Goal: Task Accomplishment & Management: Use online tool/utility

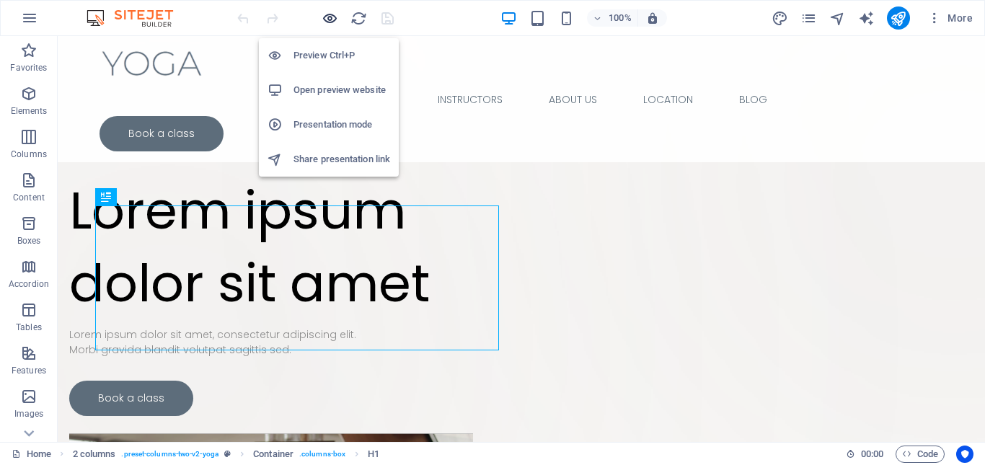
click at [330, 16] on icon "button" at bounding box center [329, 18] width 17 height 17
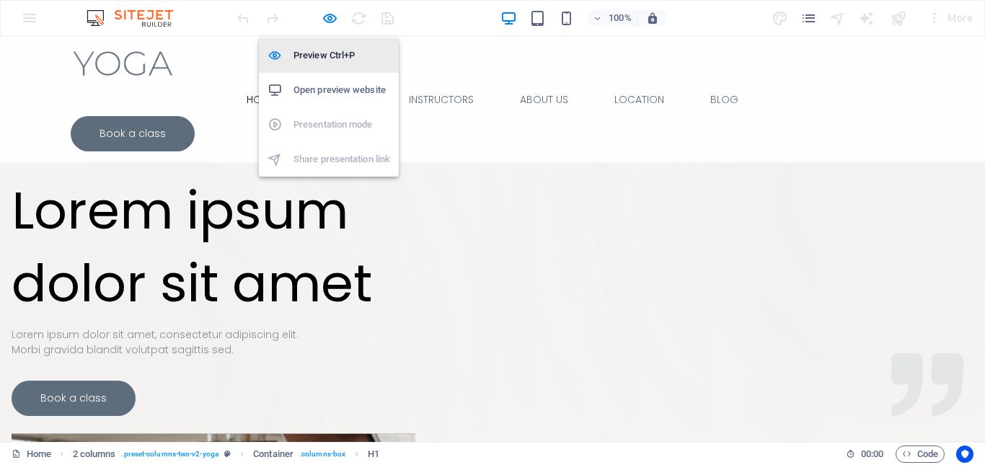
click at [327, 53] on h6 "Preview Ctrl+P" at bounding box center [341, 55] width 97 height 17
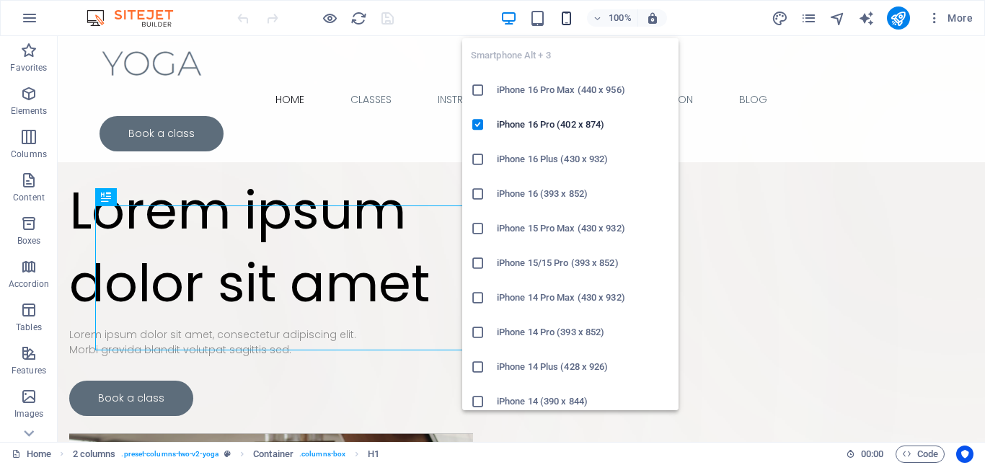
click at [562, 20] on icon "button" at bounding box center [566, 18] width 17 height 17
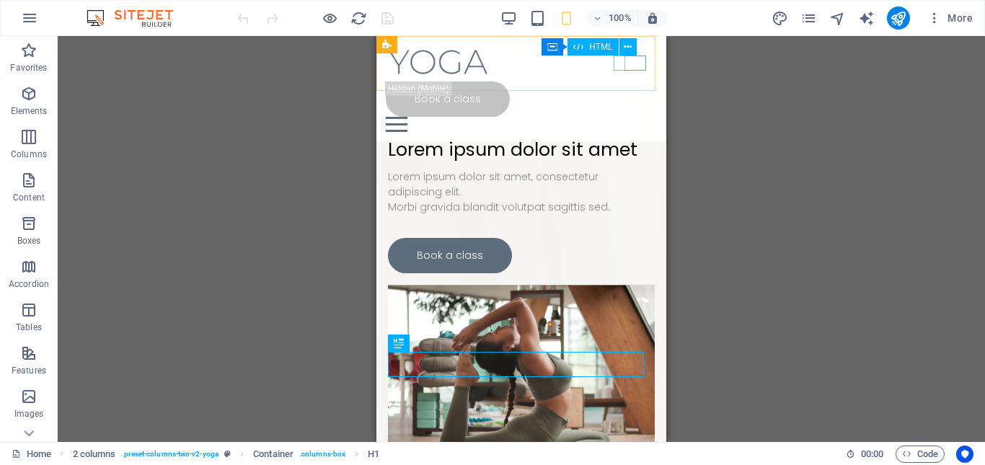
click at [634, 117] on div at bounding box center [521, 124] width 271 height 15
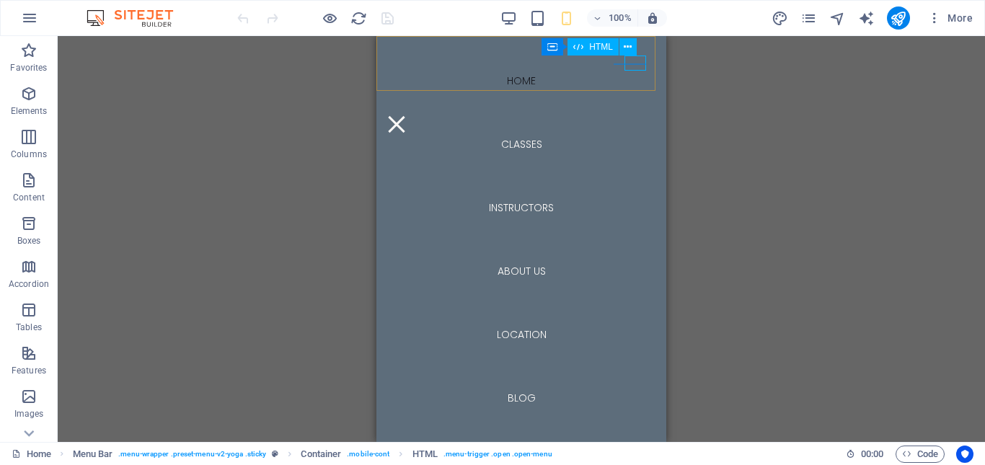
click at [407, 117] on div at bounding box center [397, 124] width 22 height 15
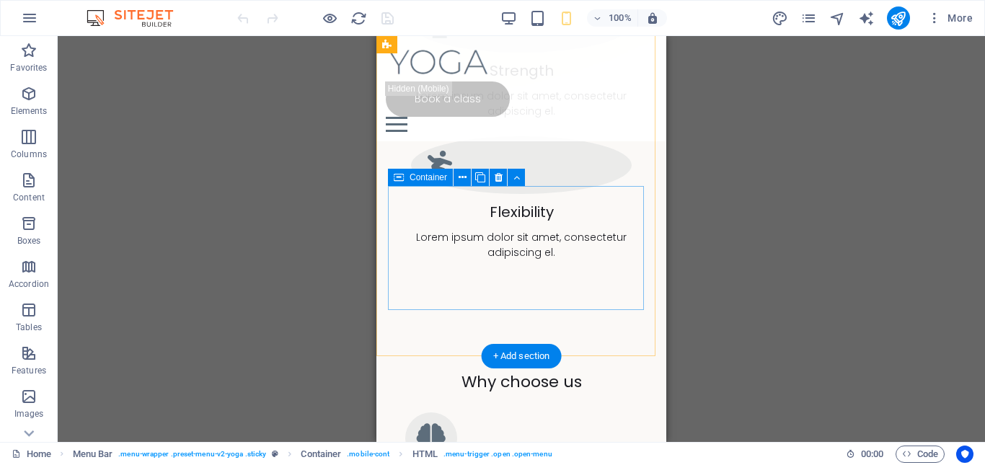
scroll to position [1153, 0]
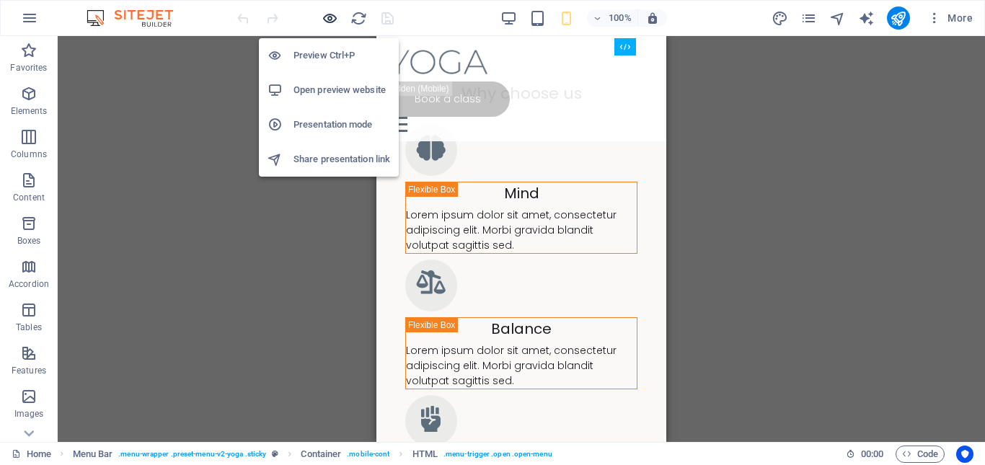
click at [324, 15] on icon "button" at bounding box center [329, 18] width 17 height 17
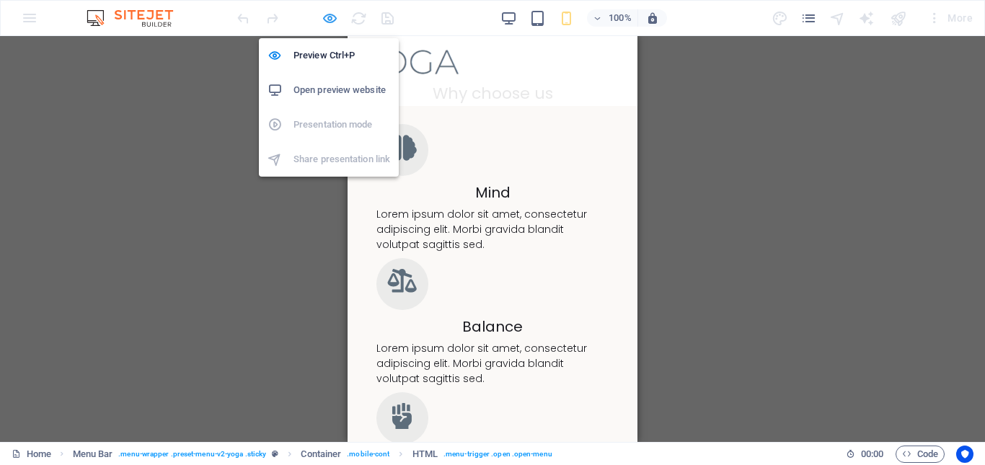
click at [332, 19] on icon "button" at bounding box center [329, 18] width 17 height 17
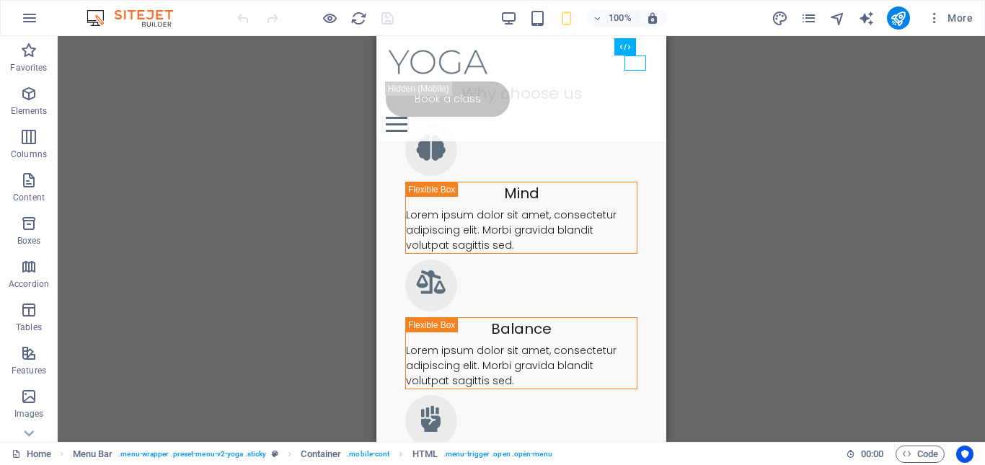
click at [499, 17] on div "100% More" at bounding box center [606, 17] width 744 height 23
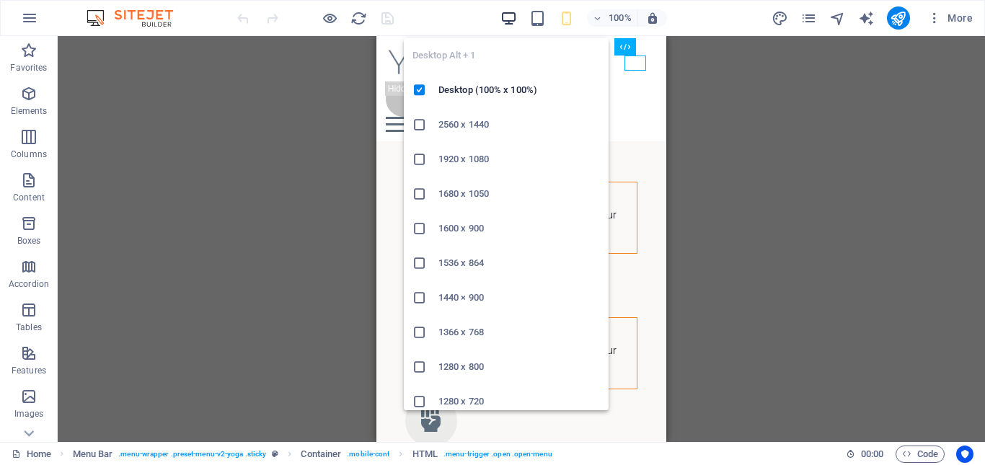
click at [506, 17] on icon "button" at bounding box center [508, 18] width 17 height 17
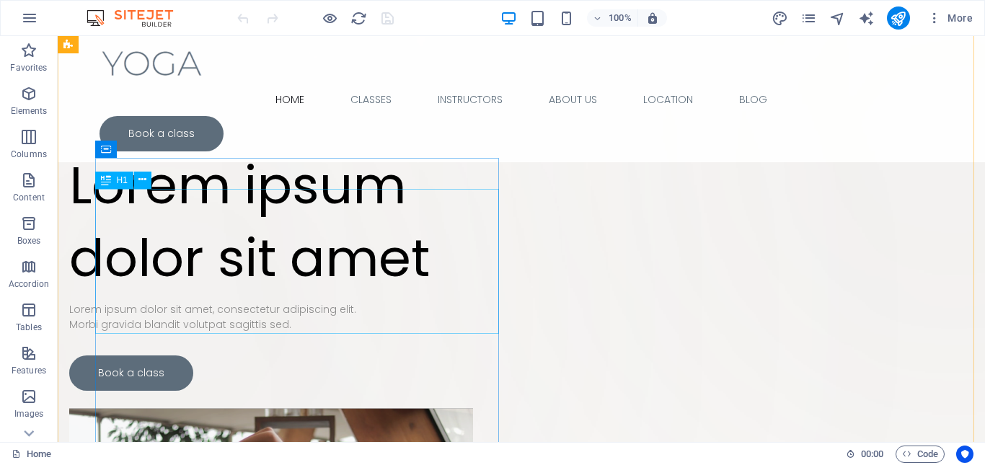
scroll to position [0, 0]
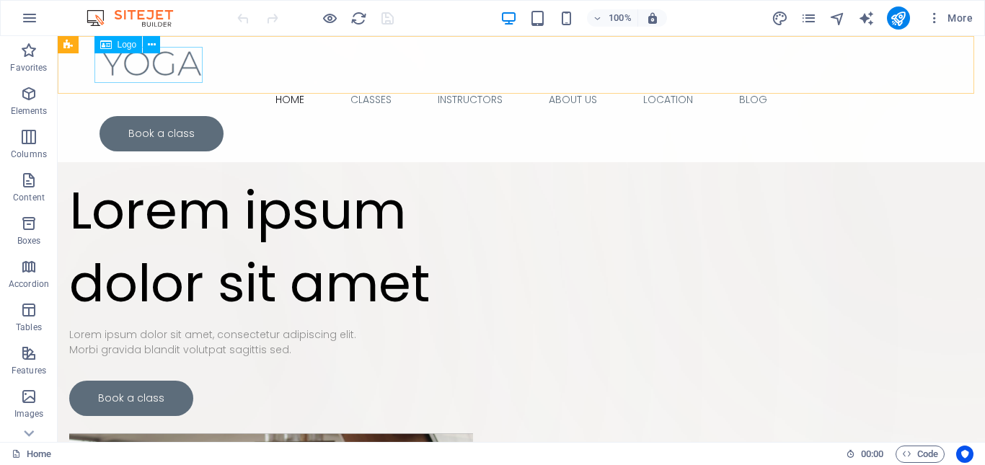
click at [157, 67] on div at bounding box center [520, 65] width 843 height 36
select select "px"
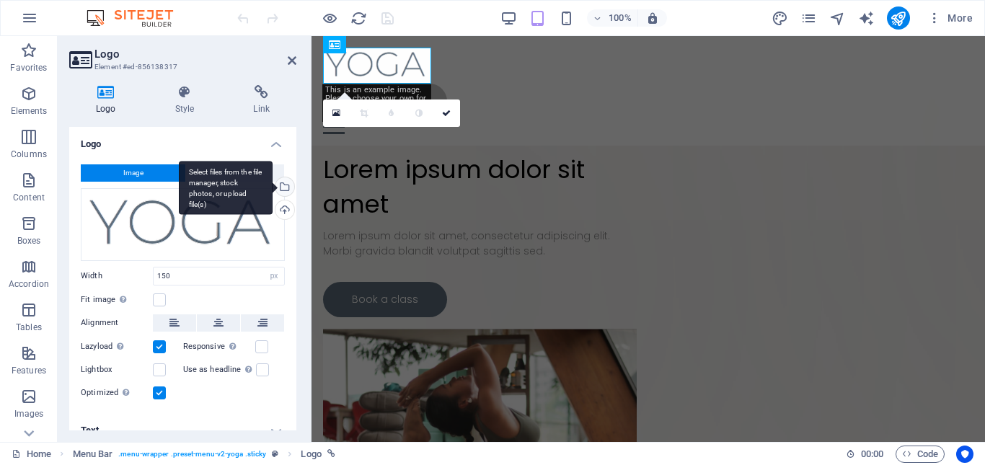
click at [285, 185] on div "Select files from the file manager, stock photos, or upload file(s)" at bounding box center [283, 188] width 22 height 22
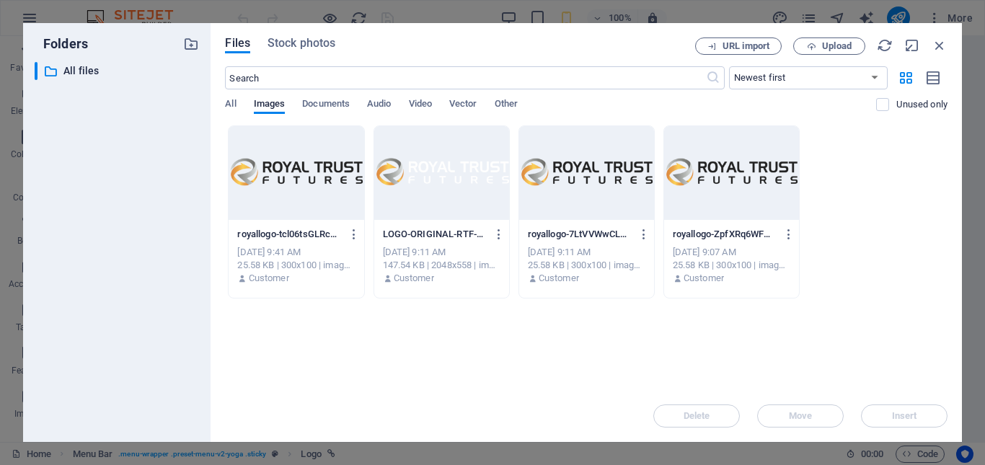
click at [276, 181] on div at bounding box center [295, 173] width 135 height 94
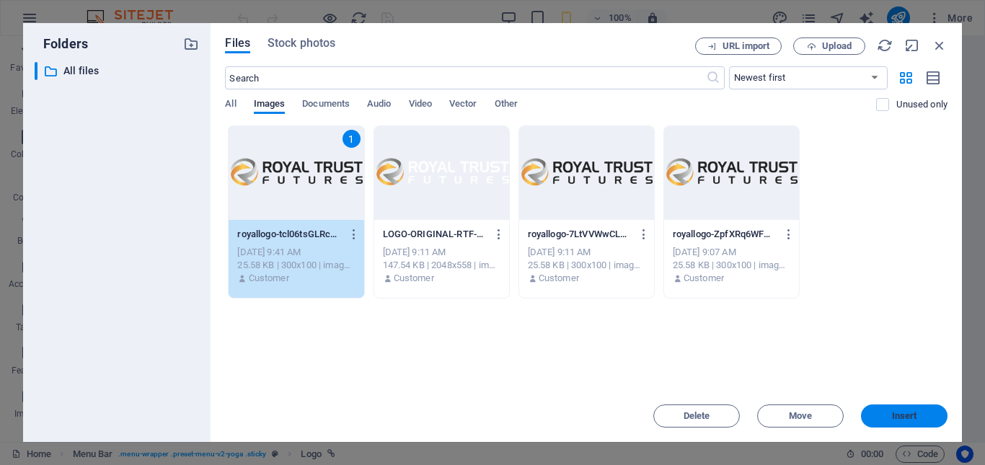
click at [917, 418] on span "Insert" at bounding box center [903, 416] width 75 height 9
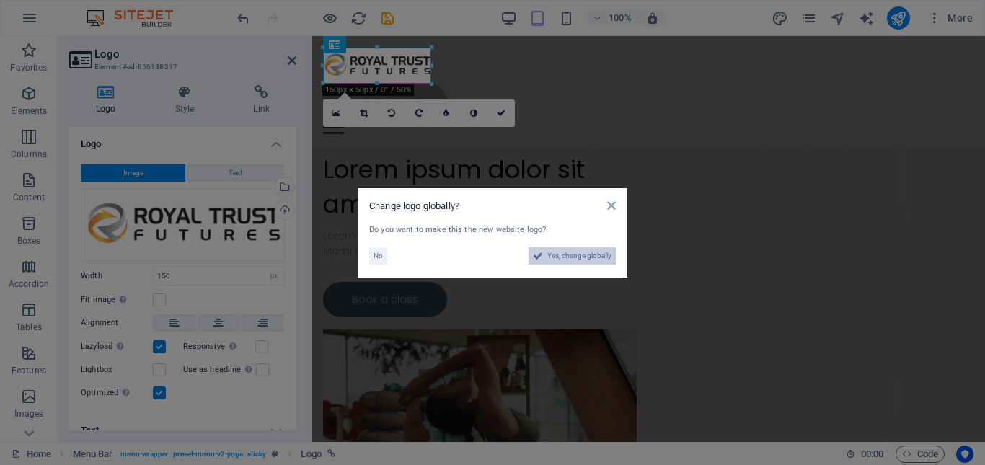
click at [535, 255] on icon at bounding box center [538, 255] width 10 height 17
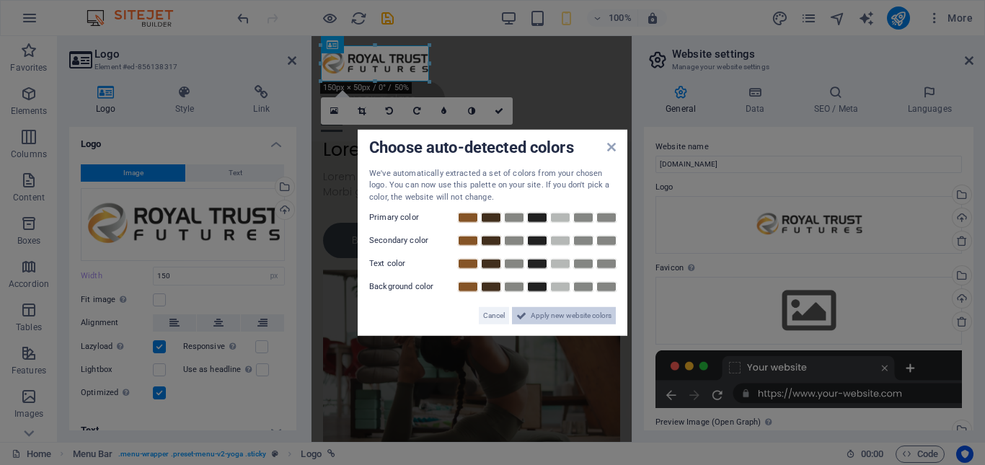
click at [570, 322] on span "Apply new website colors" at bounding box center [571, 315] width 81 height 17
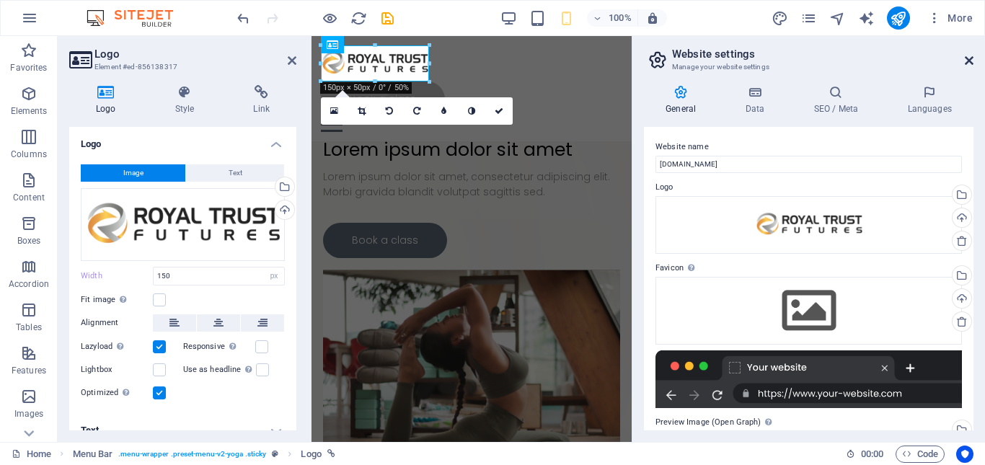
click at [967, 58] on icon at bounding box center [968, 61] width 9 height 12
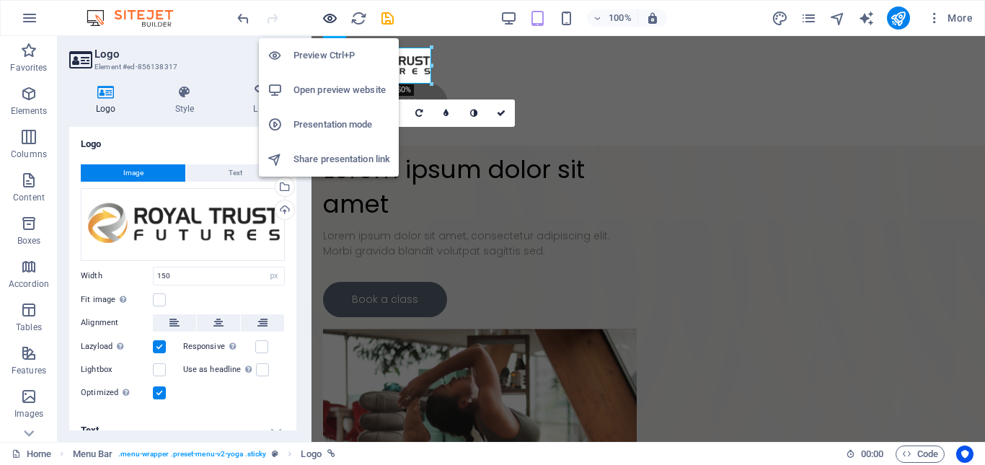
click at [328, 14] on icon "button" at bounding box center [329, 18] width 17 height 17
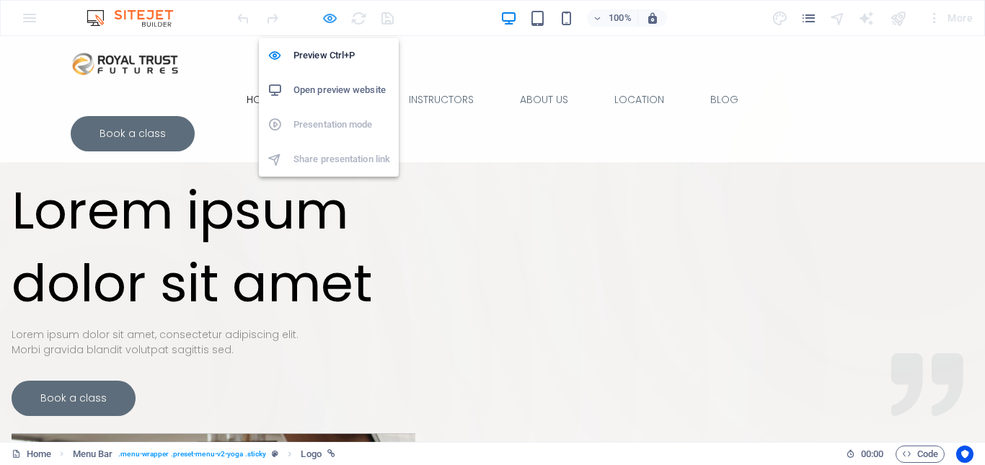
click at [330, 18] on icon "button" at bounding box center [329, 18] width 17 height 17
select select "px"
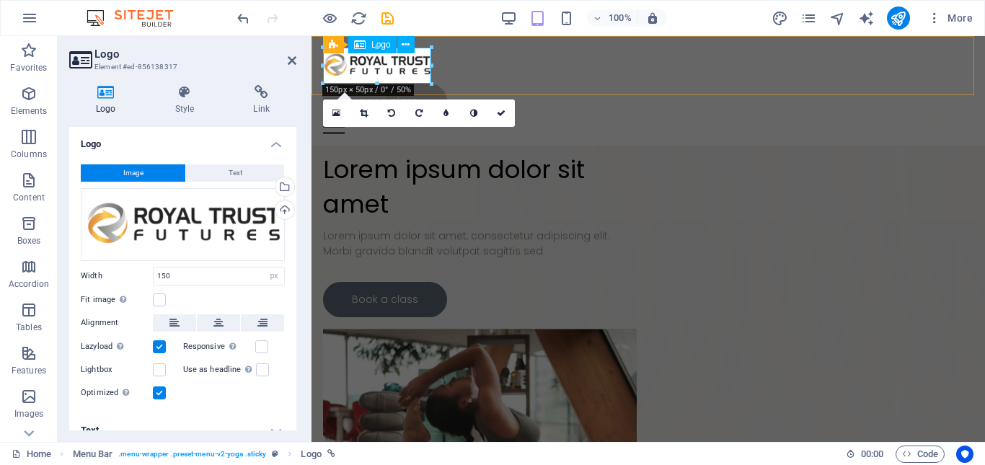
click at [417, 72] on div at bounding box center [648, 66] width 650 height 36
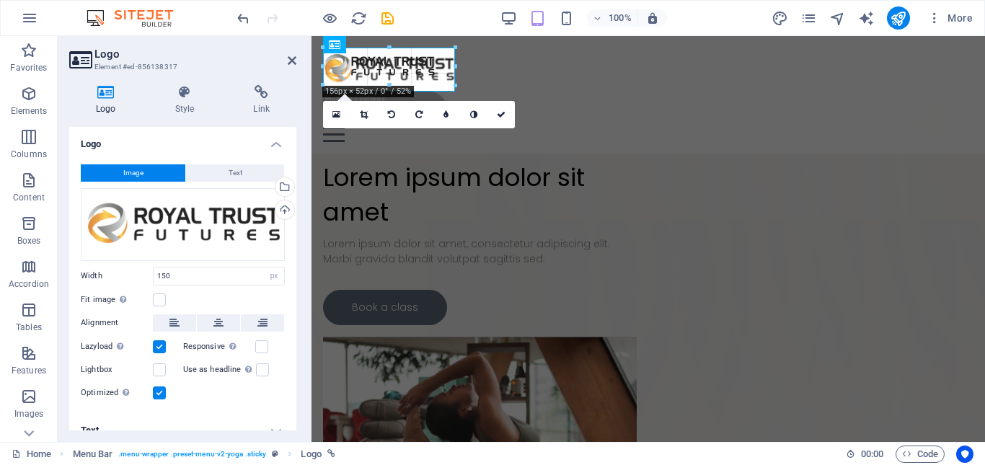
drag, startPoint x: 432, startPoint y: 82, endPoint x: 437, endPoint y: 90, distance: 9.0
type input "183"
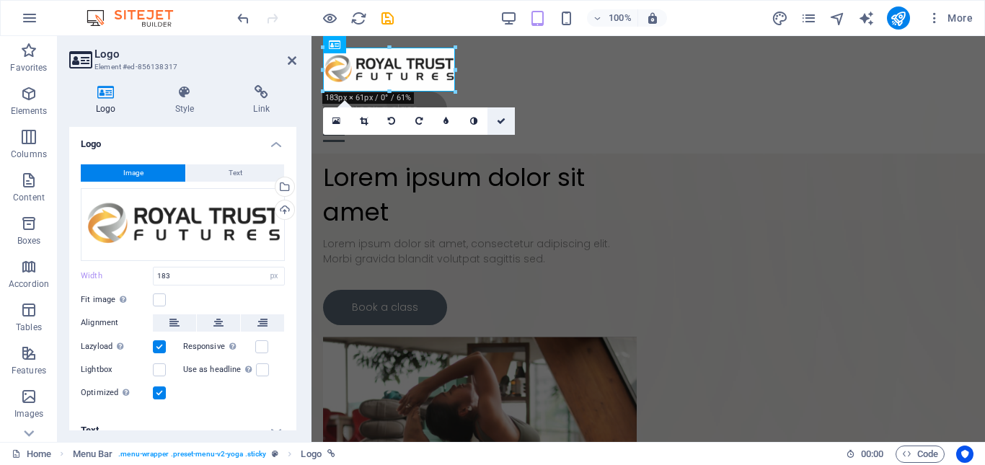
click at [501, 116] on link at bounding box center [500, 120] width 27 height 27
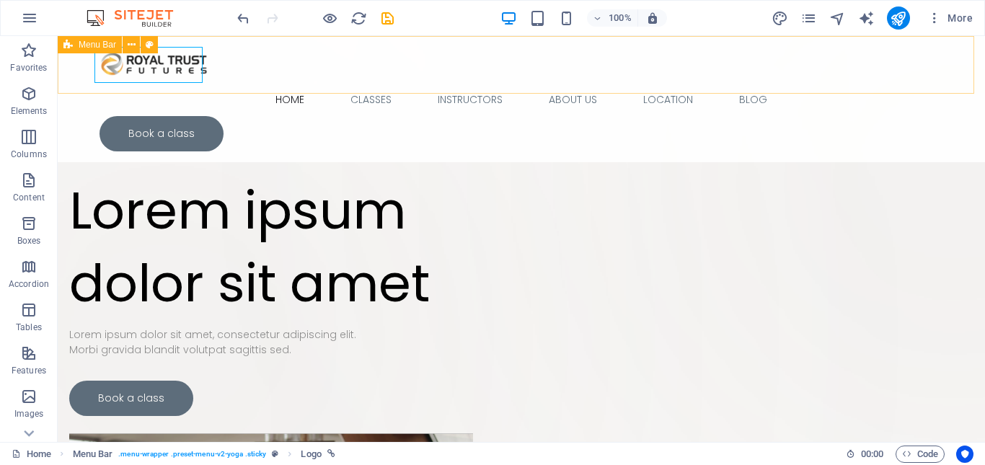
click at [249, 85] on div "Home Classes Instructors About Us Location Blog Book a class" at bounding box center [521, 99] width 927 height 126
click at [119, 76] on div at bounding box center [520, 65] width 843 height 36
select select "px"
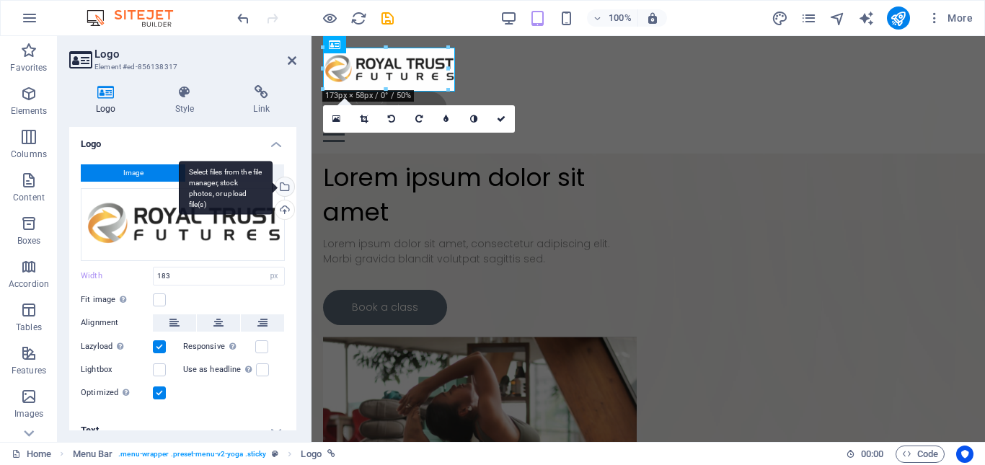
click at [282, 190] on div "Select files from the file manager, stock photos, or upload file(s)" at bounding box center [283, 188] width 22 height 22
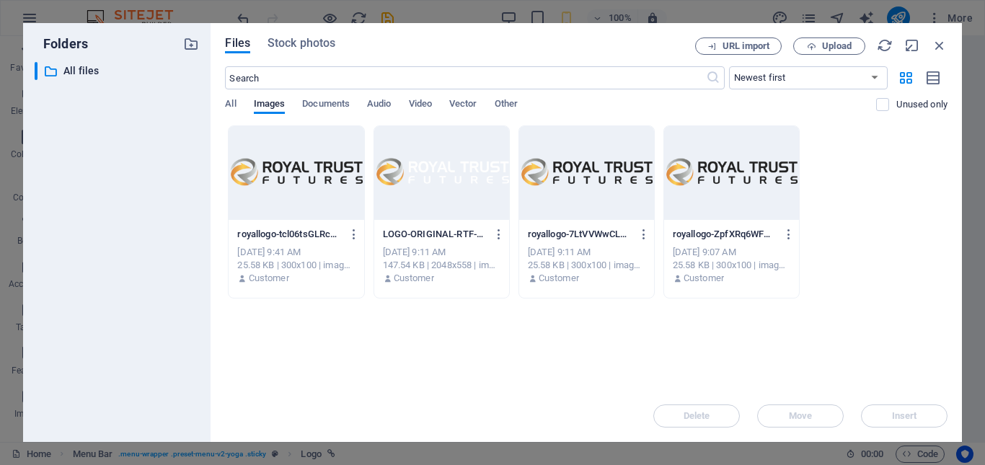
click at [609, 186] on div at bounding box center [586, 173] width 135 height 94
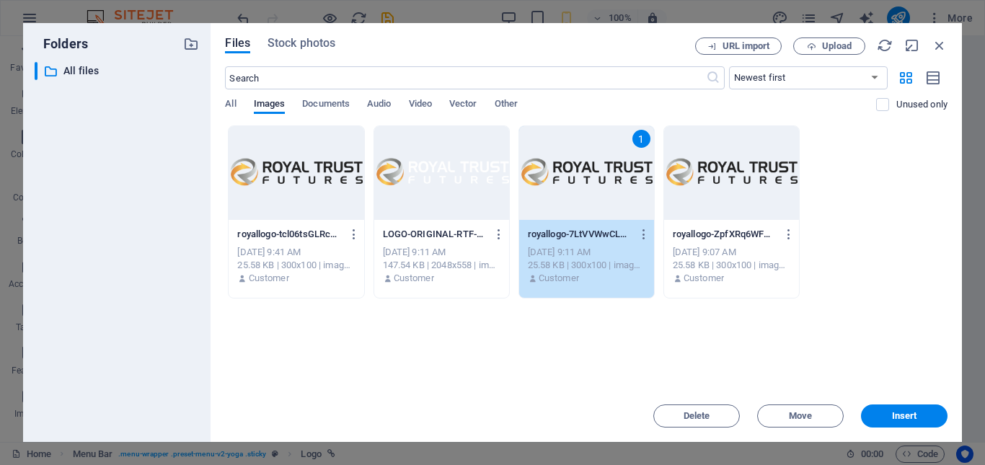
click at [609, 186] on div "1" at bounding box center [586, 173] width 135 height 94
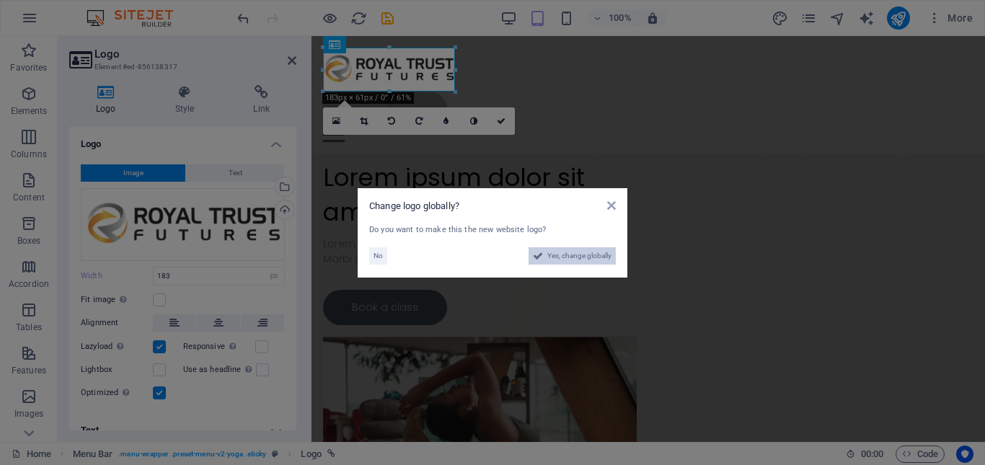
click at [571, 253] on span "Yes, change globally" at bounding box center [579, 255] width 64 height 17
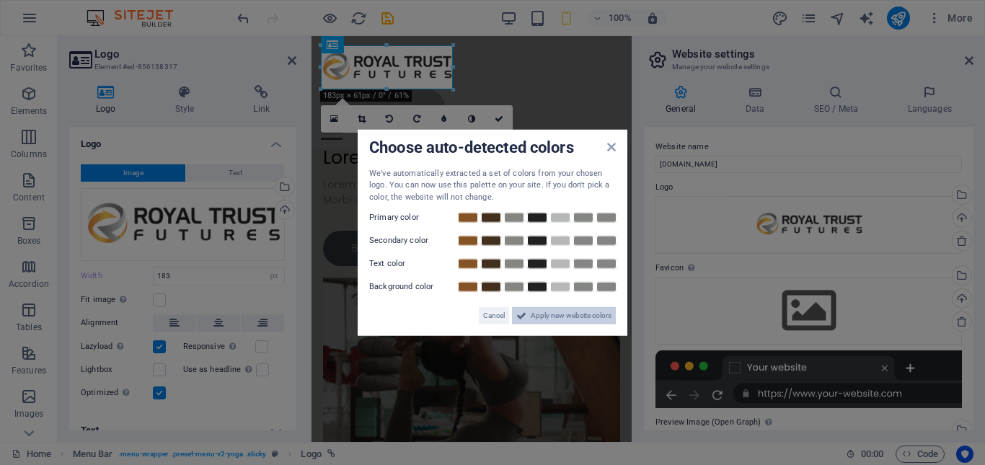
drag, startPoint x: 550, startPoint y: 309, endPoint x: 228, endPoint y: 239, distance: 329.2
click at [550, 309] on span "Apply new website colors" at bounding box center [571, 315] width 81 height 17
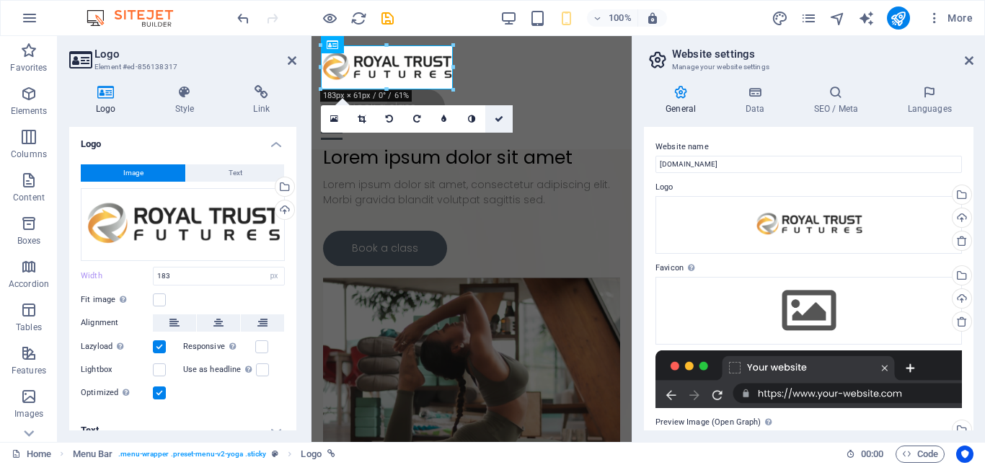
click at [495, 117] on icon at bounding box center [498, 119] width 9 height 9
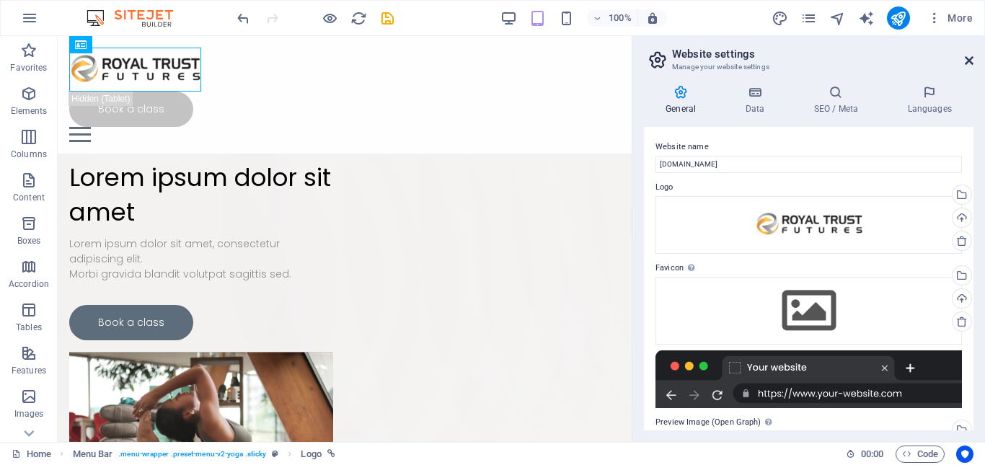
click at [970, 60] on icon at bounding box center [968, 61] width 9 height 12
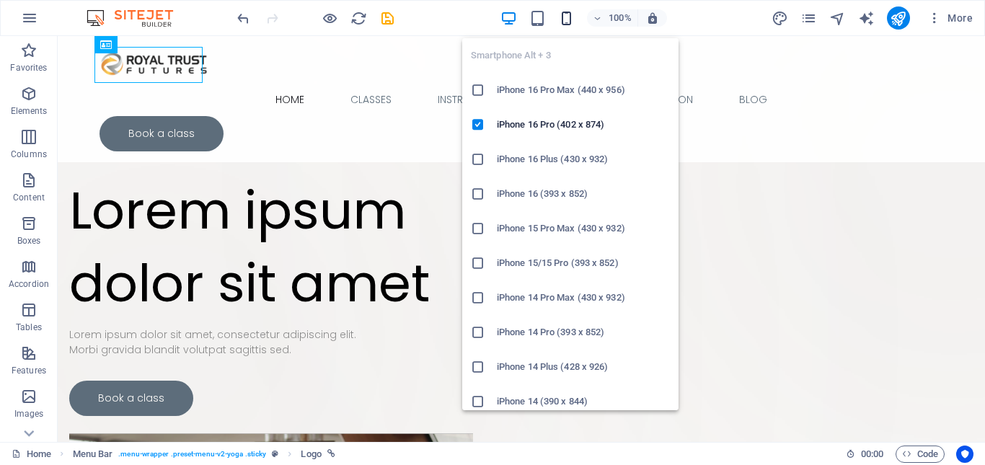
click at [567, 14] on icon "button" at bounding box center [566, 18] width 17 height 17
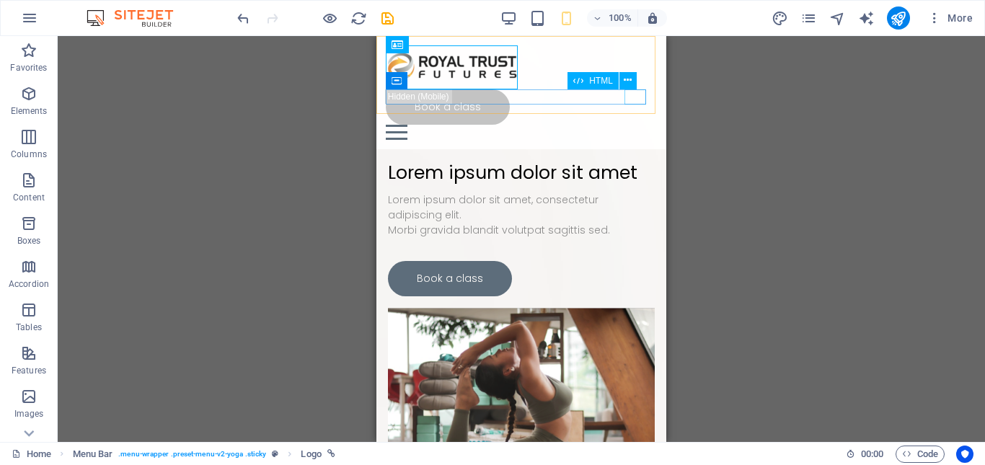
click at [645, 125] on div at bounding box center [521, 132] width 271 height 15
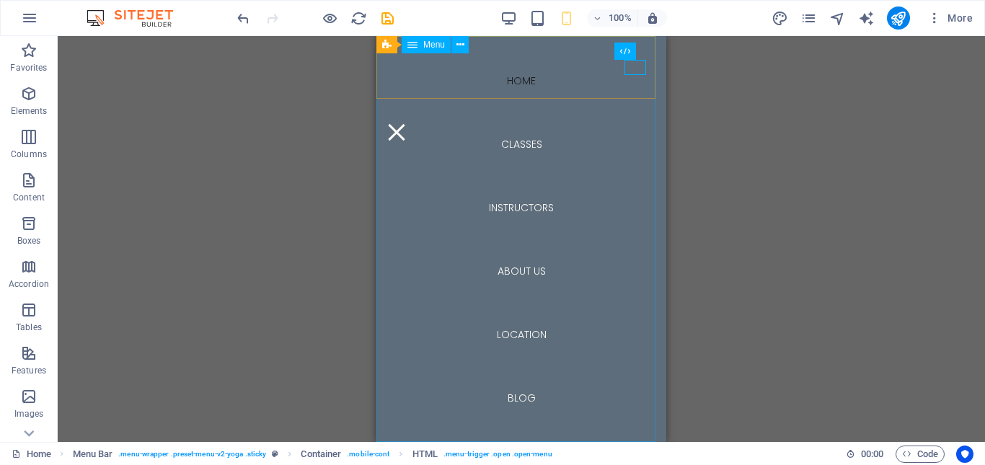
click at [536, 146] on nav "Home Classes Instructors About Us Location Blog" at bounding box center [521, 239] width 290 height 406
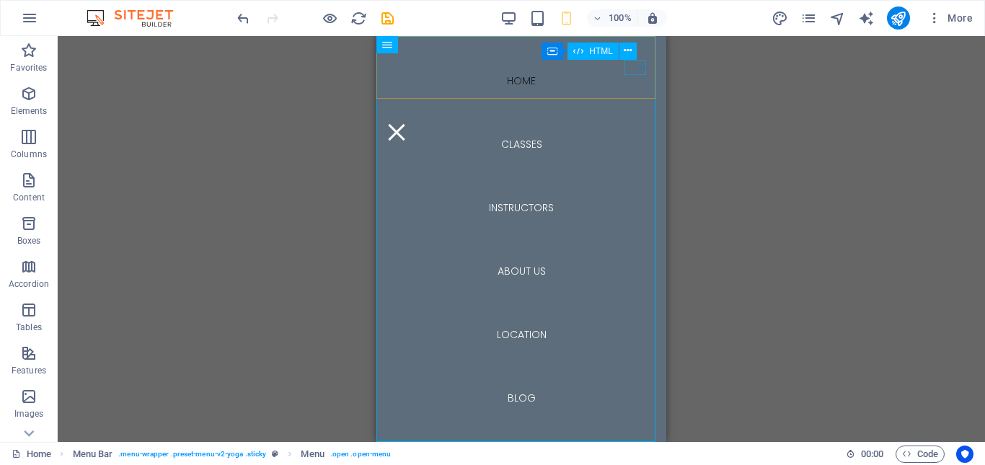
click at [407, 125] on div at bounding box center [397, 132] width 22 height 15
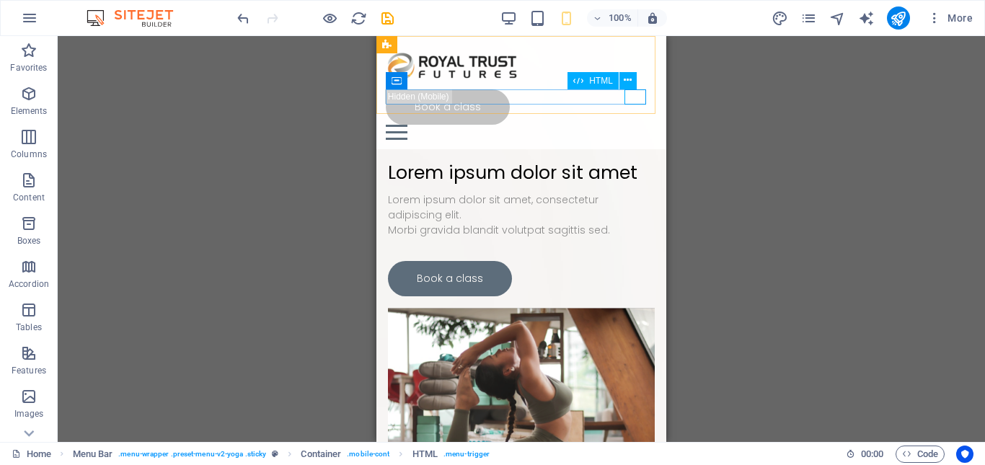
click at [636, 125] on div at bounding box center [521, 132] width 271 height 15
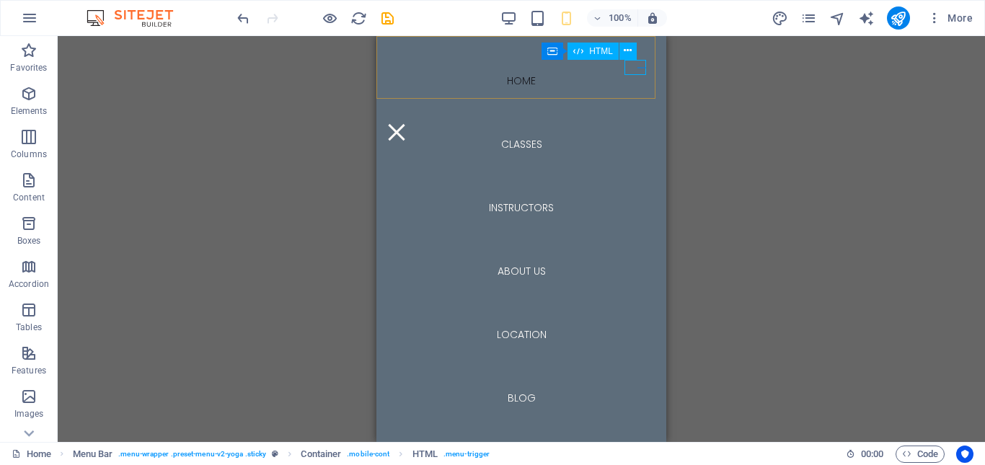
click at [407, 125] on div at bounding box center [397, 132] width 22 height 15
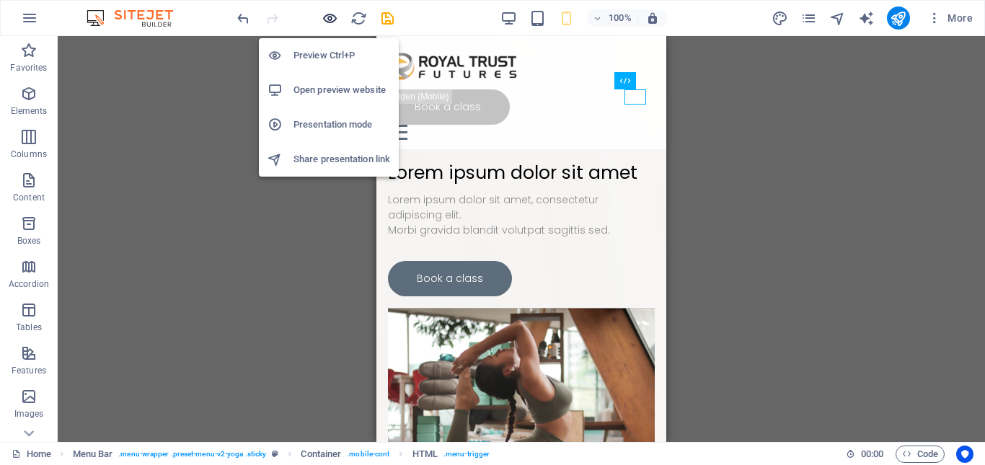
click at [331, 18] on icon "button" at bounding box center [329, 18] width 17 height 17
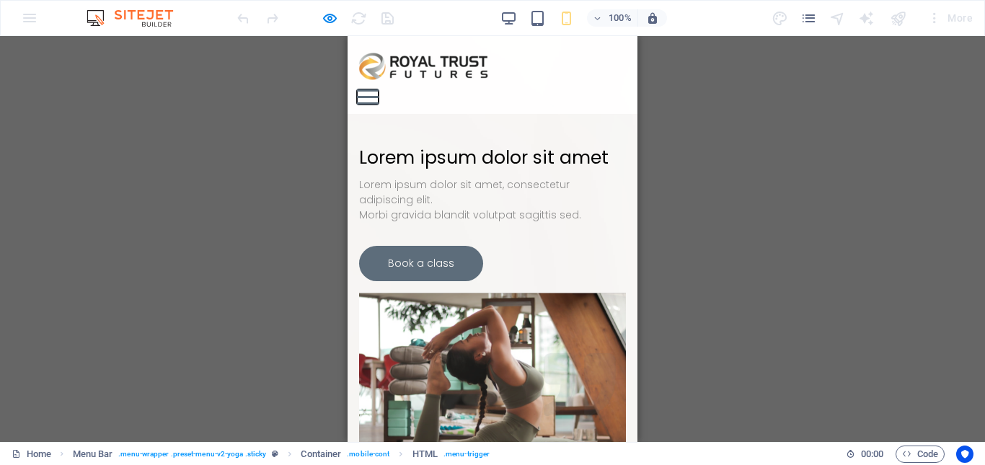
click at [378, 89] on button at bounding box center [368, 90] width 22 height 2
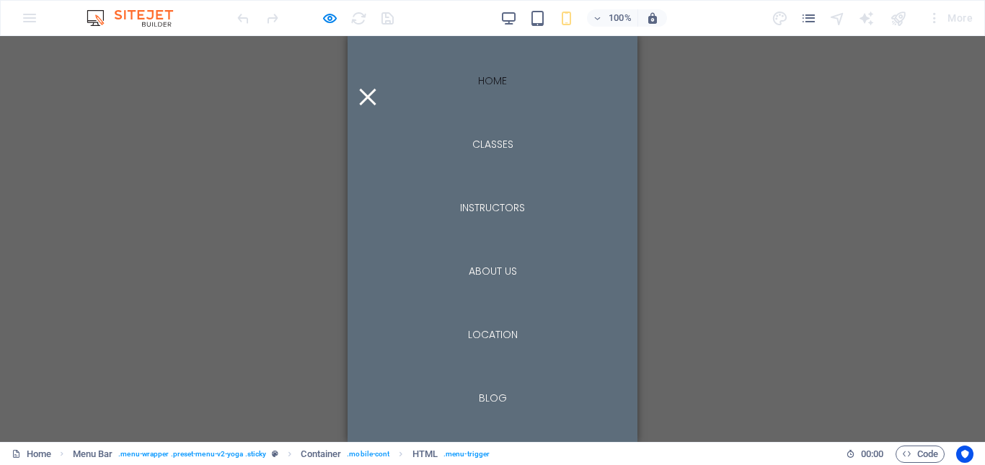
click at [378, 89] on div at bounding box center [368, 96] width 22 height 15
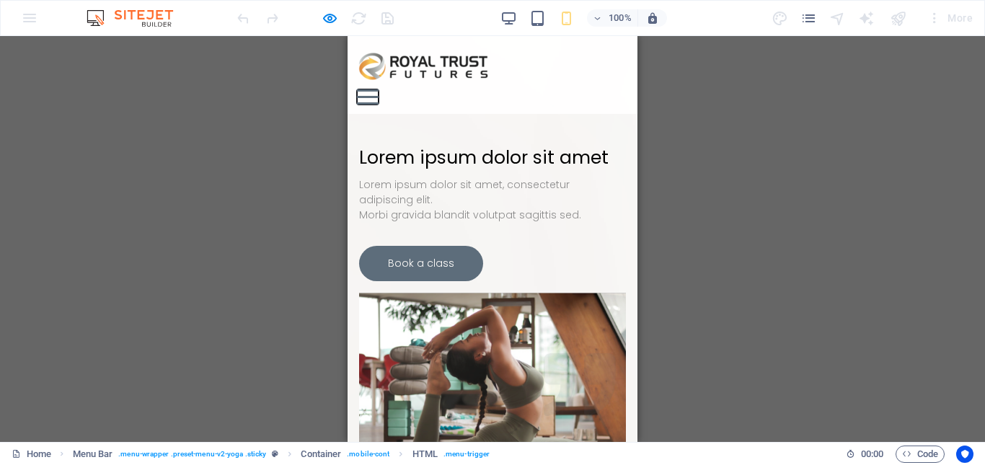
click at [378, 89] on button at bounding box center [368, 90] width 22 height 2
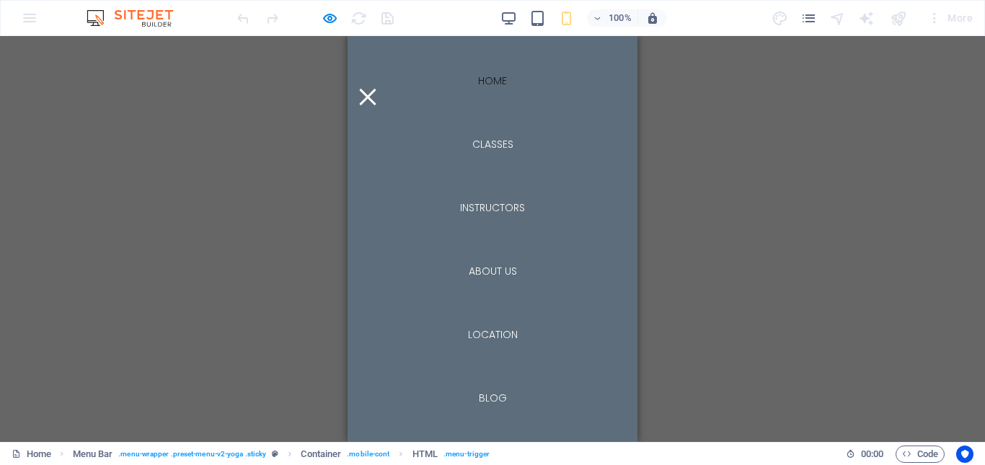
click at [378, 89] on div at bounding box center [368, 96] width 22 height 15
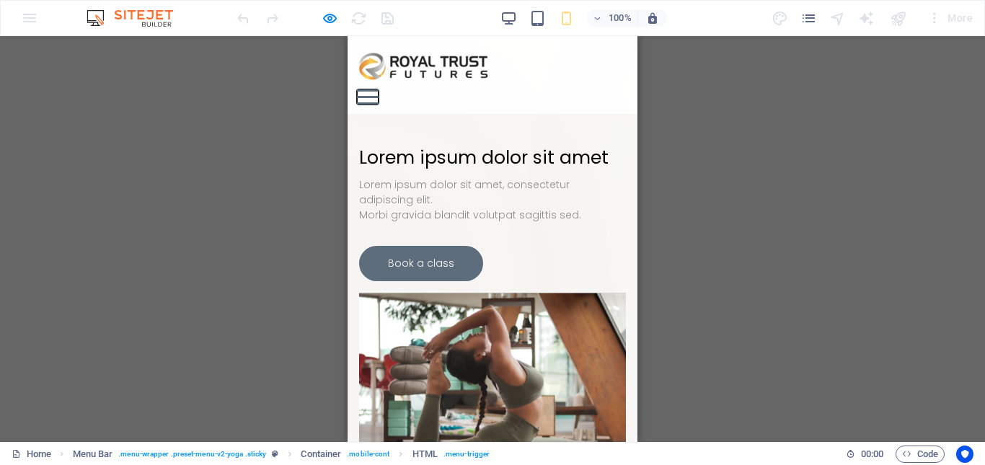
click at [378, 89] on button at bounding box center [368, 90] width 22 height 2
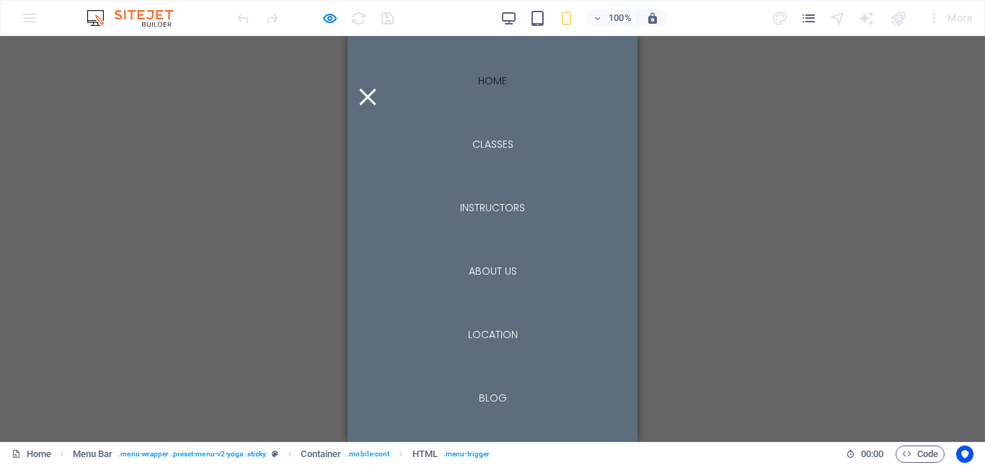
click at [378, 89] on div at bounding box center [368, 96] width 22 height 15
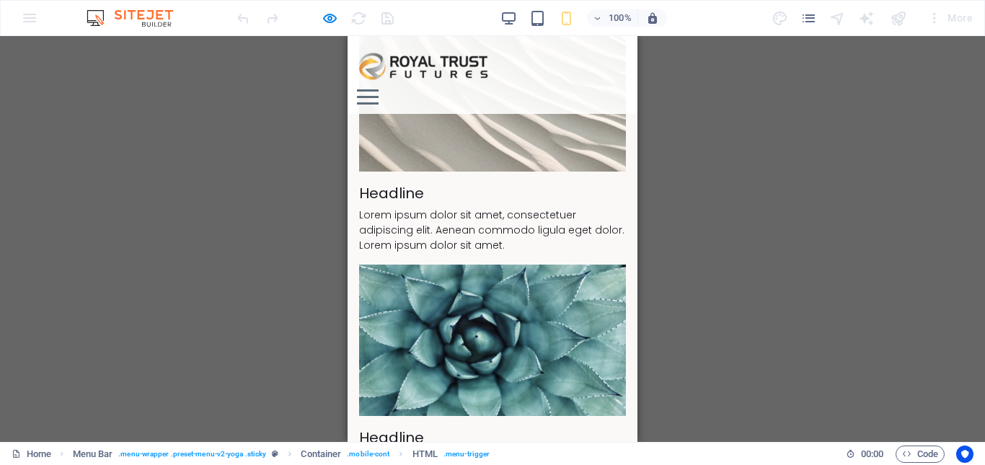
scroll to position [3316, 0]
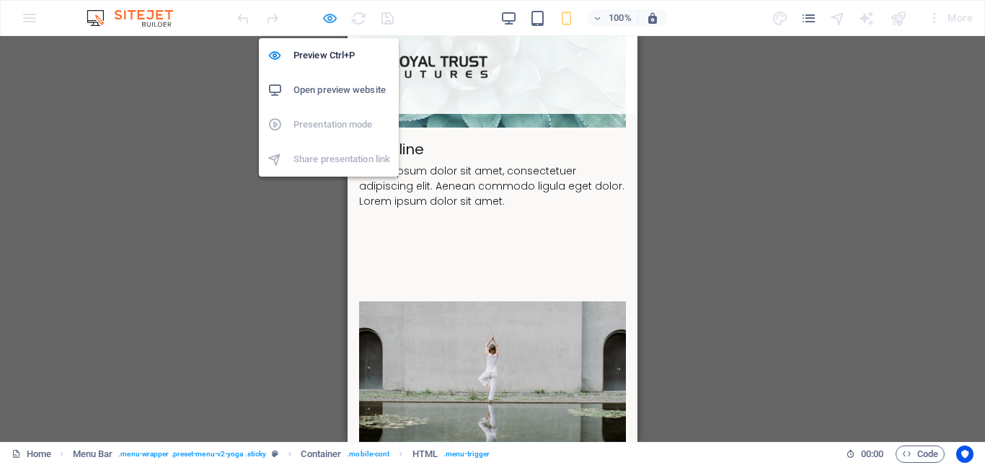
click at [332, 19] on icon "button" at bounding box center [329, 18] width 17 height 17
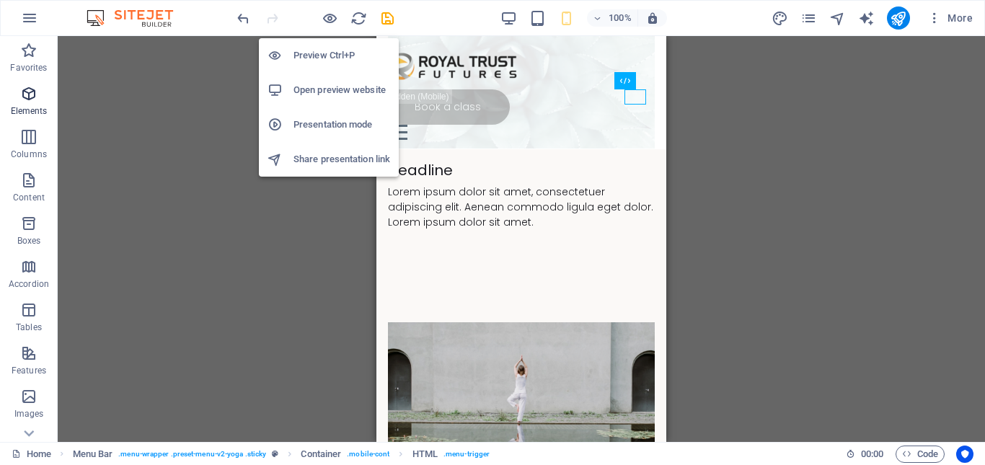
scroll to position [3337, 0]
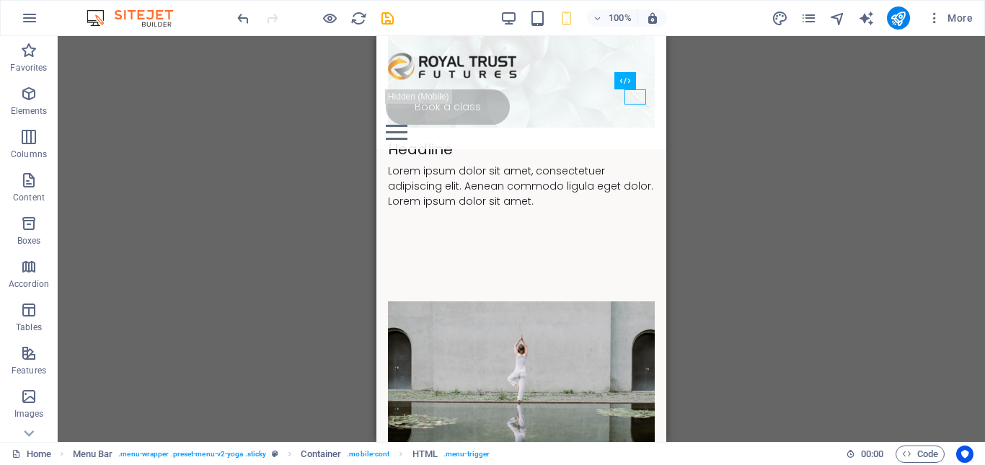
click at [500, 19] on div "100% More" at bounding box center [606, 17] width 744 height 23
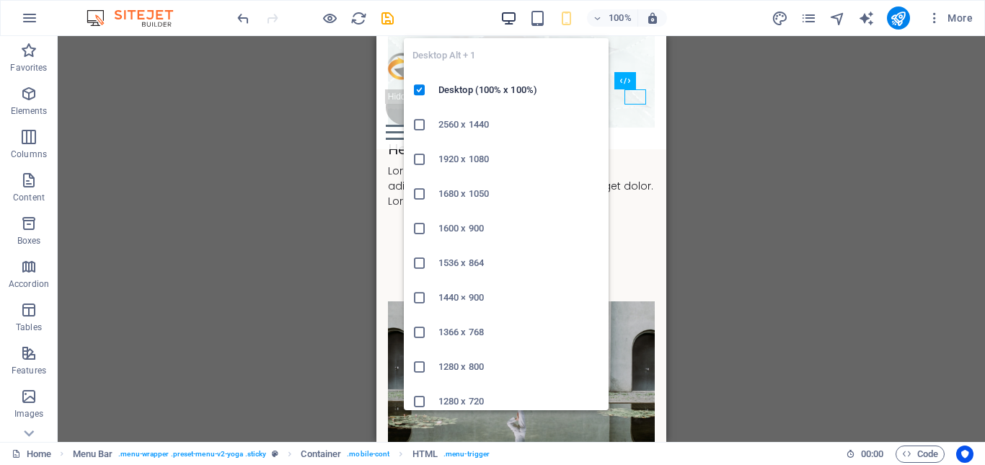
click at [505, 19] on icon "button" at bounding box center [508, 18] width 17 height 17
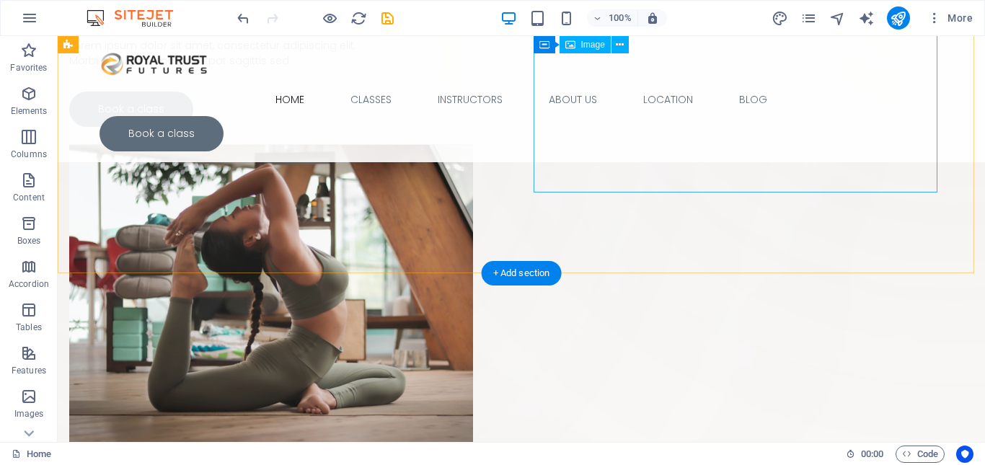
scroll to position [0, 0]
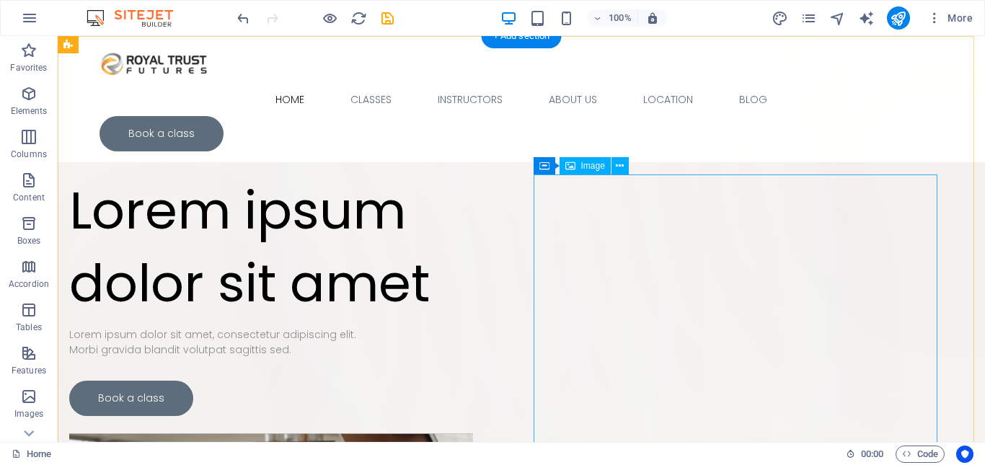
select select "%"
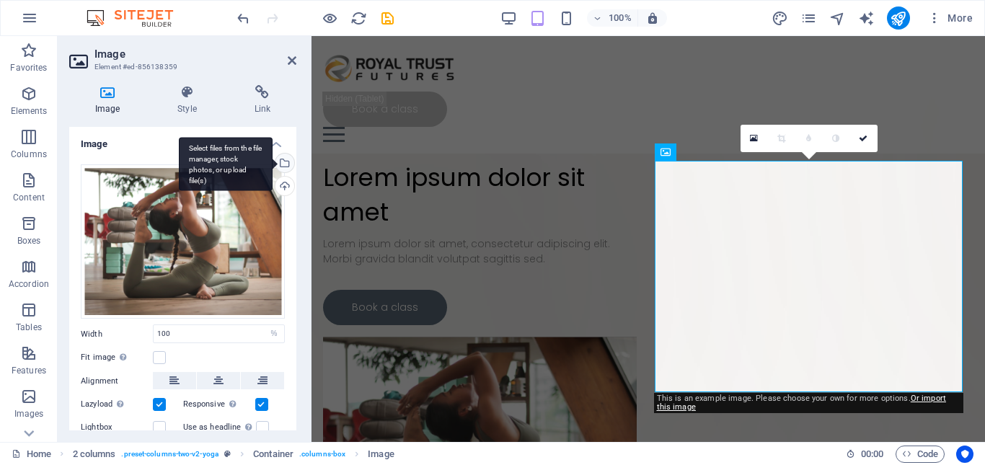
click at [272, 164] on div "Select files from the file manager, stock photos, or upload file(s)" at bounding box center [226, 164] width 94 height 54
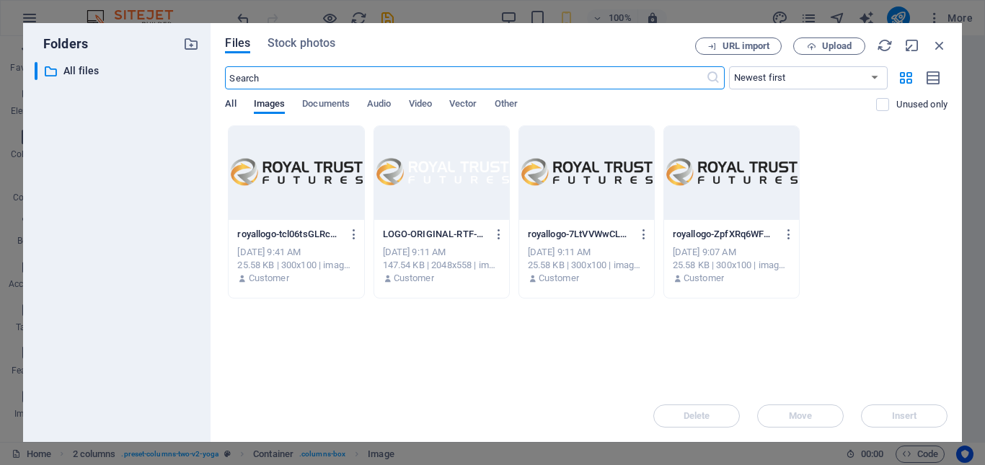
drag, startPoint x: 237, startPoint y: 112, endPoint x: 234, endPoint y: 105, distance: 8.1
click at [235, 107] on div "All Images Documents Audio Video Vector Other" at bounding box center [550, 111] width 651 height 27
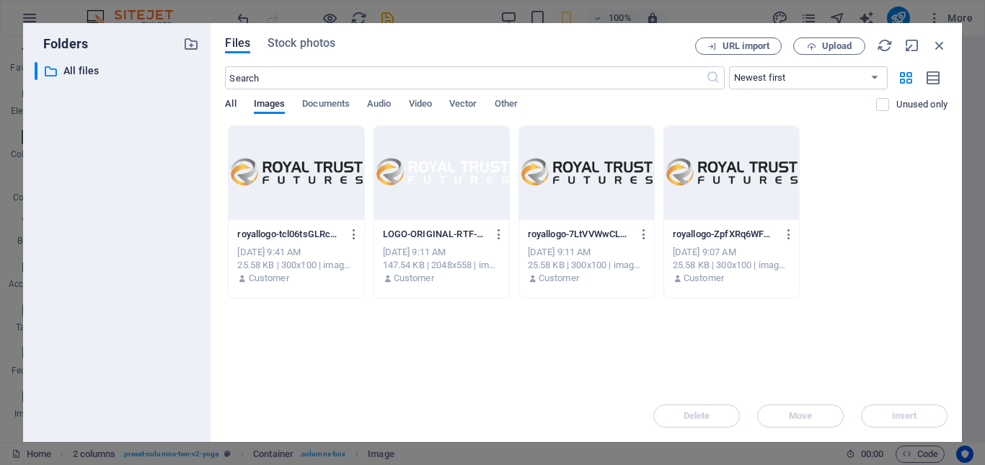
click at [234, 105] on span "All" at bounding box center [230, 105] width 11 height 20
click at [260, 105] on span "Images" at bounding box center [270, 105] width 32 height 20
click at [313, 107] on span "Documents" at bounding box center [326, 105] width 48 height 20
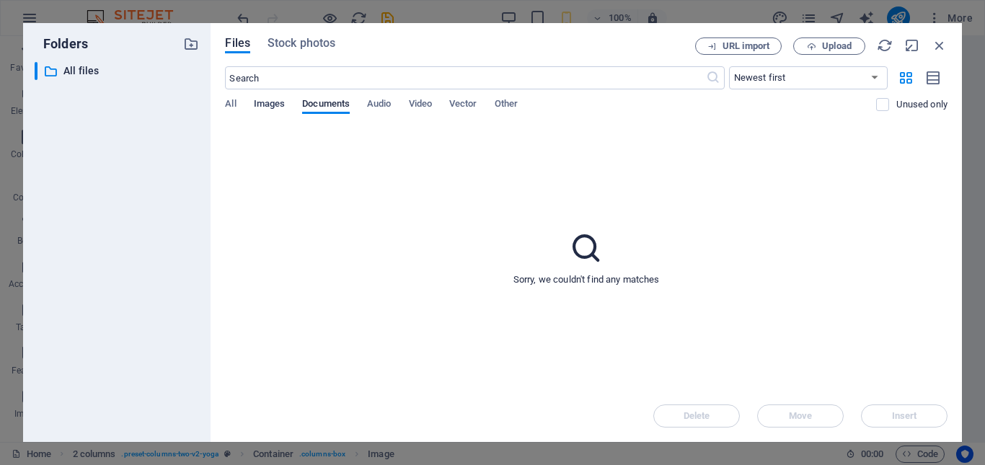
click at [280, 107] on span "Images" at bounding box center [270, 105] width 32 height 20
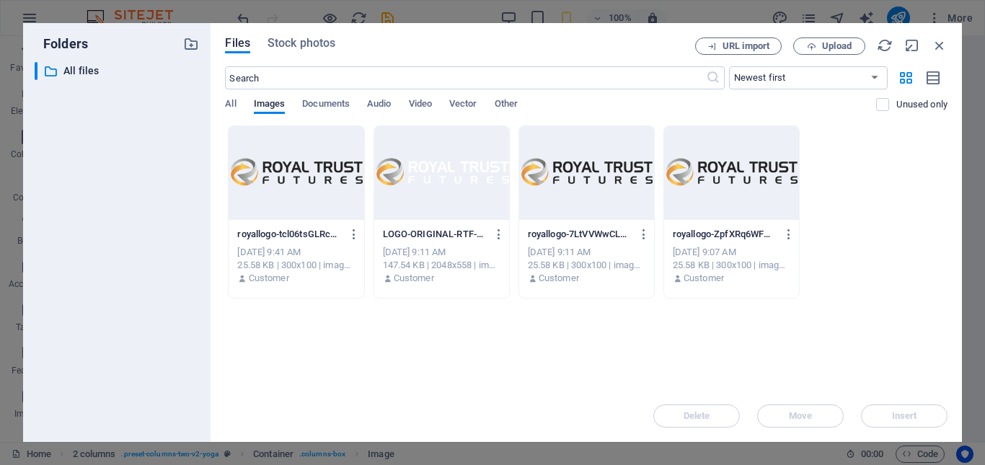
click at [244, 101] on div "All Images Documents Audio Video Vector Other" at bounding box center [550, 111] width 651 height 27
click at [936, 41] on icon "button" at bounding box center [939, 45] width 16 height 16
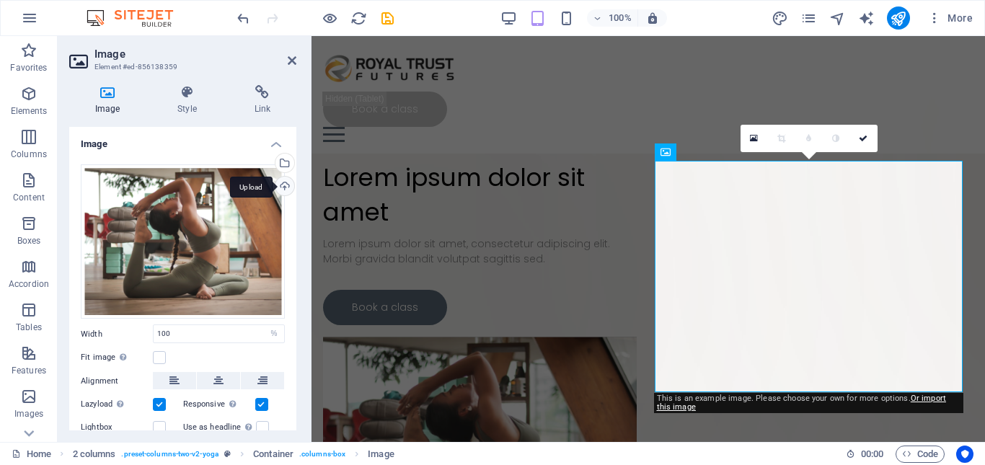
click at [283, 182] on div "Upload" at bounding box center [283, 188] width 22 height 22
click at [284, 181] on div "Upload" at bounding box center [283, 188] width 22 height 22
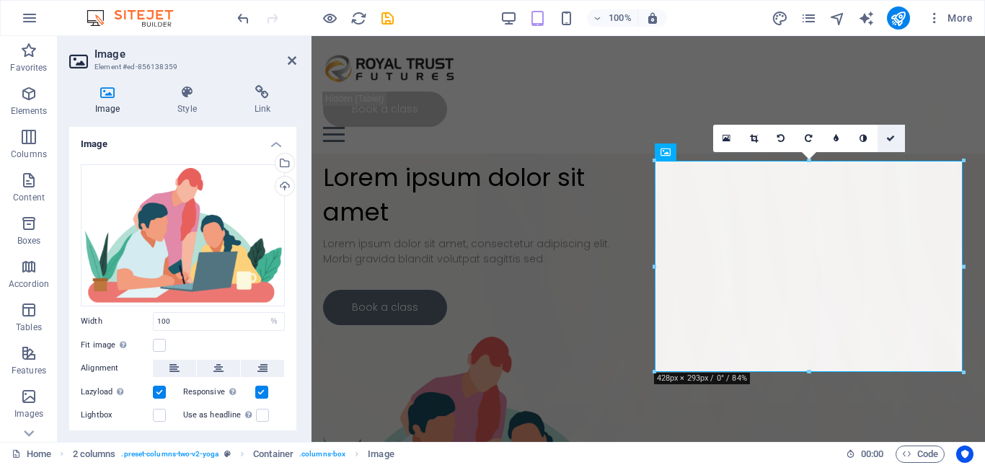
click at [895, 138] on icon at bounding box center [890, 138] width 9 height 9
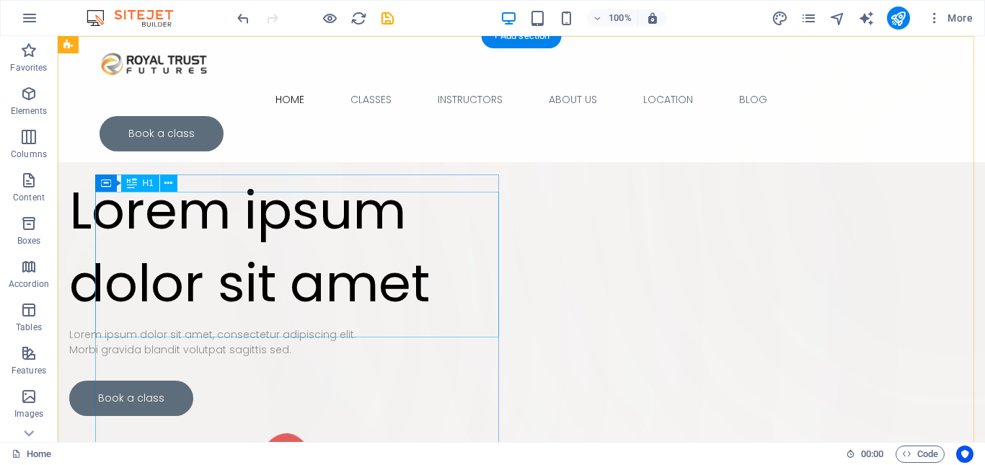
click at [182, 249] on div "Lorem ipsum dolor sit amet" at bounding box center [271, 247] width 404 height 146
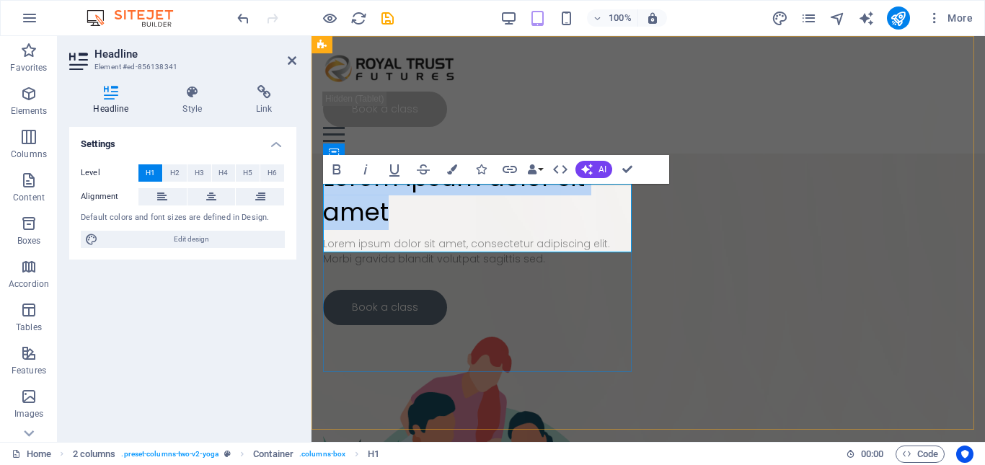
click at [590, 208] on h1 "Lorem ipsum dolor sit amet" at bounding box center [480, 195] width 314 height 68
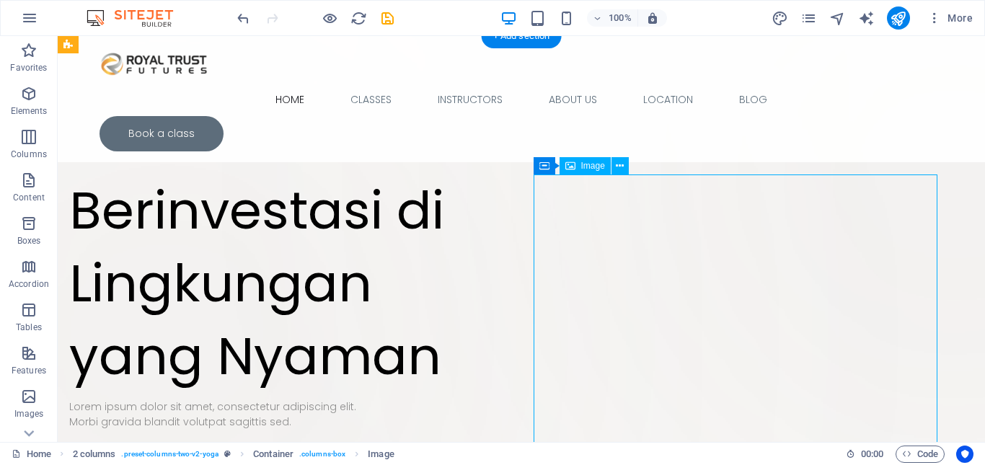
select select "%"
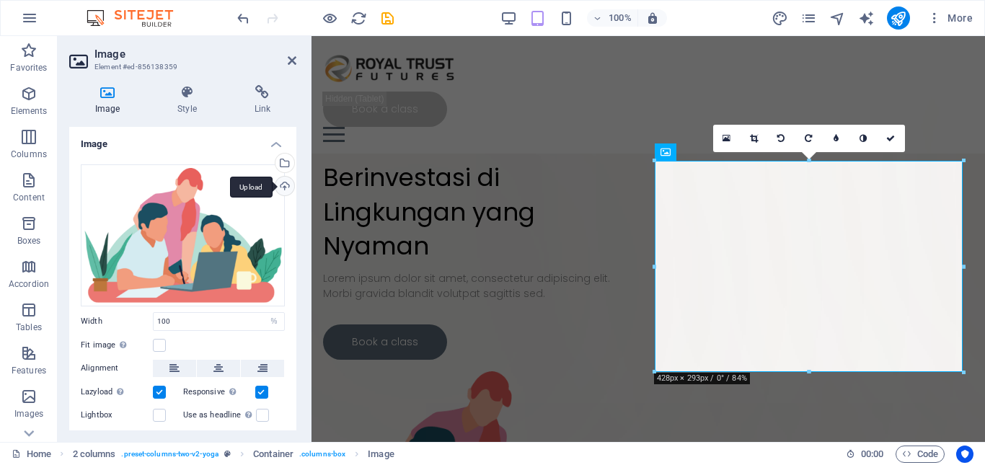
click at [285, 183] on div "Upload" at bounding box center [283, 188] width 22 height 22
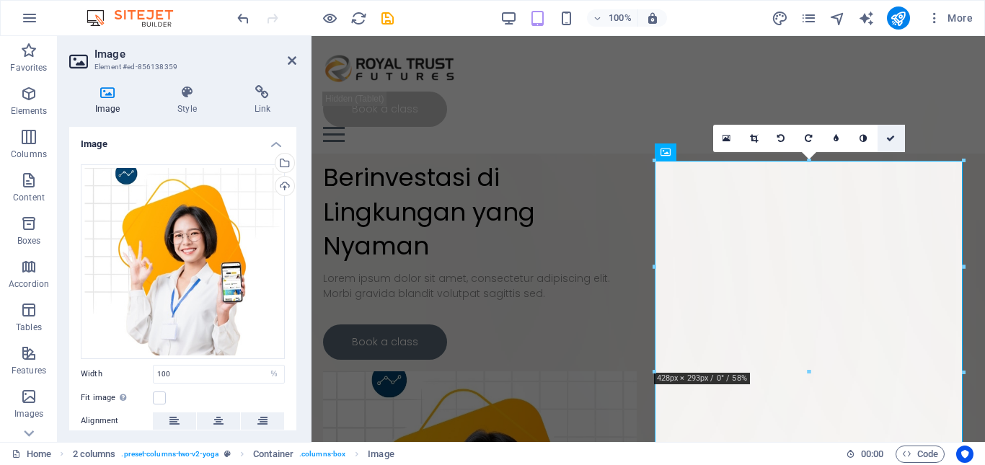
click at [886, 132] on link at bounding box center [890, 138] width 27 height 27
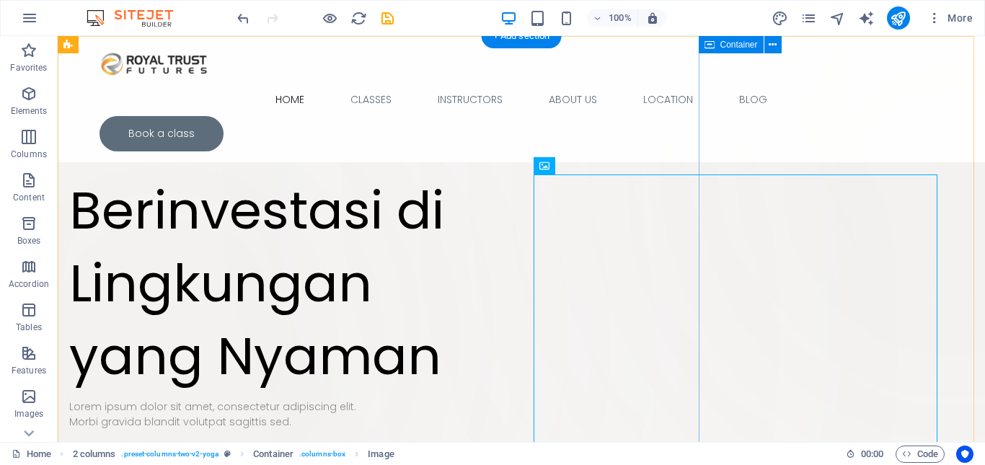
click at [914, 155] on div "Drop content here or Add elements Paste clipboard" at bounding box center [954, 204] width 528 height 528
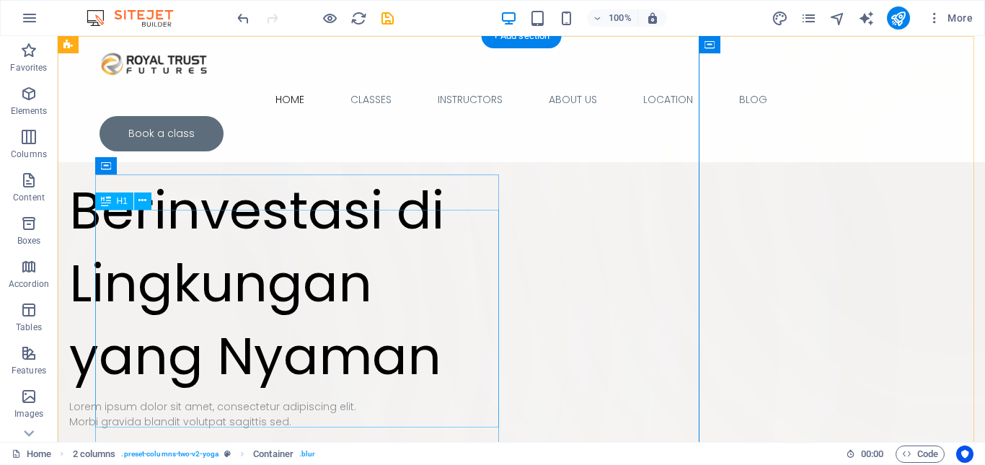
click at [165, 226] on div "Berinvestasi di Lingkungan yang Nyaman" at bounding box center [271, 283] width 404 height 218
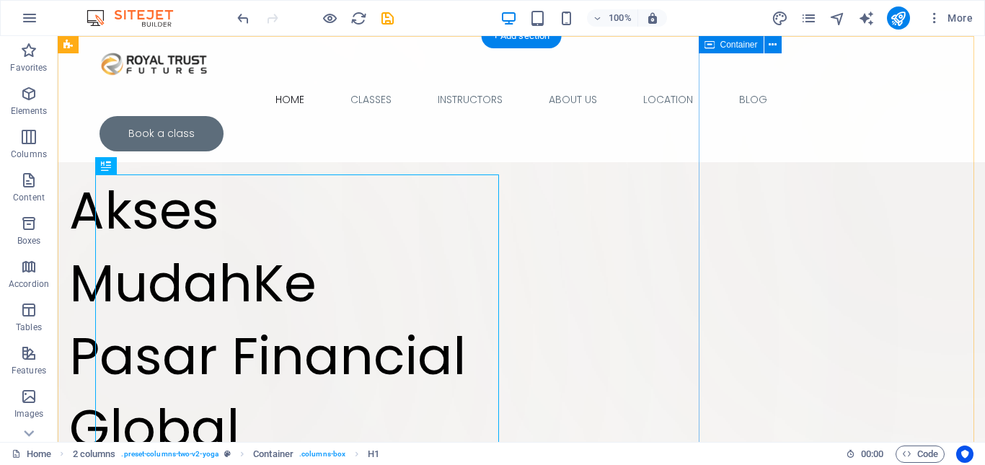
click at [937, 211] on div "Drop content here or Add elements Paste clipboard" at bounding box center [954, 204] width 528 height 528
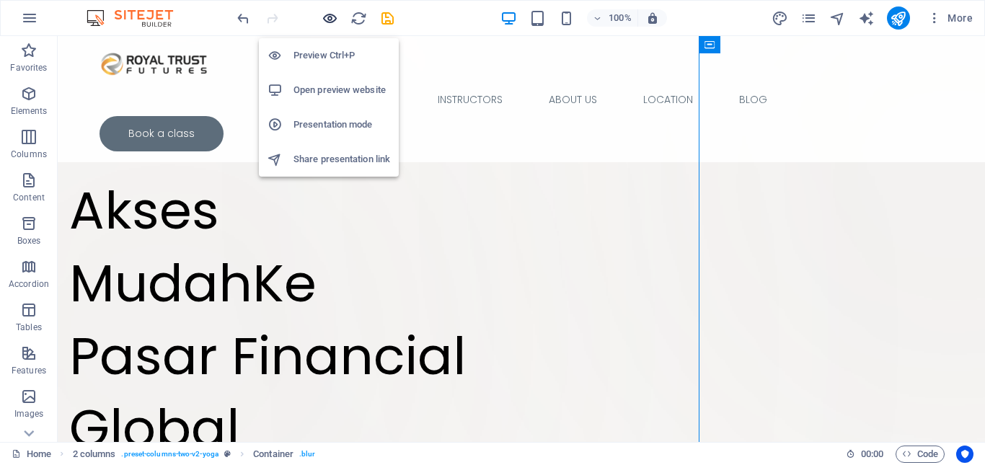
click at [329, 15] on icon "button" at bounding box center [329, 18] width 17 height 17
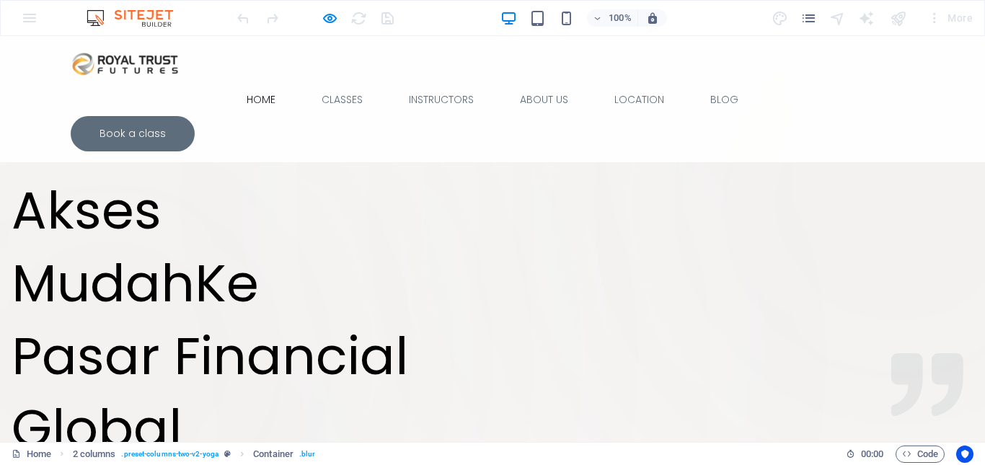
click at [941, 381] on div "Drop content here or Add elements Paste clipboard" at bounding box center [896, 204] width 528 height 528
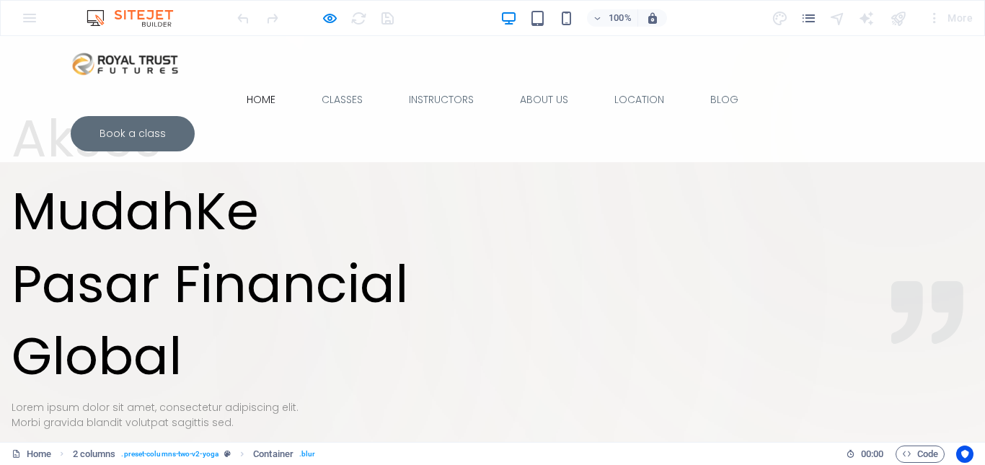
click at [130, 226] on h1 "Akses MudahKe Pasar Financial Global" at bounding box center [214, 247] width 404 height 290
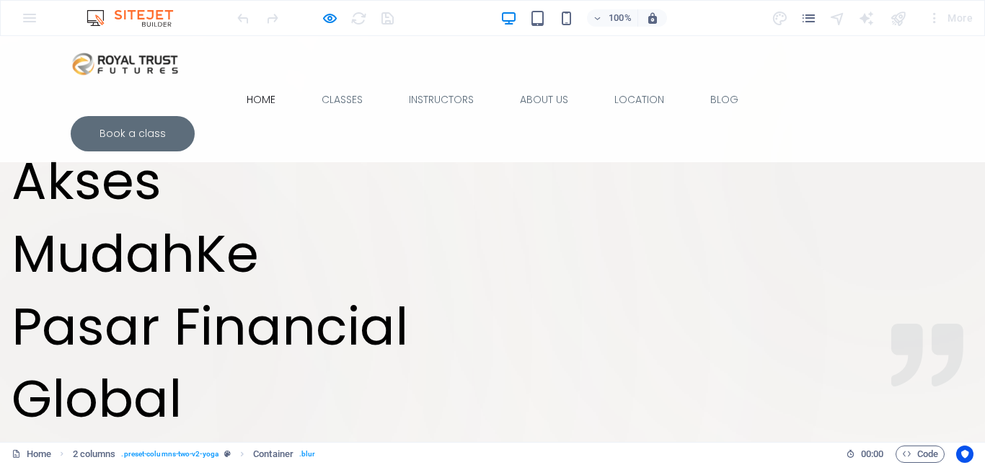
scroll to position [0, 0]
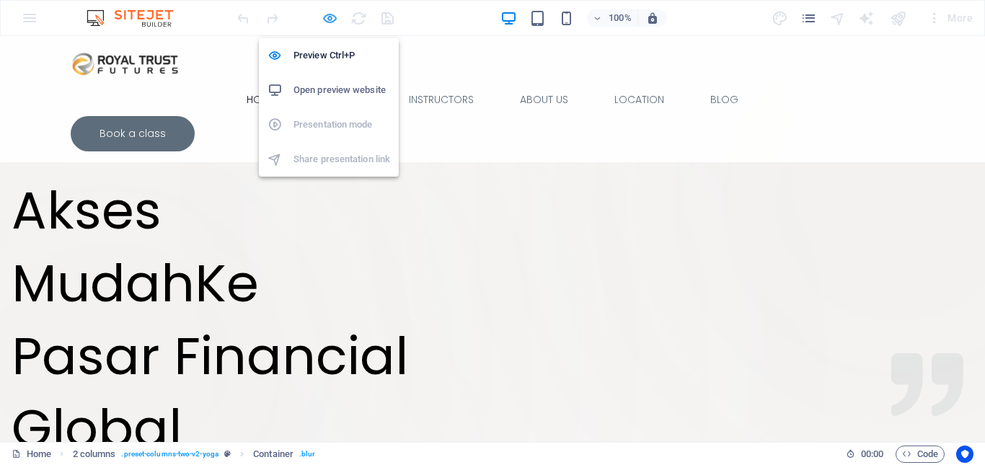
click at [324, 22] on icon "button" at bounding box center [329, 18] width 17 height 17
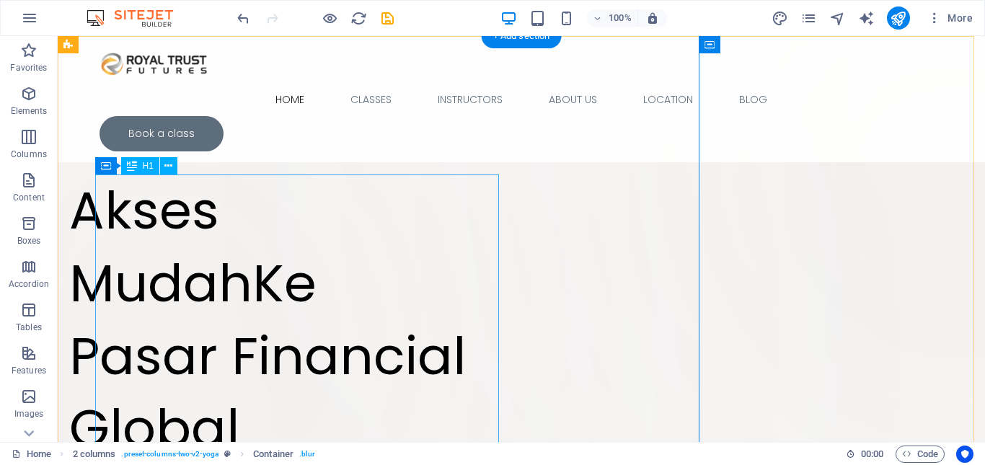
click at [213, 239] on div "Akses MudahKe Pasar Financial Global" at bounding box center [271, 319] width 404 height 290
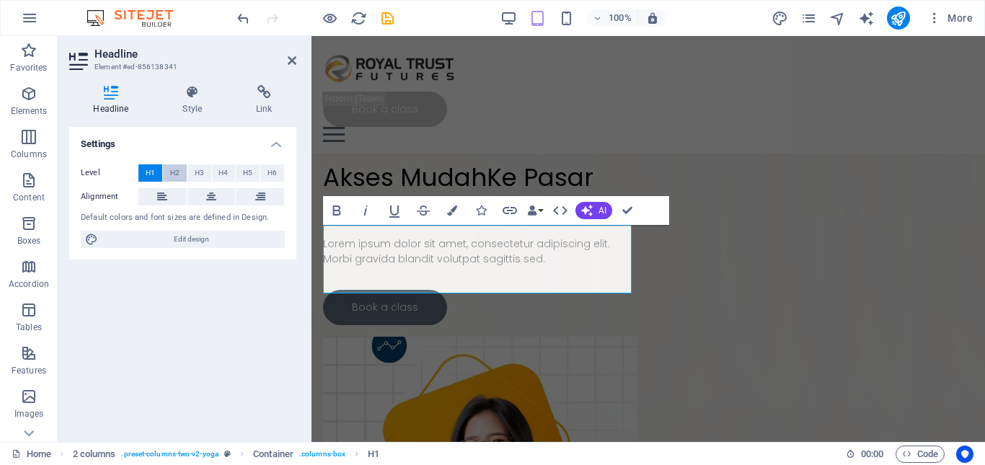
click at [172, 174] on span "H2" at bounding box center [174, 172] width 9 height 17
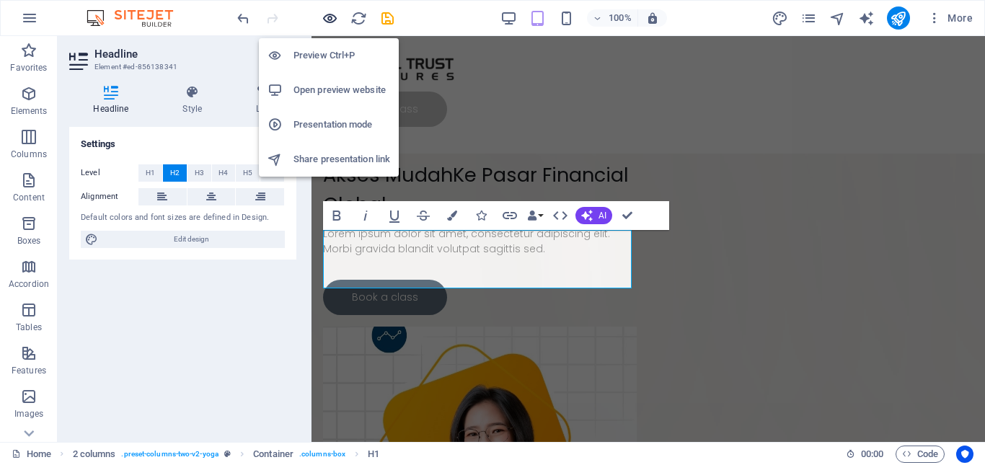
click at [329, 17] on icon "button" at bounding box center [329, 18] width 17 height 17
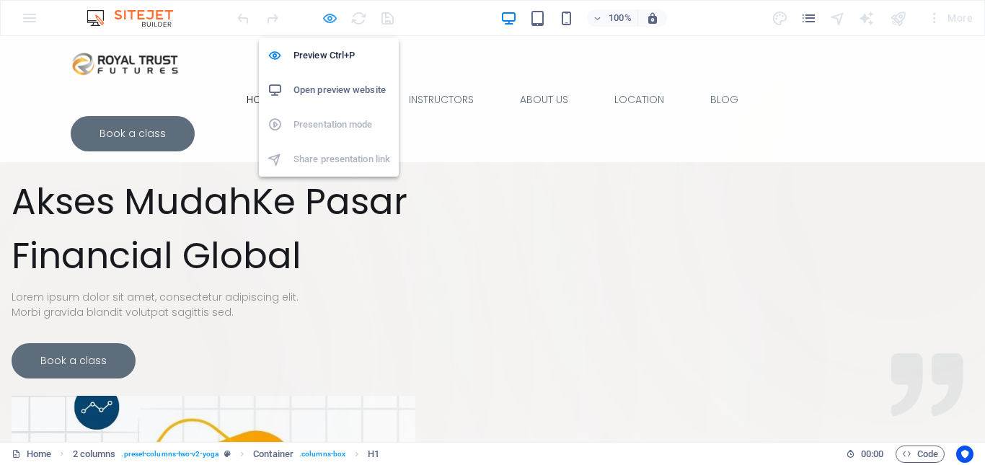
click at [330, 22] on icon "button" at bounding box center [329, 18] width 17 height 17
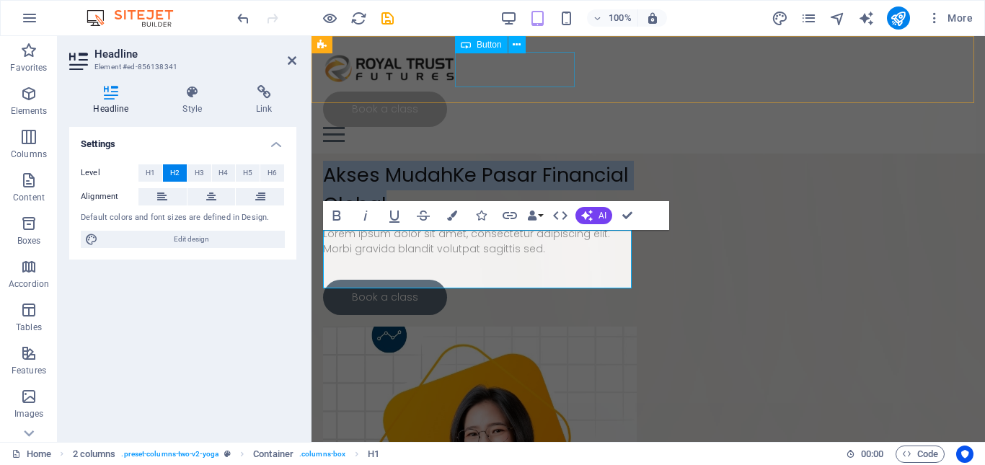
click at [545, 92] on div "Book a class" at bounding box center [648, 109] width 650 height 35
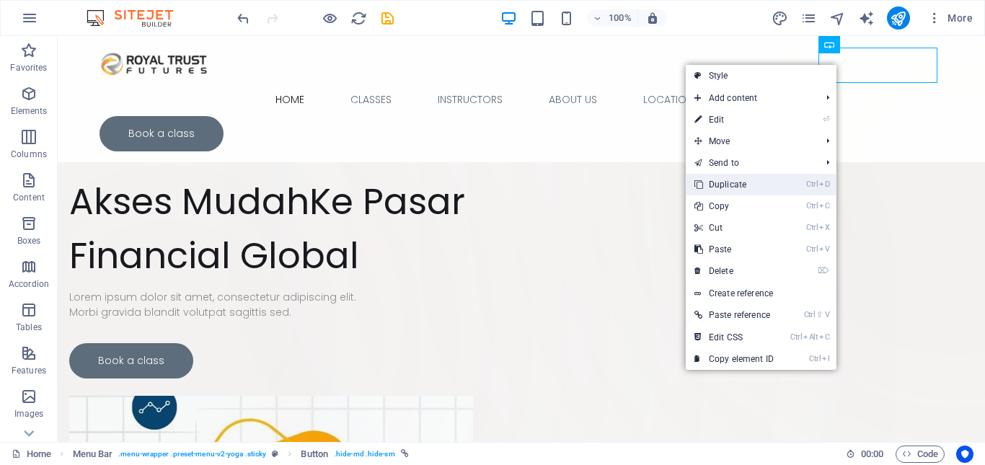
click at [766, 179] on link "Ctrl D Duplicate" at bounding box center [733, 185] width 97 height 22
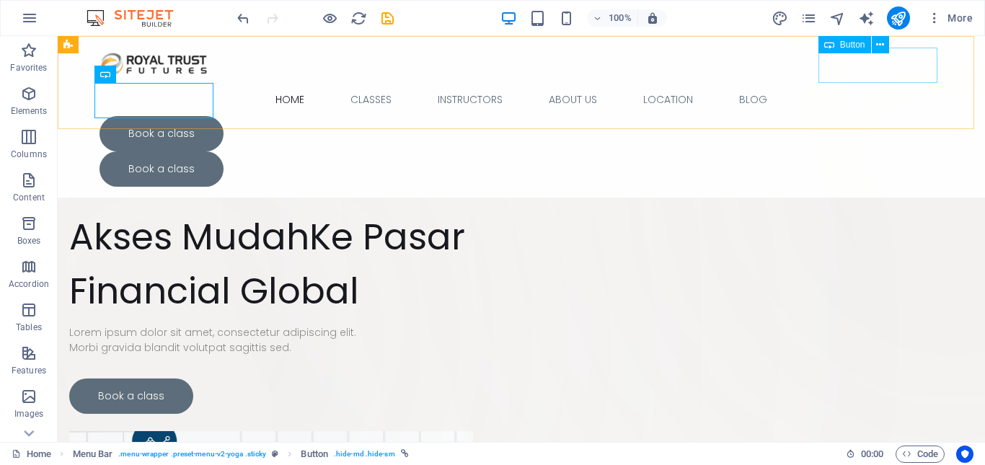
click at [822, 116] on div "Book a class" at bounding box center [520, 133] width 843 height 35
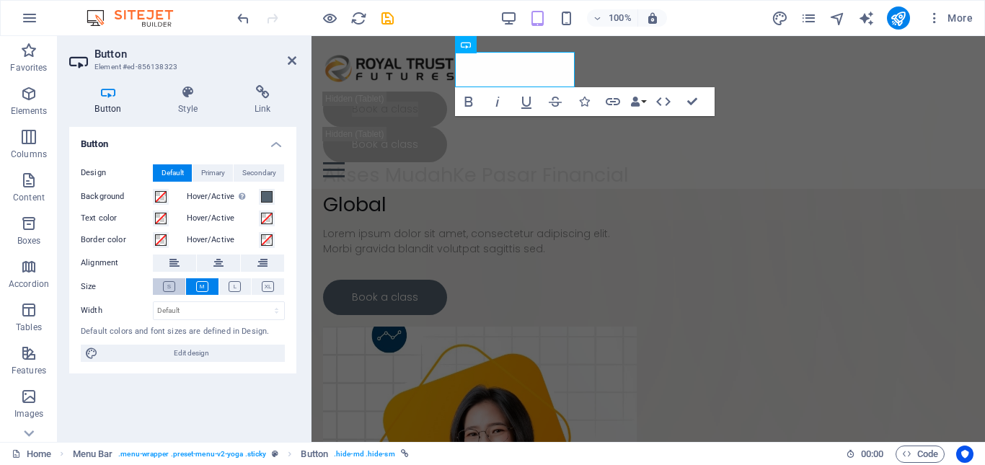
click at [169, 288] on icon at bounding box center [169, 286] width 12 height 11
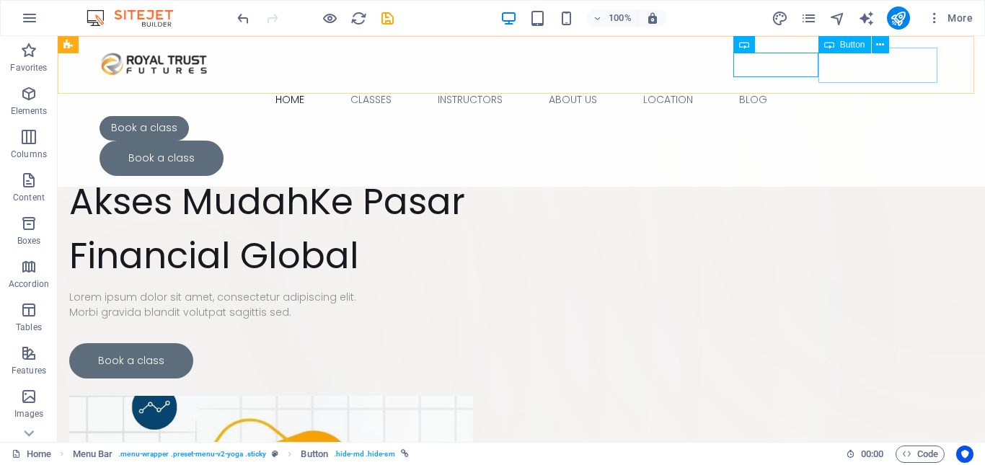
click at [875, 141] on div "Book a class" at bounding box center [520, 158] width 843 height 35
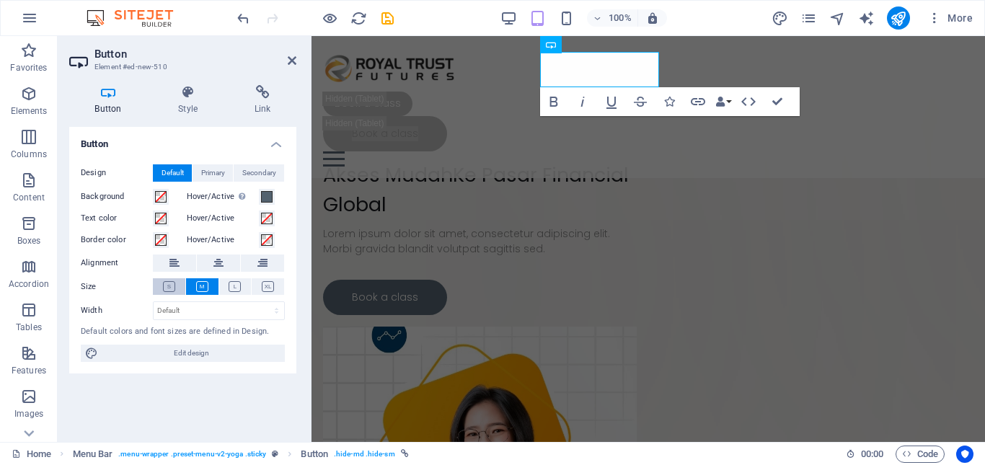
click at [164, 288] on icon at bounding box center [169, 286] width 12 height 11
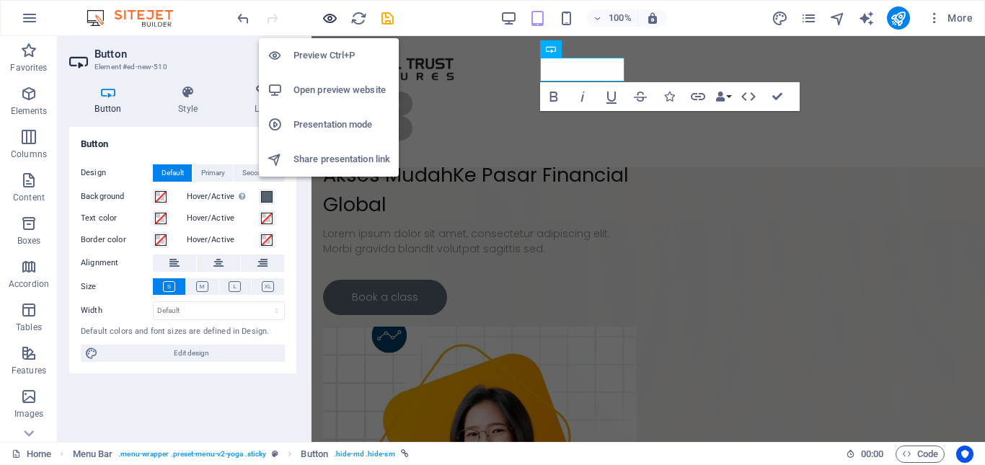
click at [326, 19] on icon "button" at bounding box center [329, 18] width 17 height 17
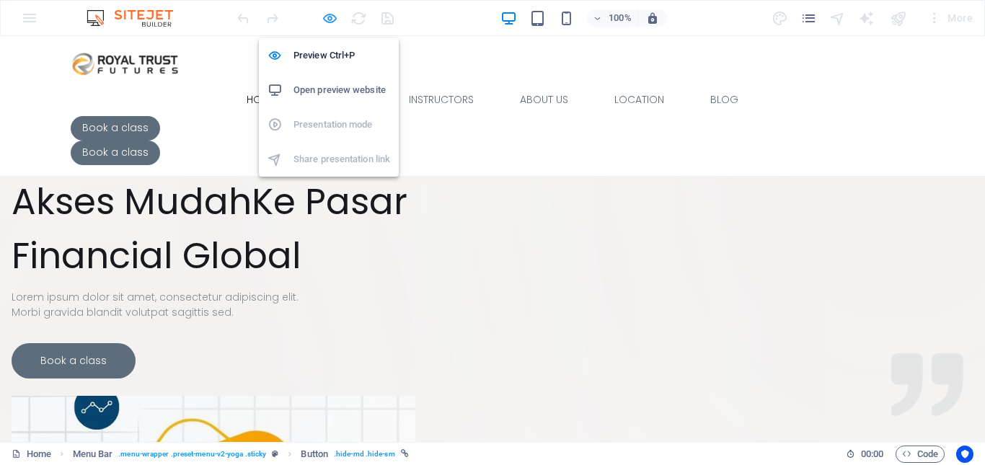
click at [332, 19] on icon "button" at bounding box center [329, 18] width 17 height 17
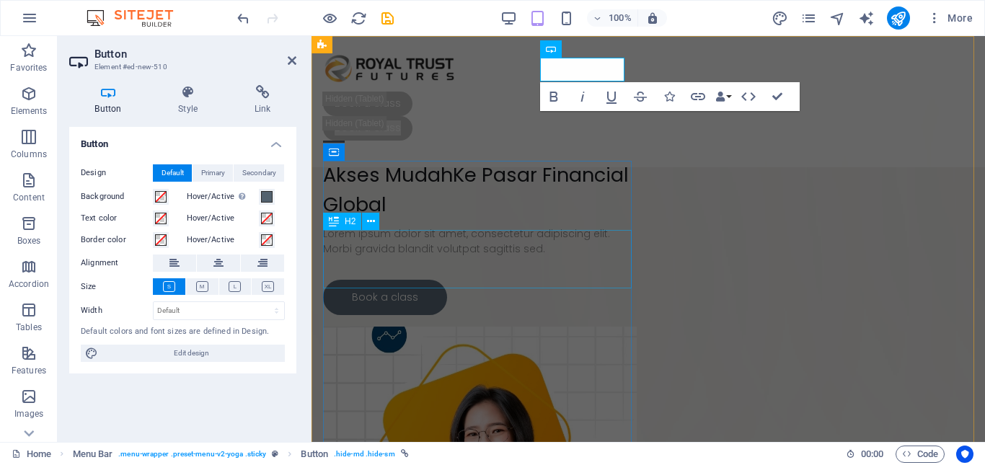
click at [396, 219] on div "Akses MudahKe Pasar Financial Global" at bounding box center [480, 190] width 314 height 58
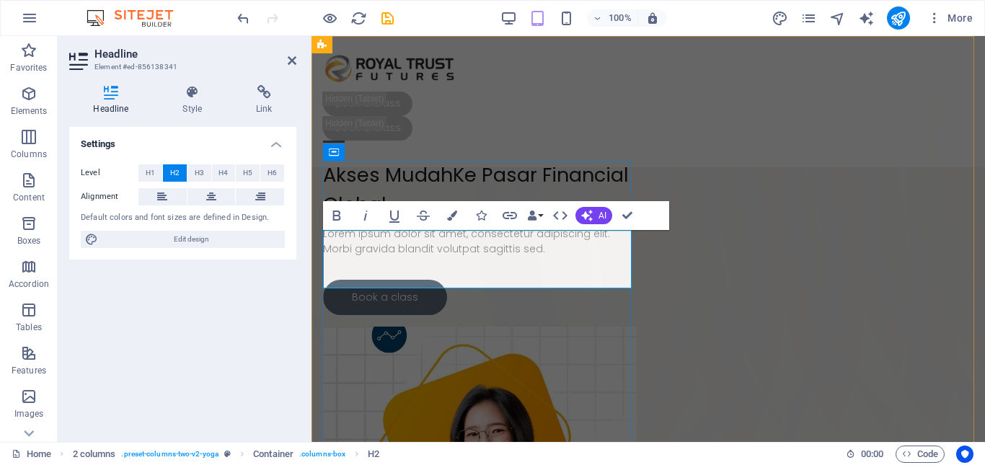
click at [455, 219] on h2 "Akses MudahKe Pasar Financial Global" at bounding box center [480, 190] width 314 height 58
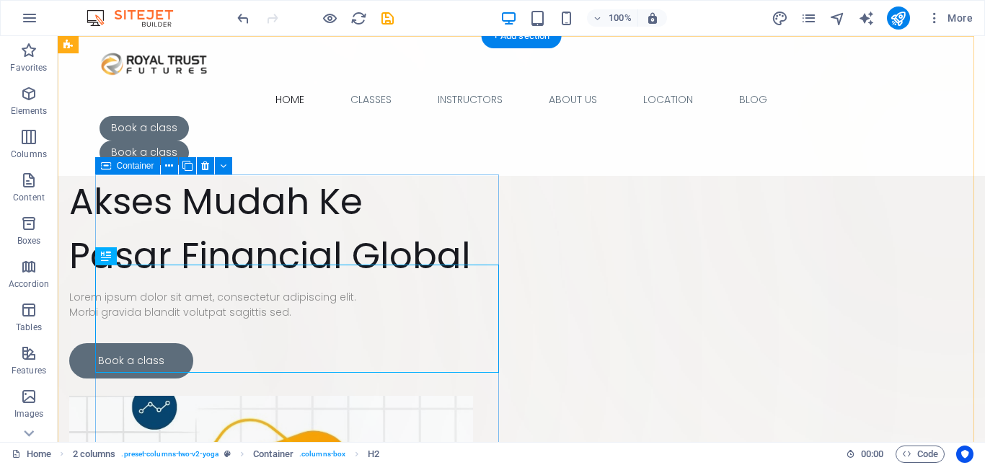
click at [172, 195] on div "Akses Mudah Ke Pasar Financial Global Lorem ipsum dolor sit amet, consectetur a…" at bounding box center [271, 276] width 404 height 204
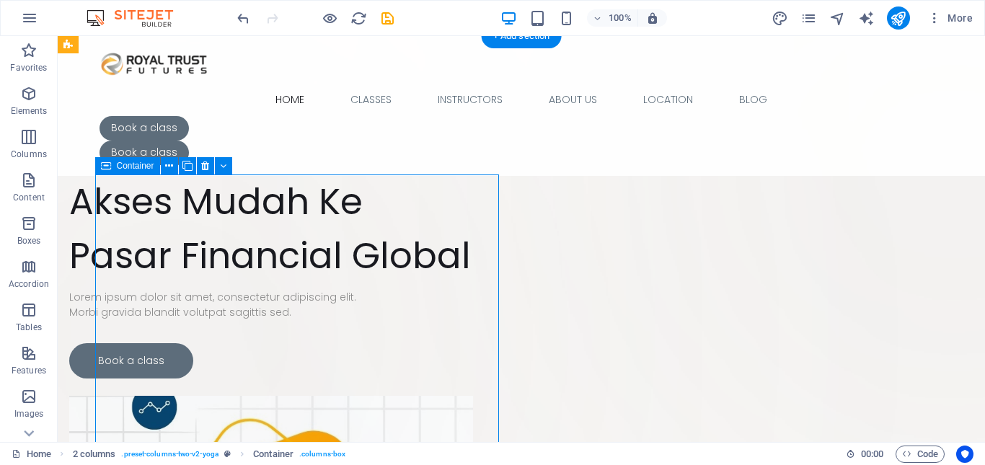
click at [172, 195] on div "Akses Mudah Ke Pasar Financial Global Lorem ipsum dolor sit amet, consectetur a…" at bounding box center [271, 276] width 404 height 204
click at [177, 211] on div "Akses Mudah Ke Pasar Financial Global Lorem ipsum dolor sit amet, consectetur a…" at bounding box center [271, 276] width 404 height 204
click at [104, 283] on div "Akses Mudah Ke Pasar Financial Global" at bounding box center [271, 228] width 404 height 108
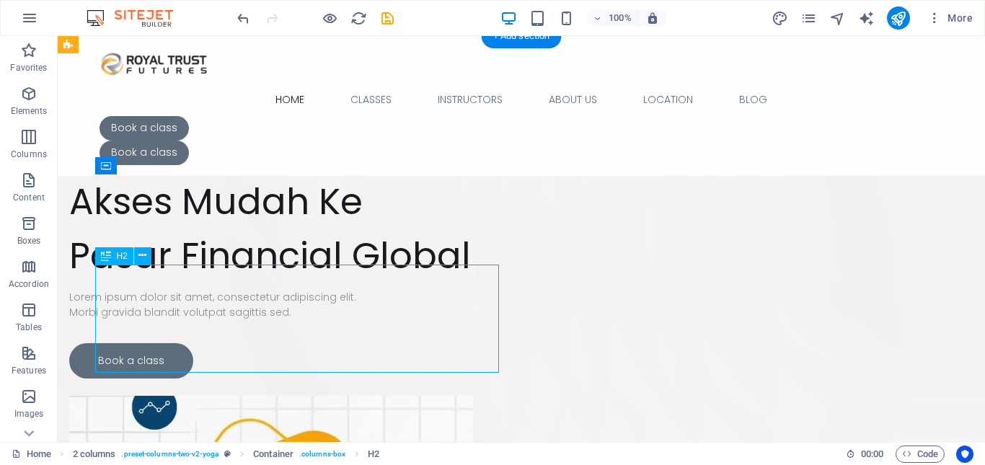
click at [104, 283] on div "Akses Mudah Ke Pasar Financial Global" at bounding box center [271, 228] width 404 height 108
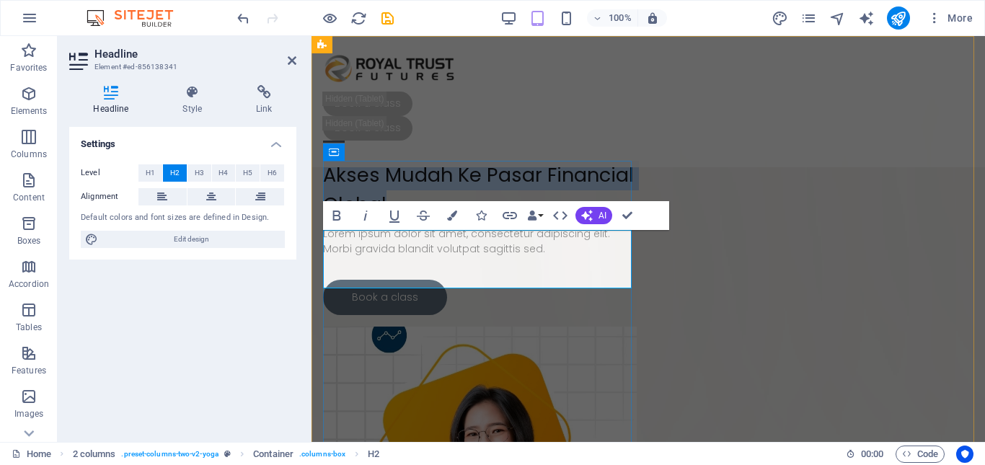
click at [326, 219] on h2 "Akses Mudah Ke Pasar Financial Global" at bounding box center [480, 190] width 314 height 58
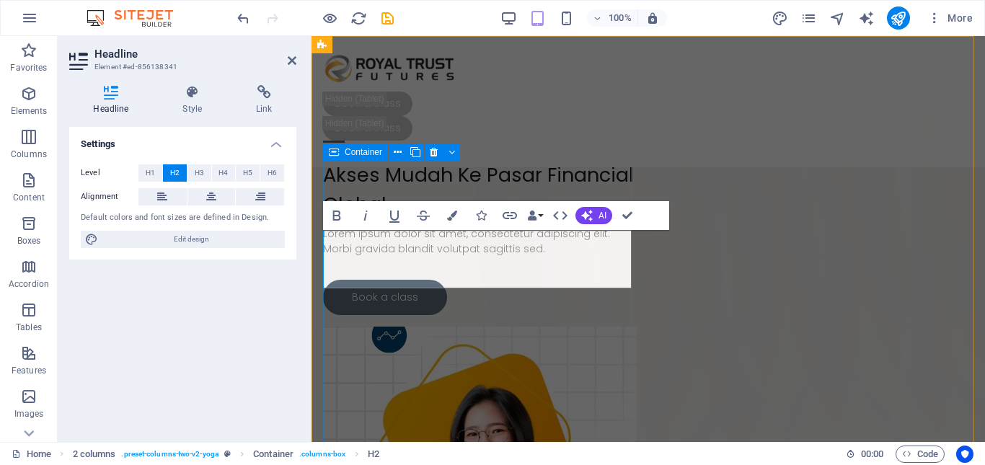
click at [352, 181] on div "Akses Mudah Ke Pasar Financial Global Lorem ipsum dolor sit amet, consectetur a…" at bounding box center [480, 238] width 314 height 154
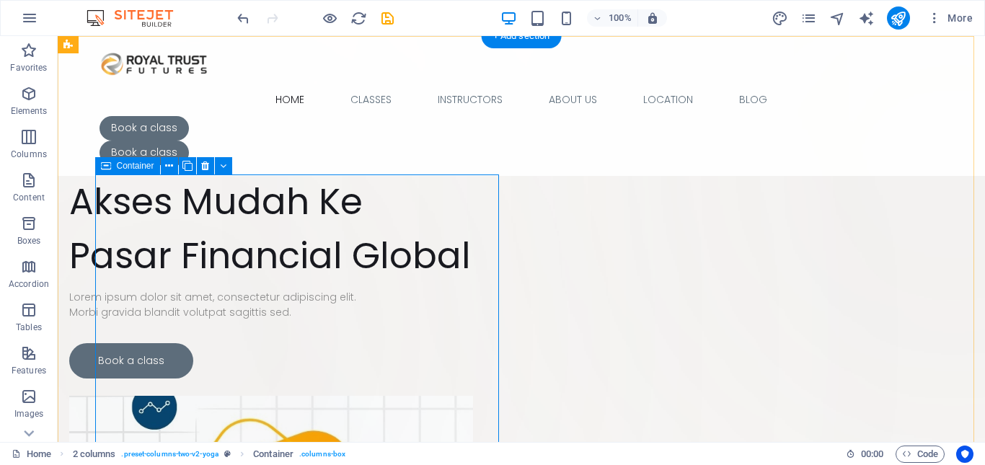
click at [257, 223] on div "Akses Mudah Ke Pasar Financial Global Lorem ipsum dolor sit amet, consectetur a…" at bounding box center [271, 276] width 404 height 204
click at [144, 209] on div "Akses Mudah Ke Pasar Financial Global Lorem ipsum dolor sit amet, consectetur a…" at bounding box center [271, 276] width 404 height 204
click at [107, 283] on div "Akses Mudah Ke Pasar Financial Global" at bounding box center [271, 228] width 404 height 108
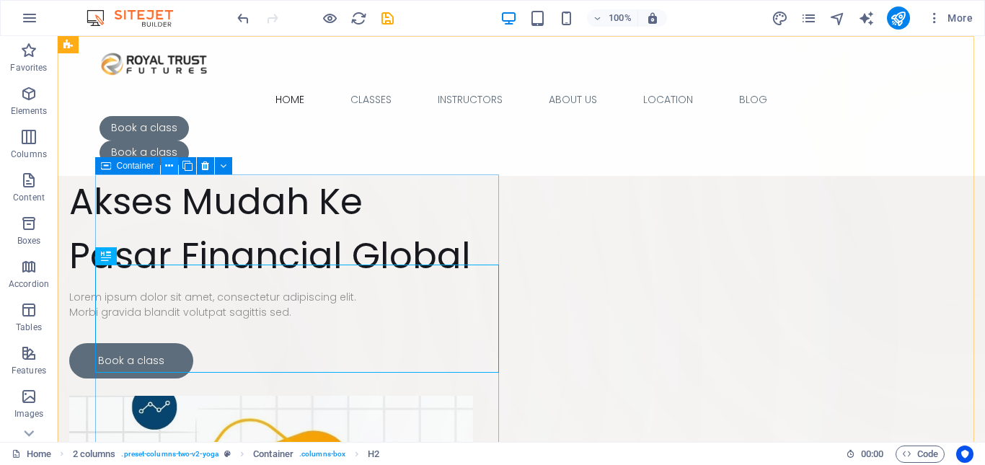
click at [167, 169] on icon at bounding box center [169, 166] width 8 height 15
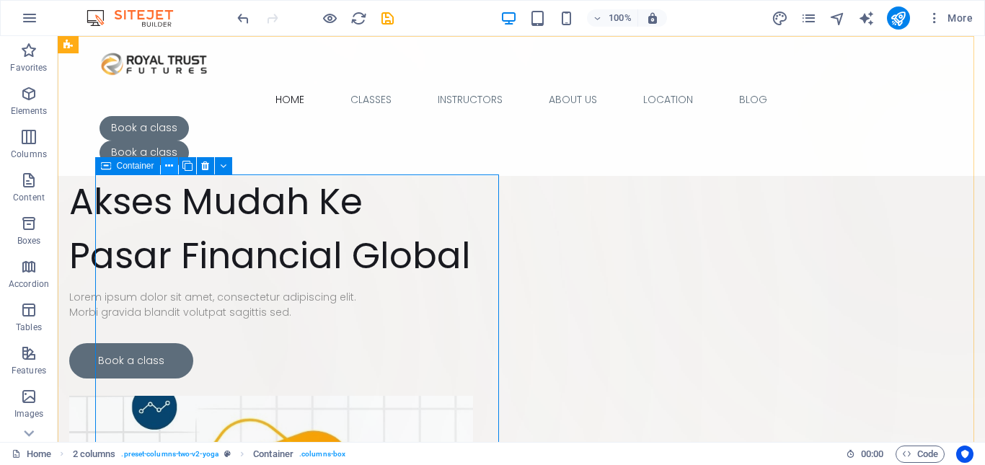
click at [172, 164] on icon at bounding box center [169, 166] width 8 height 15
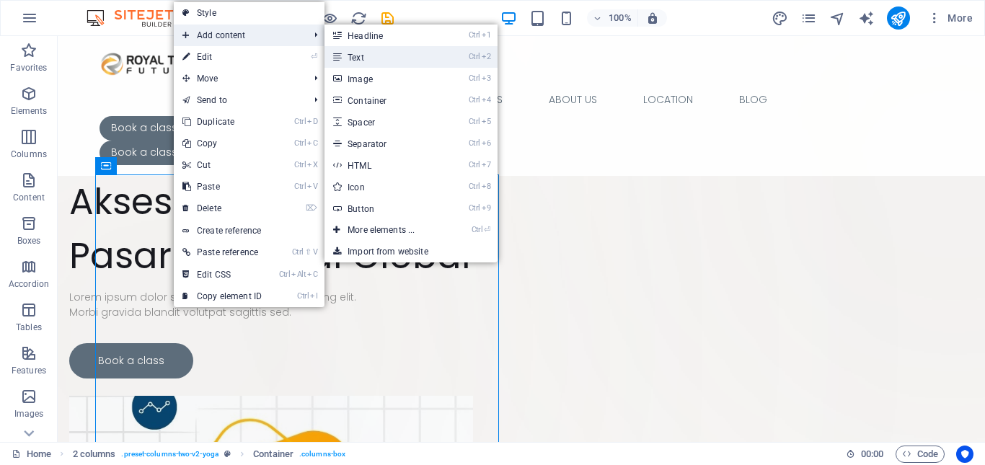
drag, startPoint x: 254, startPoint y: 37, endPoint x: 401, endPoint y: 61, distance: 149.0
click at [324, 46] on li "Add content Ctrl 1 Headline Ctrl 2 Text Ctrl 3 Image Ctrl 4 Container Ctrl 5 Sp…" at bounding box center [249, 36] width 151 height 22
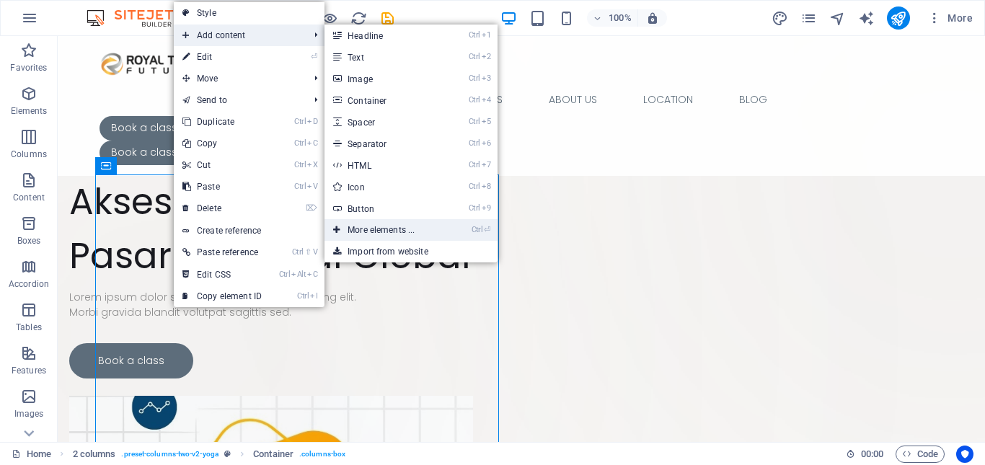
click at [396, 234] on link "Ctrl ⏎ More elements ..." at bounding box center [383, 230] width 119 height 22
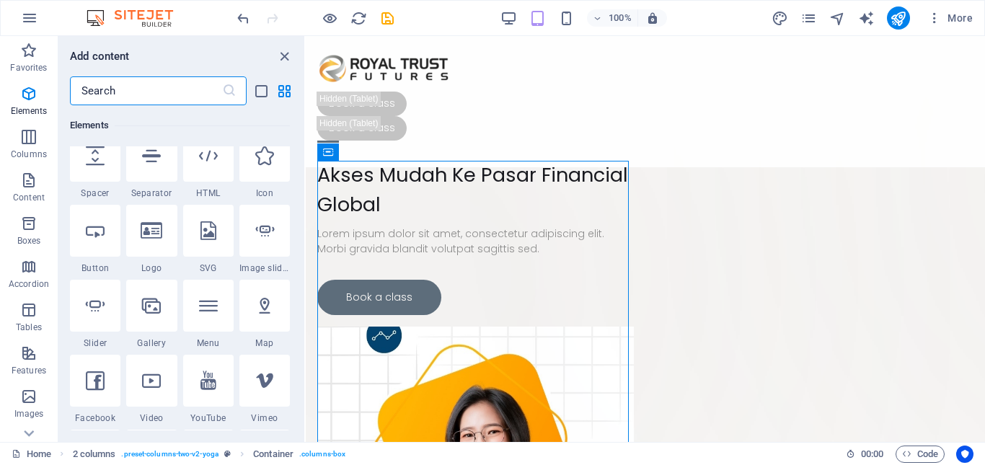
scroll to position [226, 0]
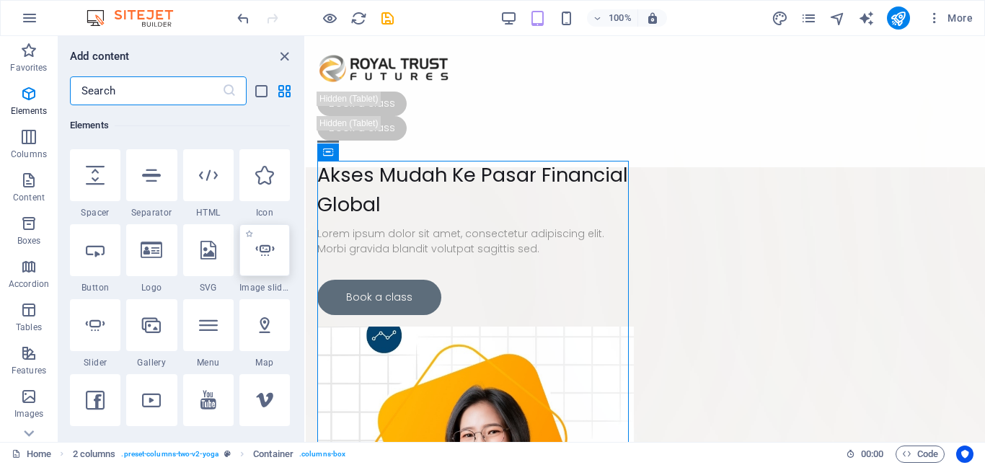
click at [261, 270] on div at bounding box center [264, 250] width 50 height 52
select select "ms"
select select "s"
select select "progressive"
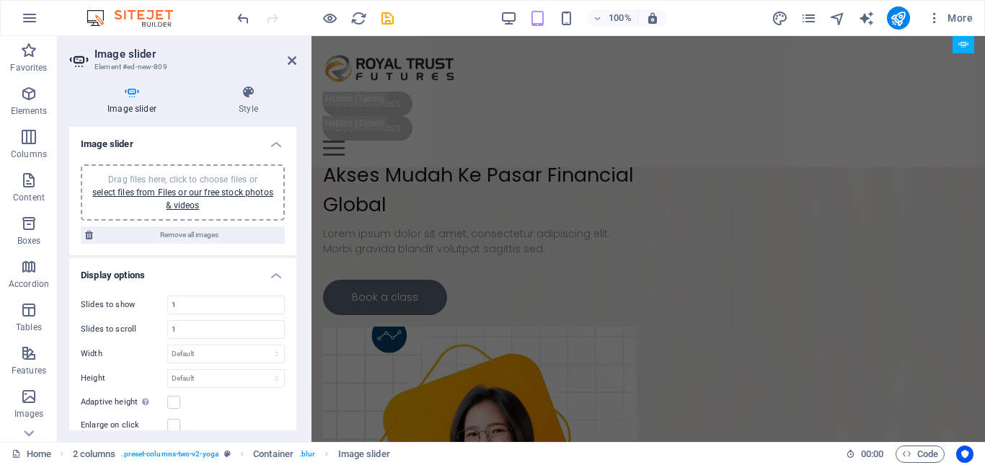
click at [161, 186] on div "Drag files here, click to choose files or select files from Files or our free s…" at bounding box center [182, 192] width 187 height 39
click at [156, 196] on link "select files from Files or our free stock photos & videos" at bounding box center [182, 198] width 181 height 23
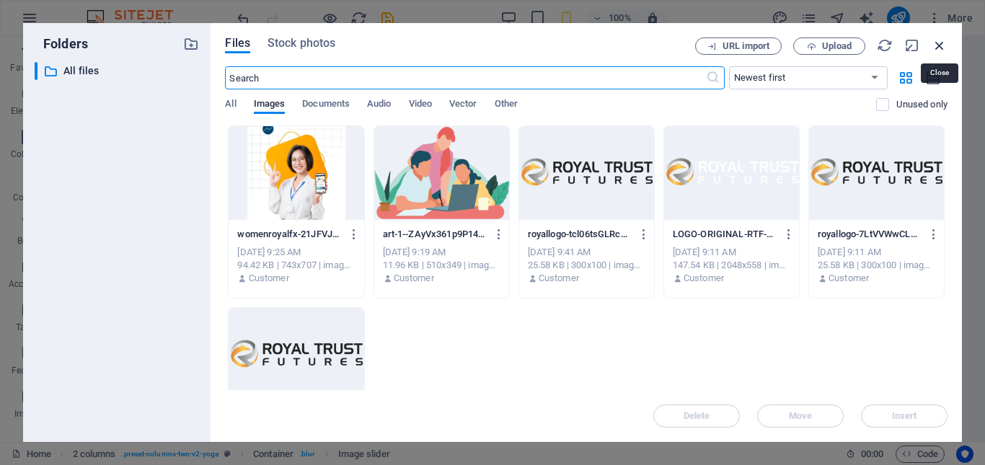
click at [939, 48] on icon "button" at bounding box center [939, 45] width 16 height 16
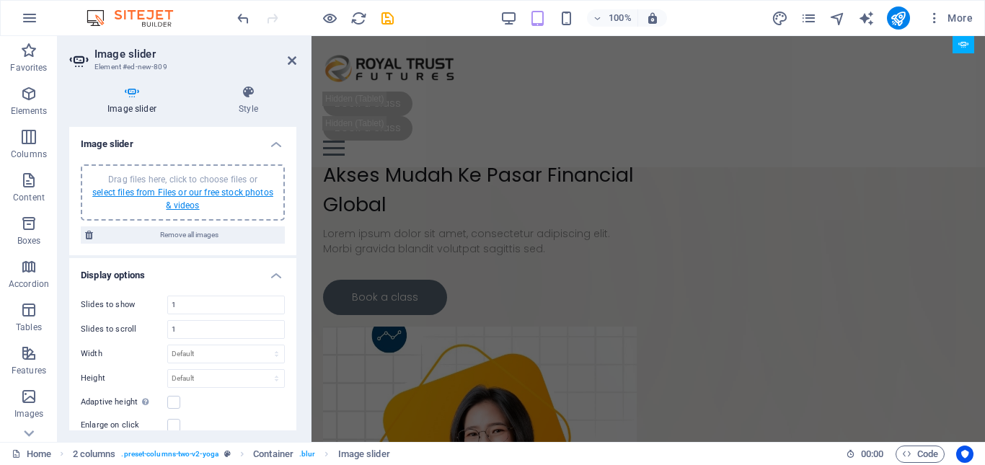
click at [183, 200] on link "select files from Files or our free stock photos & videos" at bounding box center [182, 198] width 181 height 23
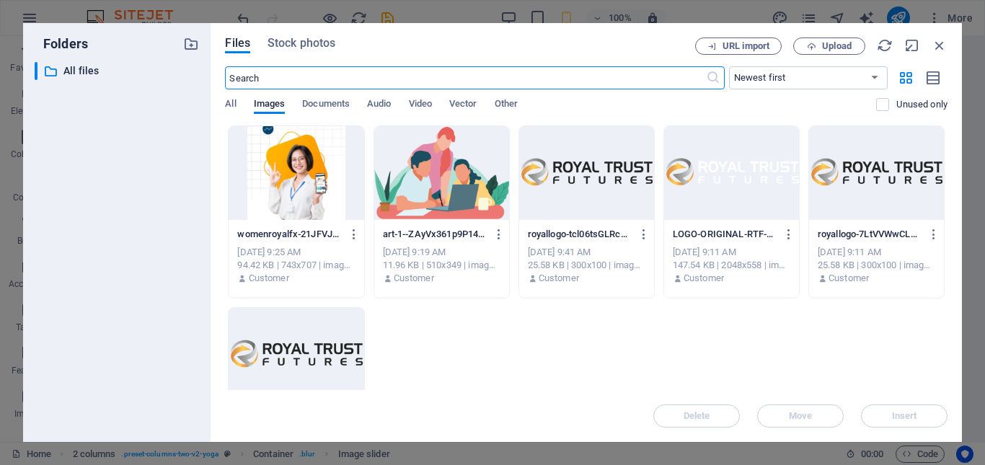
click at [285, 34] on div "Files Stock photos URL import Upload ​ Newest first Oldest first Name (A-Z) Nam…" at bounding box center [585, 232] width 751 height 419
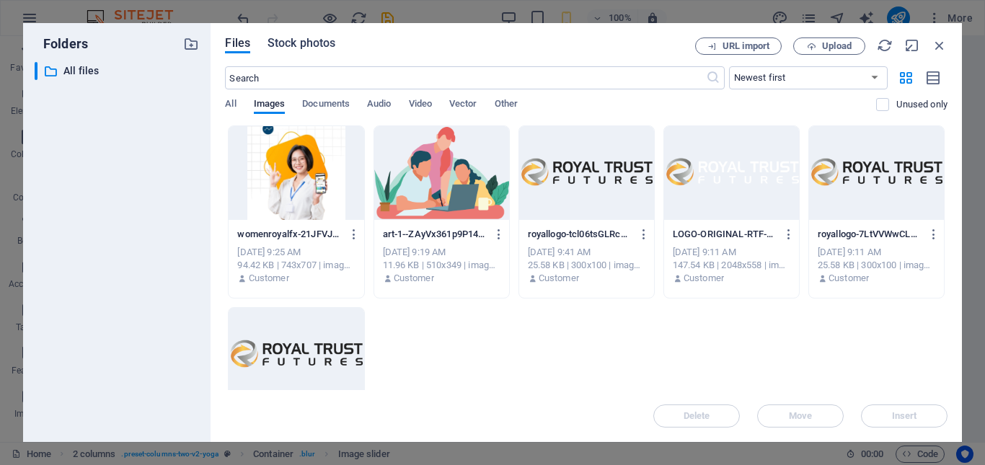
click at [285, 41] on span "Stock photos" at bounding box center [301, 43] width 68 height 17
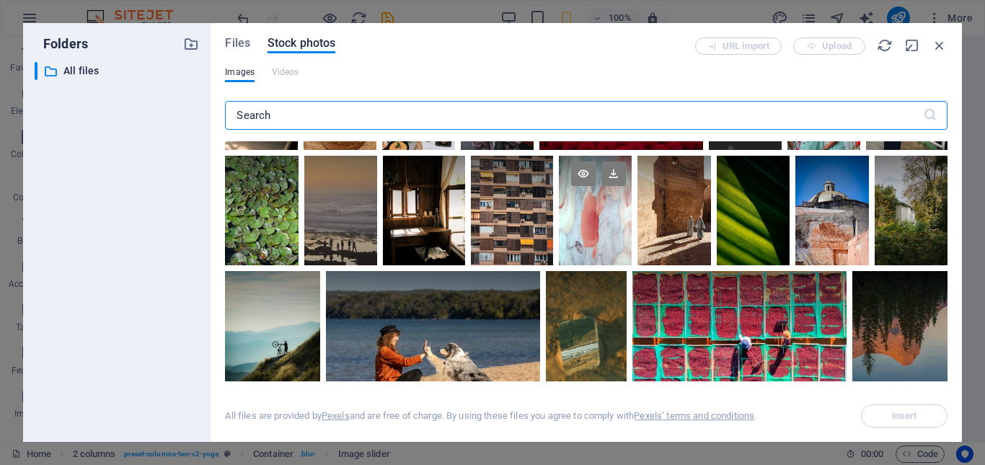
scroll to position [0, 0]
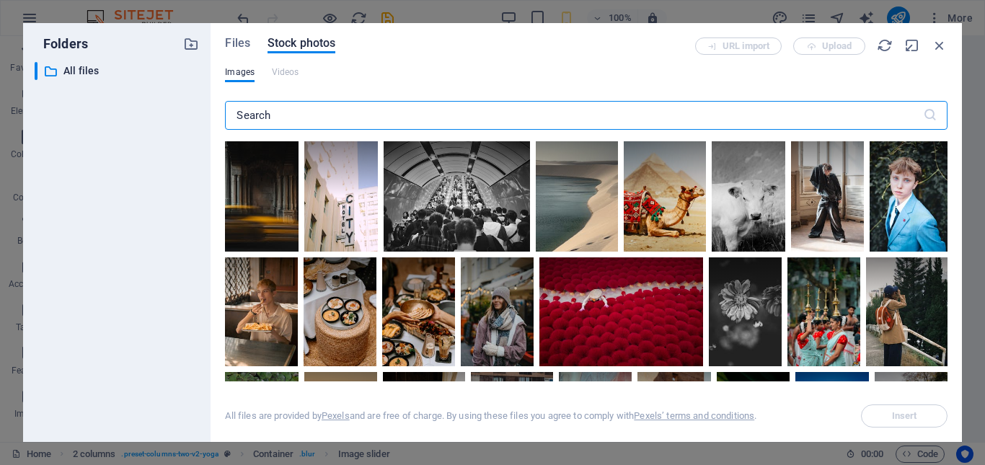
click at [345, 114] on input "text" at bounding box center [573, 115] width 697 height 29
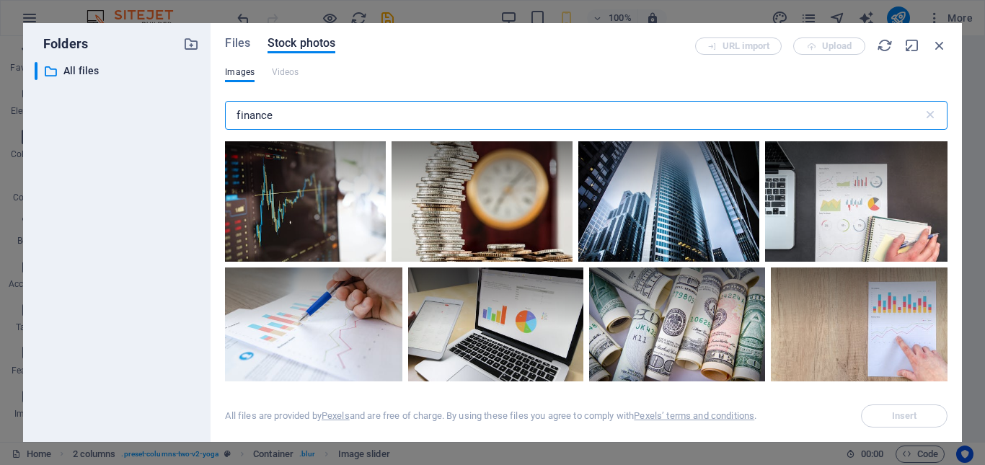
type input "finance"
click at [184, 258] on div "​ All files All files" at bounding box center [117, 246] width 164 height 368
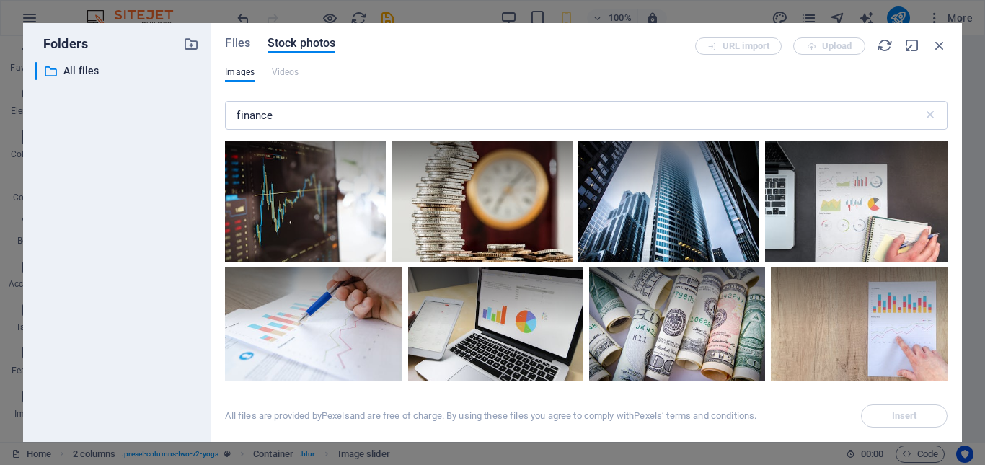
click at [184, 258] on div "​ All files All files" at bounding box center [117, 246] width 164 height 368
click at [309, 232] on div at bounding box center [305, 201] width 161 height 120
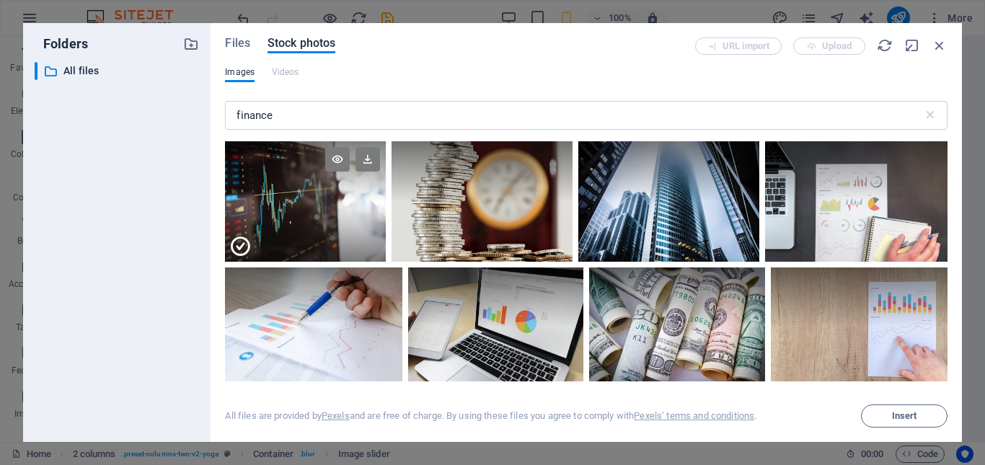
click at [309, 232] on div at bounding box center [305, 232] width 161 height 61
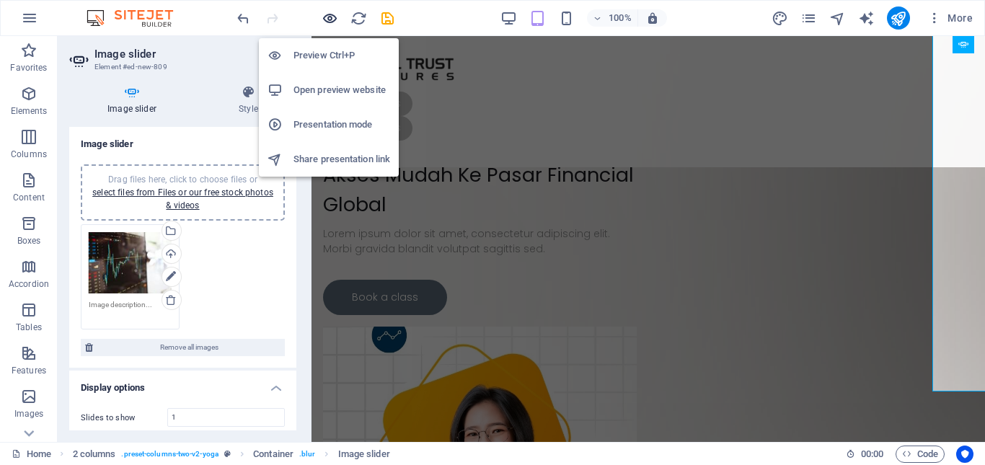
click at [329, 21] on icon "button" at bounding box center [329, 18] width 17 height 17
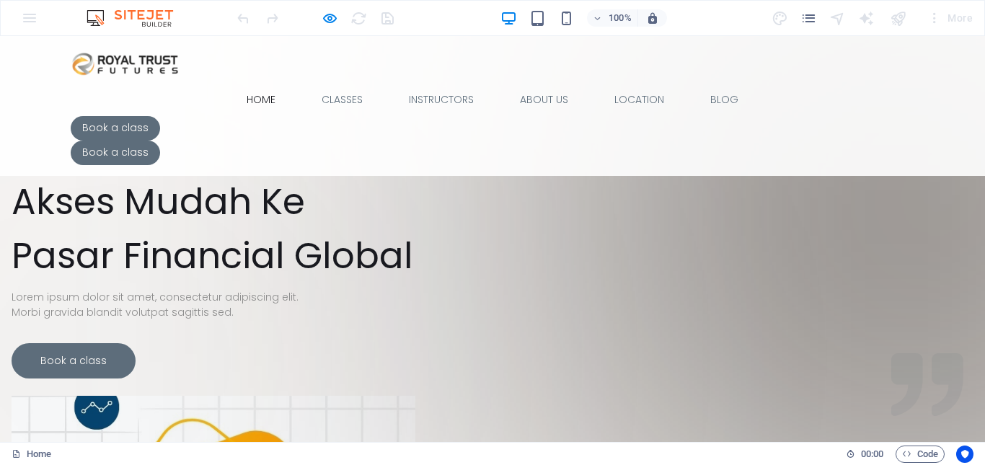
click at [319, 15] on div at bounding box center [314, 17] width 161 height 23
click at [327, 17] on icon "button" at bounding box center [329, 18] width 17 height 17
select select "ms"
select select "s"
select select "progressive"
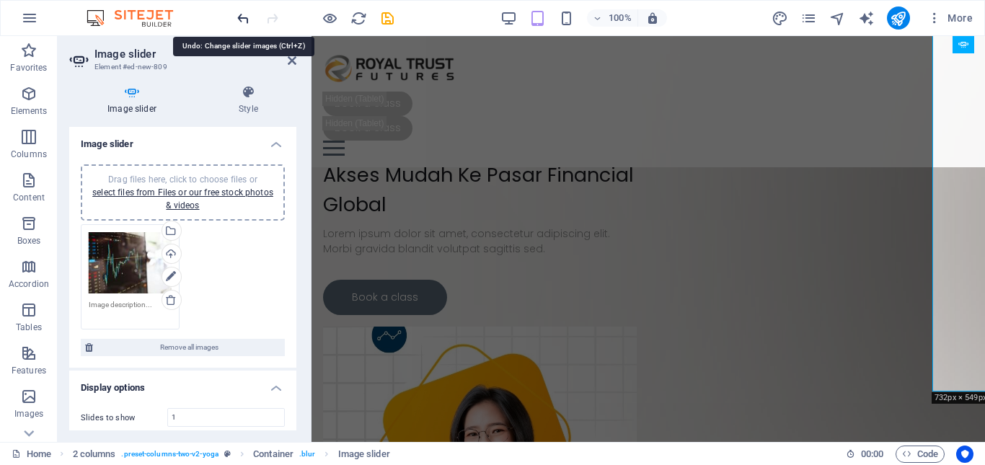
click at [236, 19] on icon "undo" at bounding box center [243, 18] width 17 height 17
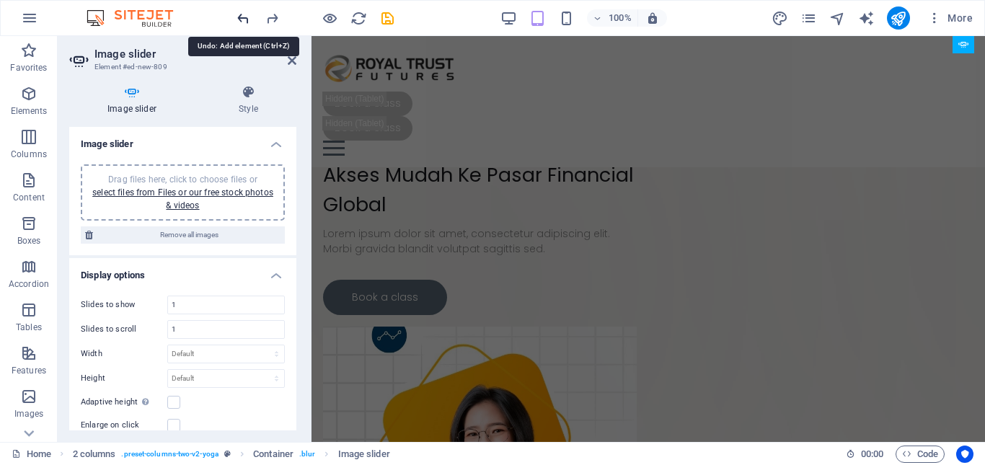
click at [236, 19] on icon "undo" at bounding box center [243, 18] width 17 height 17
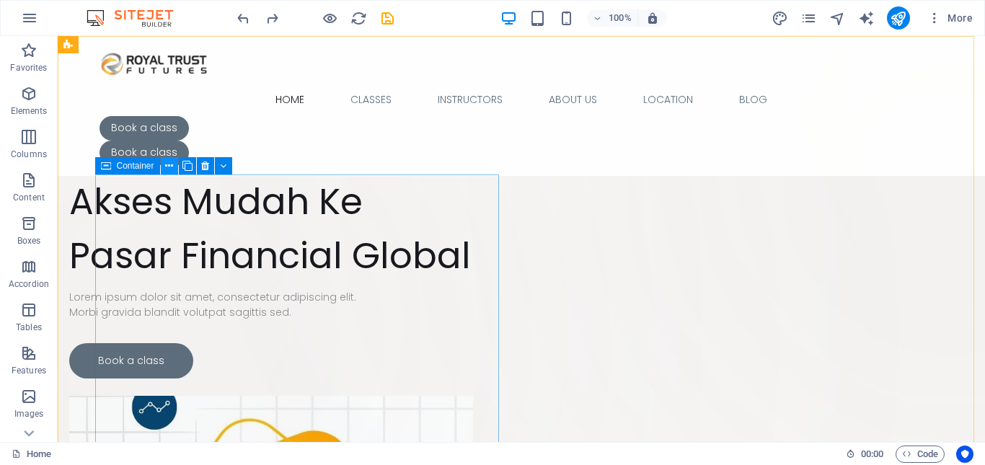
click at [172, 163] on icon at bounding box center [169, 166] width 8 height 15
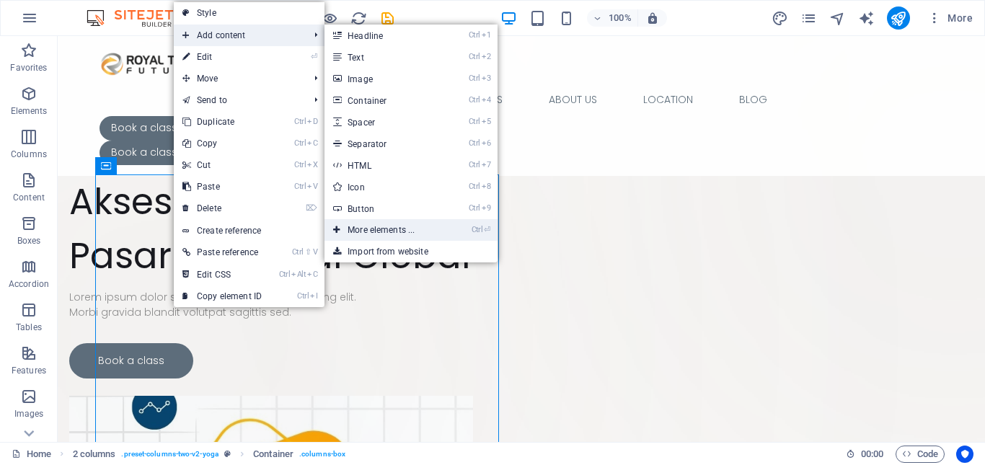
click at [386, 226] on link "Ctrl ⏎ More elements ..." at bounding box center [383, 230] width 119 height 22
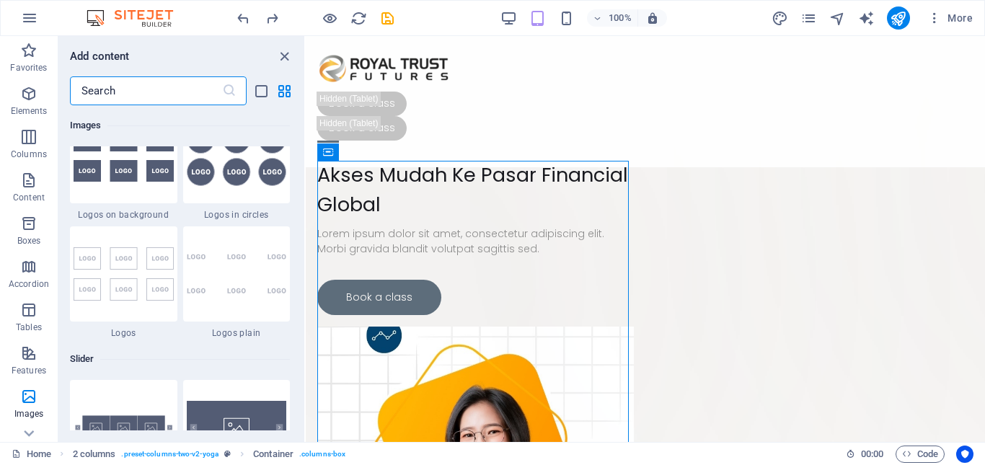
scroll to position [8227, 0]
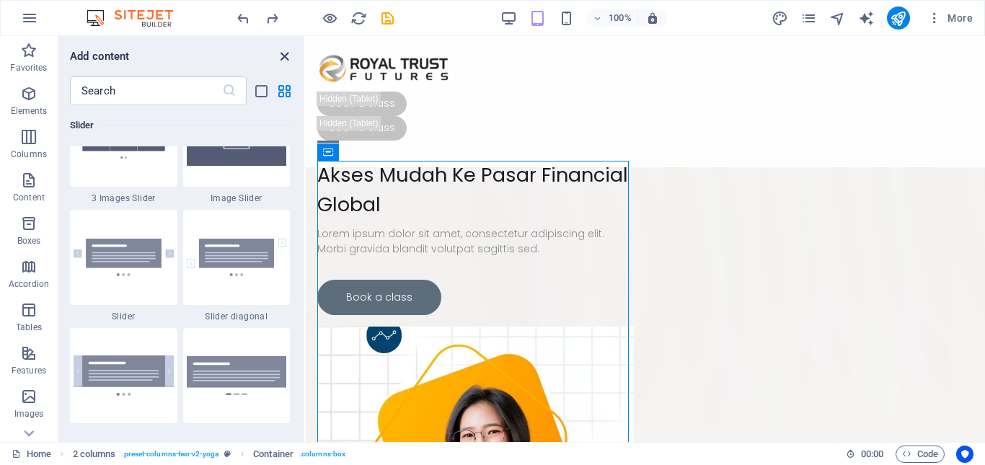
click at [286, 58] on icon "close panel" at bounding box center [284, 56] width 17 height 17
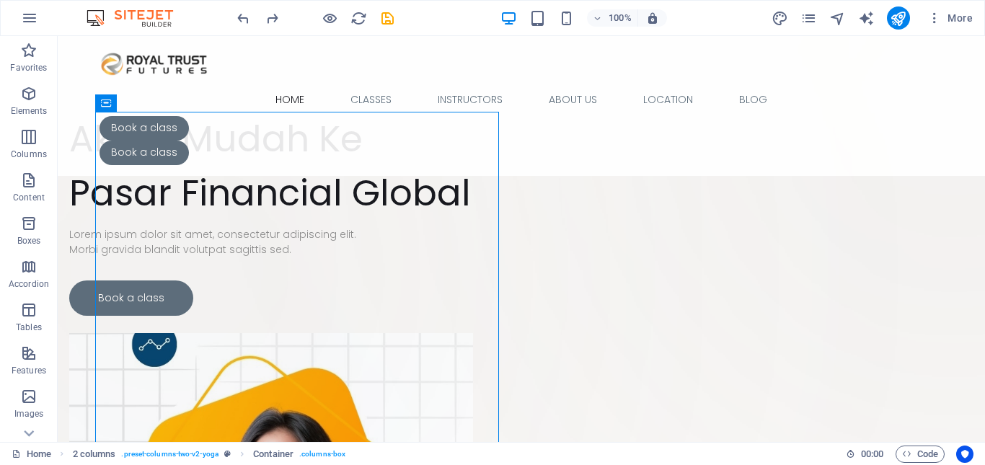
scroll to position [0, 0]
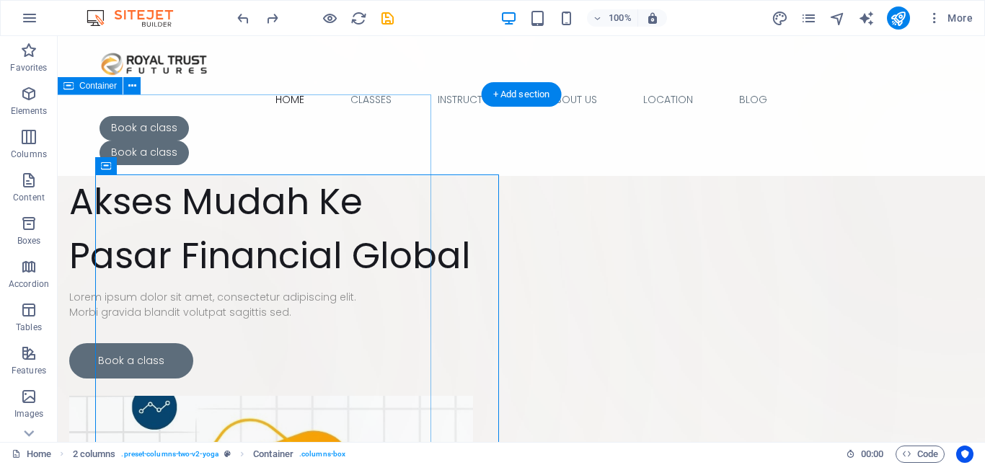
click at [288, 118] on div "Drop content here or Add elements Paste clipboard" at bounding box center [167, 145] width 528 height 102
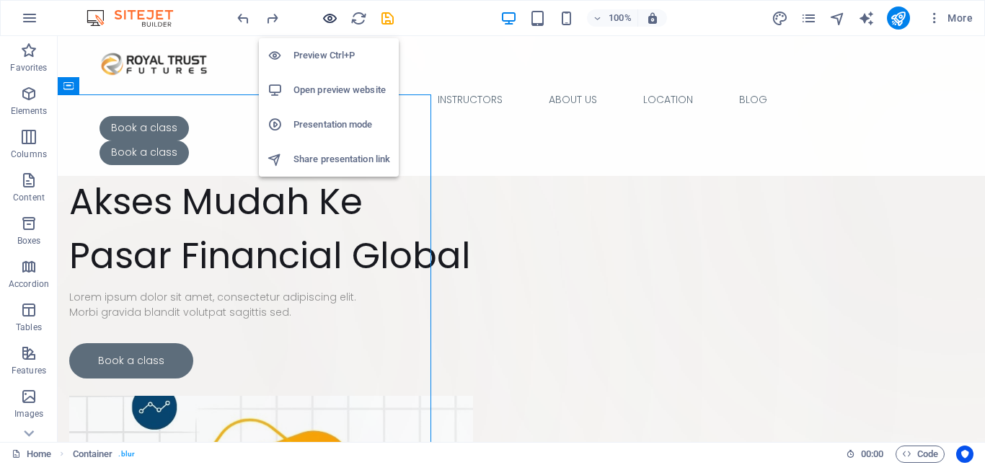
click at [329, 11] on icon "button" at bounding box center [329, 18] width 17 height 17
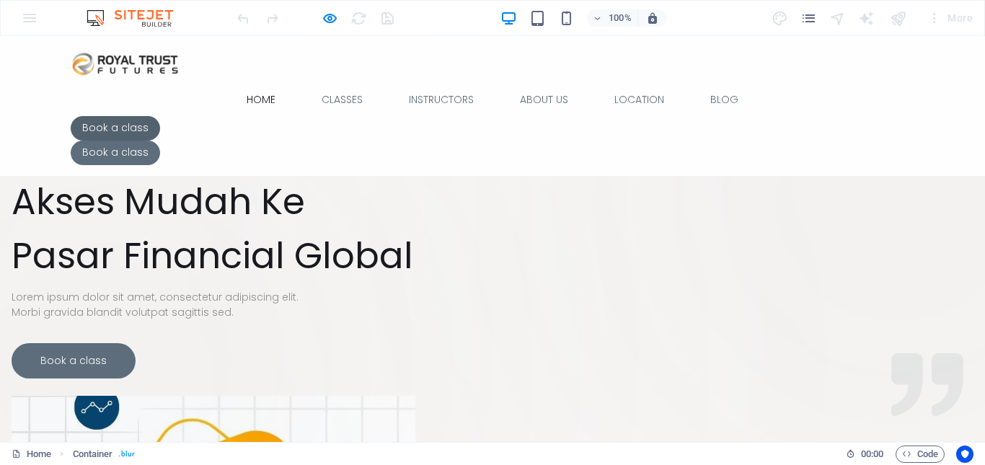
click at [160, 116] on link "Book a class" at bounding box center [115, 128] width 89 height 25
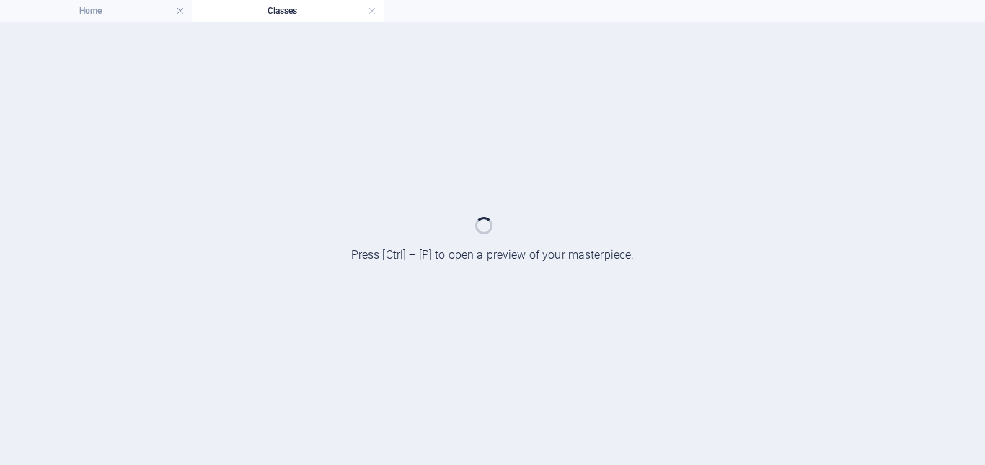
click at [786, 61] on div at bounding box center [492, 243] width 985 height 443
click at [371, 10] on link at bounding box center [372, 11] width 9 height 14
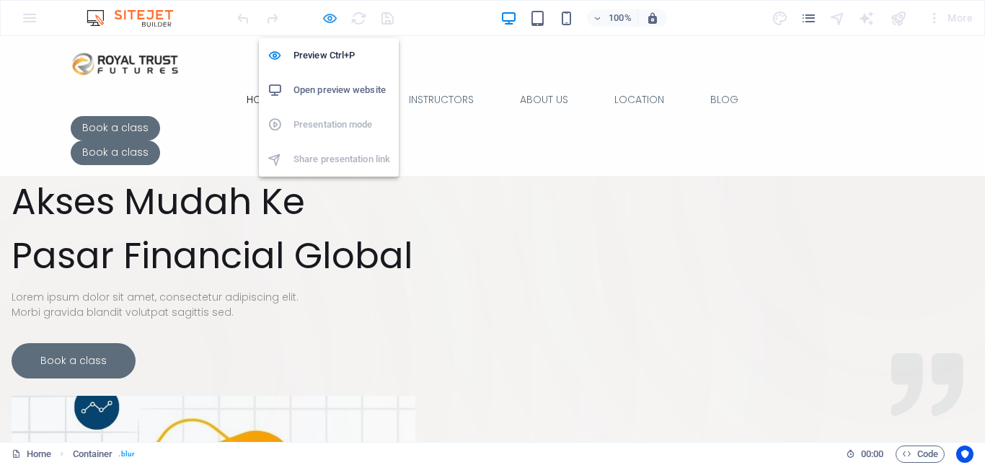
click at [333, 16] on icon "button" at bounding box center [329, 18] width 17 height 17
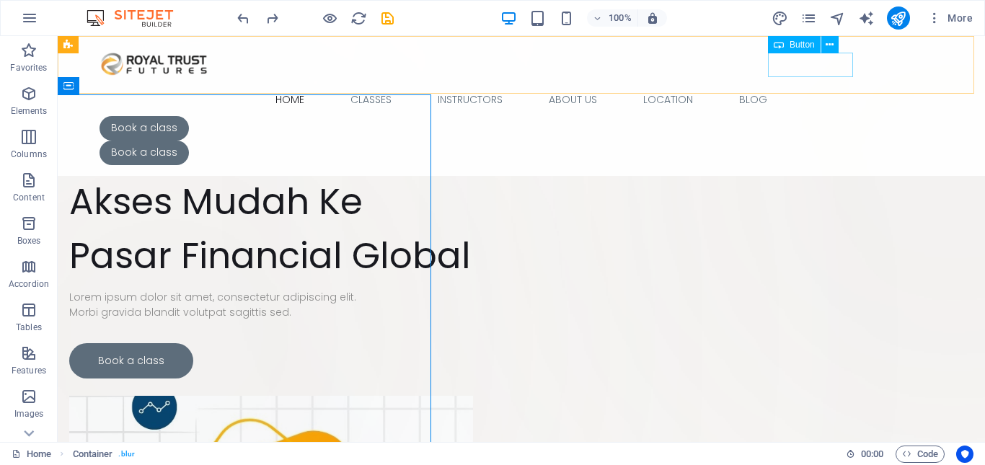
click at [804, 116] on div "Book a class" at bounding box center [520, 128] width 843 height 25
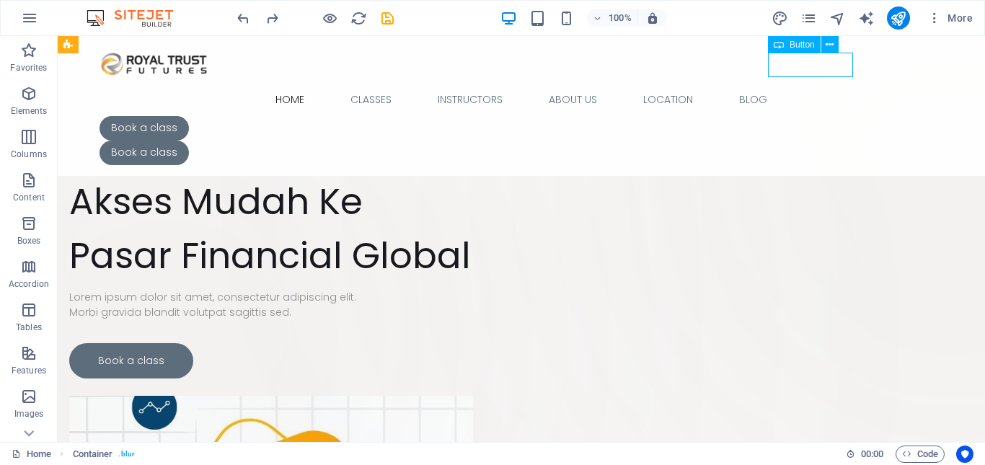
click at [804, 116] on div "Book a class" at bounding box center [520, 128] width 843 height 25
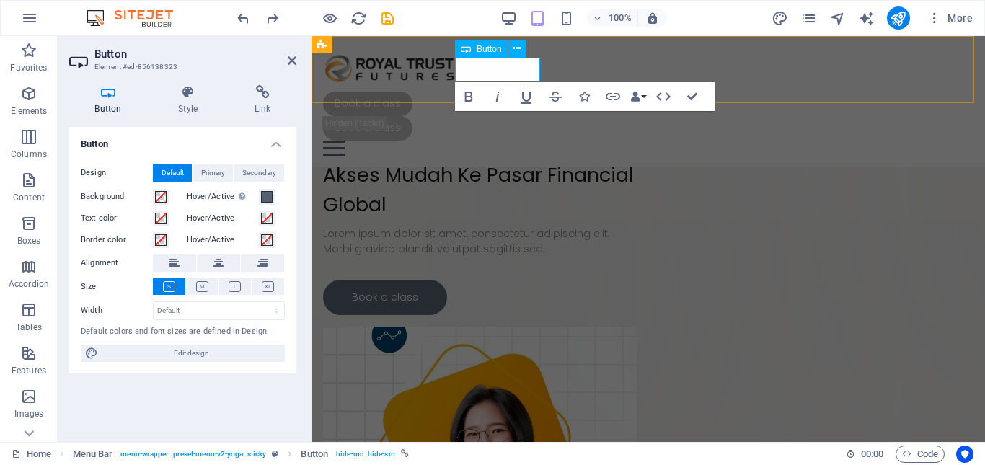
click at [412, 92] on link "Book a class" at bounding box center [367, 104] width 89 height 25
click at [580, 116] on div "Book a class" at bounding box center [648, 128] width 650 height 25
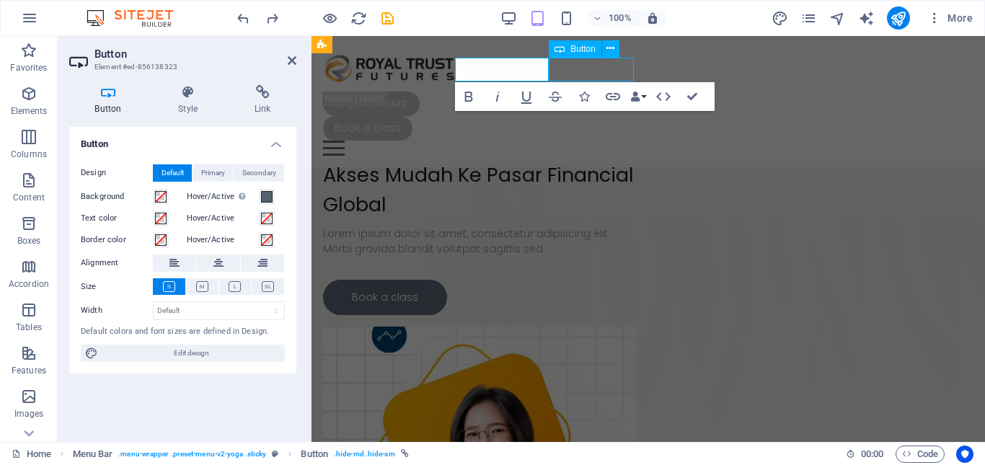
click at [580, 116] on div "Book a class" at bounding box center [648, 128] width 650 height 25
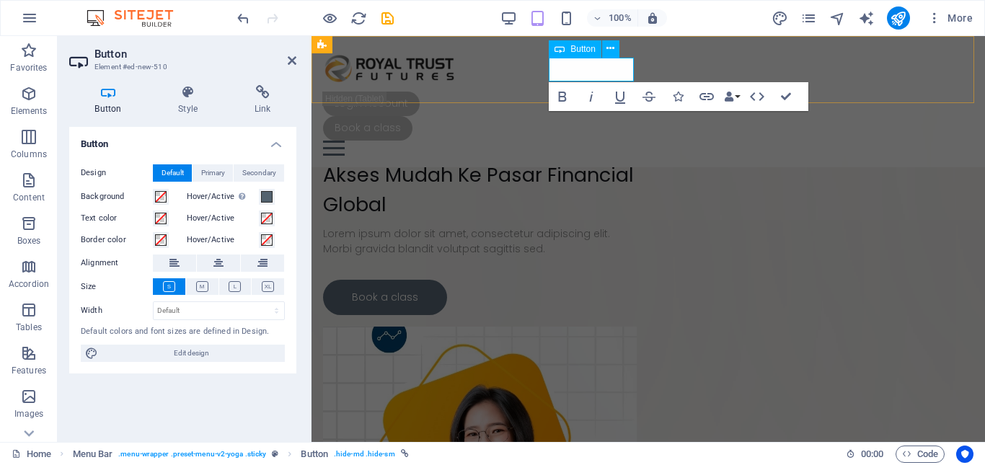
click at [412, 116] on link "Book a class" at bounding box center [367, 128] width 89 height 25
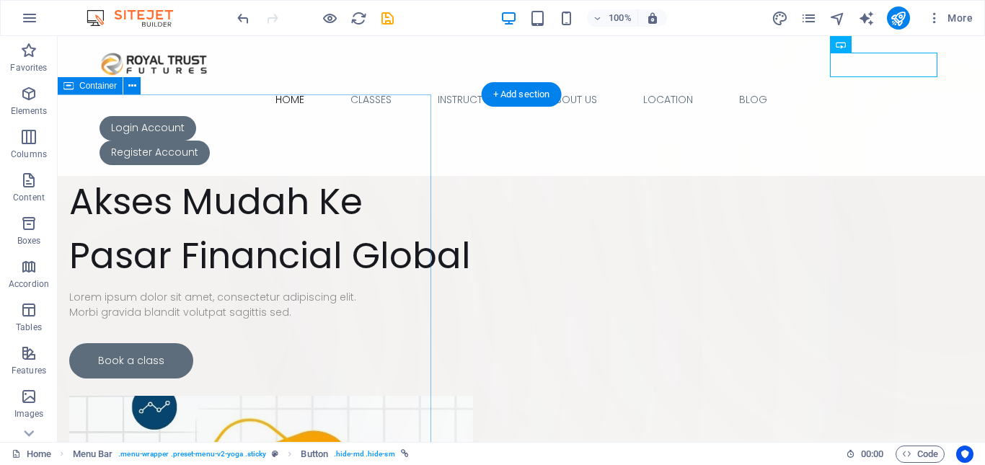
click at [357, 117] on div "Drop content here or Add elements Paste clipboard" at bounding box center [167, 145] width 528 height 102
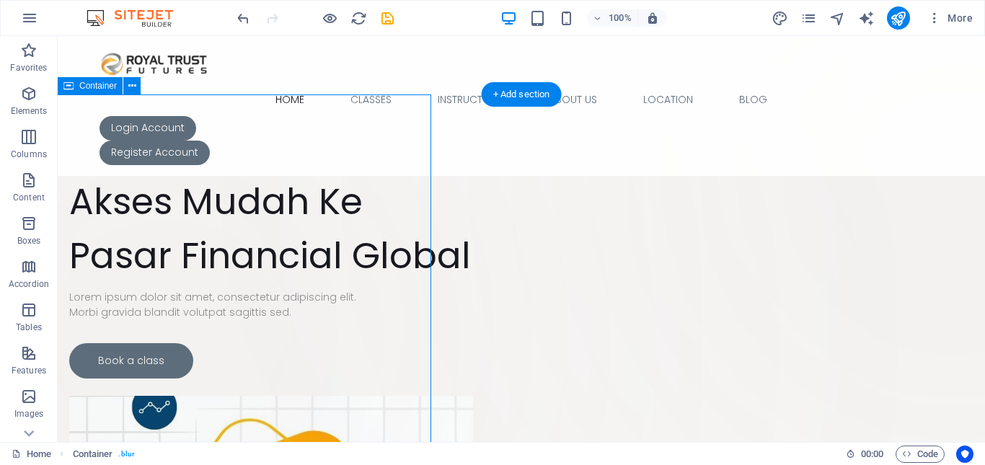
click at [357, 117] on div "Drop content here or Add elements Paste clipboard" at bounding box center [167, 145] width 528 height 102
select select "px"
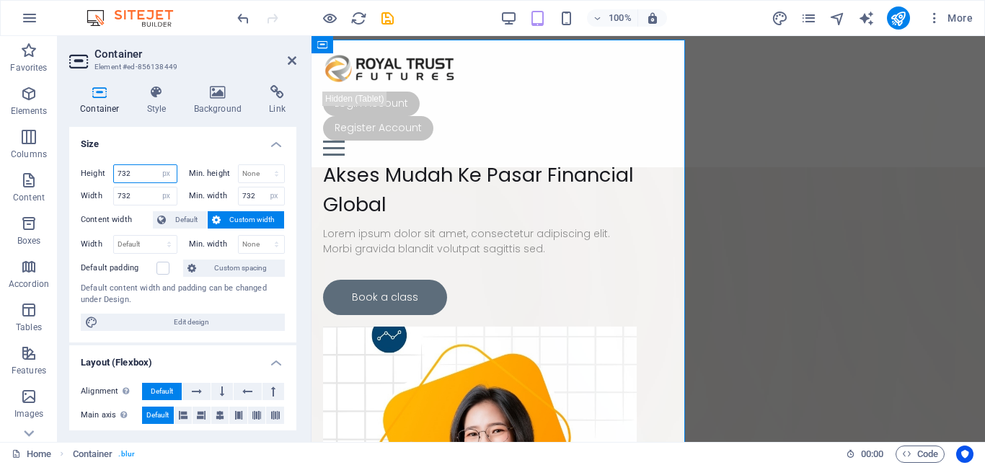
click at [126, 176] on input "732" at bounding box center [145, 173] width 63 height 17
type input "712"
click at [200, 149] on h4 "Size" at bounding box center [182, 140] width 227 height 26
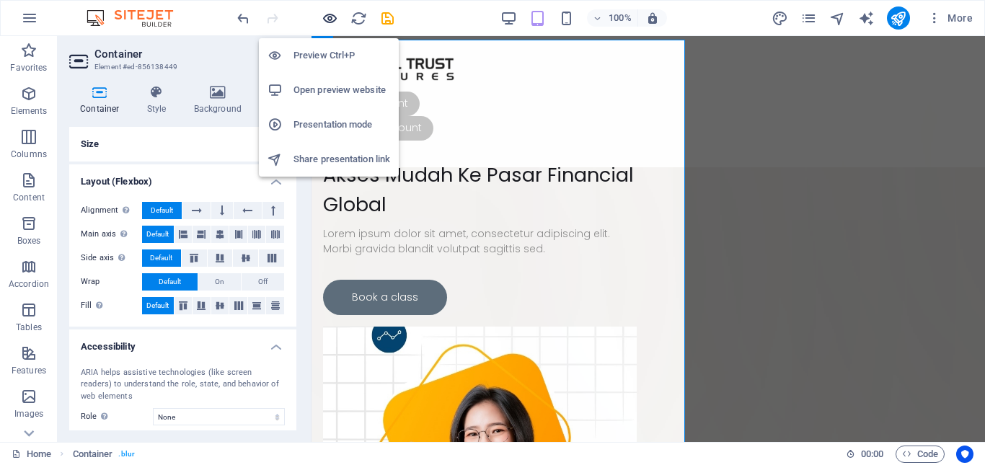
click at [327, 24] on icon "button" at bounding box center [329, 18] width 17 height 17
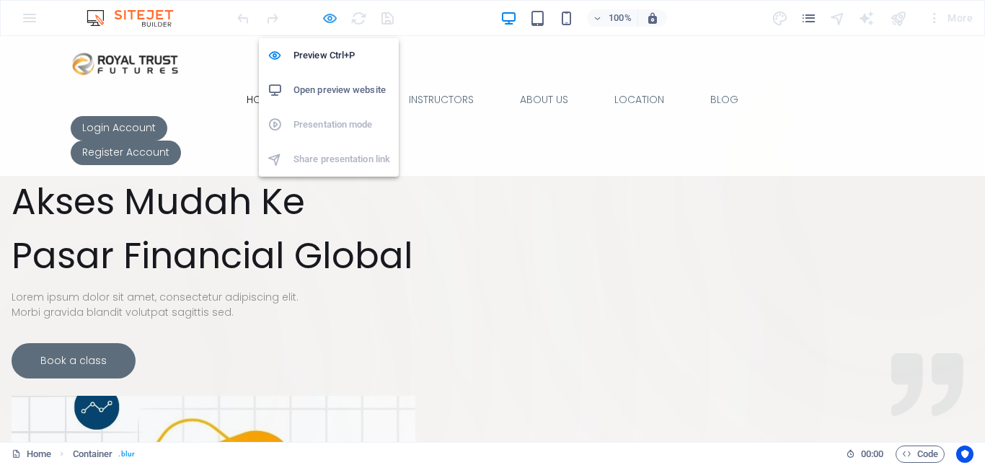
click at [327, 26] on icon "button" at bounding box center [329, 18] width 17 height 17
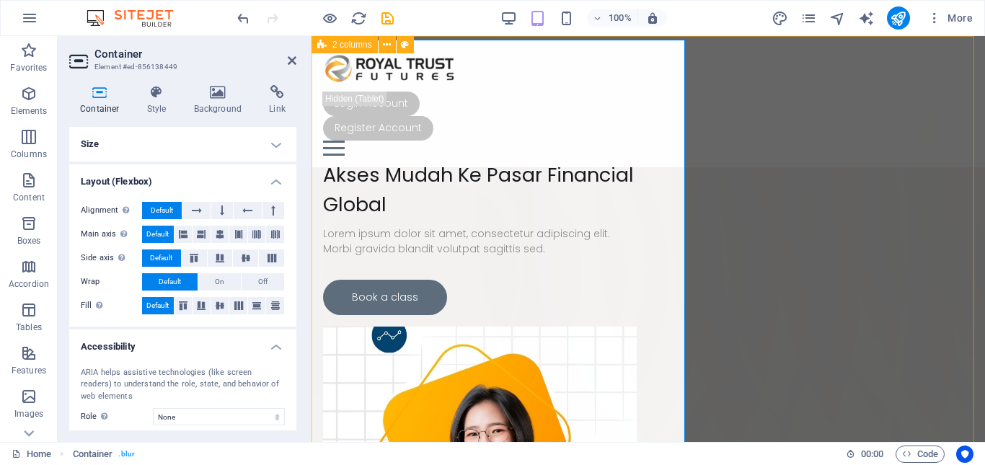
click at [465, 126] on div "Drop content here or Add elements Paste clipboard Akses Mudah Ke Pasar Financia…" at bounding box center [647, 359] width 673 height 647
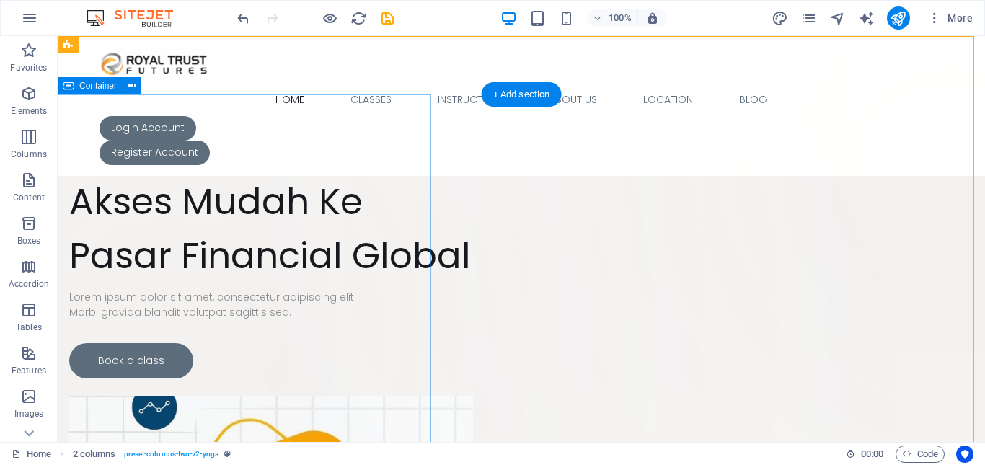
click at [427, 109] on div "Drop content here or Add elements Paste clipboard" at bounding box center [167, 145] width 528 height 102
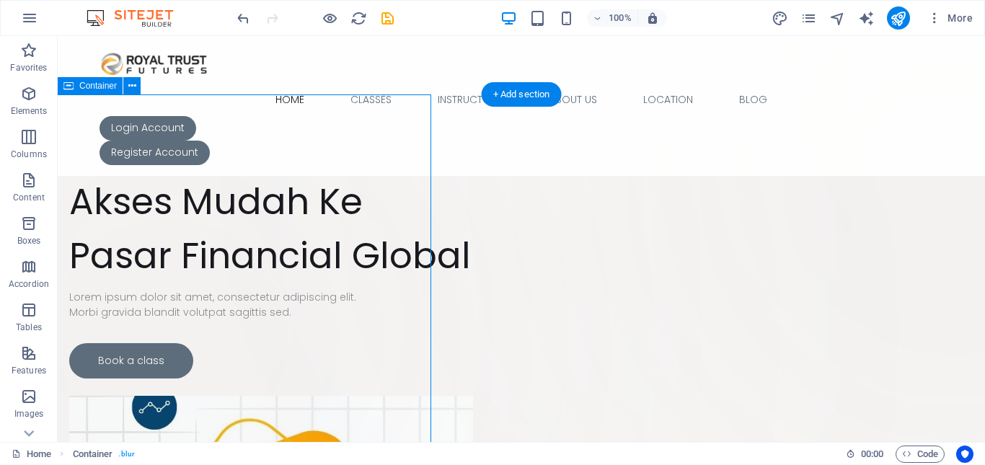
click at [374, 107] on div "Drop content here or Add elements Paste clipboard" at bounding box center [167, 145] width 528 height 102
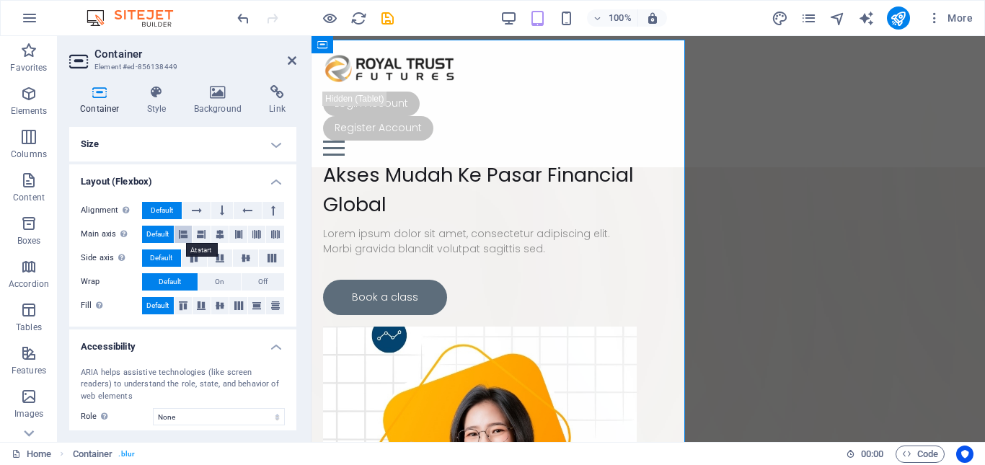
click at [179, 231] on icon at bounding box center [183, 234] width 9 height 17
click at [197, 234] on icon at bounding box center [201, 234] width 9 height 17
click at [213, 234] on button at bounding box center [220, 234] width 18 height 17
click at [234, 234] on icon at bounding box center [238, 234] width 9 height 17
click at [253, 232] on icon at bounding box center [256, 234] width 9 height 17
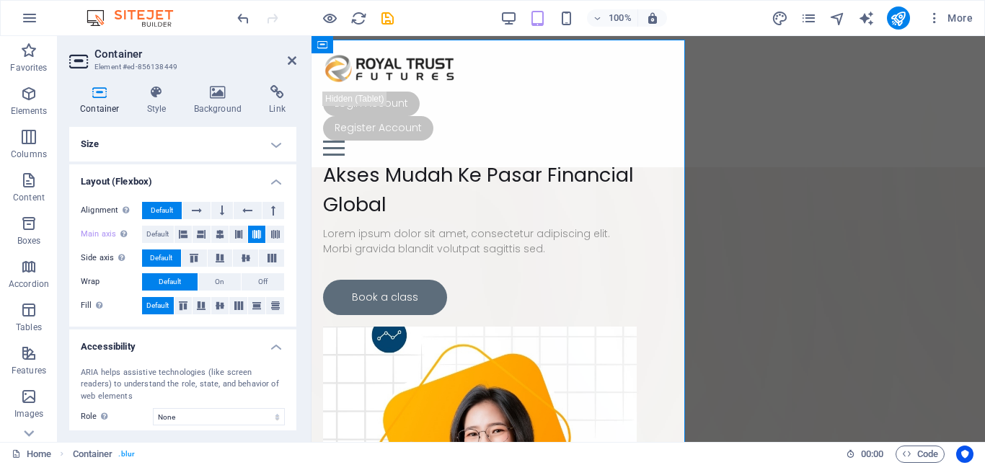
drag, startPoint x: 270, startPoint y: 231, endPoint x: 262, endPoint y: 231, distance: 7.9
click at [271, 232] on icon at bounding box center [275, 234] width 9 height 17
click at [167, 235] on span "Default" at bounding box center [157, 234] width 22 height 17
click at [196, 210] on icon at bounding box center [197, 210] width 10 height 17
click at [218, 210] on button at bounding box center [222, 210] width 22 height 17
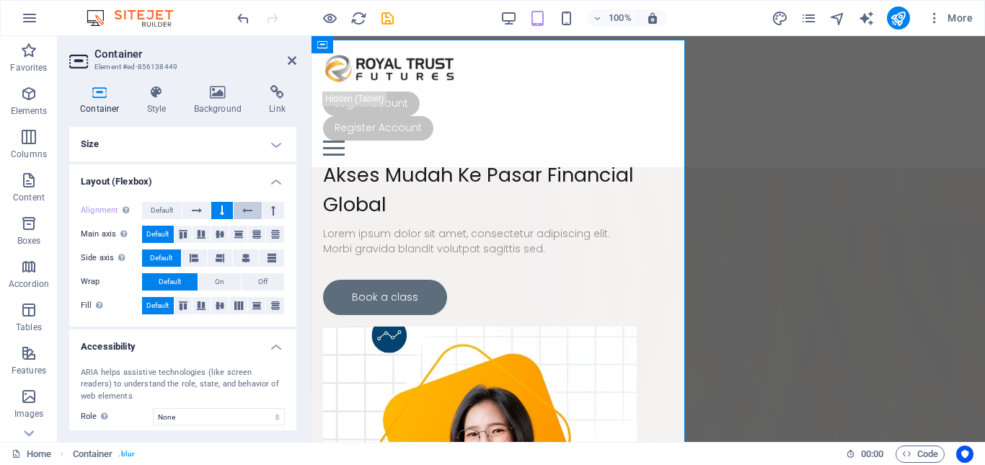
click at [234, 210] on button at bounding box center [247, 210] width 27 height 17
click at [271, 210] on icon at bounding box center [273, 210] width 4 height 17
click at [169, 208] on span "Default" at bounding box center [162, 210] width 22 height 17
click at [191, 259] on icon at bounding box center [193, 258] width 17 height 9
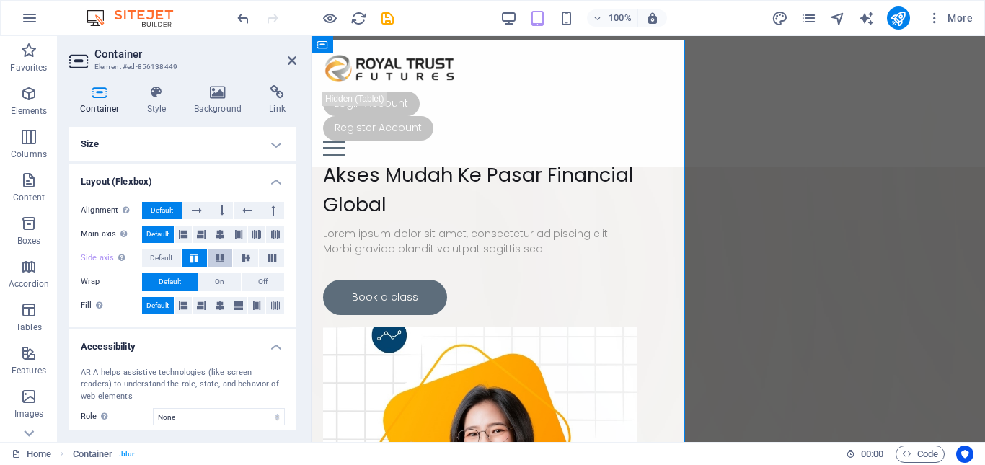
click at [222, 258] on icon at bounding box center [219, 258] width 17 height 9
click at [240, 258] on icon at bounding box center [245, 258] width 17 height 9
click at [263, 258] on icon at bounding box center [271, 258] width 17 height 9
click at [168, 257] on span "Default" at bounding box center [161, 257] width 22 height 17
click at [179, 299] on icon at bounding box center [183, 305] width 9 height 17
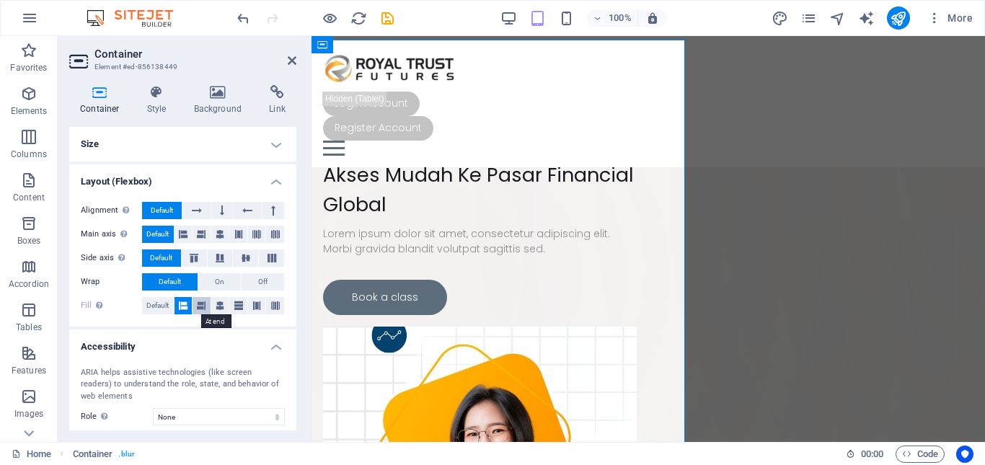
click at [200, 303] on icon at bounding box center [201, 305] width 9 height 17
click at [145, 303] on button "Default" at bounding box center [158, 305] width 32 height 17
click at [139, 106] on h4 "Style" at bounding box center [159, 100] width 47 height 30
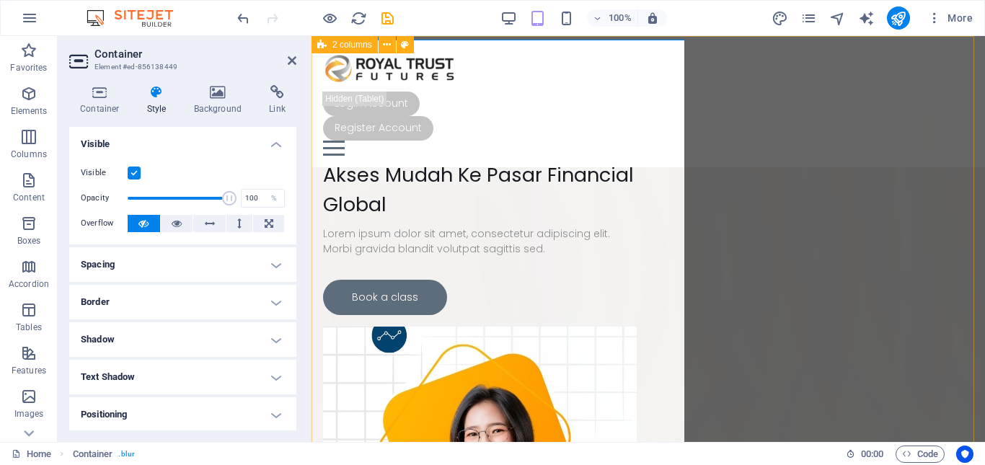
click at [531, 128] on div "Drop content here or Add elements Paste clipboard Akses Mudah Ke Pasar Financia…" at bounding box center [647, 359] width 673 height 647
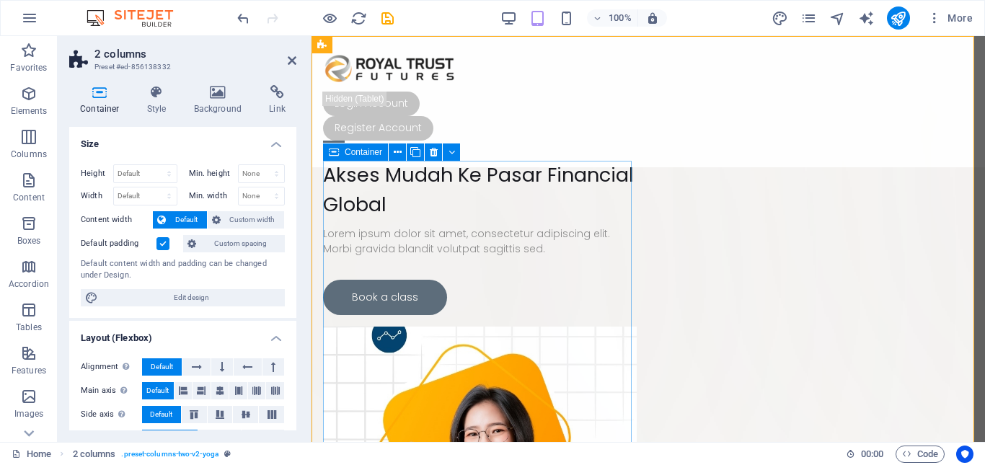
click at [418, 207] on div "Akses Mudah Ke Pasar Financial Global Lorem ipsum dolor sit amet, consectetur a…" at bounding box center [480, 238] width 314 height 154
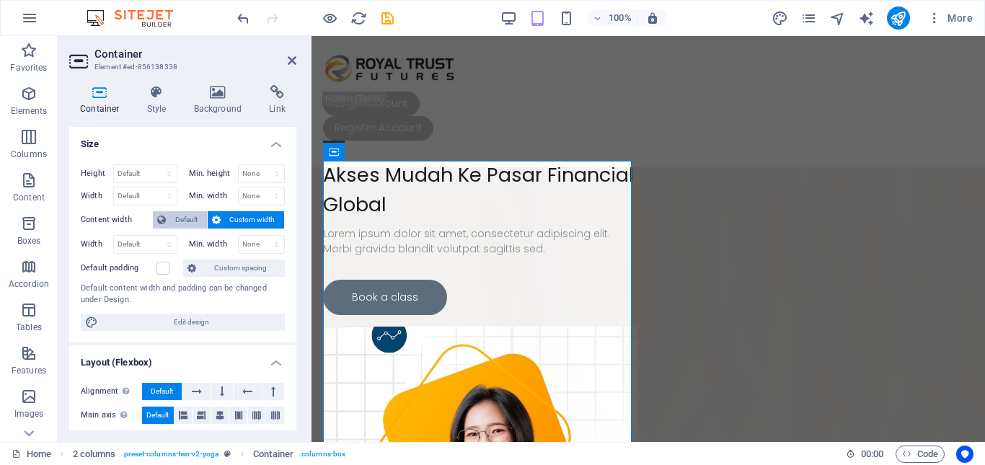
click at [196, 216] on span "Default" at bounding box center [186, 219] width 32 height 17
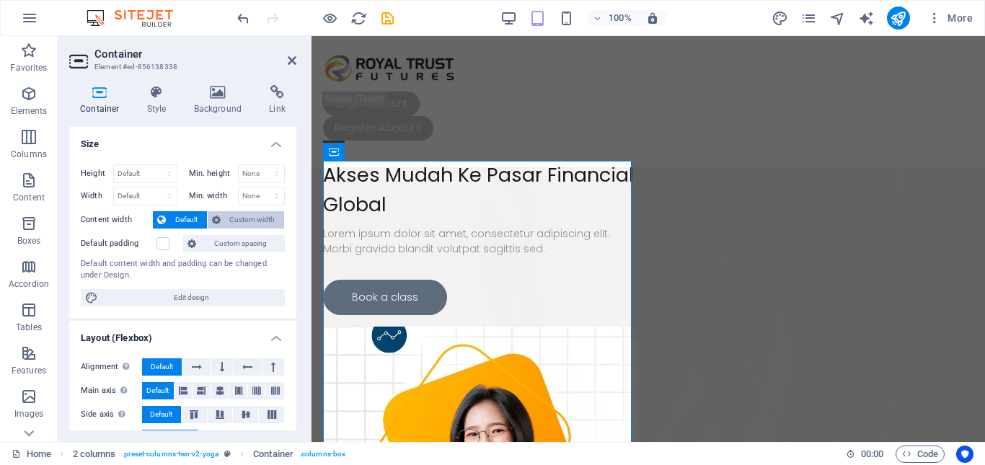
click at [245, 218] on span "Custom width" at bounding box center [253, 219] width 56 height 17
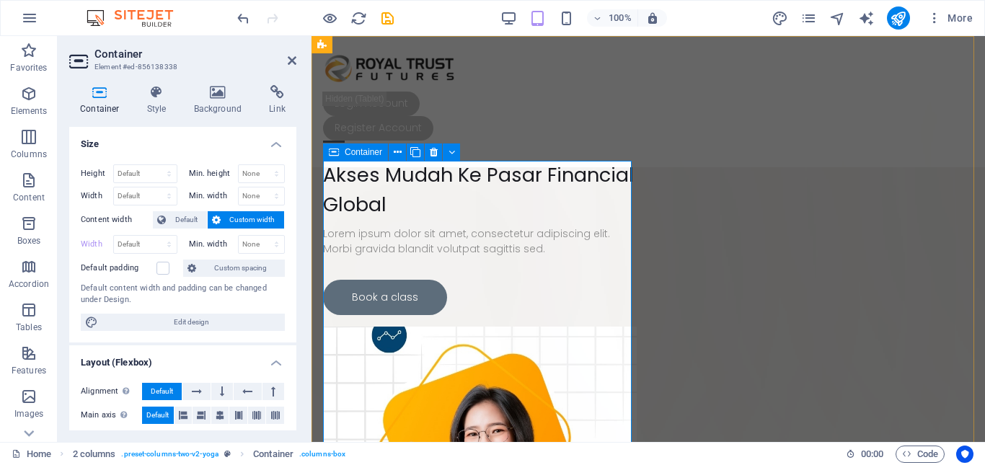
click at [447, 213] on div "Akses Mudah Ke Pasar Financial Global Lorem ipsum dolor sit amet, consectetur a…" at bounding box center [480, 238] width 314 height 154
click at [158, 107] on h4 "Style" at bounding box center [159, 100] width 47 height 30
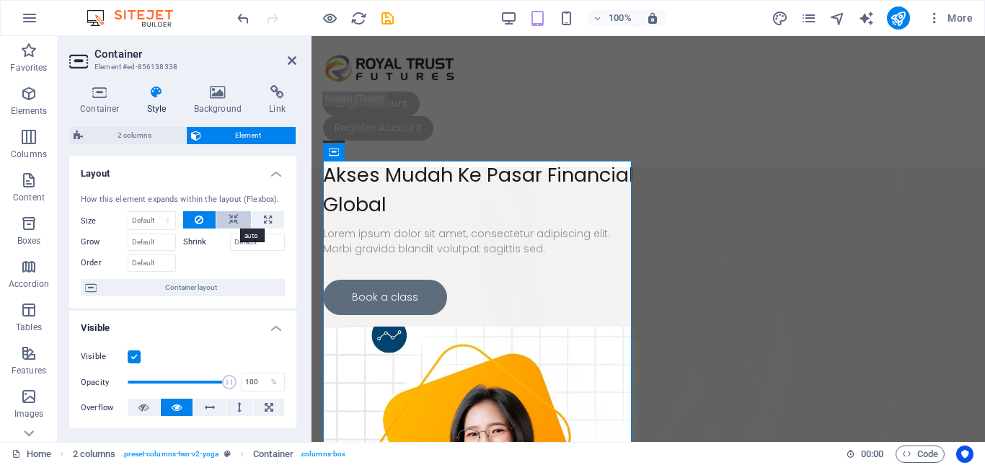
click at [220, 218] on button at bounding box center [233, 219] width 35 height 17
click at [260, 216] on button at bounding box center [268, 219] width 32 height 17
type input "100"
select select "%"
click at [207, 217] on button at bounding box center [199, 219] width 33 height 17
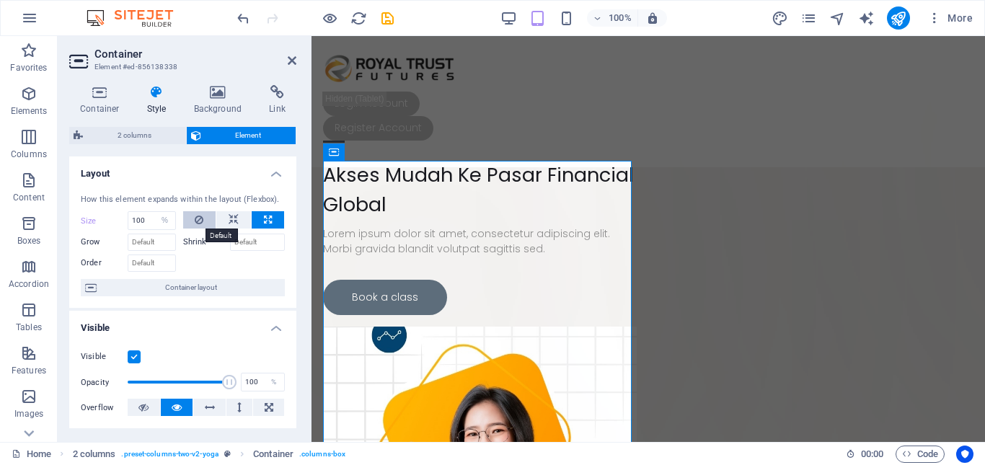
select select "DISABLED_OPTION_VALUE"
click at [301, 56] on aside "Container Element #ed-856138338 Container Style Background Link Size Height Def…" at bounding box center [185, 239] width 254 height 406
click at [293, 58] on icon at bounding box center [292, 61] width 9 height 12
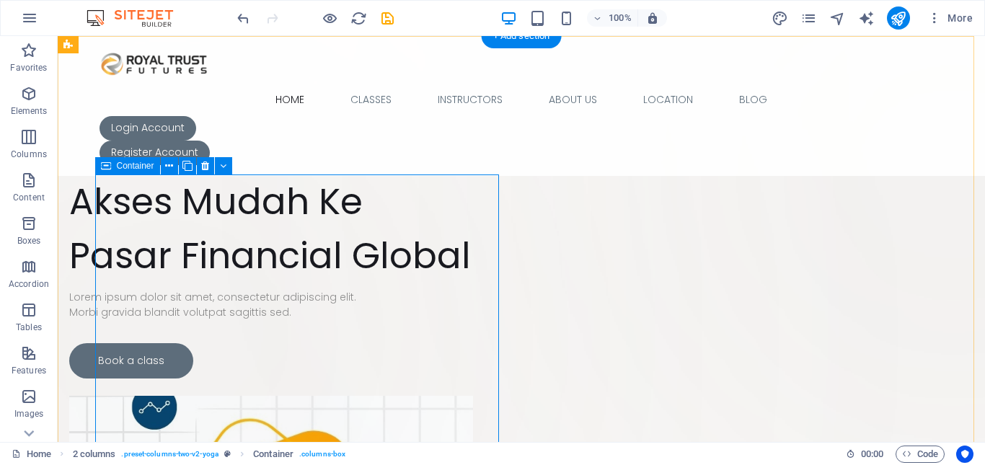
click at [473, 191] on div "Akses Mudah Ke Pasar Financial Global Lorem ipsum dolor sit amet, consectetur a…" at bounding box center [271, 276] width 404 height 204
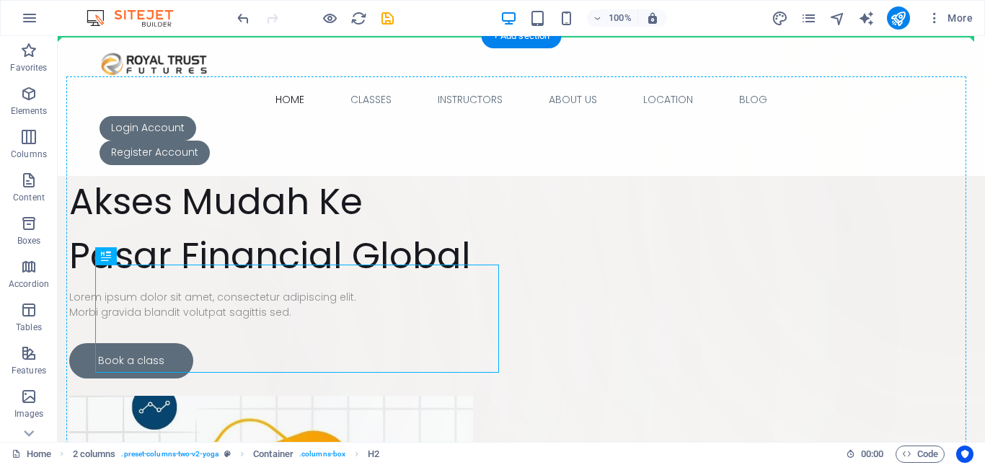
drag, startPoint x: 119, startPoint y: 286, endPoint x: 126, endPoint y: 237, distance: 49.5
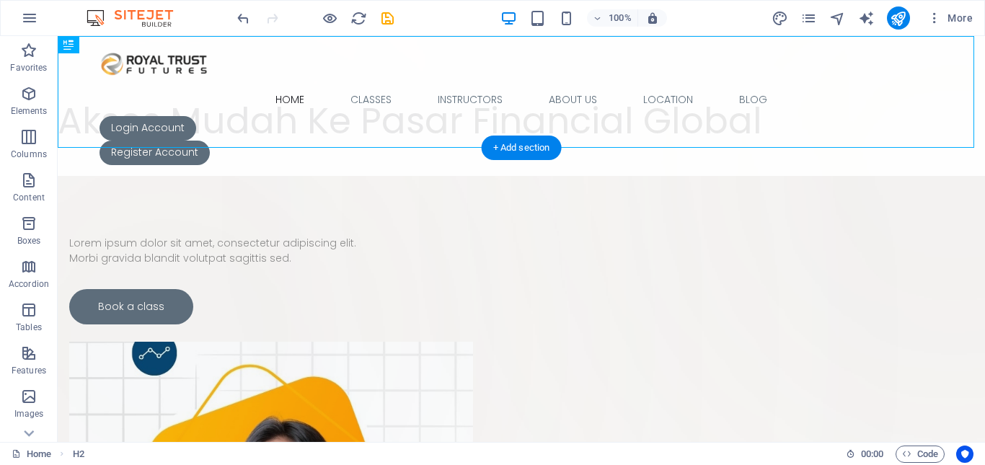
click at [325, 241] on div "Lorem ipsum dolor sit amet, consectetur adipiscing elit. Morbi gravida blandit …" at bounding box center [271, 276] width 404 height 96
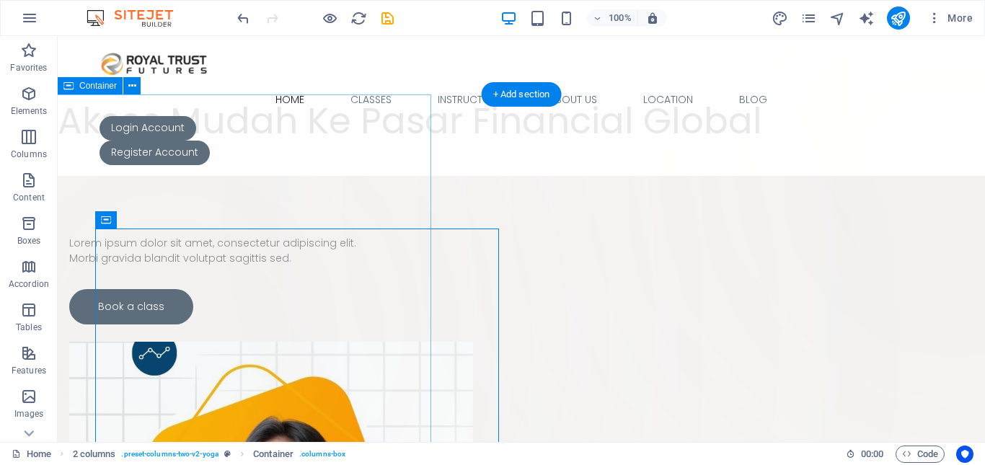
click at [324, 130] on div "Drop content here or Add elements Paste clipboard" at bounding box center [167, 145] width 528 height 102
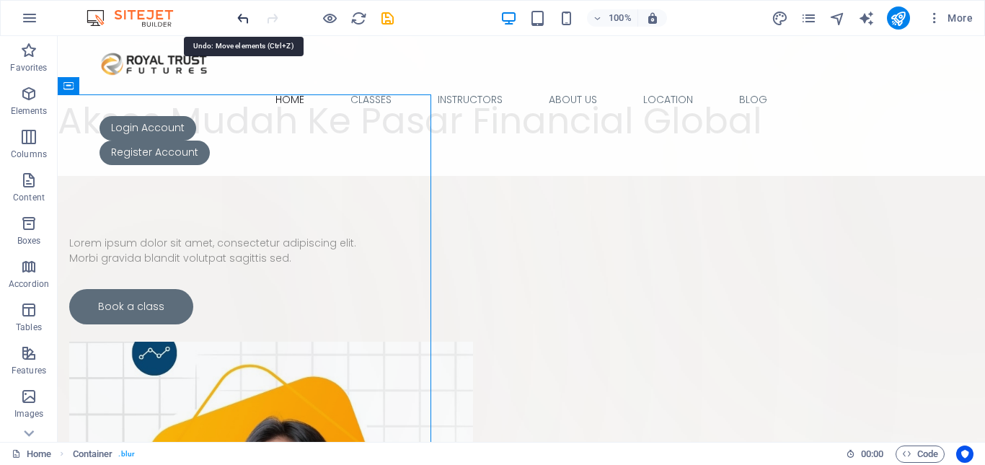
click at [248, 19] on icon "undo" at bounding box center [243, 18] width 17 height 17
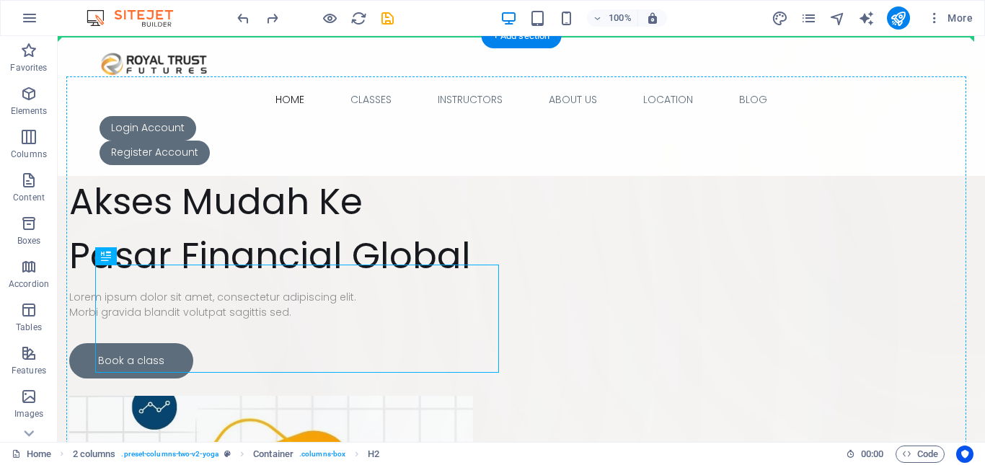
drag, startPoint x: 203, startPoint y: 296, endPoint x: 210, endPoint y: 247, distance: 48.7
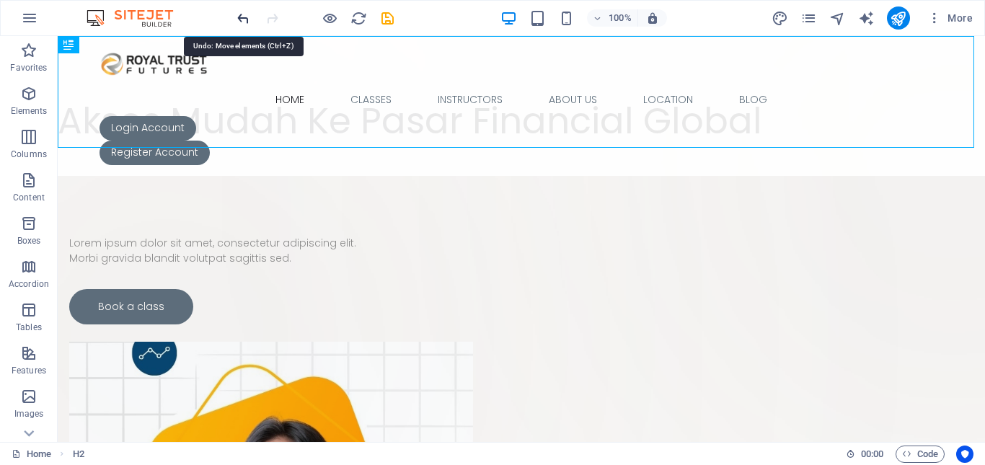
click at [243, 19] on icon "undo" at bounding box center [243, 18] width 17 height 17
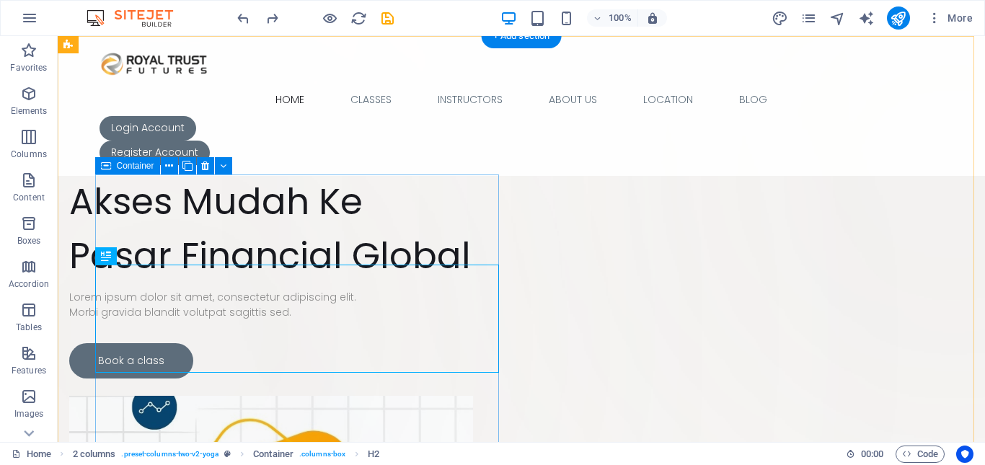
click at [313, 221] on div "Akses Mudah Ke Pasar Financial Global Lorem ipsum dolor sit amet, consectetur a…" at bounding box center [271, 276] width 404 height 204
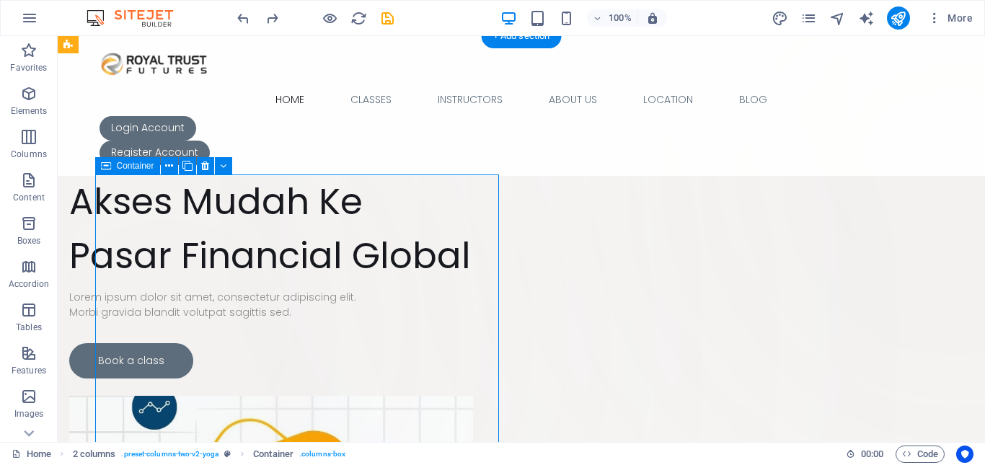
click at [313, 221] on div "Akses Mudah Ke Pasar Financial Global Lorem ipsum dolor sit amet, consectetur a…" at bounding box center [271, 276] width 404 height 204
click at [256, 221] on div "Akses Mudah Ke Pasar Financial Global Lorem ipsum dolor sit amet, consectetur a…" at bounding box center [271, 276] width 404 height 204
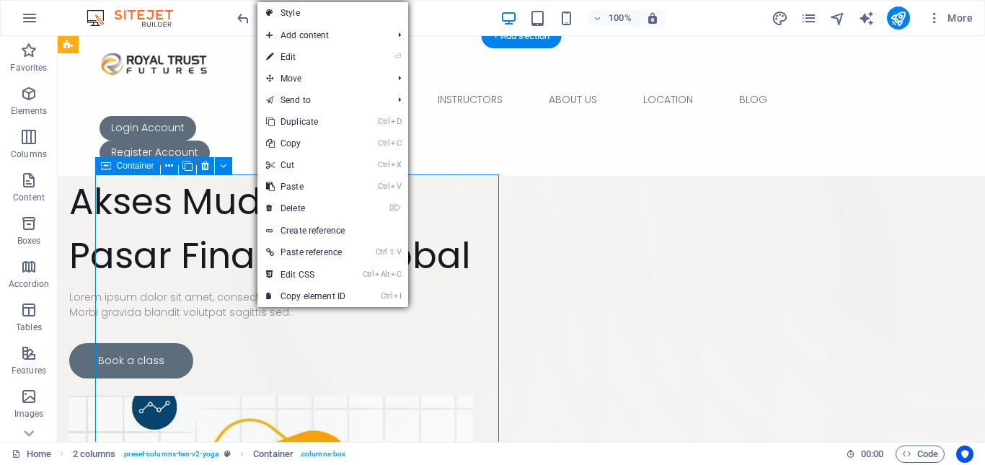
click at [170, 215] on div "Akses Mudah Ke Pasar Financial Global Lorem ipsum dolor sit amet, consectetur a…" at bounding box center [271, 276] width 404 height 204
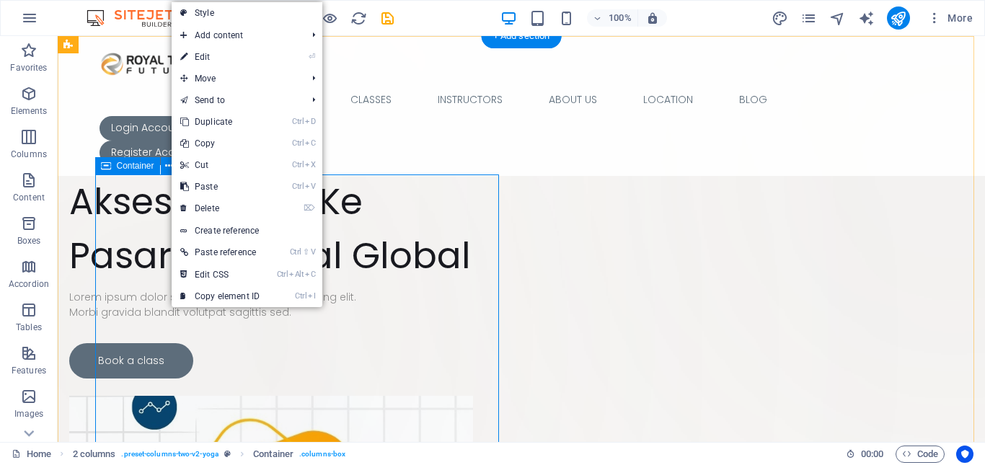
click at [423, 221] on div "Akses Mudah Ke Pasar Financial Global Lorem ipsum dolor sit amet, consectetur a…" at bounding box center [271, 276] width 404 height 204
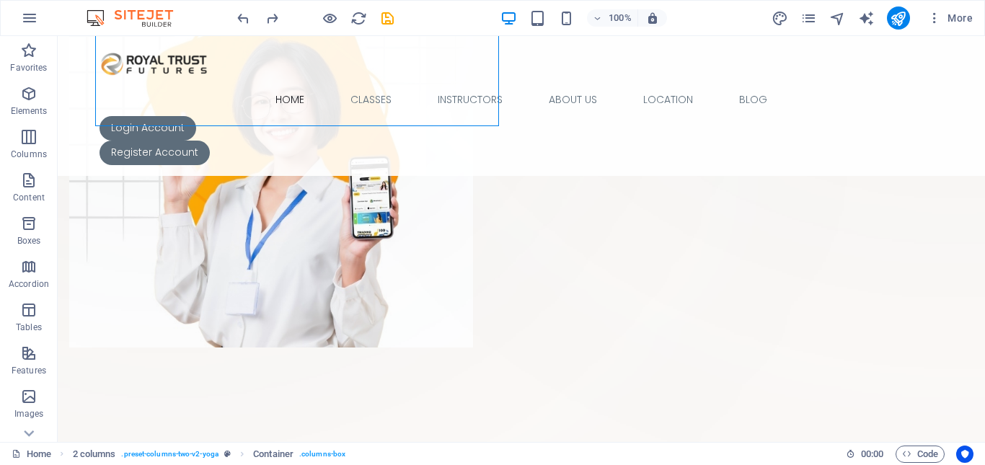
scroll to position [721, 0]
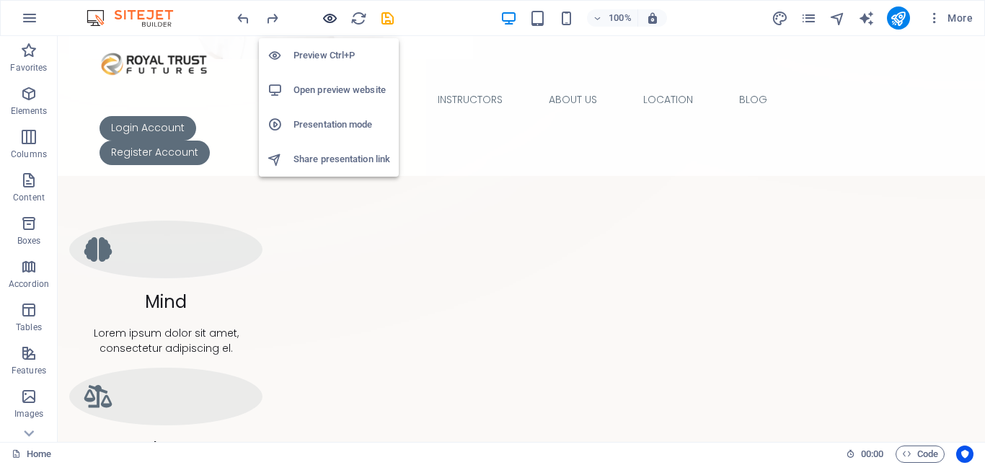
click at [332, 12] on icon "button" at bounding box center [329, 18] width 17 height 17
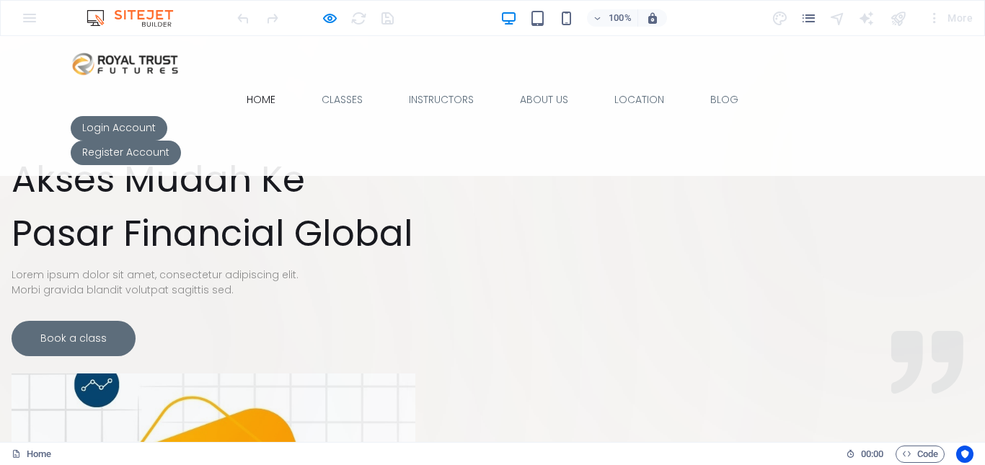
scroll to position [0, 0]
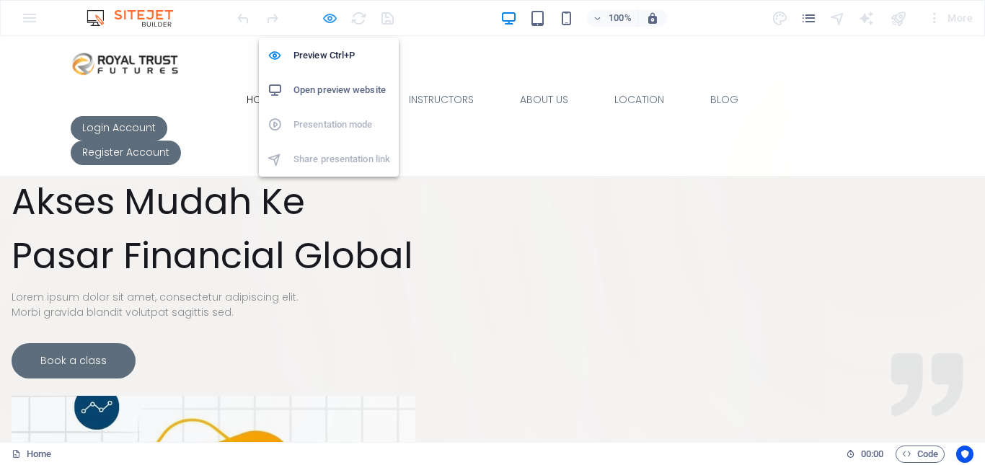
click at [337, 22] on icon "button" at bounding box center [329, 18] width 17 height 17
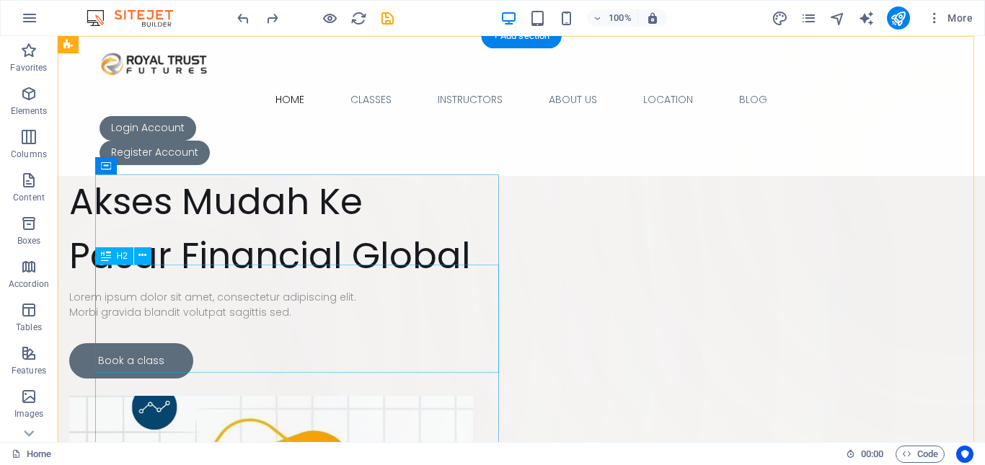
click at [278, 283] on div "Akses Mudah Ke Pasar Financial Global" at bounding box center [271, 228] width 404 height 108
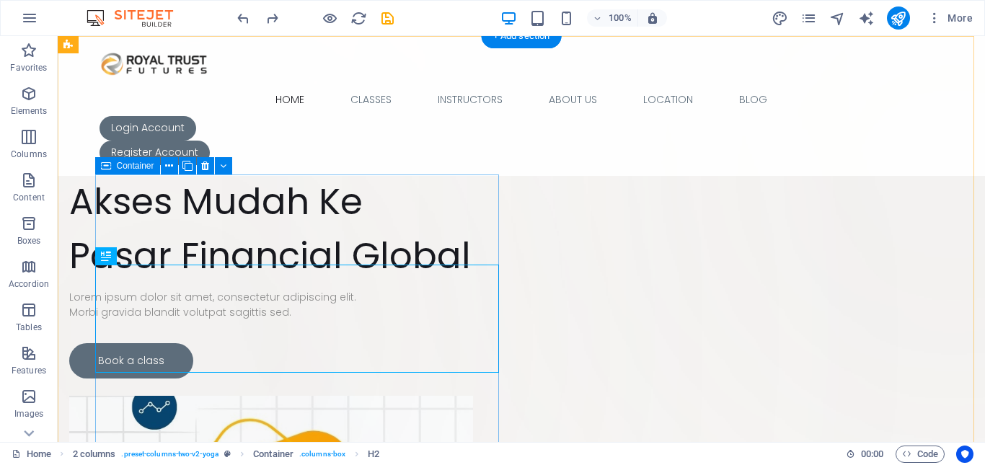
click at [169, 191] on div "Akses Mudah Ke Pasar Financial Global Lorem ipsum dolor sit amet, consectetur a…" at bounding box center [271, 276] width 404 height 204
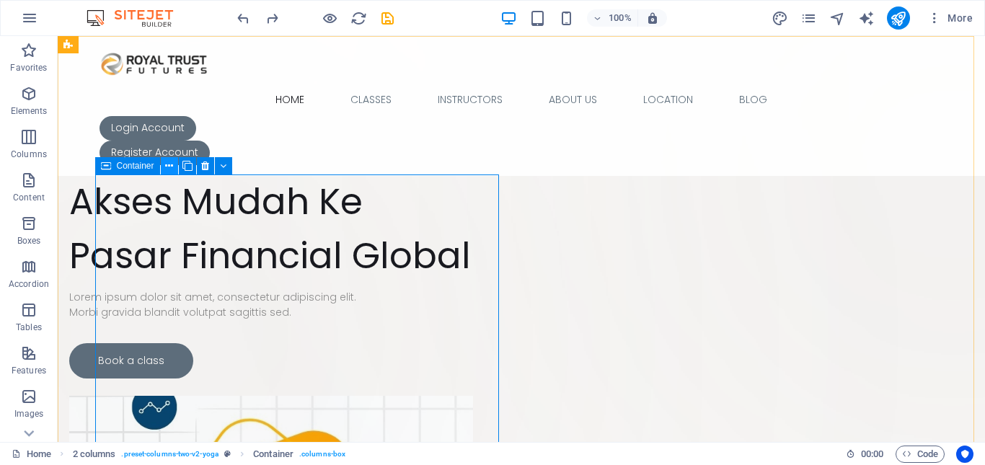
click at [168, 167] on icon at bounding box center [169, 166] width 8 height 15
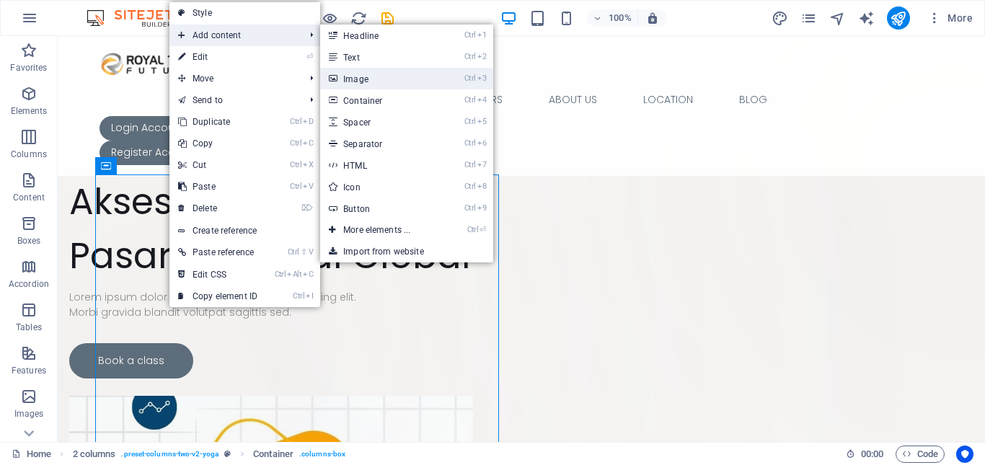
click at [394, 74] on link "Ctrl 3 Image" at bounding box center [379, 79] width 119 height 22
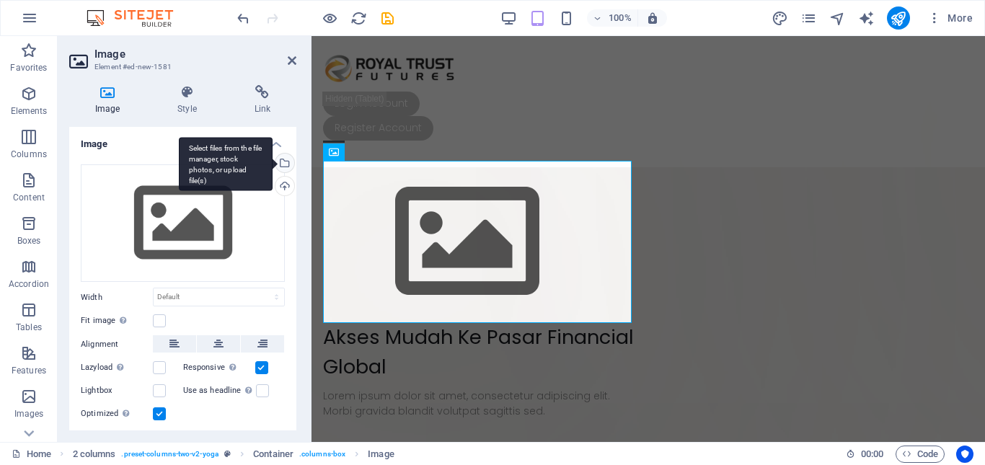
click at [283, 167] on div "Select files from the file manager, stock photos, or upload file(s)" at bounding box center [283, 165] width 22 height 22
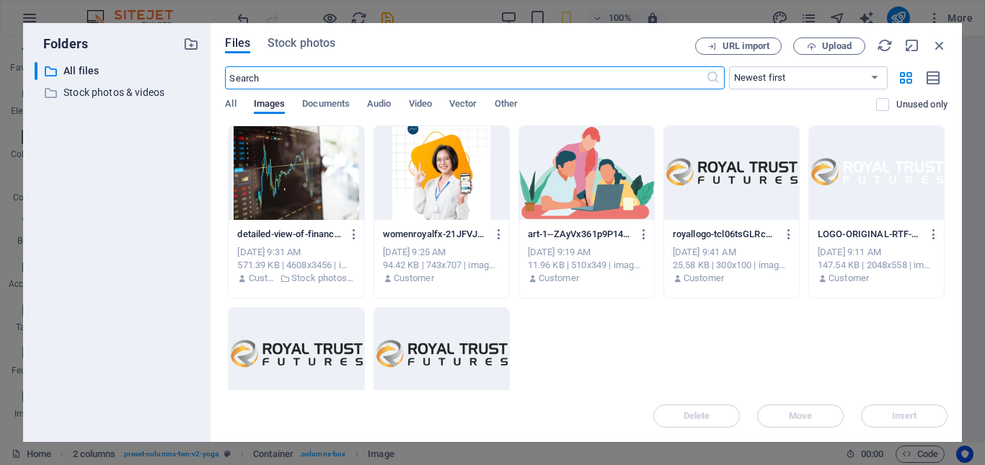
scroll to position [306, 0]
click at [306, 173] on div at bounding box center [295, 173] width 135 height 94
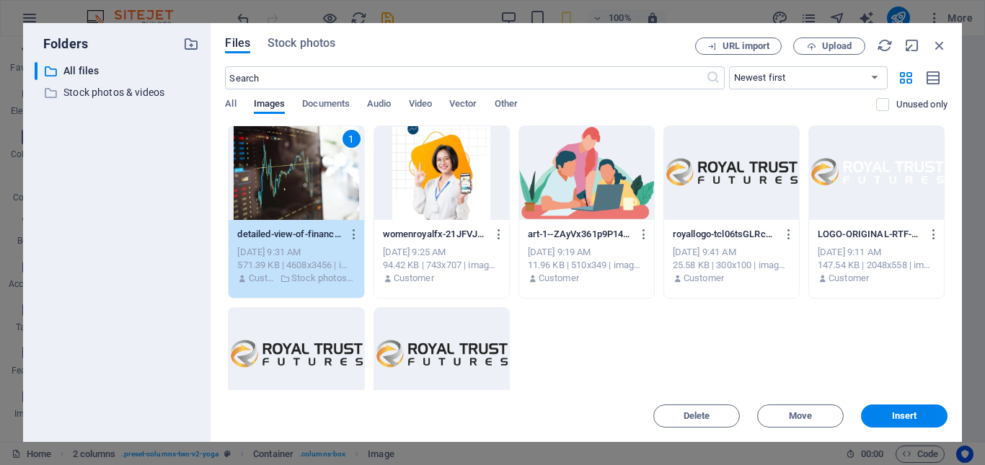
click at [306, 173] on div "1" at bounding box center [295, 173] width 135 height 94
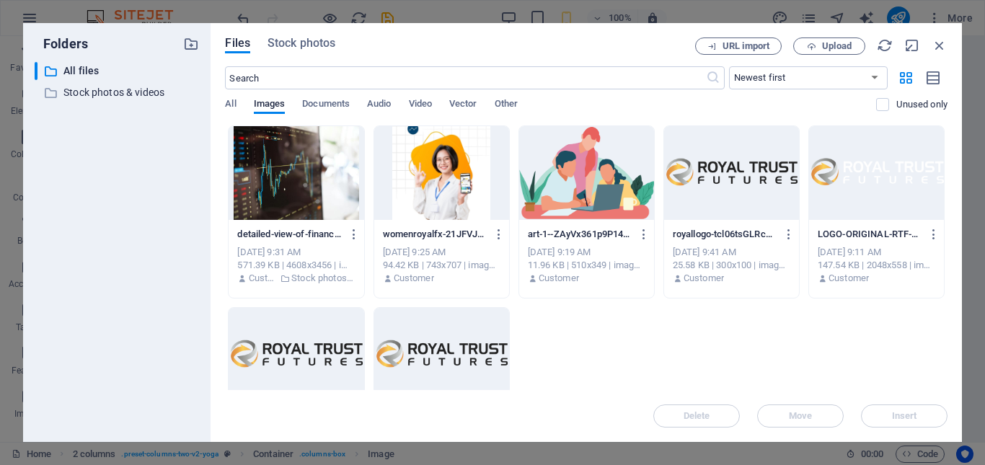
click at [306, 173] on div at bounding box center [295, 173] width 135 height 94
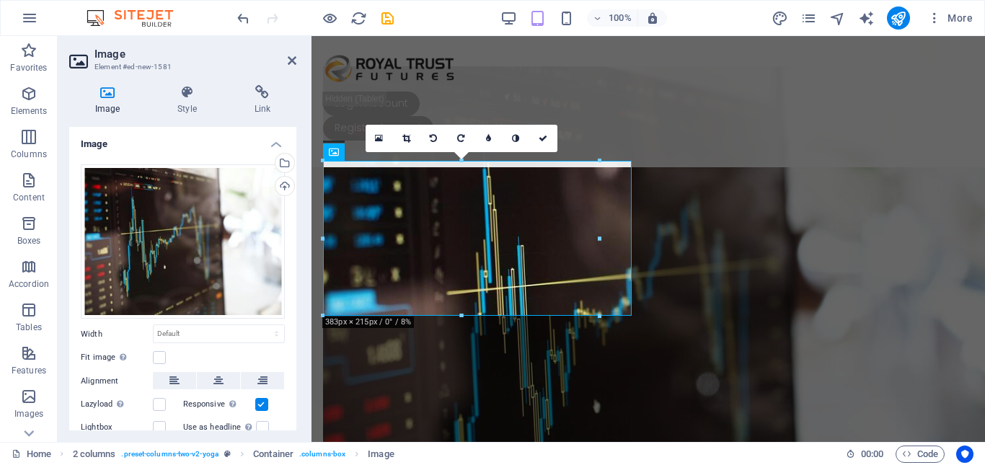
scroll to position [0, 0]
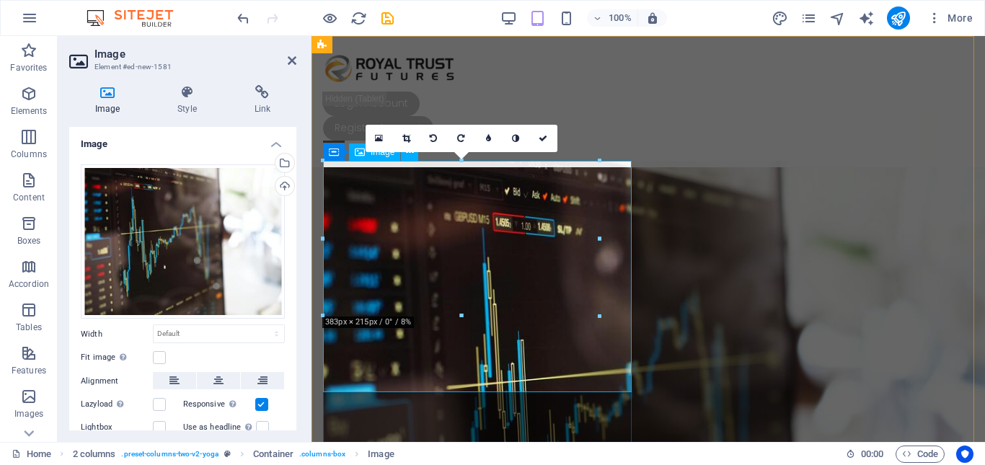
click at [507, 352] on figure at bounding box center [480, 413] width 314 height 505
click at [578, 383] on figure at bounding box center [480, 413] width 314 height 505
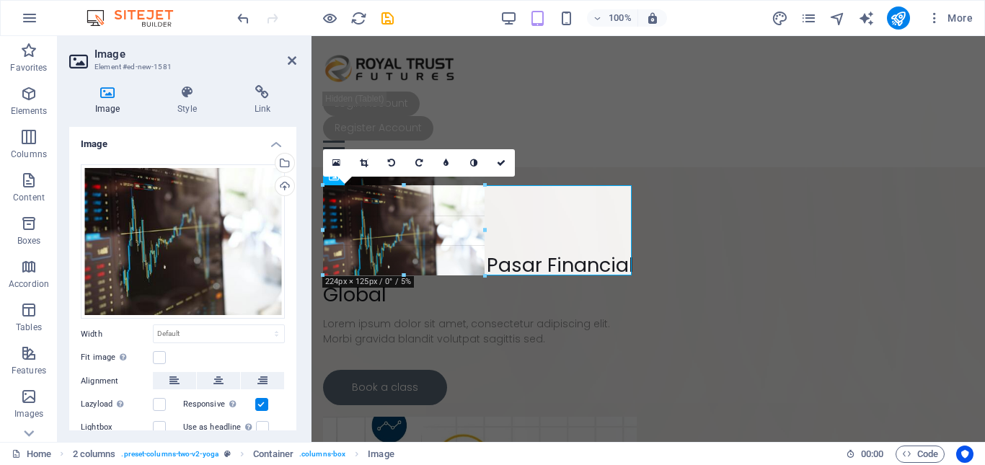
drag, startPoint x: 599, startPoint y: 161, endPoint x: 484, endPoint y: 278, distance: 164.6
type input "224"
select select "px"
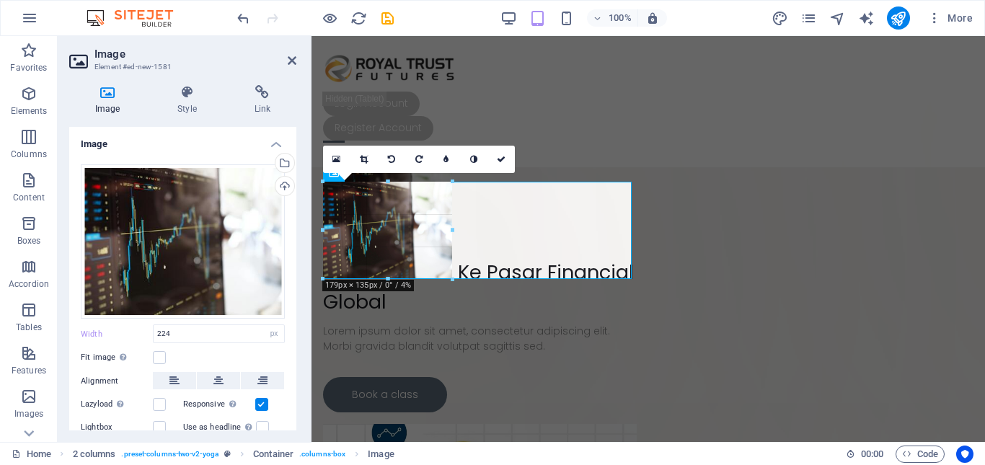
drag, startPoint x: 486, startPoint y: 292, endPoint x: 451, endPoint y: 247, distance: 57.5
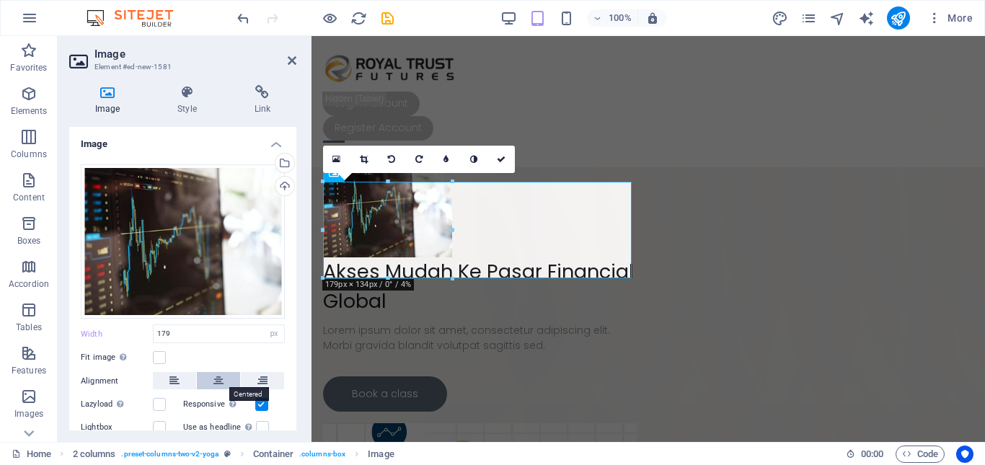
click at [207, 378] on button at bounding box center [218, 380] width 43 height 17
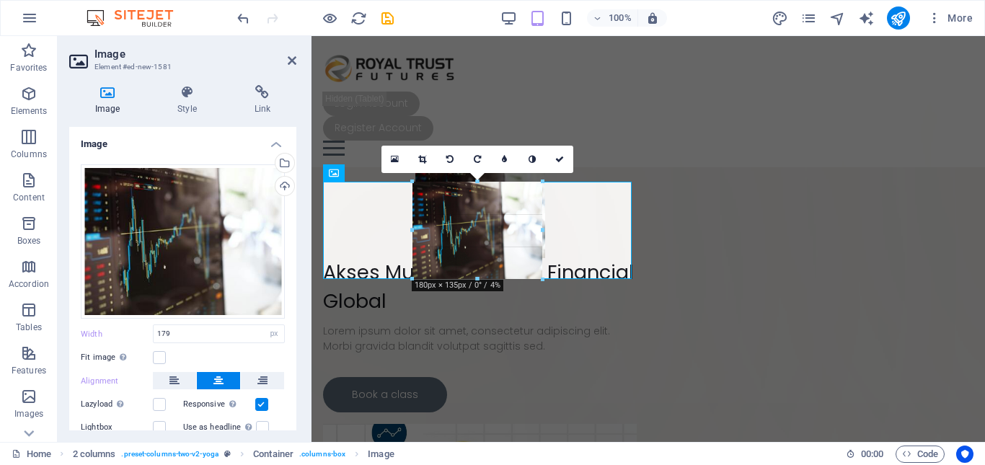
type input "180"
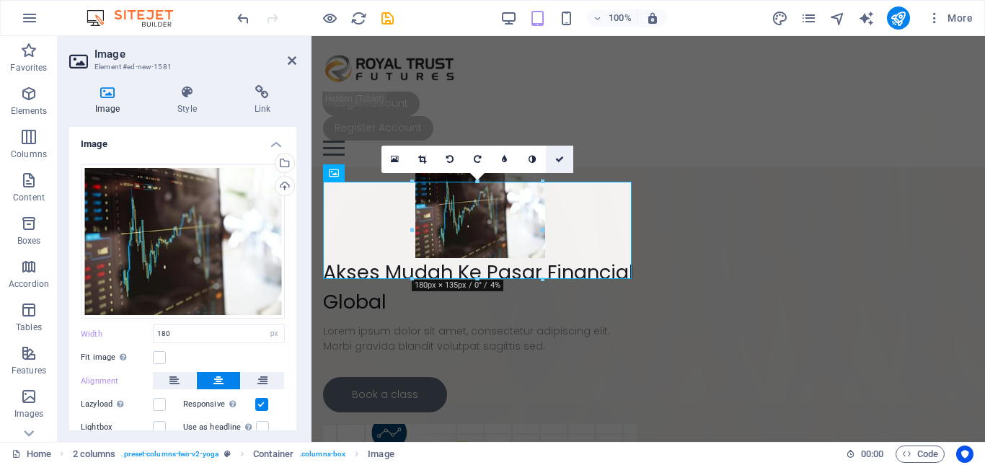
click at [558, 161] on icon at bounding box center [559, 159] width 9 height 9
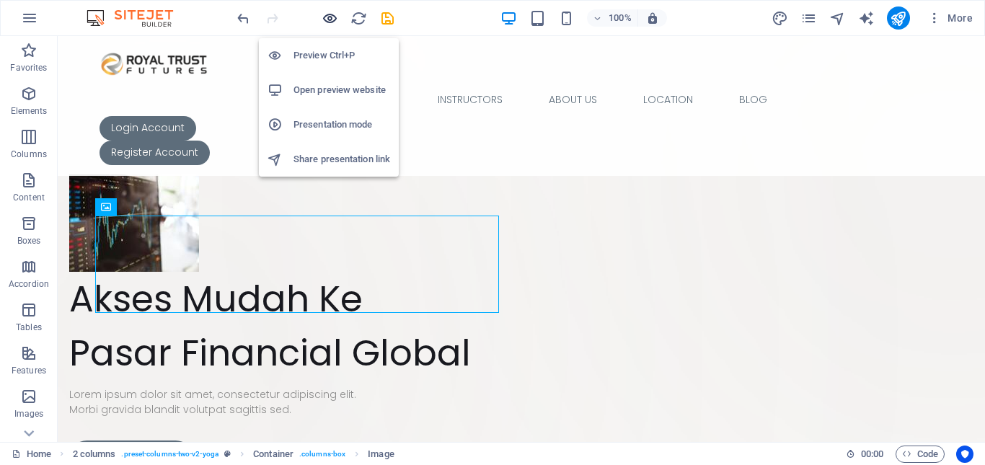
click at [329, 22] on icon "button" at bounding box center [329, 18] width 17 height 17
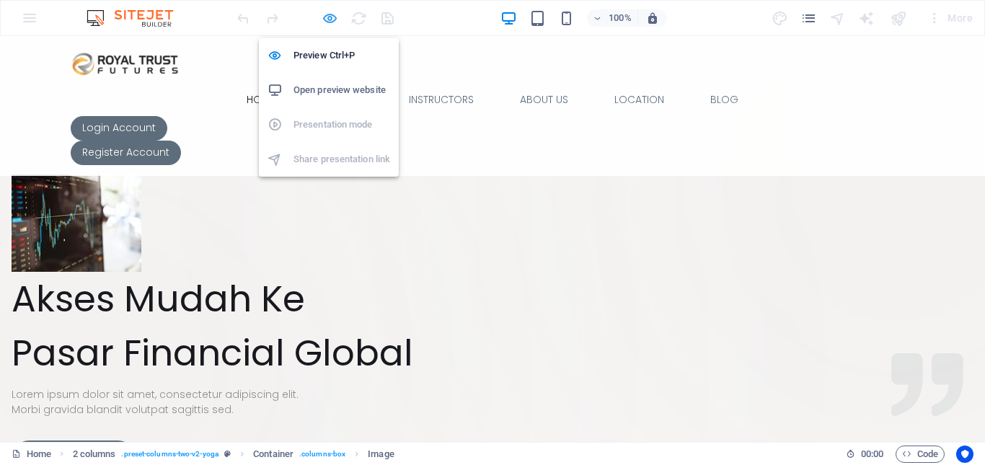
click at [329, 17] on icon "button" at bounding box center [329, 18] width 17 height 17
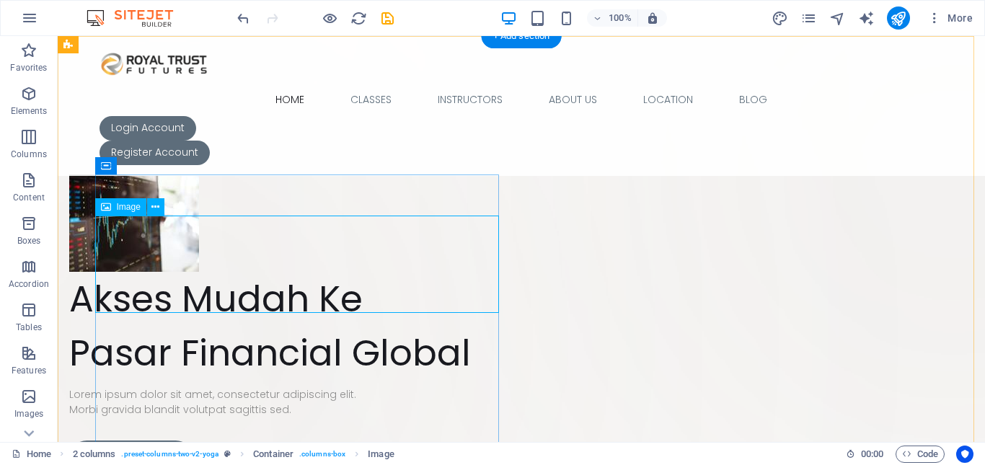
click at [182, 272] on figure at bounding box center [271, 222] width 404 height 97
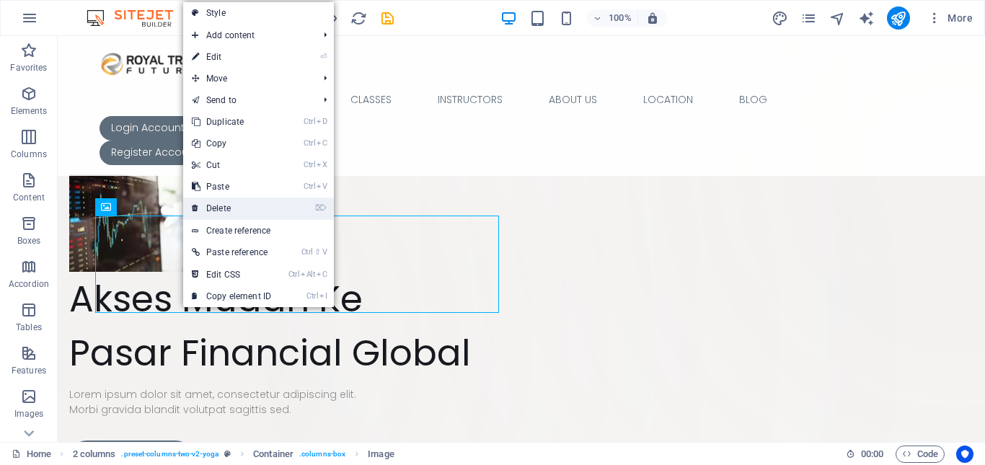
click at [220, 211] on link "⌦ Delete" at bounding box center [231, 209] width 97 height 22
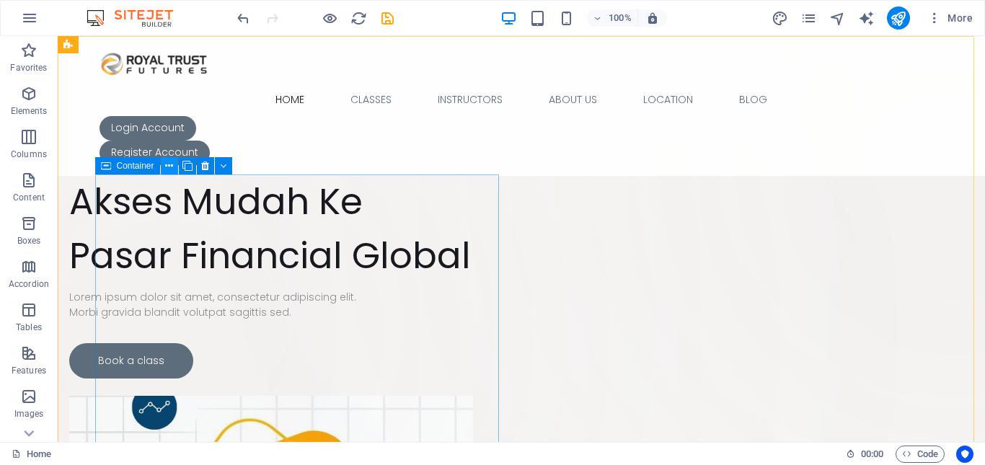
click at [166, 167] on icon at bounding box center [169, 166] width 8 height 15
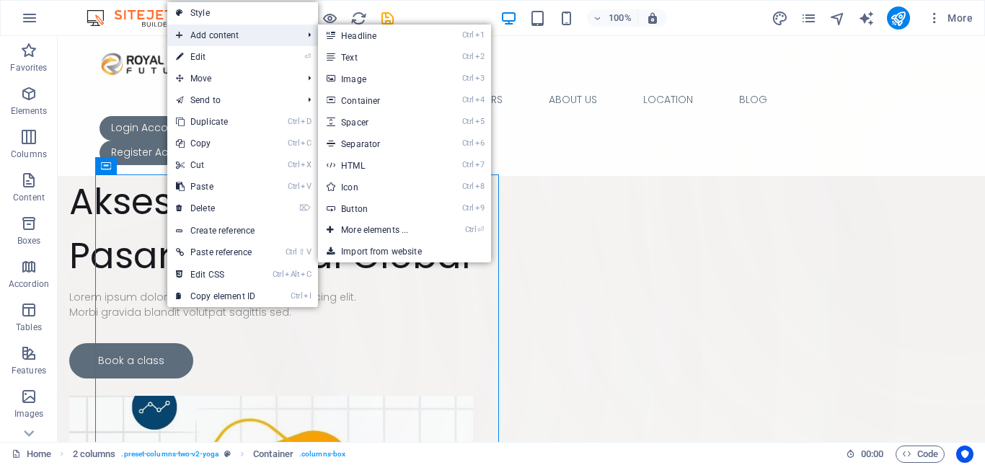
click at [219, 35] on span "Add content" at bounding box center [231, 36] width 129 height 22
click at [401, 63] on link "Ctrl 2 Text" at bounding box center [377, 57] width 119 height 22
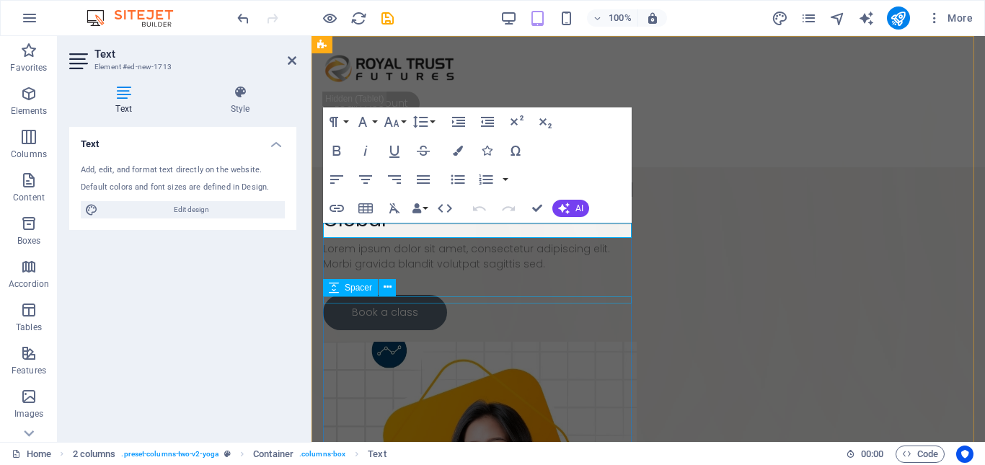
click at [611, 241] on div at bounding box center [480, 237] width 314 height 7
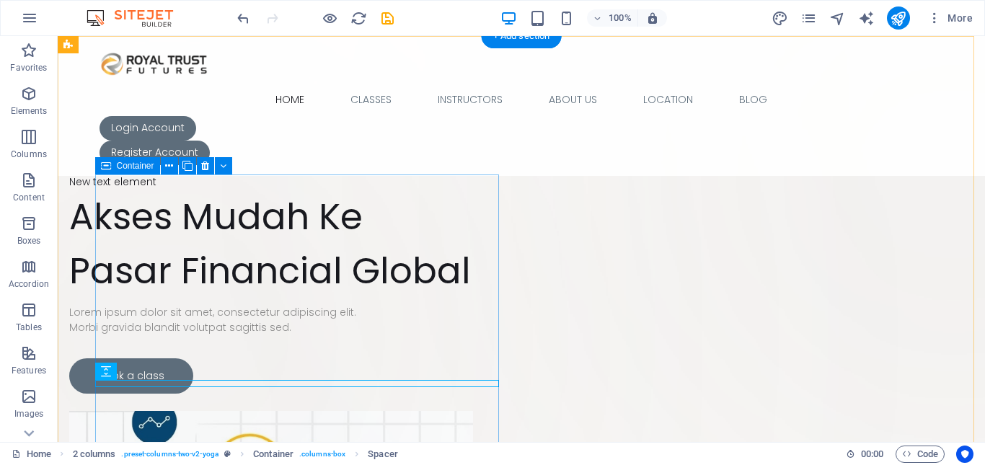
click at [105, 192] on div "New text element Akses Mudah Ke Pasar Financial Global Lorem ipsum dolor sit am…" at bounding box center [271, 283] width 404 height 219
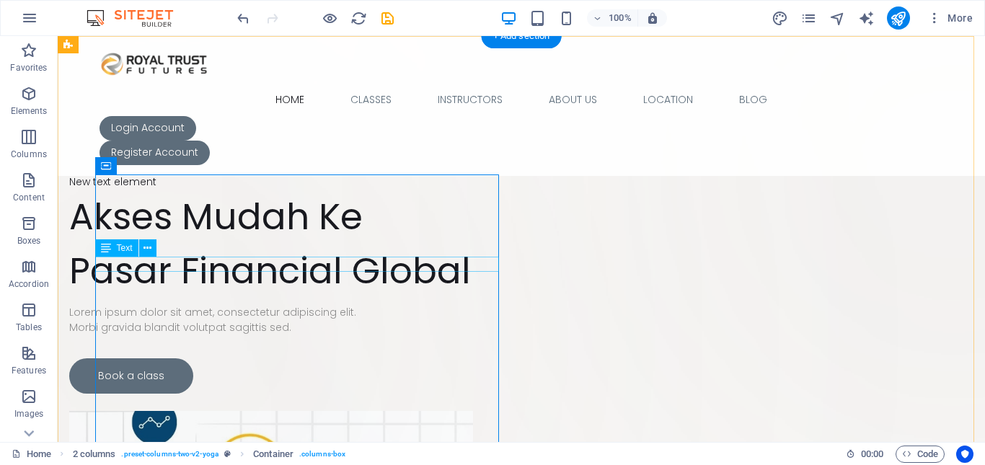
click at [168, 190] on div "New text element" at bounding box center [271, 181] width 404 height 15
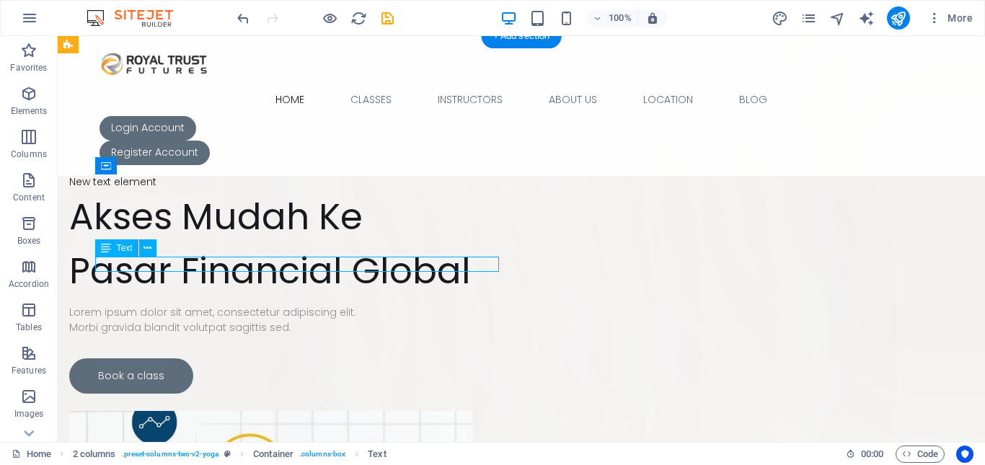
click at [168, 190] on div "New text element" at bounding box center [271, 181] width 404 height 15
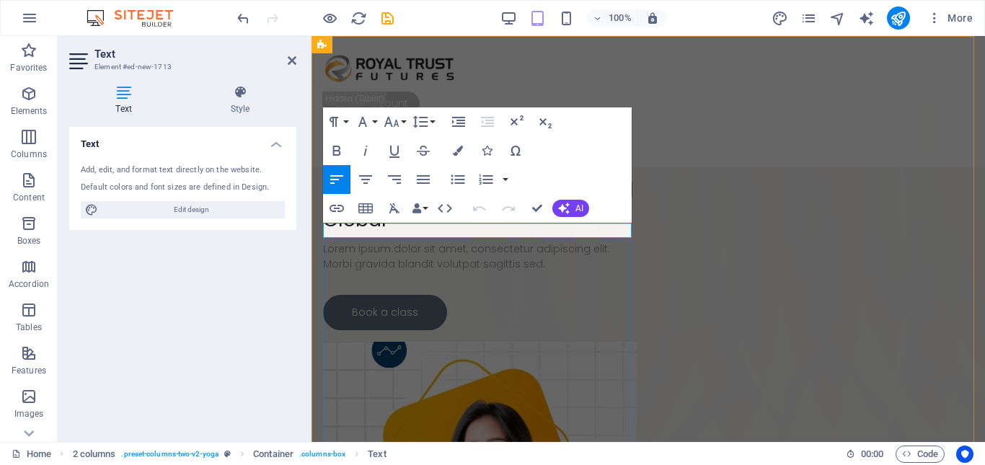
click at [436, 176] on p "New text element" at bounding box center [480, 168] width 314 height 15
drag, startPoint x: 289, startPoint y: 64, endPoint x: 172, endPoint y: 101, distance: 122.4
click at [289, 64] on icon at bounding box center [292, 61] width 9 height 12
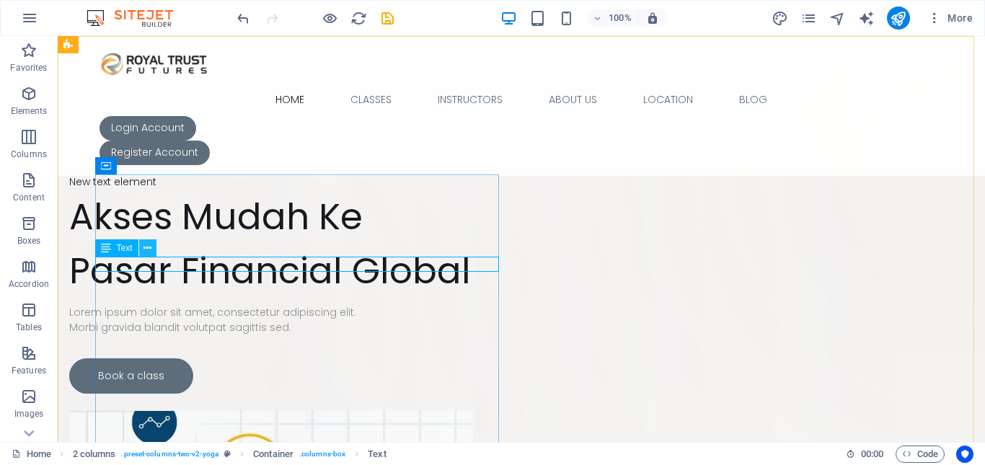
click at [143, 249] on icon at bounding box center [147, 248] width 8 height 15
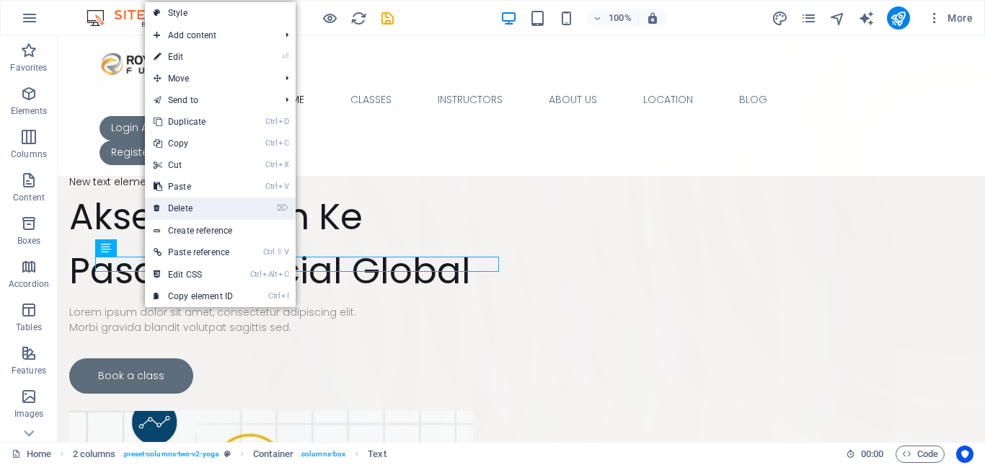
click at [187, 206] on link "⌦ Delete" at bounding box center [193, 209] width 97 height 22
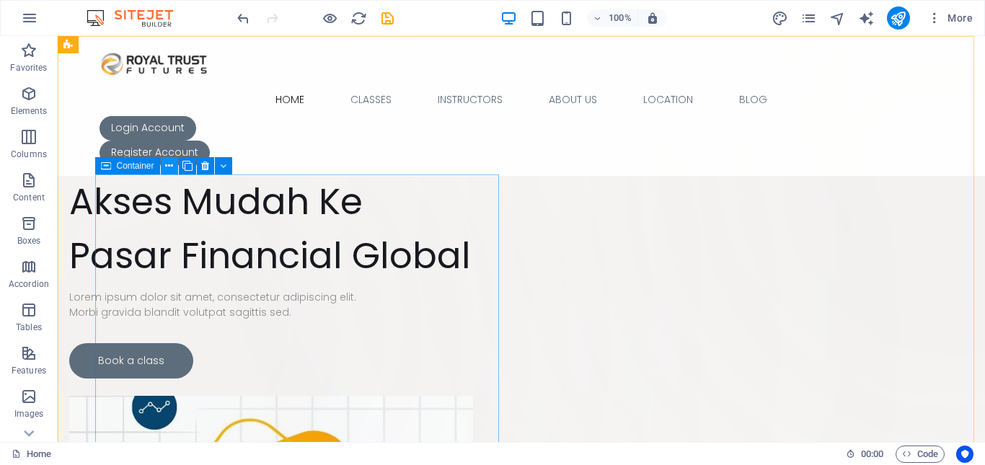
click at [166, 165] on icon at bounding box center [169, 166] width 8 height 15
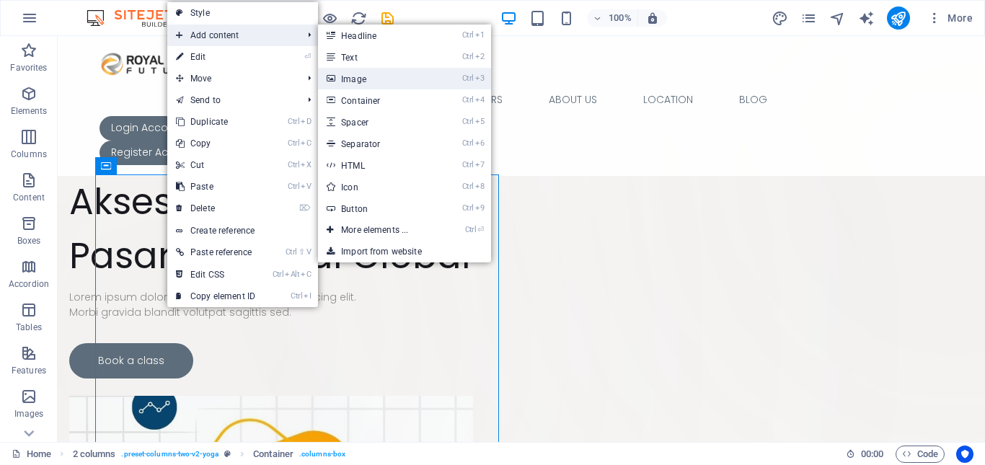
click at [398, 80] on link "Ctrl 3 Image" at bounding box center [377, 79] width 119 height 22
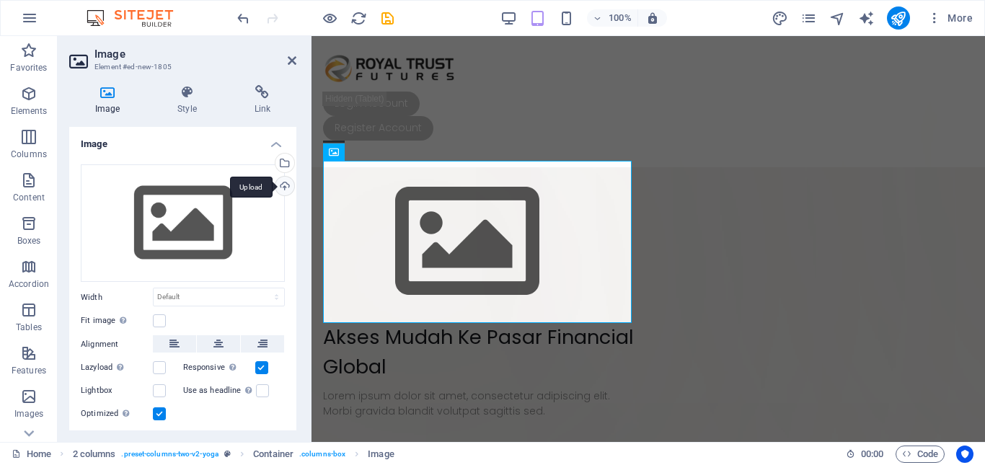
click at [280, 181] on div "Upload" at bounding box center [283, 188] width 22 height 22
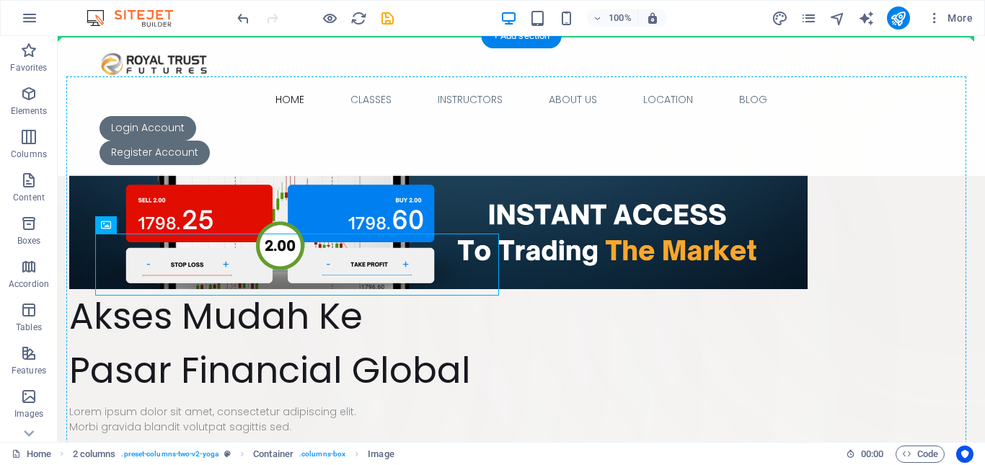
drag, startPoint x: 244, startPoint y: 239, endPoint x: 247, endPoint y: 213, distance: 26.1
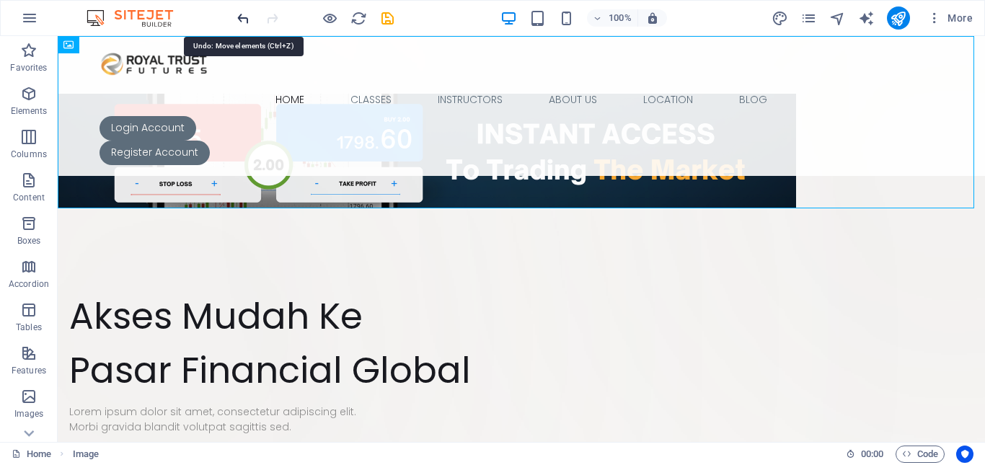
click at [241, 19] on icon "undo" at bounding box center [243, 18] width 17 height 17
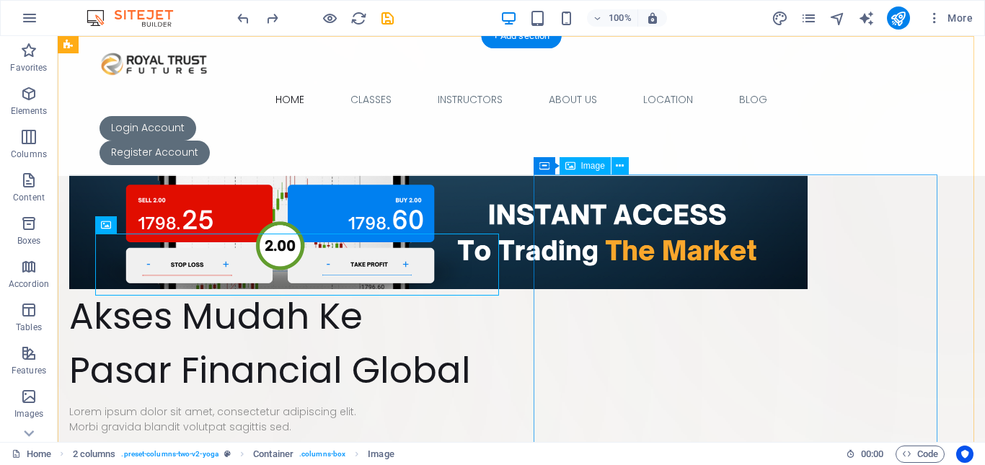
drag, startPoint x: 562, startPoint y: 271, endPoint x: 306, endPoint y: 170, distance: 274.4
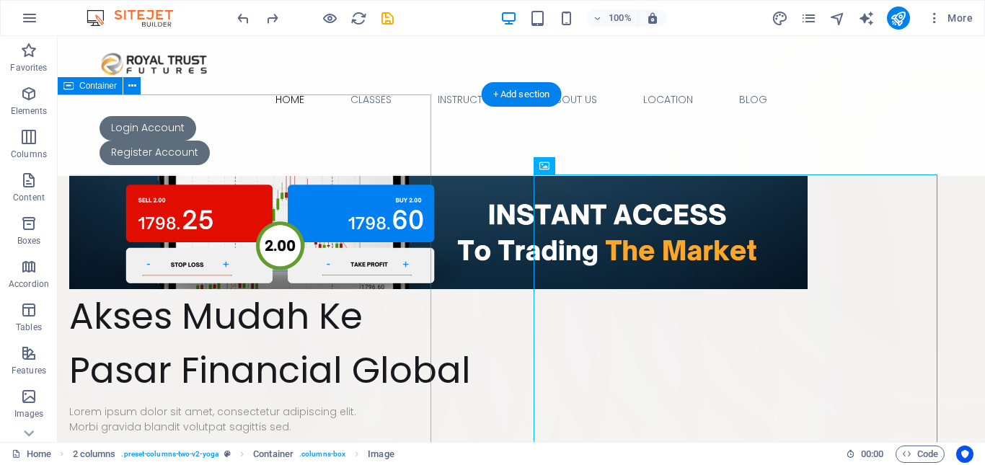
click at [306, 169] on div "Drop content here or Add elements Paste clipboard" at bounding box center [167, 145] width 528 height 102
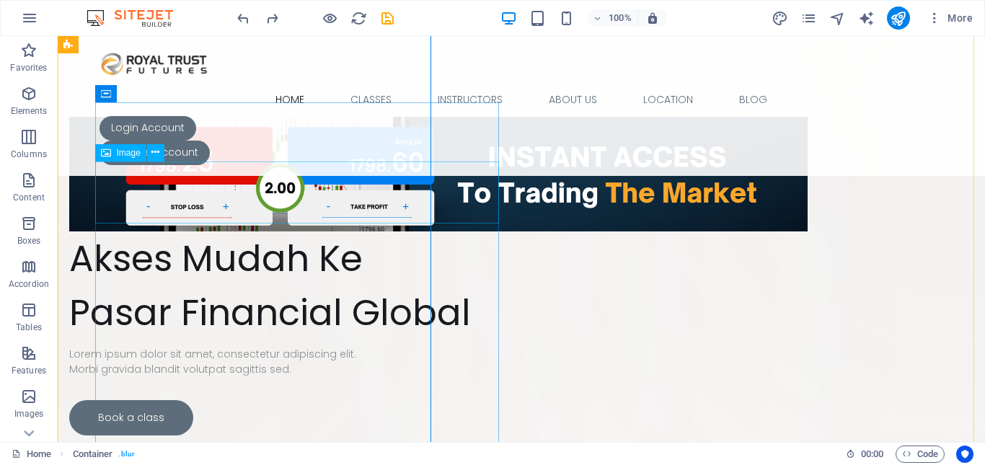
scroll to position [72, 0]
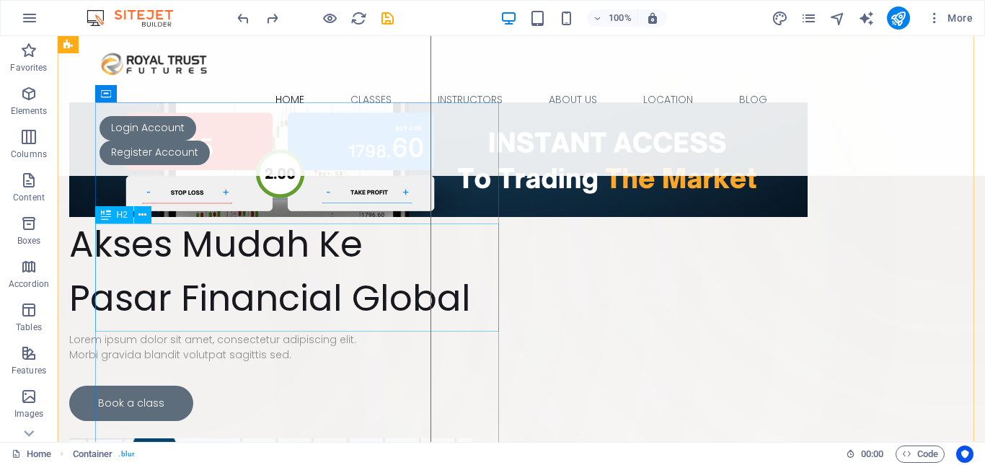
click at [138, 241] on div "Akses Mudah Ke Pasar Financial Global" at bounding box center [271, 271] width 404 height 108
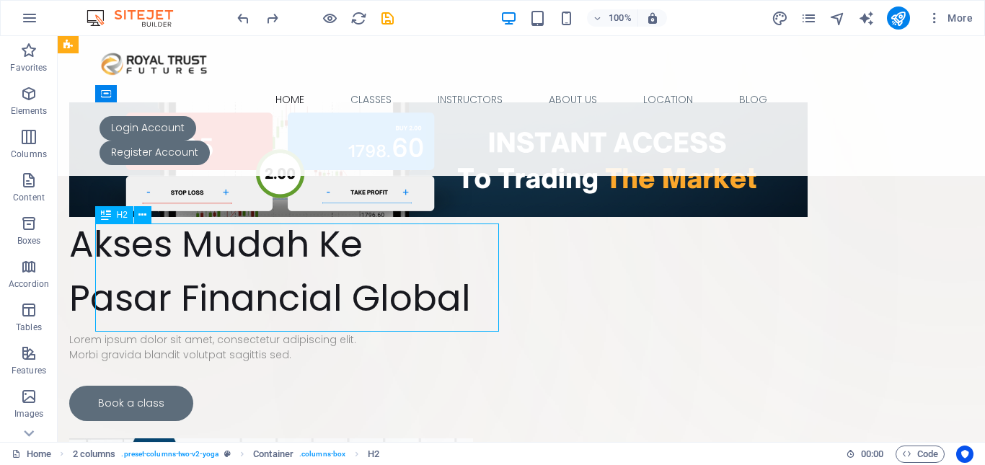
click at [110, 246] on div "Akses Mudah Ke Pasar Financial Global" at bounding box center [271, 271] width 404 height 108
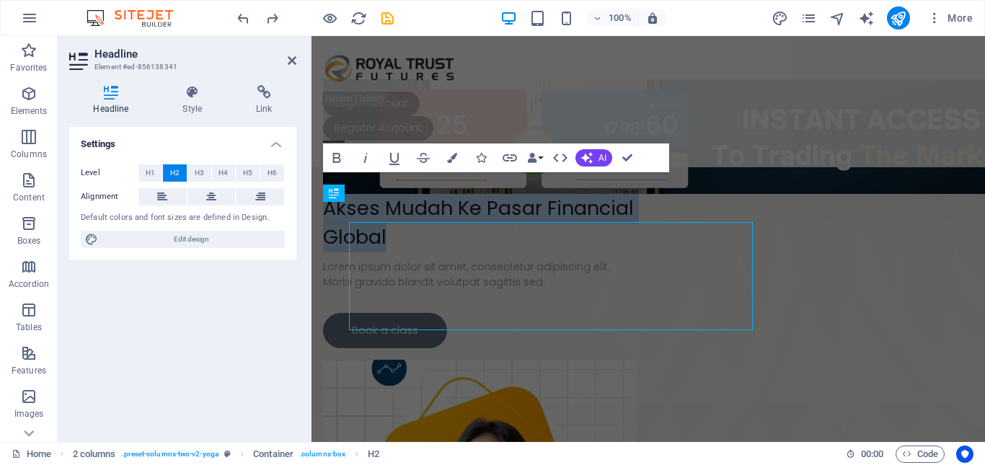
scroll to position [81, 0]
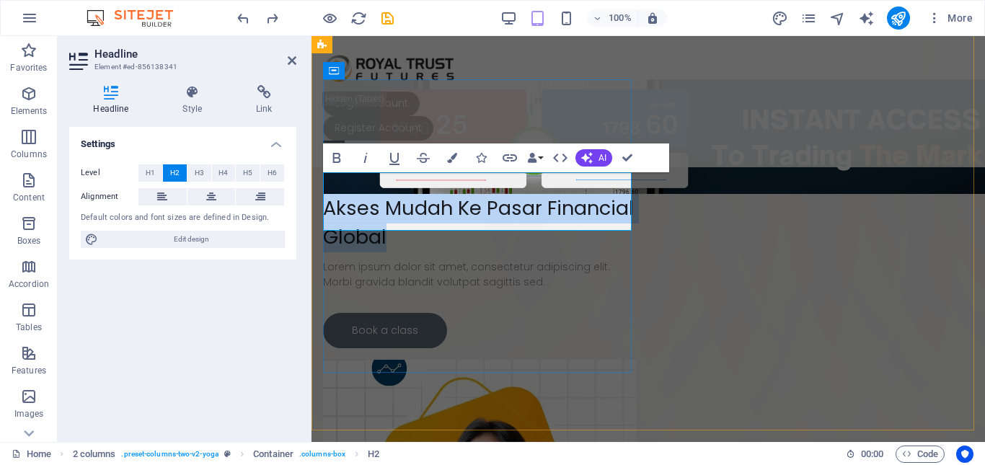
click at [325, 194] on h2 "Akses Mudah Ke Pasar Financial Global" at bounding box center [480, 223] width 314 height 58
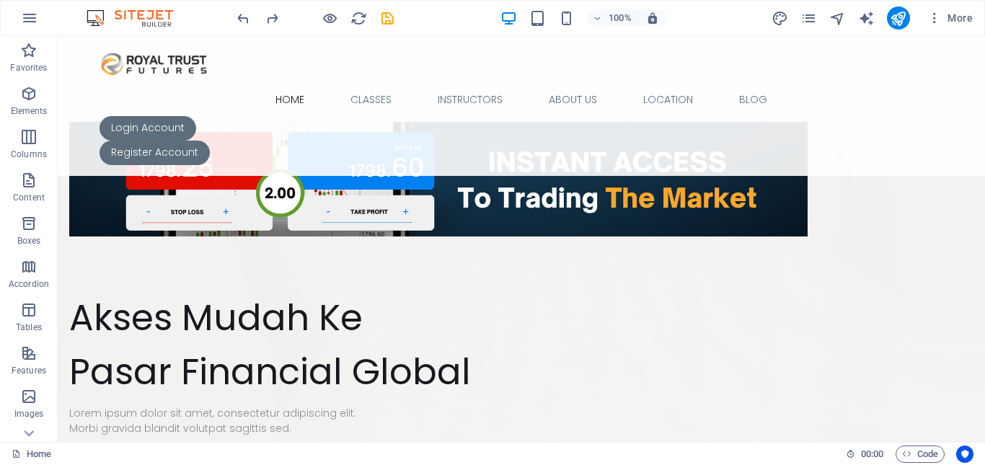
scroll to position [0, 0]
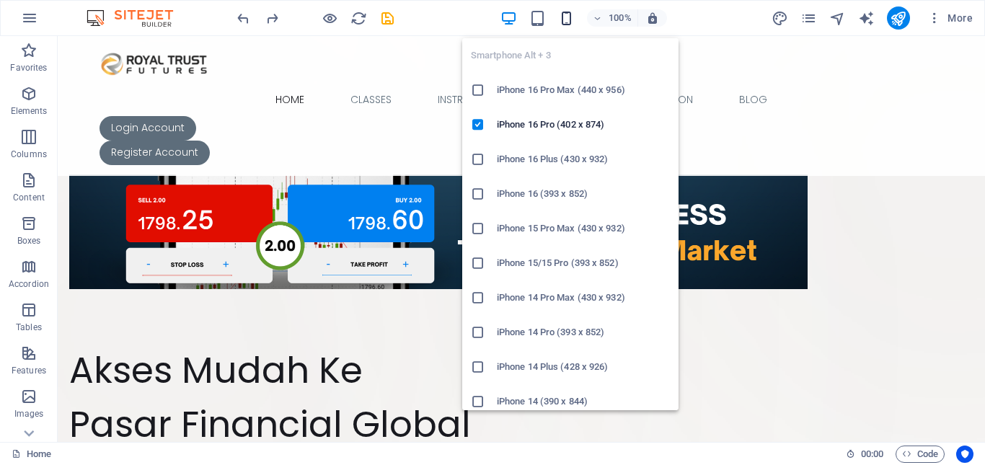
click at [559, 14] on icon "button" at bounding box center [566, 18] width 17 height 17
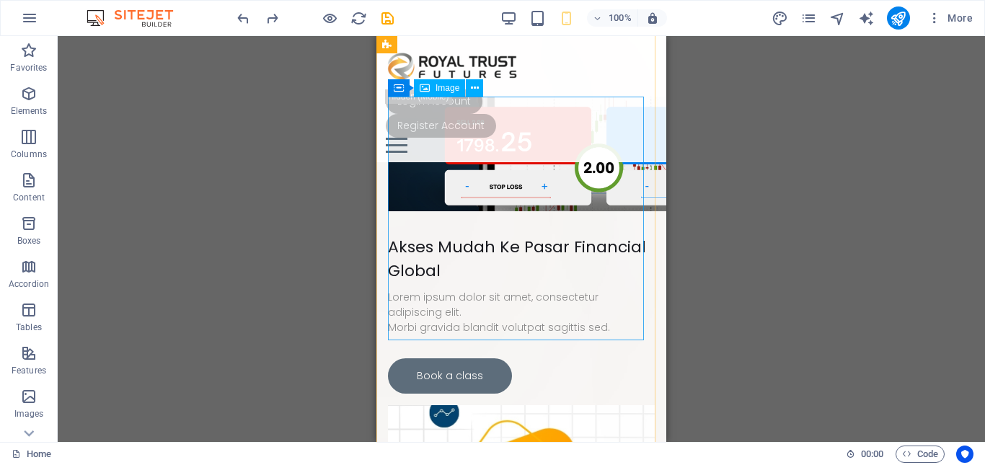
scroll to position [144, 0]
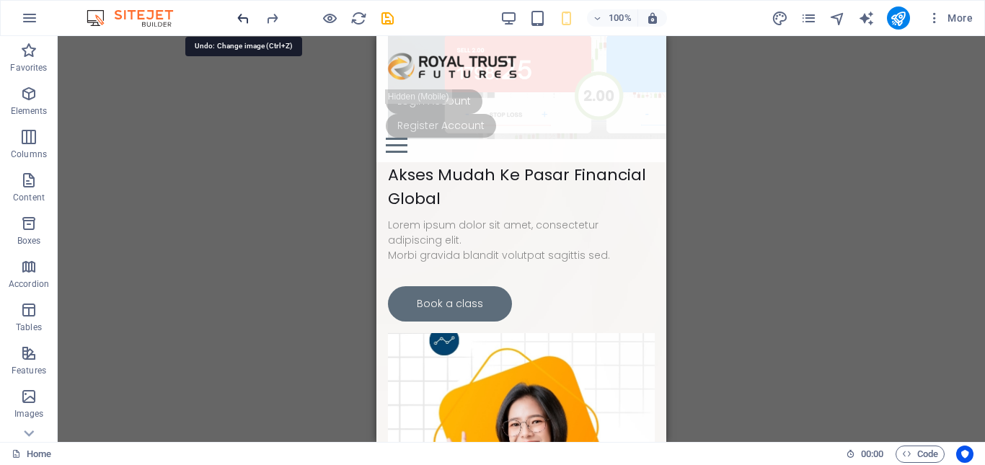
click at [248, 17] on icon "undo" at bounding box center [243, 18] width 17 height 17
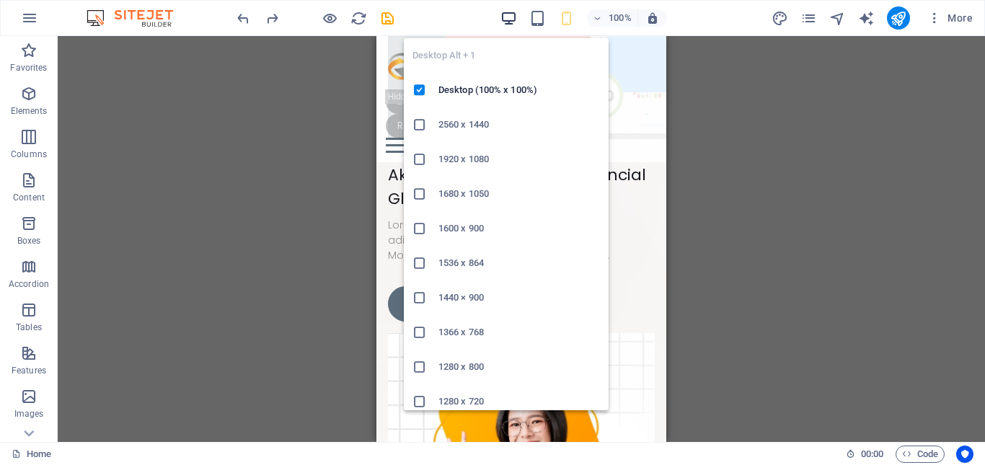
click at [505, 23] on icon "button" at bounding box center [508, 18] width 17 height 17
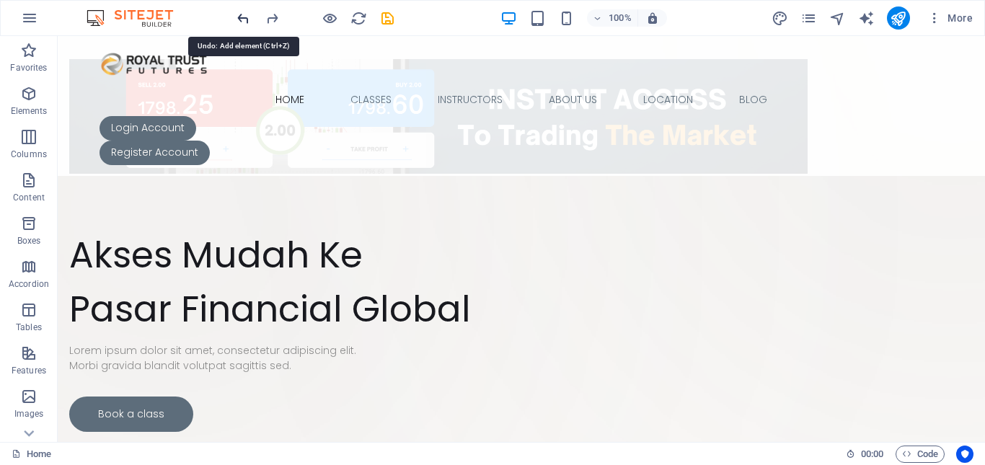
click at [244, 22] on icon "undo" at bounding box center [243, 18] width 17 height 17
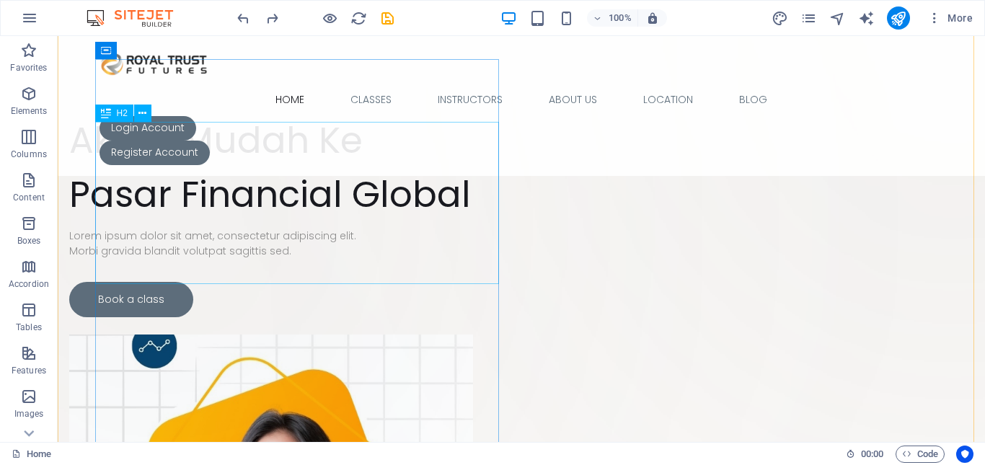
click at [113, 176] on div "‌Akses Mudah Ke Pasar Financial Global" at bounding box center [271, 140] width 404 height 162
click at [105, 192] on div "‌Akses Mudah Ke Pasar Financial Global" at bounding box center [271, 140] width 404 height 162
click at [100, 198] on div "‌Akses Mudah Ke Pasar Financial Global" at bounding box center [271, 140] width 404 height 162
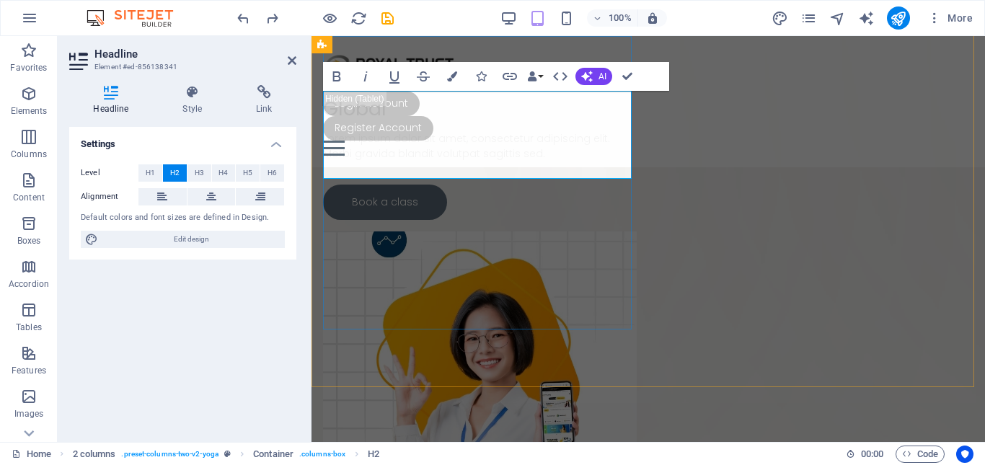
click at [329, 124] on h2 "‌Akses Mudah Ke Pasar Financial Global" at bounding box center [480, 80] width 314 height 88
click at [323, 124] on h2 "‌Akses Mudah Ke Pasar Financial Global" at bounding box center [480, 80] width 314 height 88
click at [326, 124] on h2 "‌Akses Mudah Ke Pasar Financial Global" at bounding box center [480, 80] width 314 height 88
click at [373, 124] on h2 "Akses Mudah Ke Pasar Financial Global" at bounding box center [480, 80] width 314 height 88
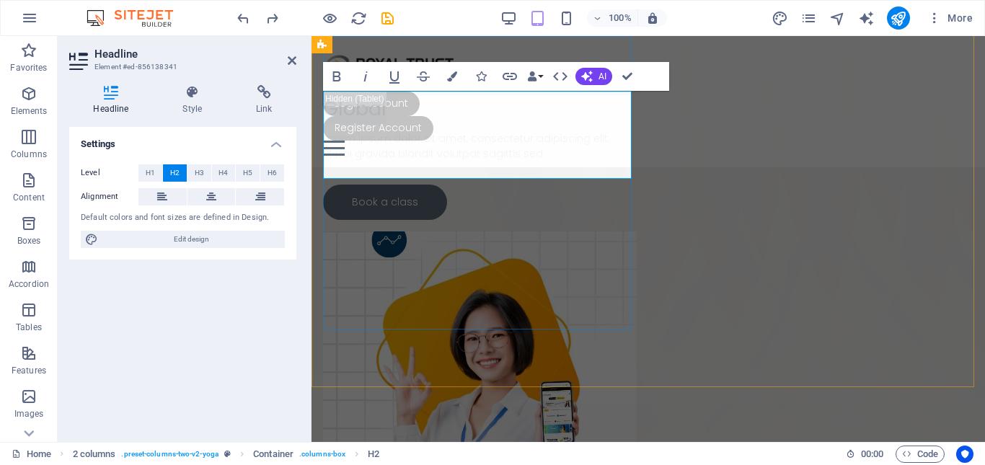
click at [371, 124] on h2 "Akses Mudah Ke Pasar Financial Global" at bounding box center [480, 80] width 314 height 88
click at [341, 124] on h2 "Akses Mudah Ke Pasar Financial Global" at bounding box center [480, 80] width 314 height 88
click at [328, 124] on h2 "Akses Mudah Ke Pasar Financial Global" at bounding box center [480, 80] width 314 height 88
click at [341, 124] on h2 "Akses Mudah Ke Pasar Financial Global" at bounding box center [480, 80] width 314 height 88
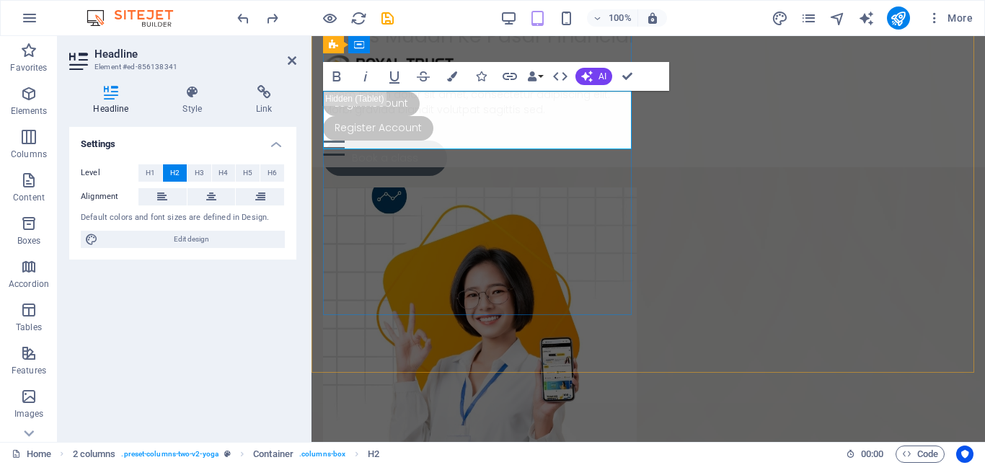
scroll to position [0, 0]
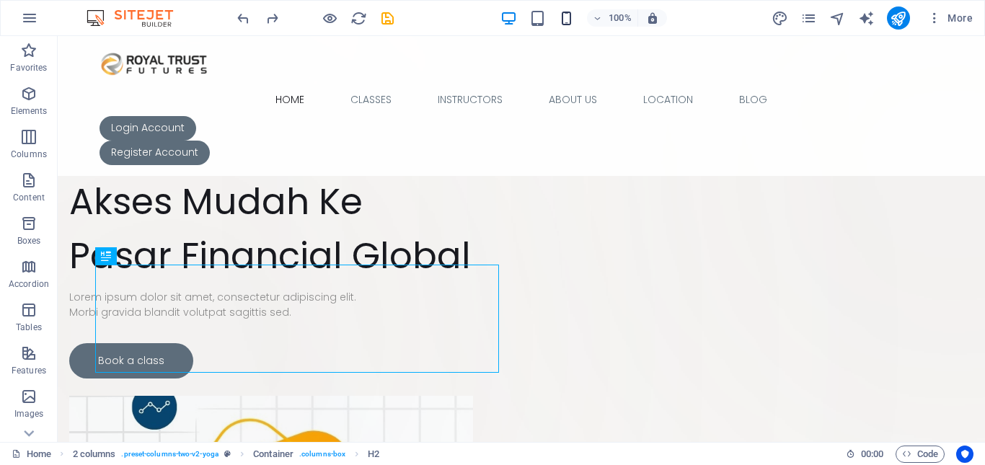
click at [567, 22] on icon "button" at bounding box center [566, 18] width 17 height 17
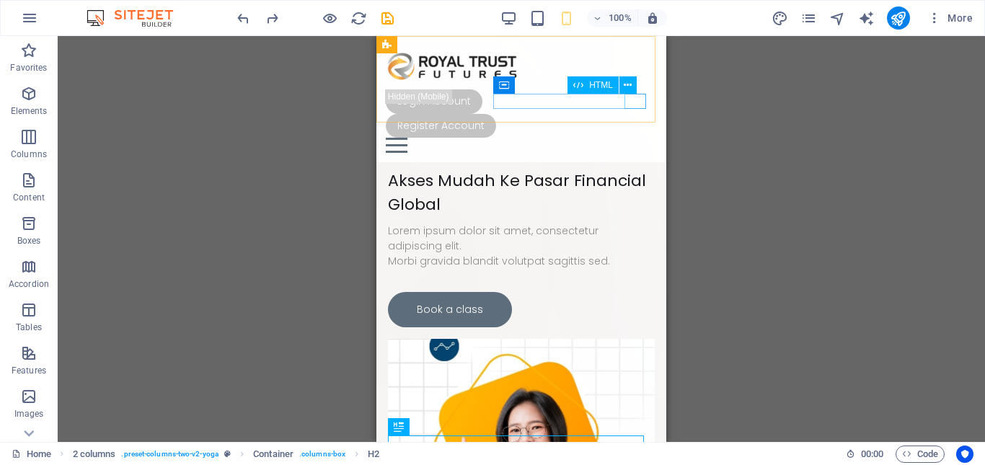
click at [635, 138] on div at bounding box center [521, 145] width 271 height 15
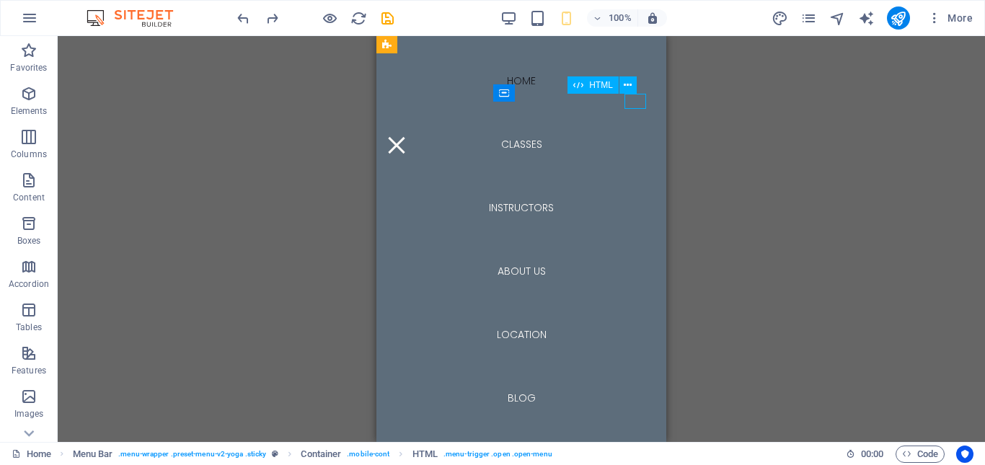
click at [407, 138] on div at bounding box center [397, 145] width 22 height 15
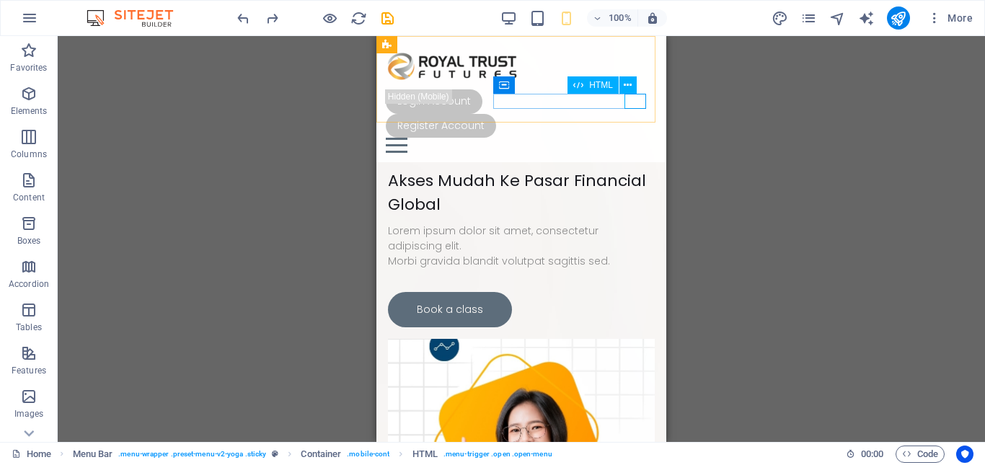
click at [639, 94] on div "HTML" at bounding box center [606, 85] width 79 height 18
click at [639, 138] on div at bounding box center [521, 145] width 271 height 15
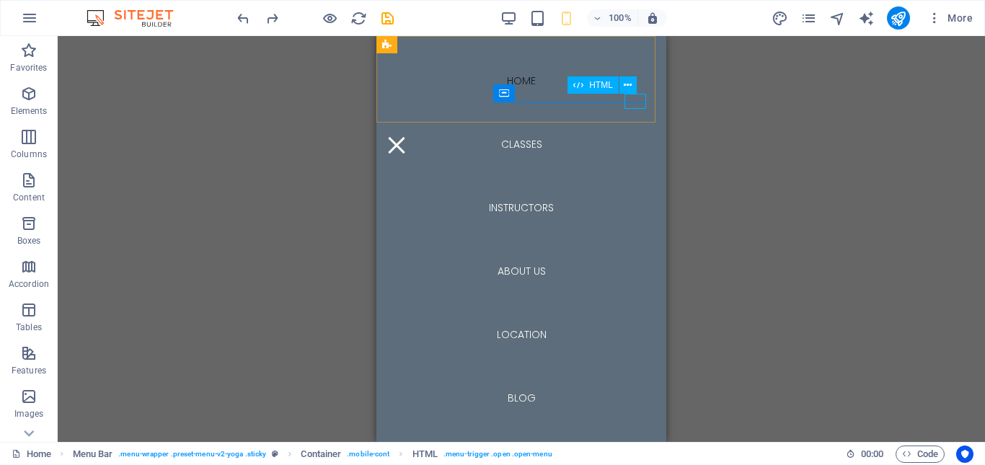
click at [407, 138] on div at bounding box center [397, 145] width 22 height 15
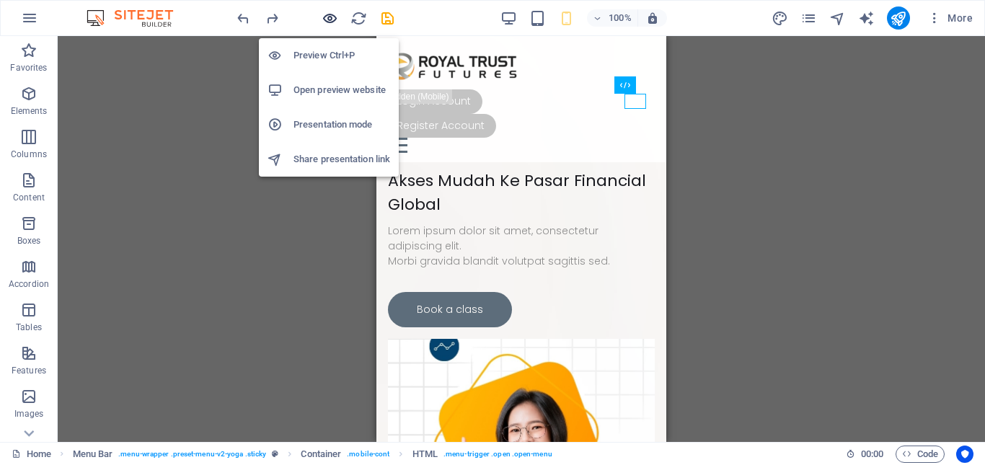
click at [330, 20] on icon "button" at bounding box center [329, 18] width 17 height 17
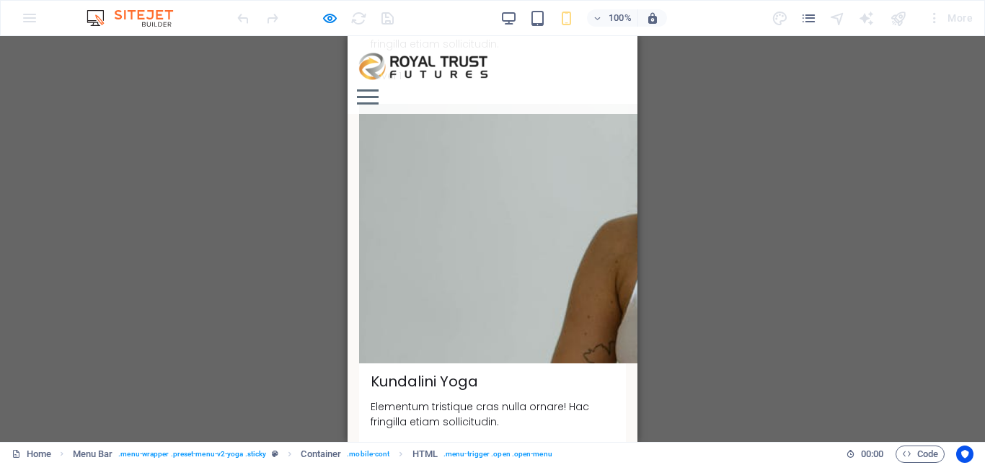
scroll to position [6595, 0]
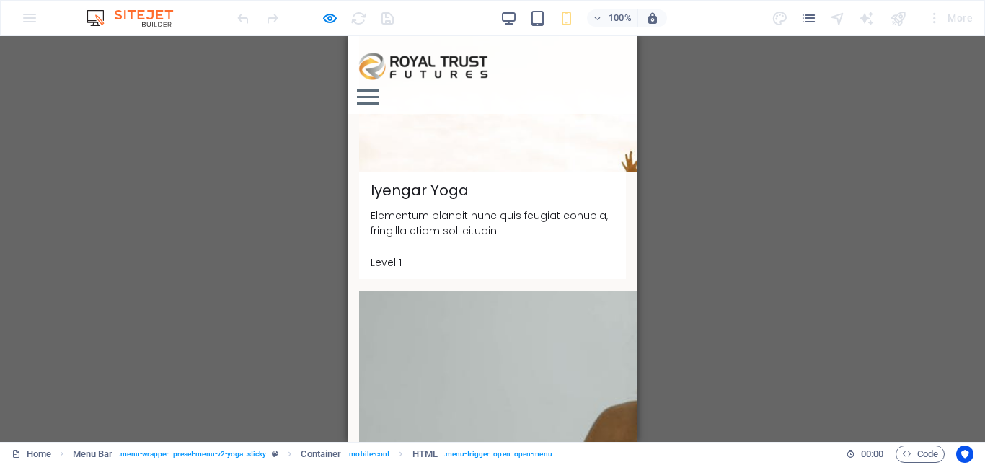
click at [378, 89] on div at bounding box center [368, 96] width 22 height 15
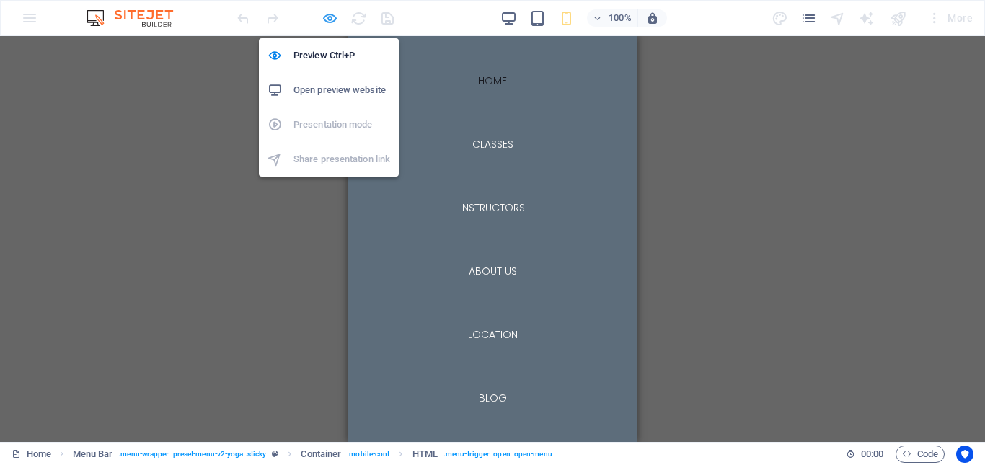
click at [323, 17] on icon "button" at bounding box center [329, 18] width 17 height 17
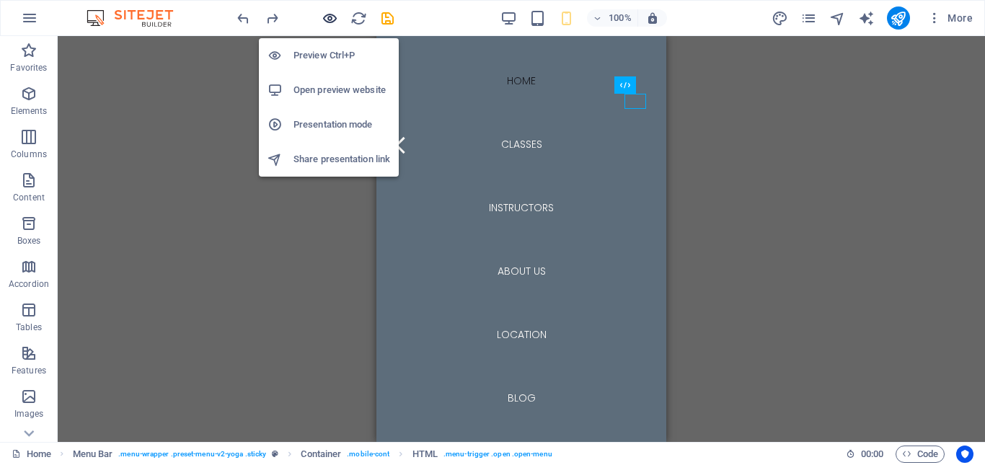
click at [337, 12] on icon "button" at bounding box center [329, 18] width 17 height 17
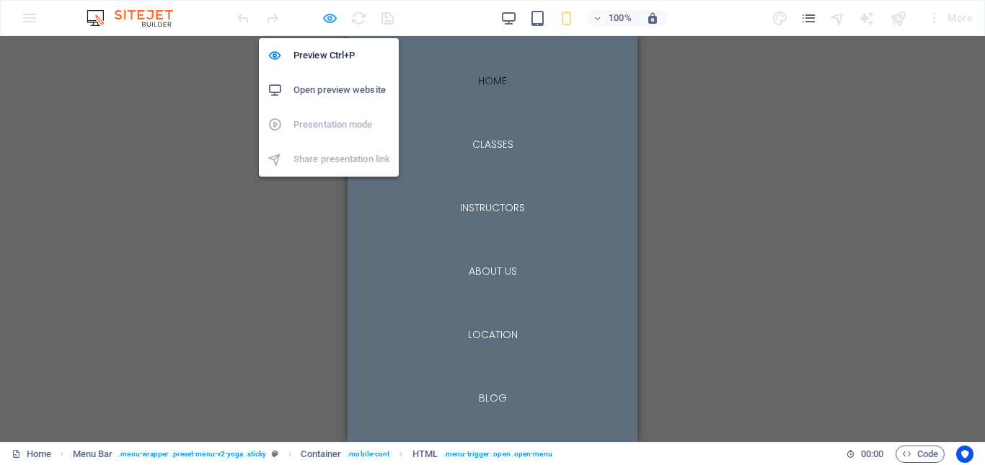
click at [335, 22] on icon "button" at bounding box center [329, 18] width 17 height 17
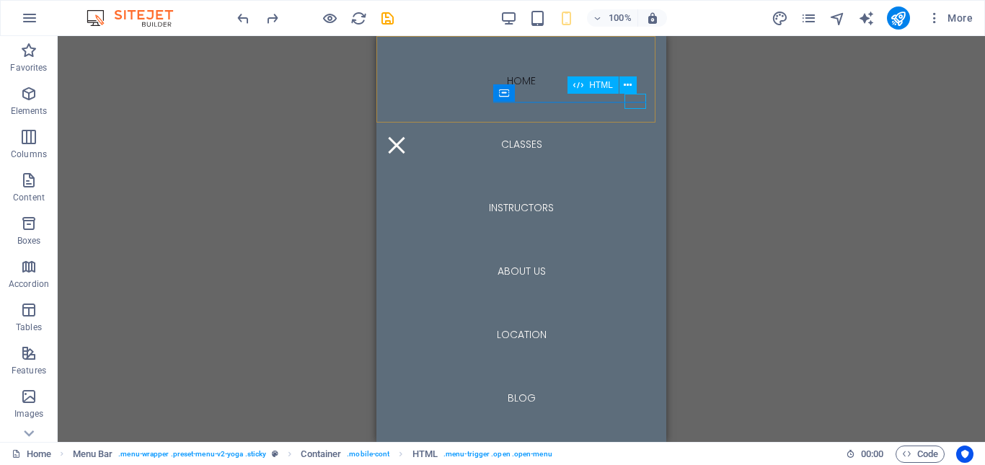
click at [407, 138] on div at bounding box center [397, 145] width 22 height 15
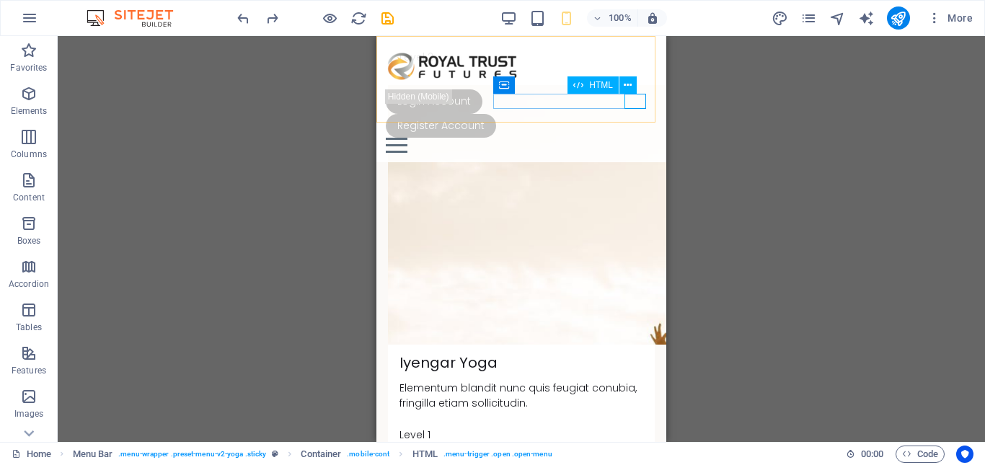
click at [628, 138] on div at bounding box center [521, 145] width 271 height 15
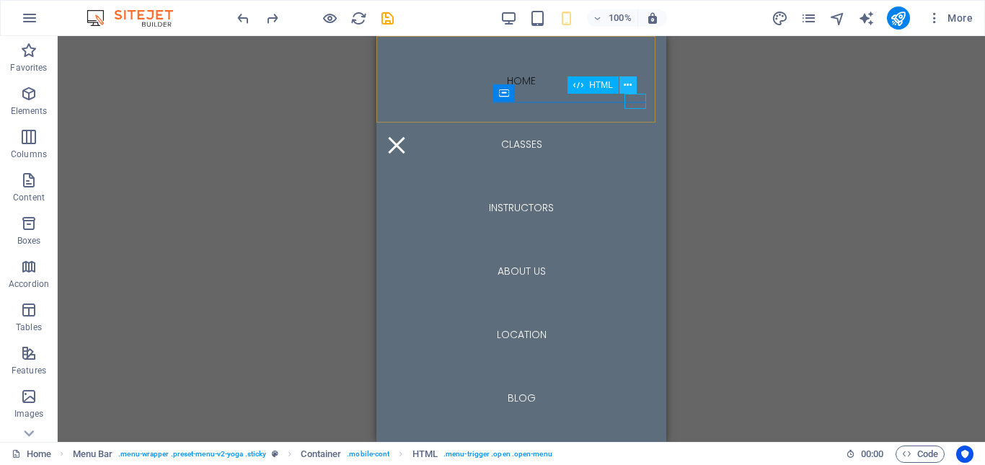
click at [626, 81] on icon at bounding box center [628, 85] width 8 height 15
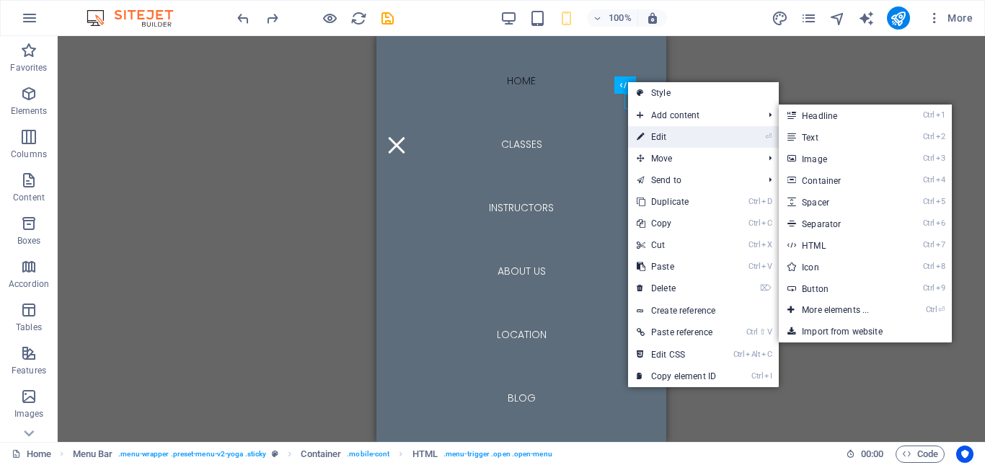
click at [660, 131] on link "⏎ Edit" at bounding box center [676, 137] width 97 height 22
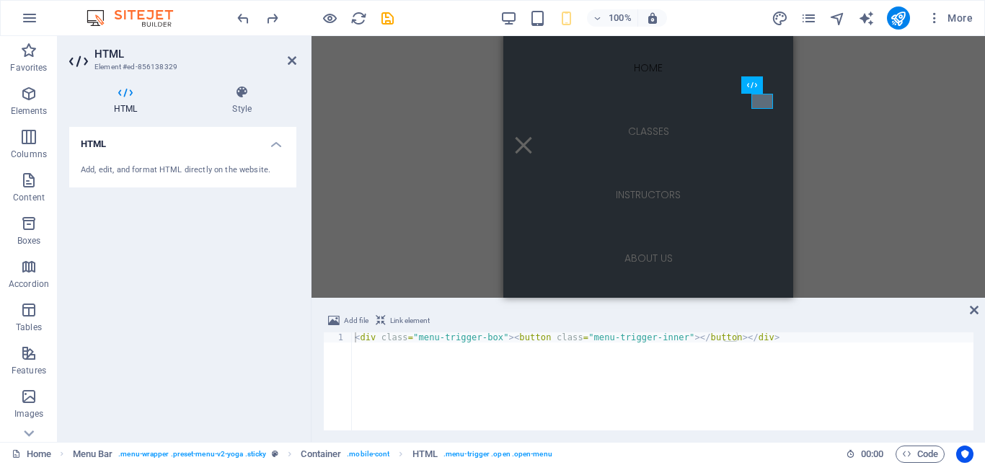
click at [128, 112] on h4 "HTML" at bounding box center [128, 100] width 118 height 30
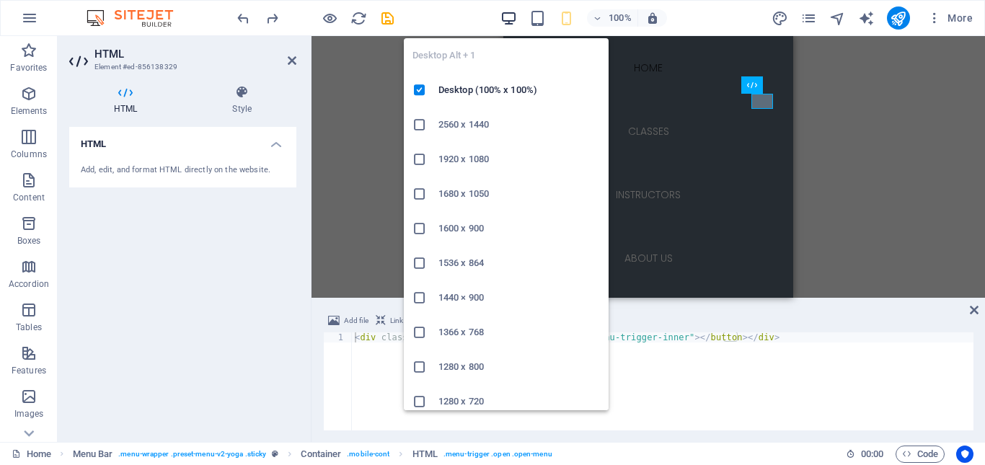
click at [504, 22] on icon "button" at bounding box center [508, 18] width 17 height 17
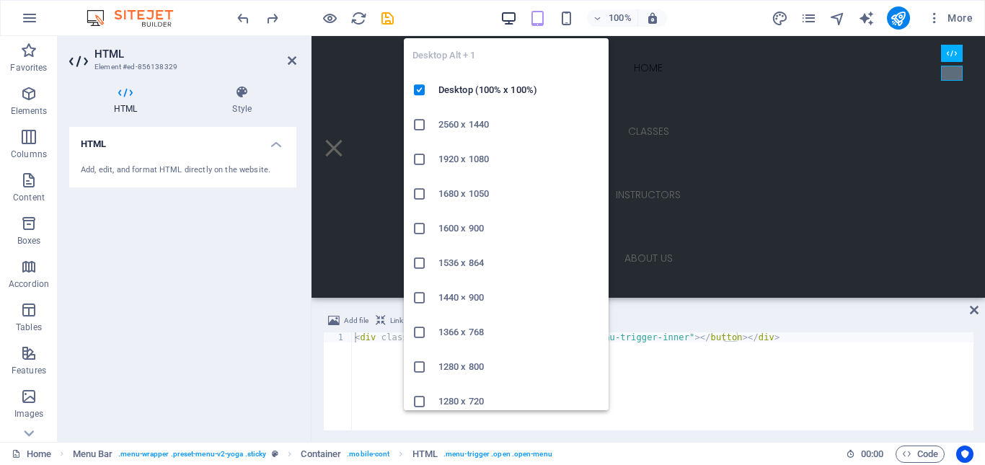
scroll to position [4414, 0]
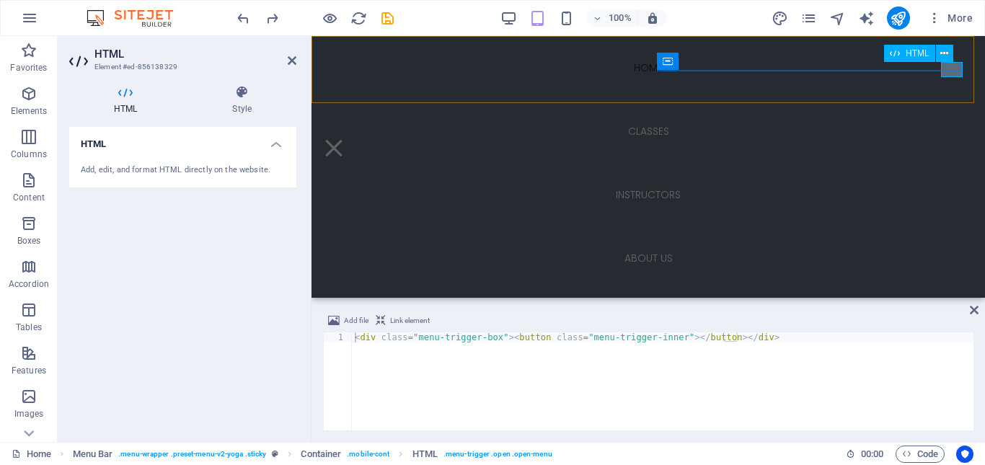
click at [345, 141] on div at bounding box center [334, 148] width 22 height 15
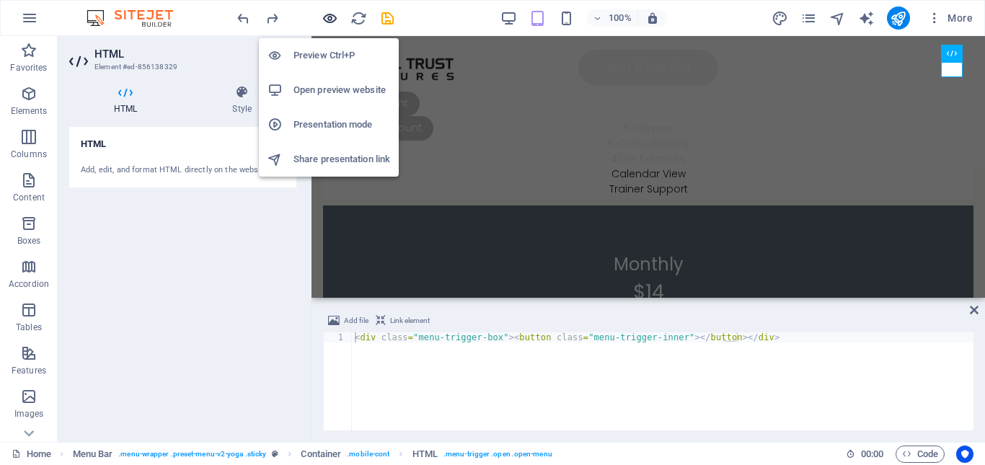
click at [329, 19] on icon "button" at bounding box center [329, 18] width 17 height 17
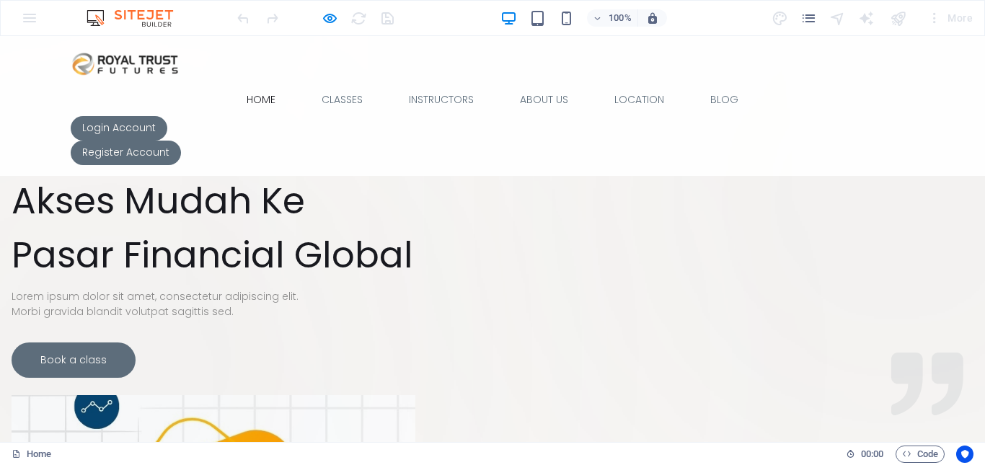
scroll to position [0, 0]
click at [574, 28] on div "100%" at bounding box center [583, 17] width 167 height 23
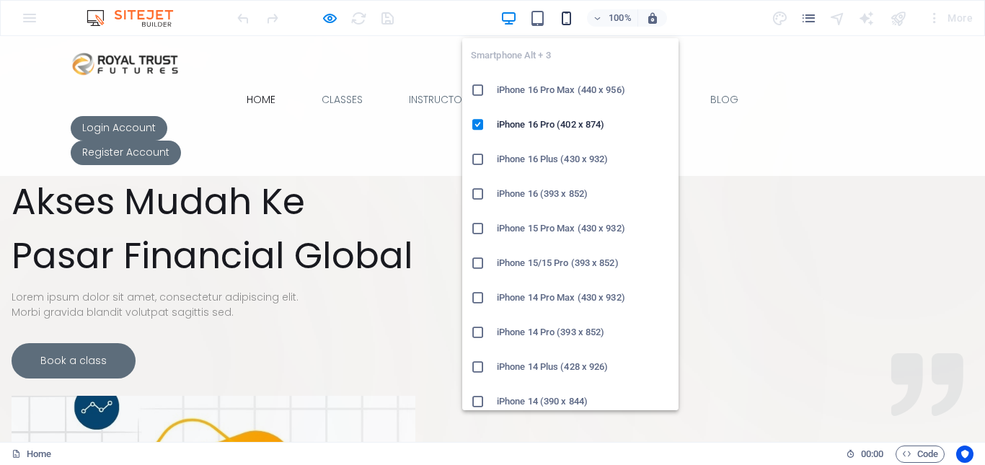
click at [568, 18] on icon "button" at bounding box center [566, 18] width 17 height 17
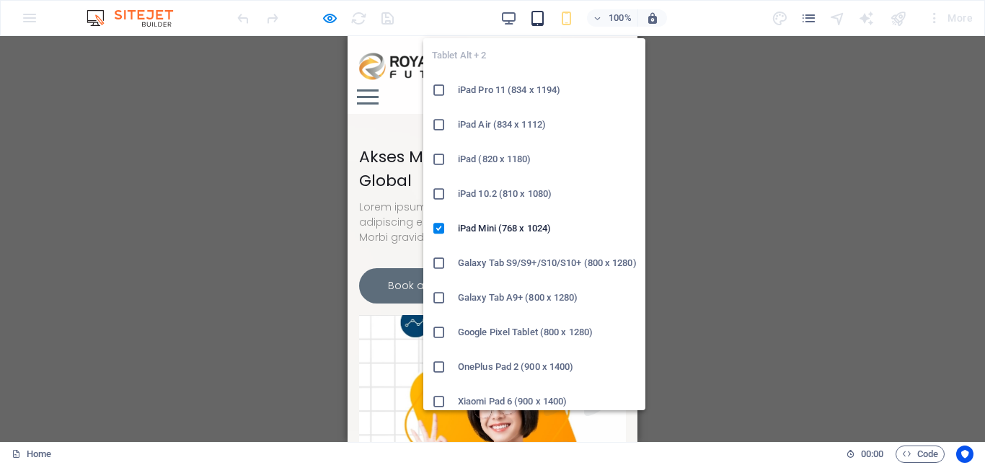
click at [538, 23] on icon "button" at bounding box center [537, 18] width 17 height 17
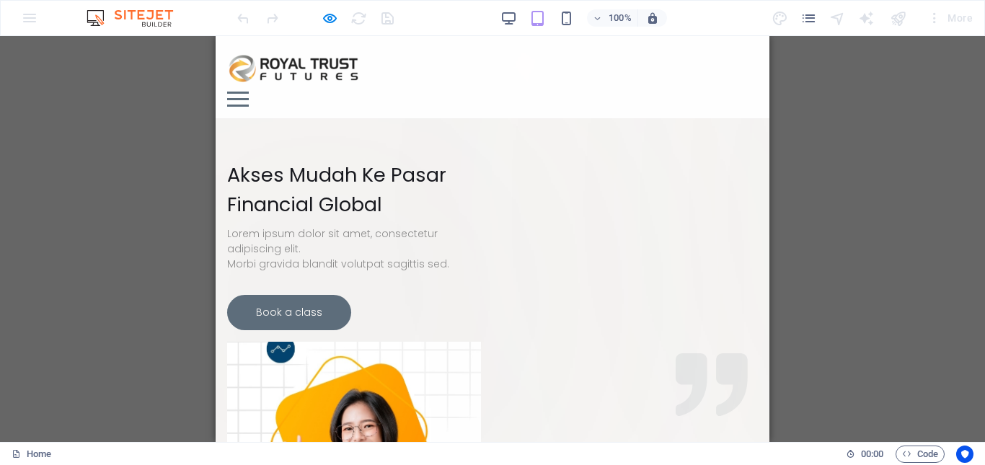
click at [249, 92] on div at bounding box center [238, 99] width 22 height 15
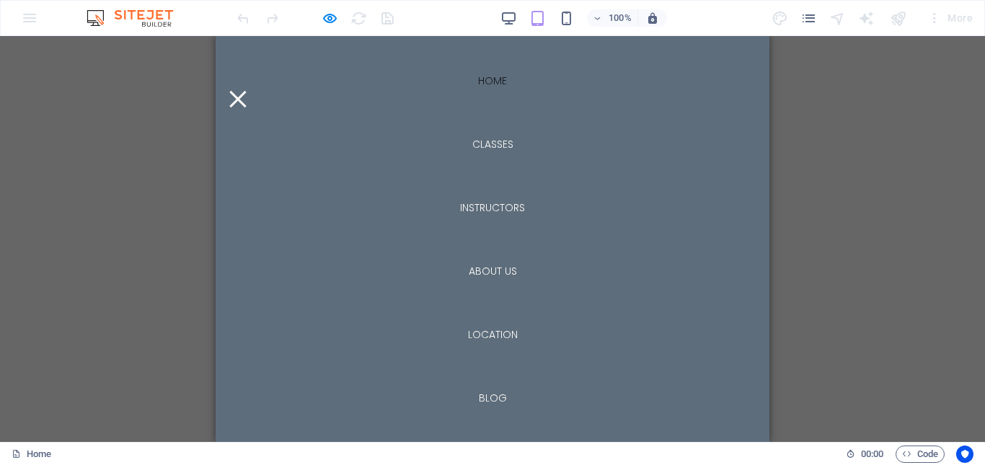
click at [249, 92] on div at bounding box center [238, 99] width 22 height 15
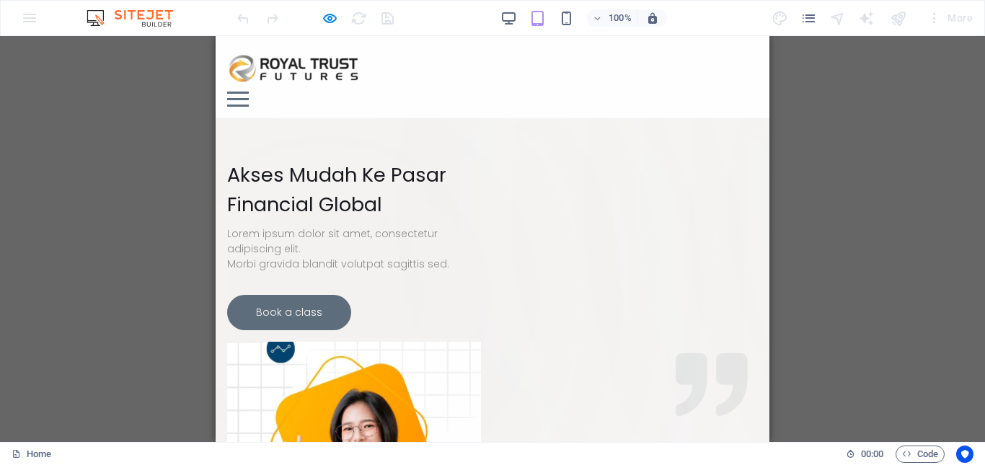
click at [562, 32] on div "100% More" at bounding box center [492, 18] width 983 height 35
click at [562, 29] on div "100%" at bounding box center [583, 17] width 167 height 23
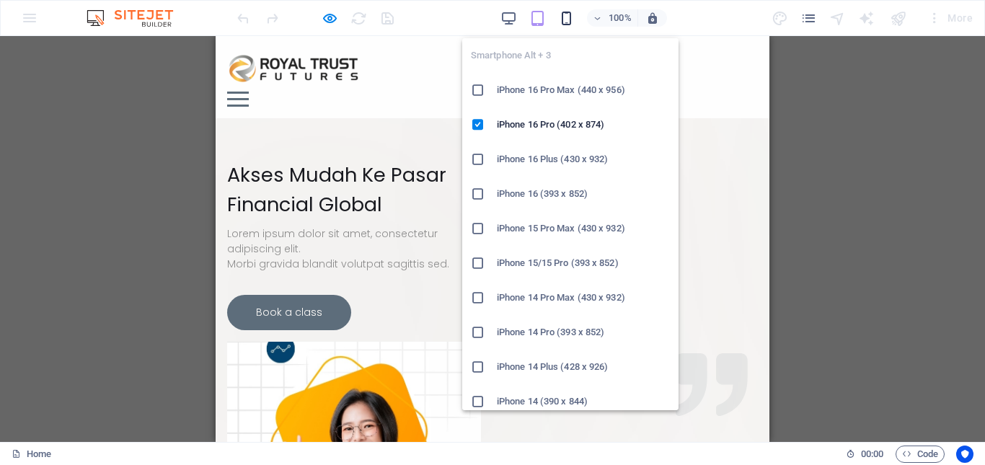
click at [564, 23] on icon "button" at bounding box center [566, 18] width 17 height 17
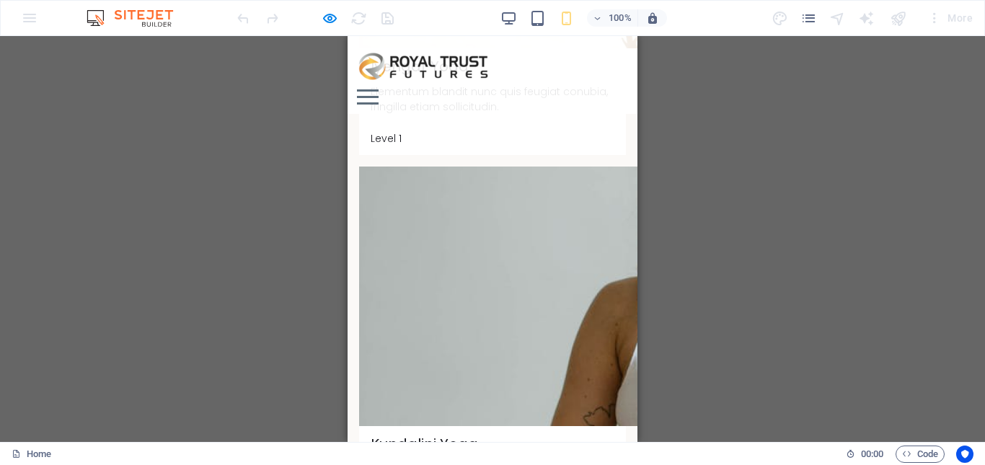
scroll to position [6740, 0]
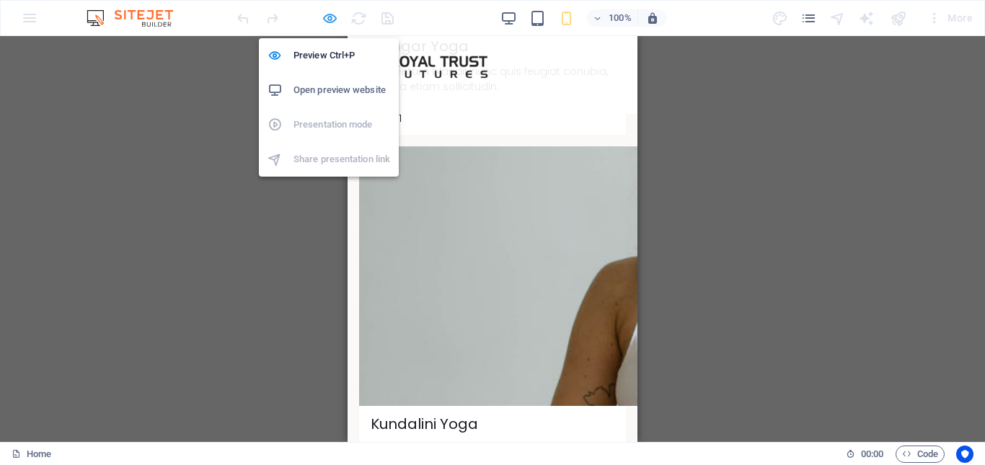
click at [330, 17] on icon "button" at bounding box center [329, 18] width 17 height 17
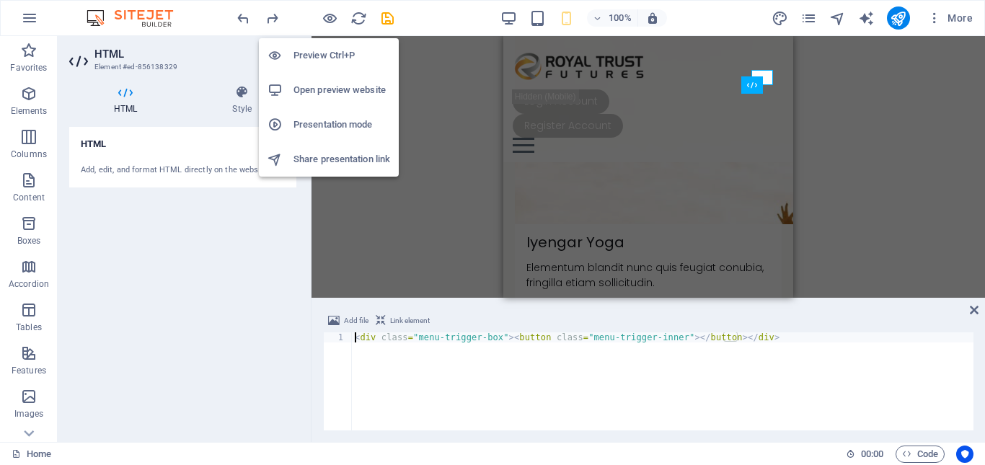
scroll to position [7175, 0]
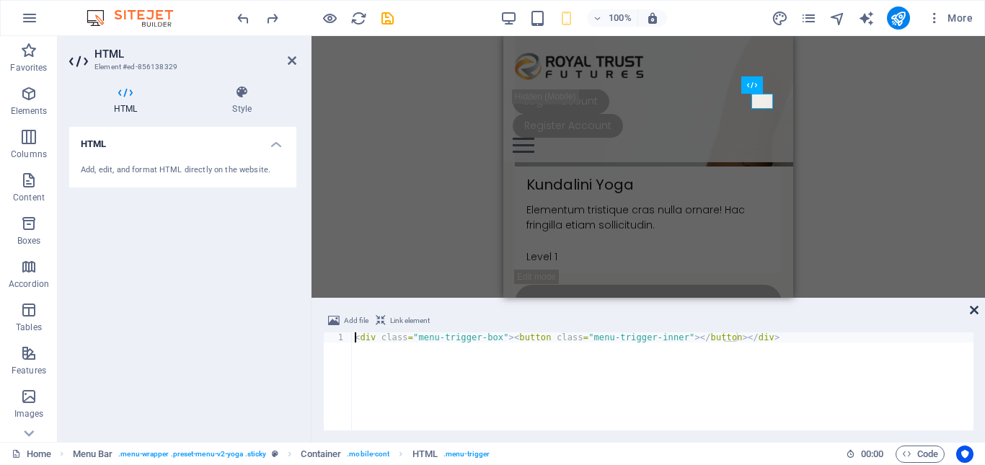
click at [973, 309] on icon at bounding box center [974, 310] width 9 height 12
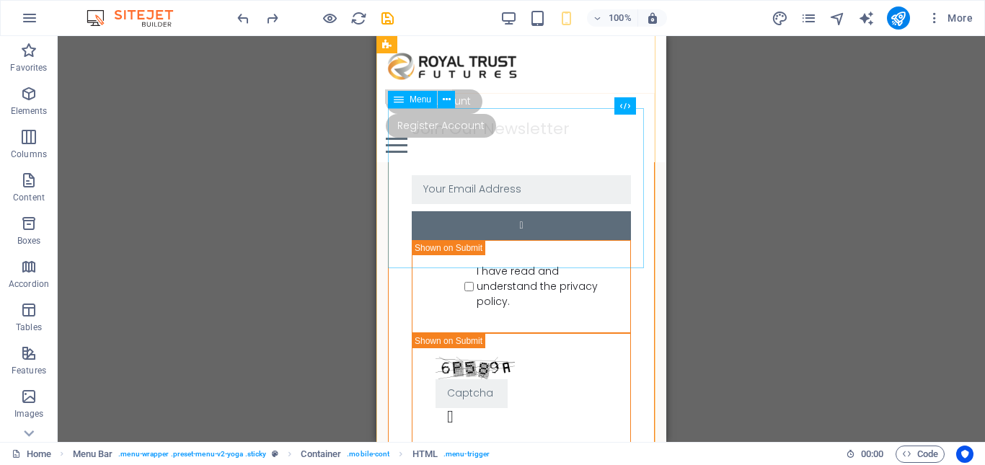
scroll to position [7455, 0]
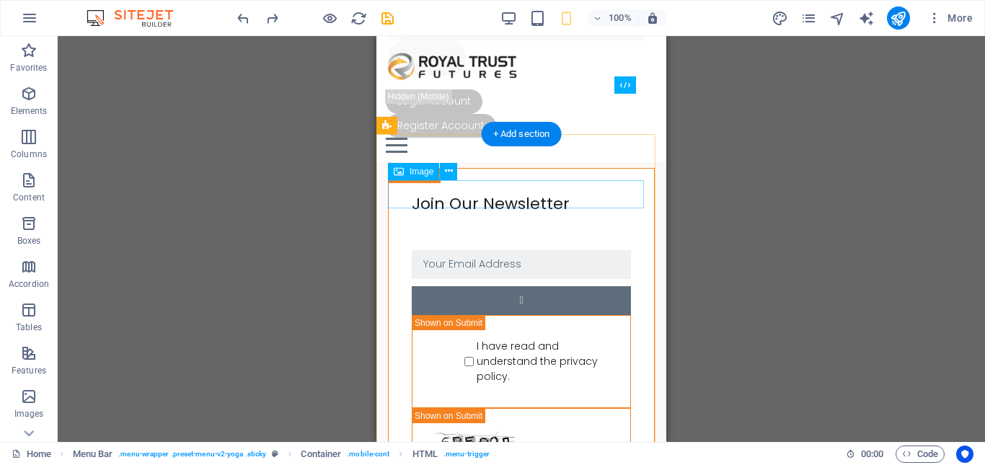
select select "px"
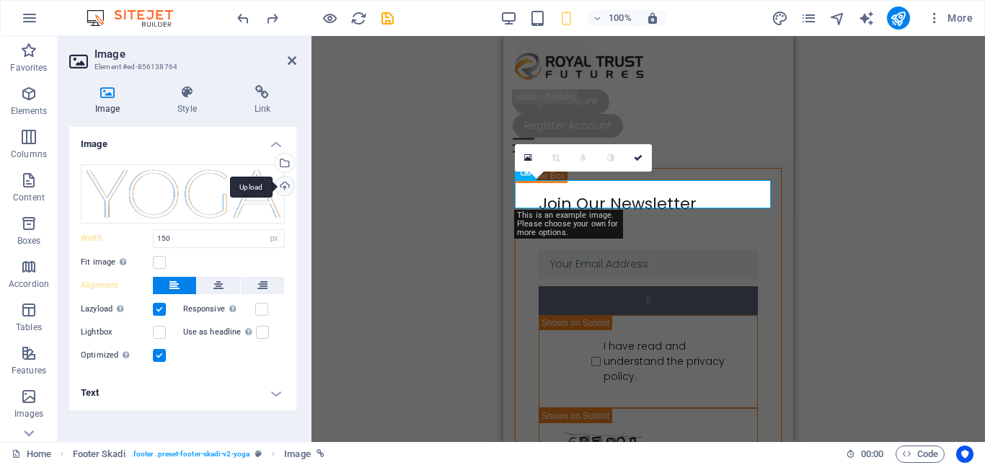
click at [285, 181] on div "Upload" at bounding box center [283, 188] width 22 height 22
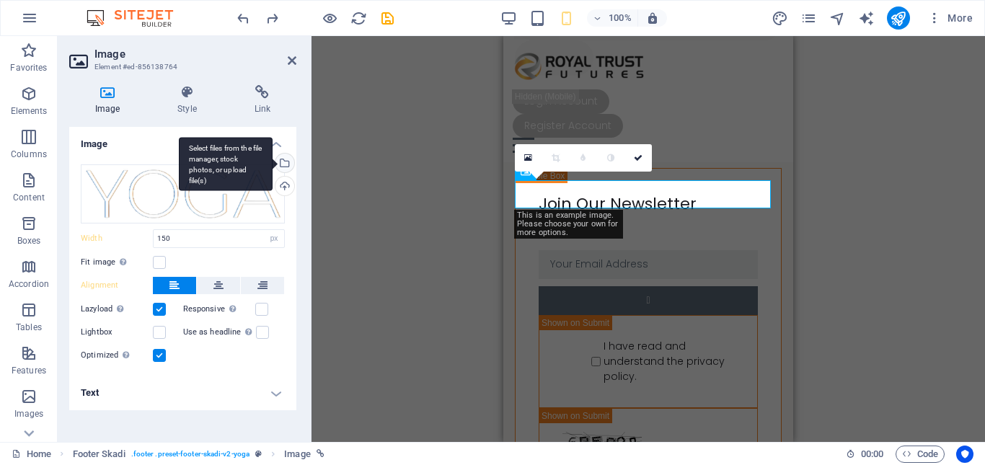
click at [290, 163] on div "Select files from the file manager, stock photos, or upload file(s)" at bounding box center [283, 165] width 22 height 22
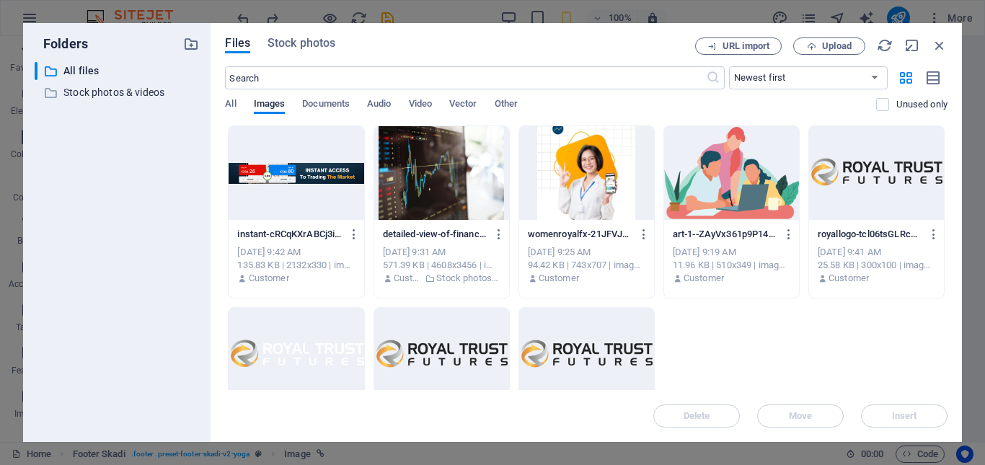
click at [474, 335] on div at bounding box center [441, 355] width 135 height 94
click at [900, 413] on span "Insert" at bounding box center [904, 416] width 25 height 9
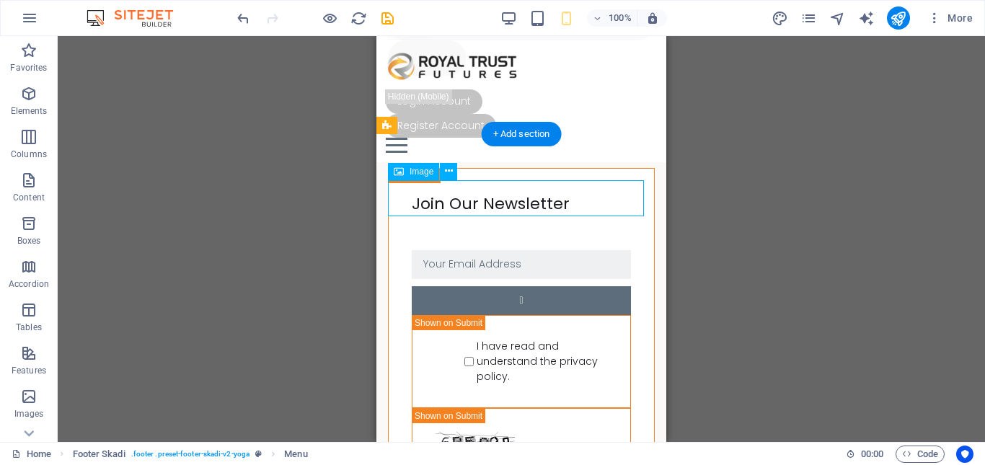
select select "px"
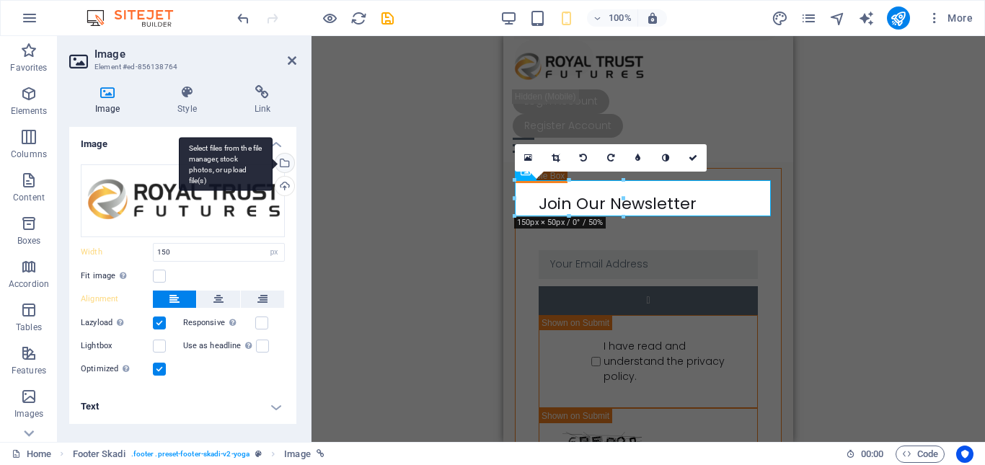
click at [272, 158] on div "Select files from the file manager, stock photos, or upload file(s)" at bounding box center [226, 164] width 94 height 54
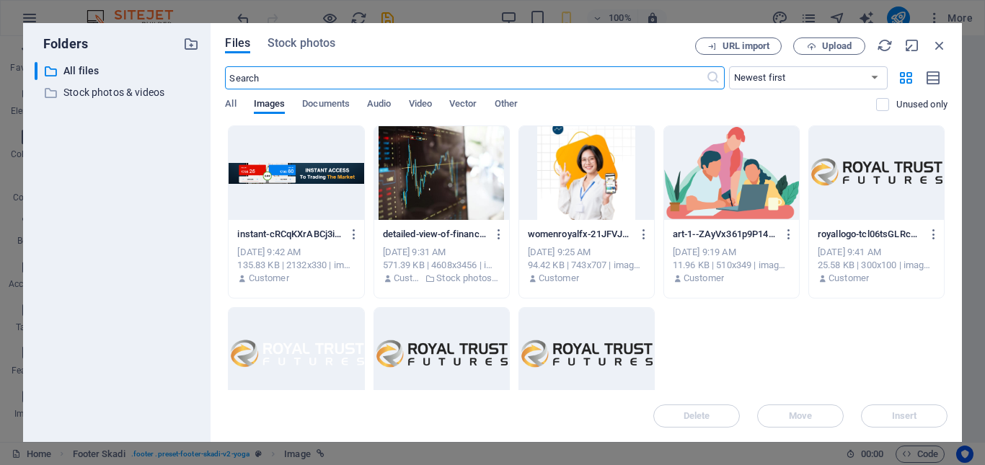
click at [293, 347] on div at bounding box center [295, 355] width 135 height 94
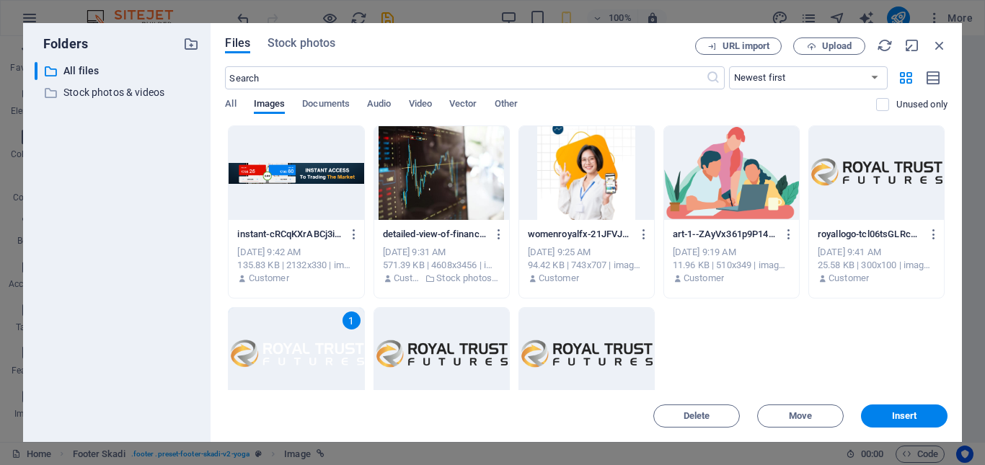
click at [293, 347] on div "1" at bounding box center [295, 355] width 135 height 94
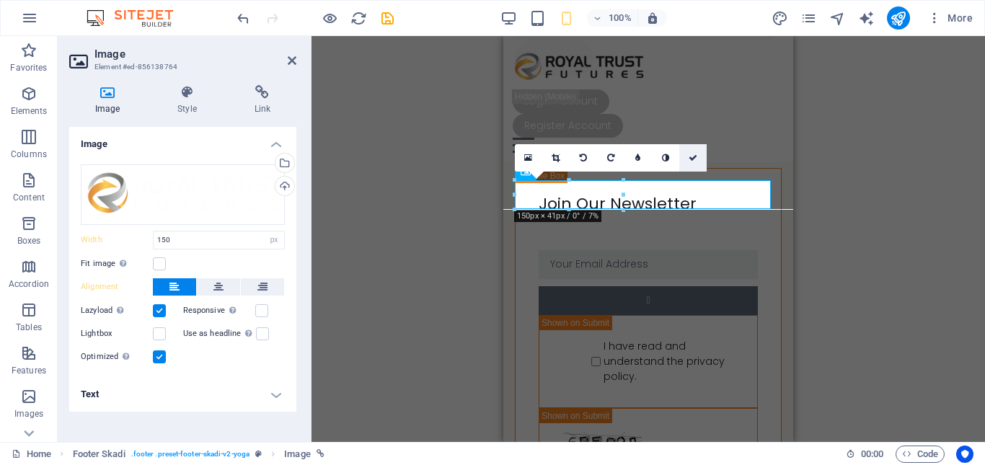
click at [698, 157] on link at bounding box center [692, 157] width 27 height 27
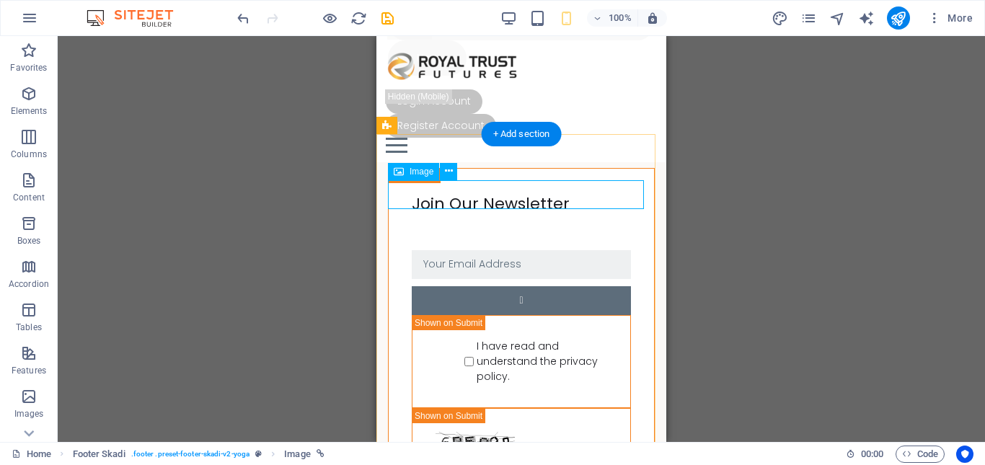
select select "px"
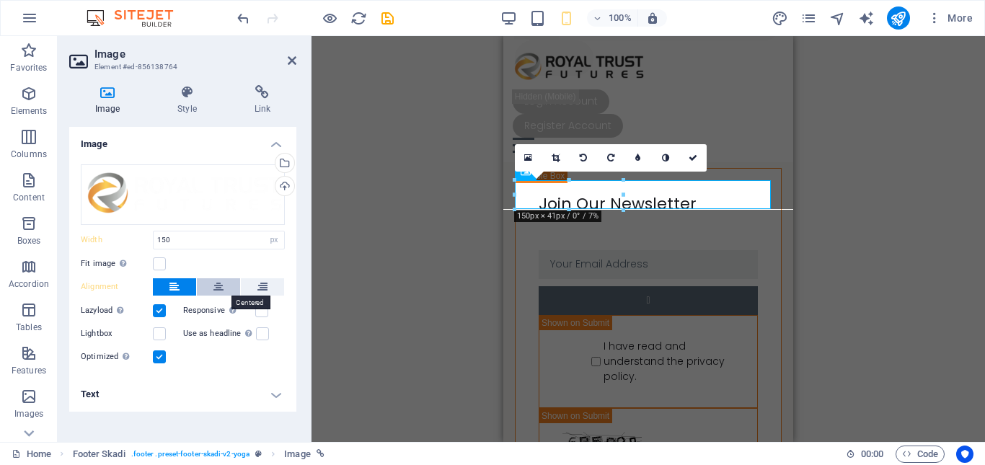
click at [225, 286] on button at bounding box center [218, 286] width 43 height 17
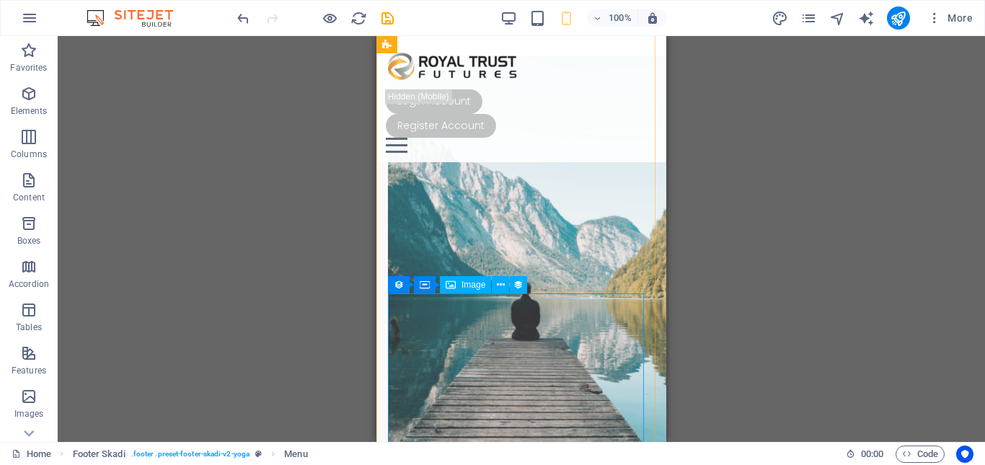
scroll to position [5365, 0]
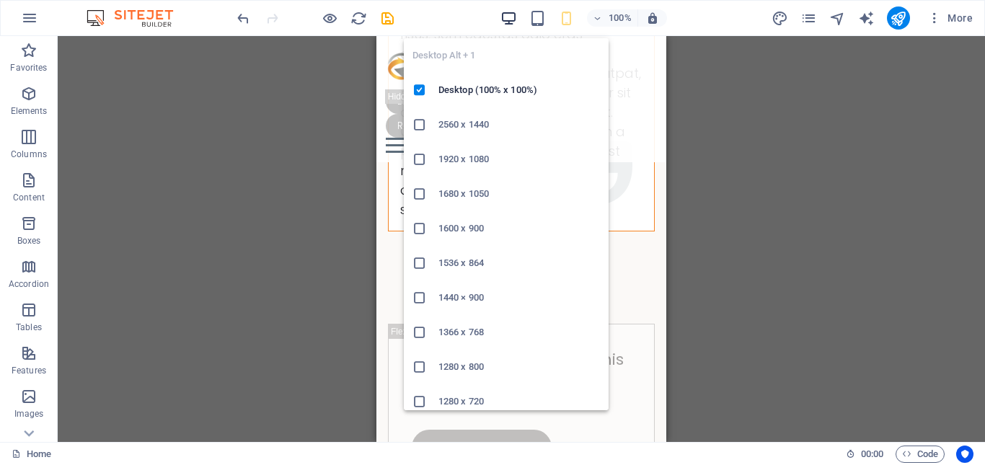
click at [511, 12] on icon "button" at bounding box center [508, 18] width 17 height 17
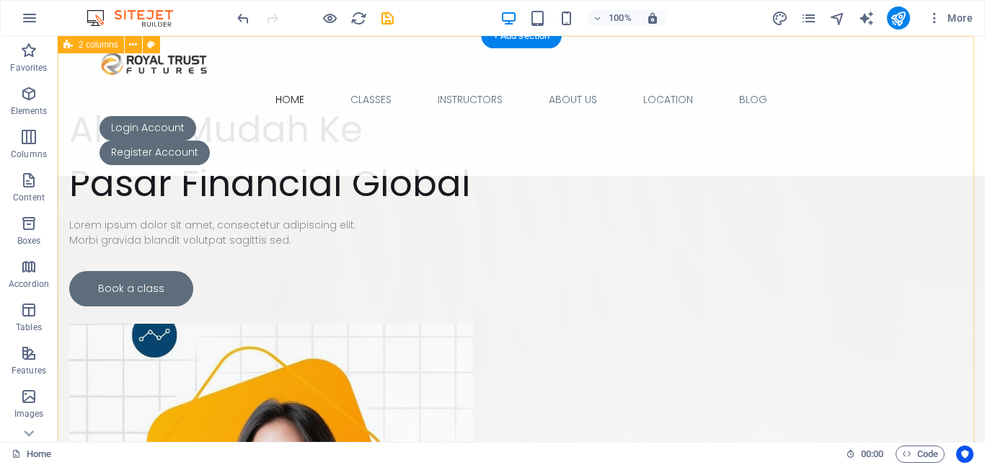
scroll to position [0, 0]
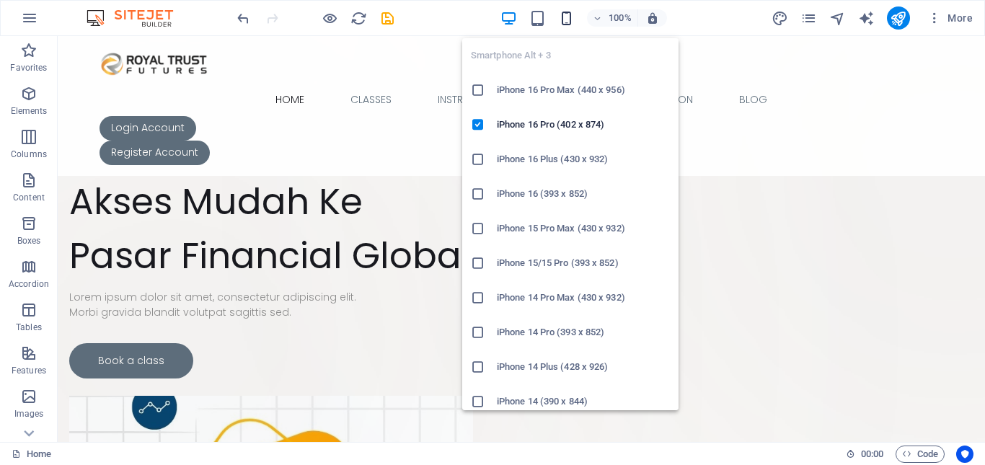
click at [567, 22] on icon "button" at bounding box center [566, 18] width 17 height 17
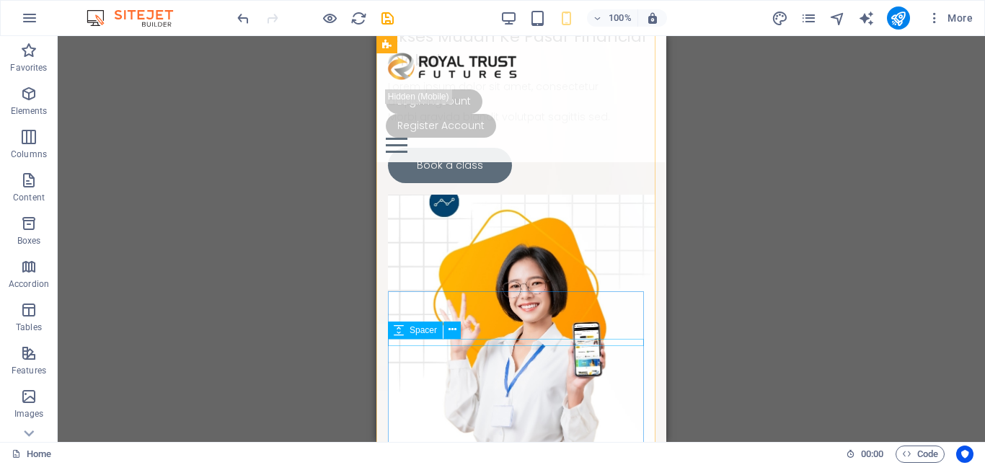
scroll to position [72, 0]
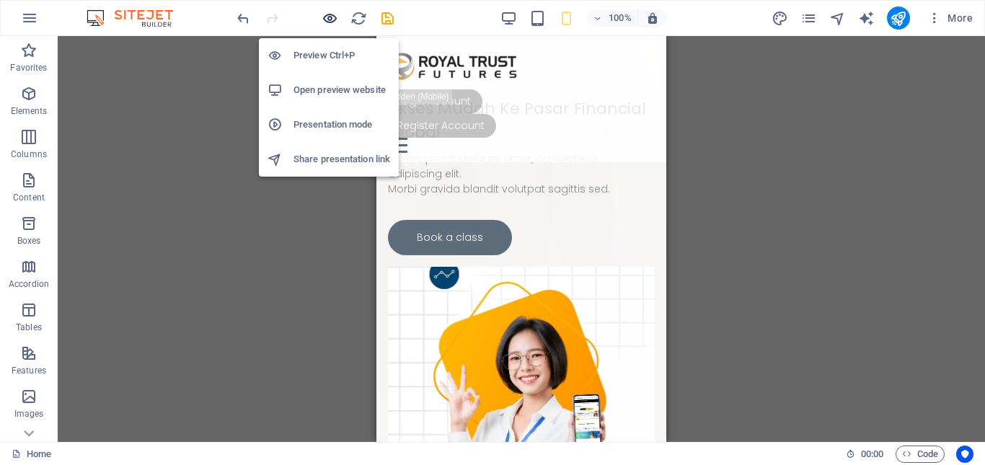
click at [323, 17] on icon "button" at bounding box center [329, 18] width 17 height 17
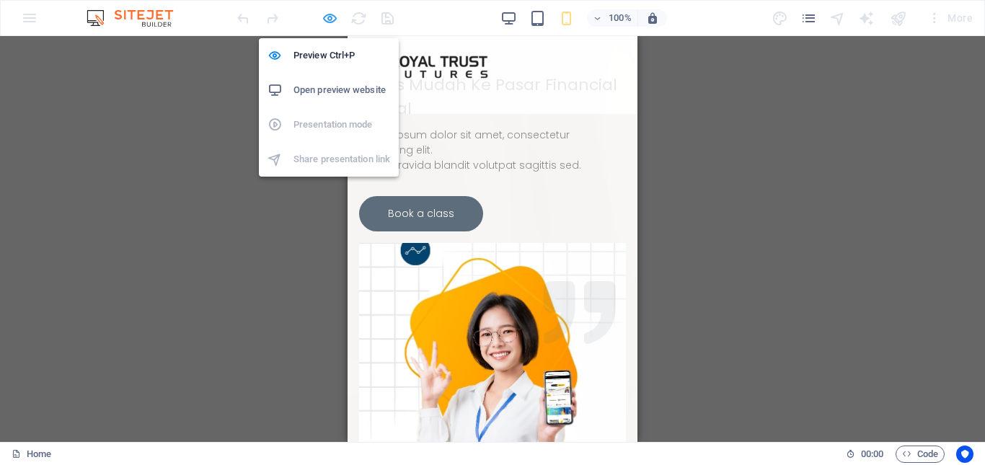
click at [333, 23] on icon "button" at bounding box center [329, 18] width 17 height 17
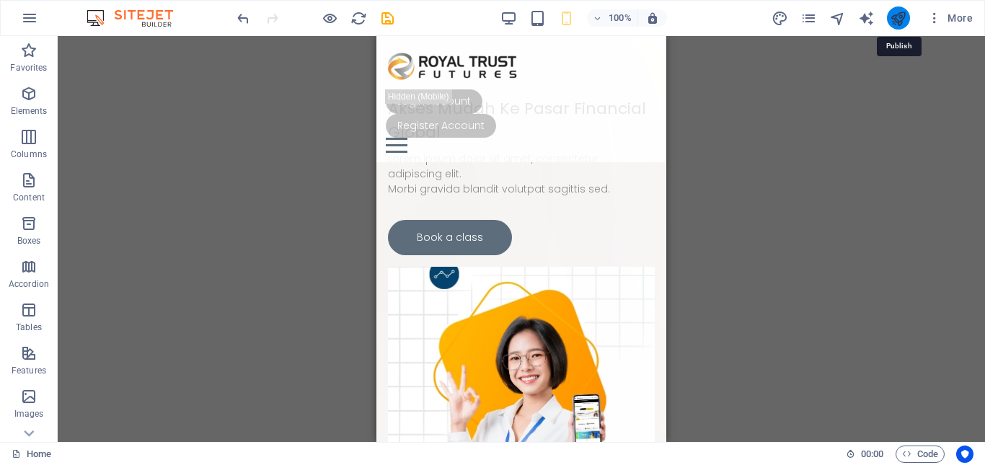
click at [898, 22] on icon "publish" at bounding box center [897, 18] width 17 height 17
checkbox input "false"
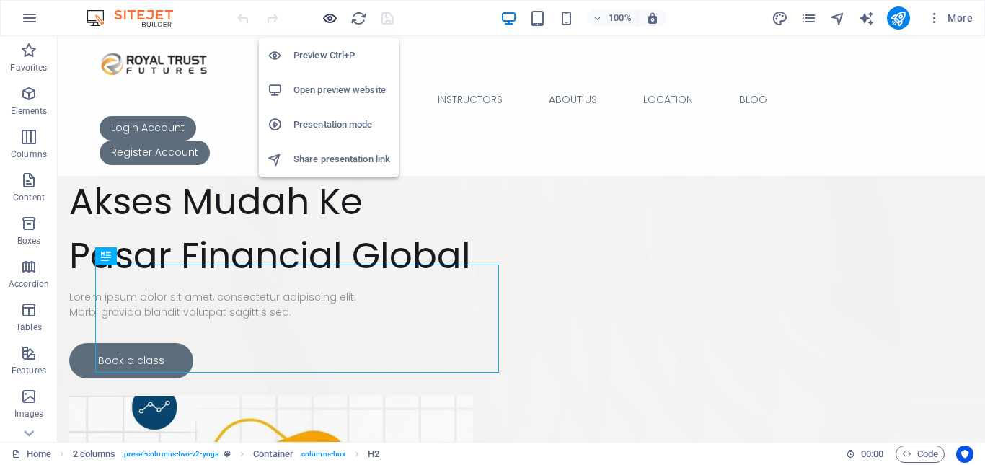
click at [329, 18] on icon "button" at bounding box center [329, 18] width 17 height 17
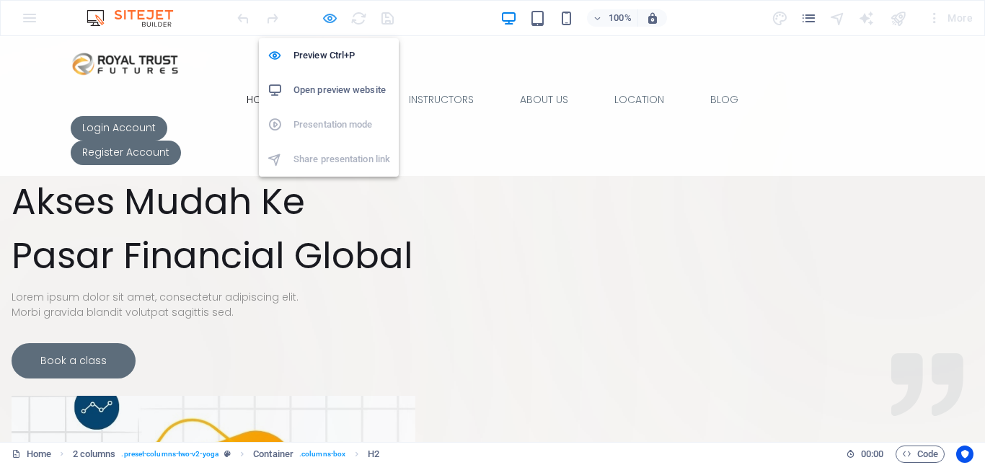
click at [327, 23] on icon "button" at bounding box center [329, 18] width 17 height 17
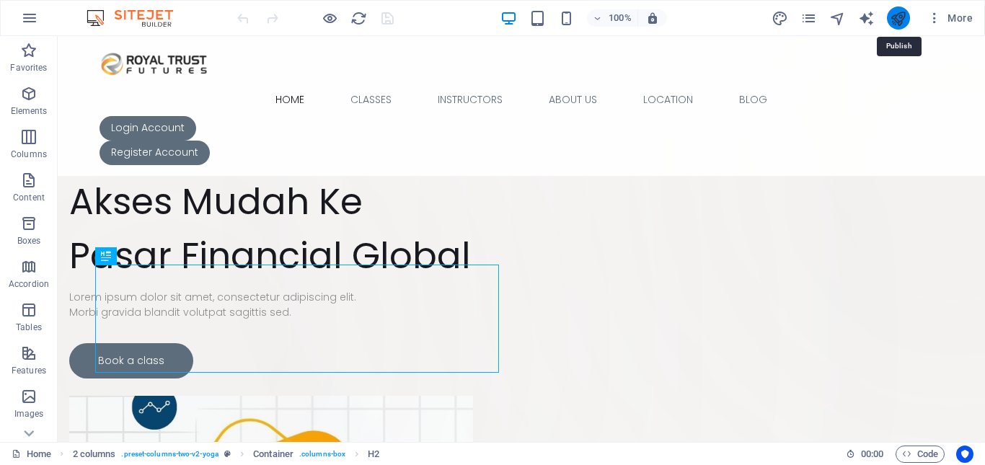
click at [890, 20] on icon "publish" at bounding box center [897, 18] width 17 height 17
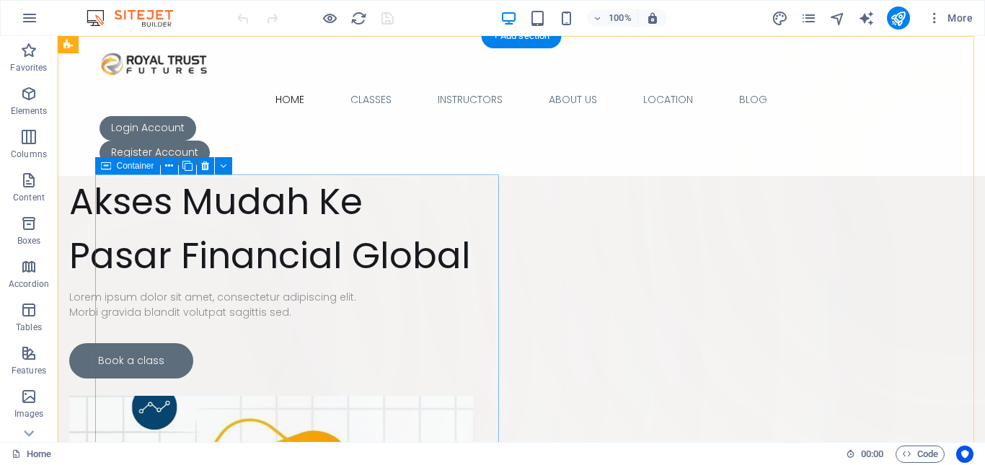
click at [244, 182] on div "Akses Mudah Ke Pasar Financial Global Lorem ipsum dolor sit amet, consectetur a…" at bounding box center [271, 276] width 404 height 204
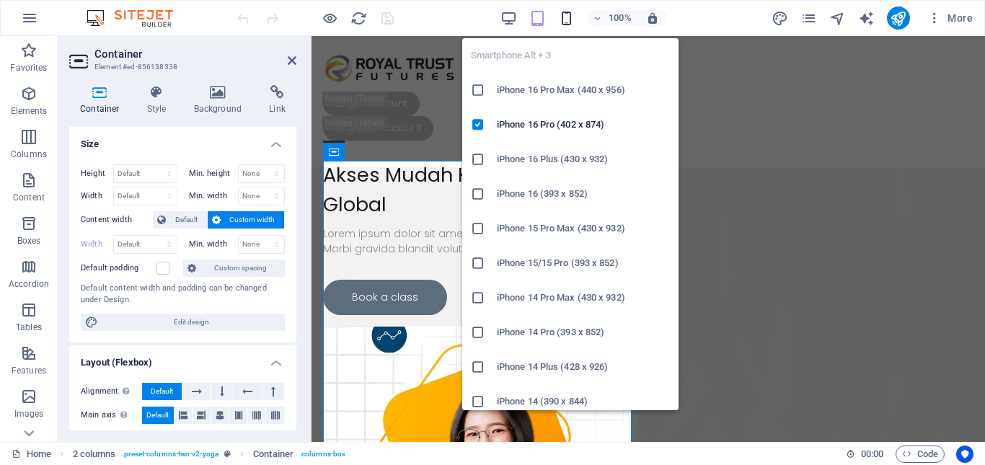
click at [571, 14] on icon "button" at bounding box center [566, 18] width 17 height 17
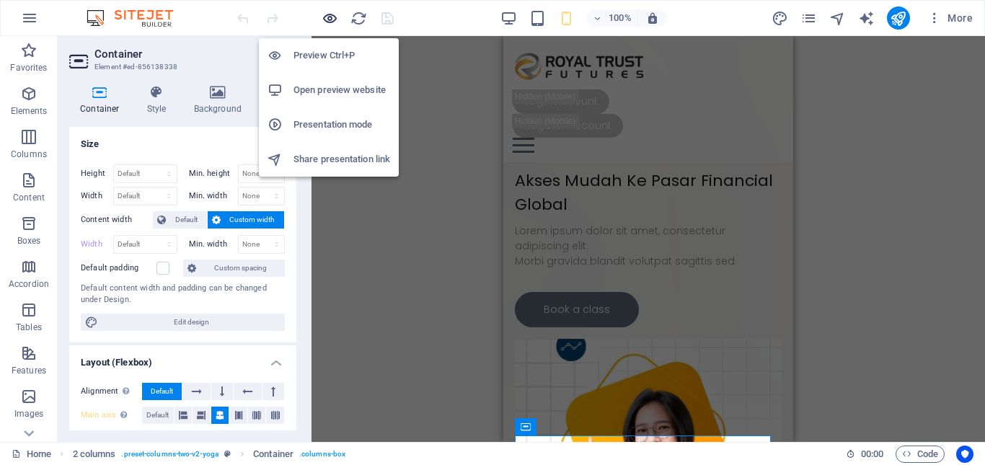
click at [330, 17] on icon "button" at bounding box center [329, 18] width 17 height 17
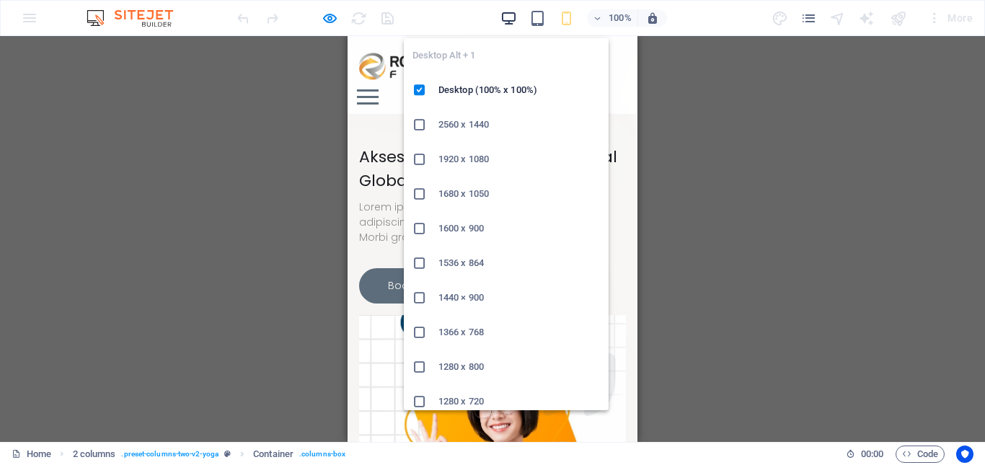
click at [509, 20] on icon "button" at bounding box center [508, 18] width 17 height 17
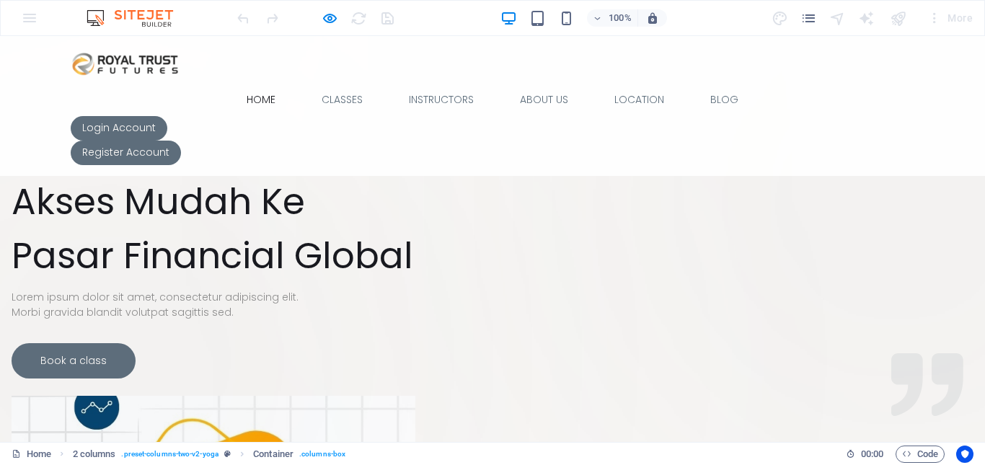
click at [106, 56] on img at bounding box center [125, 65] width 108 height 36
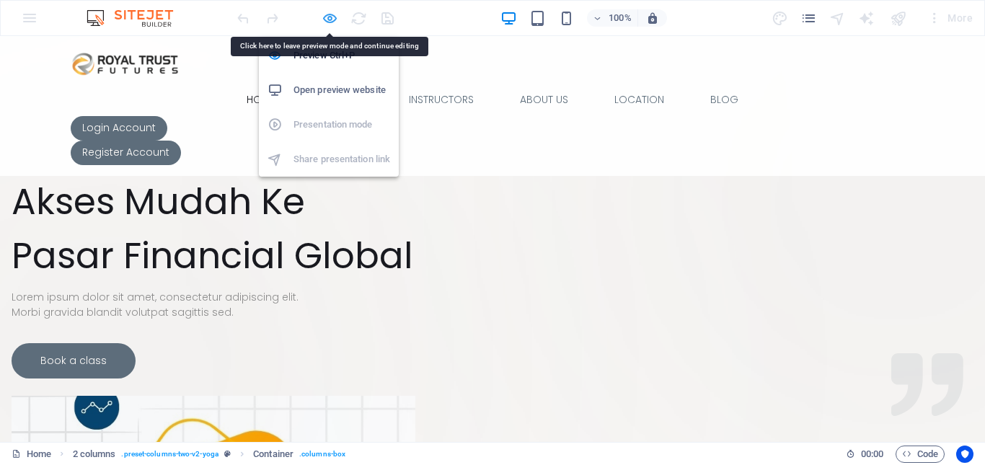
click at [327, 19] on icon "button" at bounding box center [329, 18] width 17 height 17
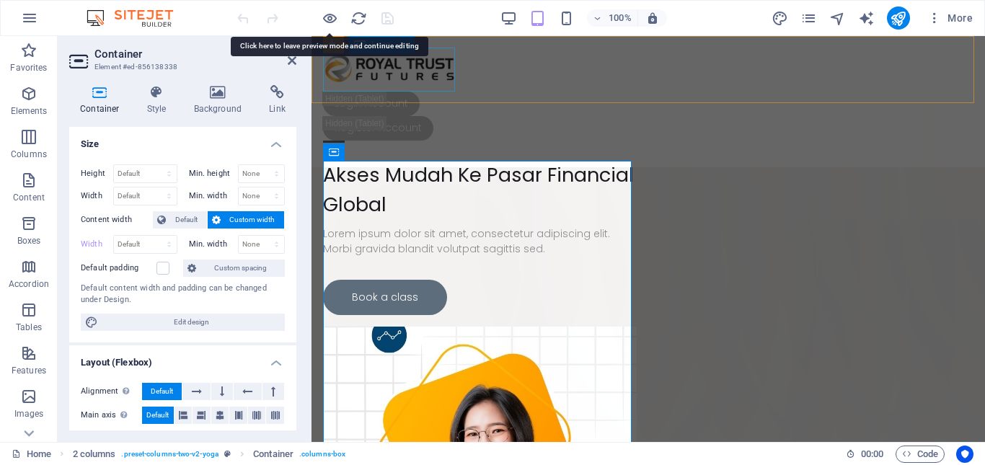
click at [351, 68] on div at bounding box center [648, 70] width 650 height 44
select select "px"
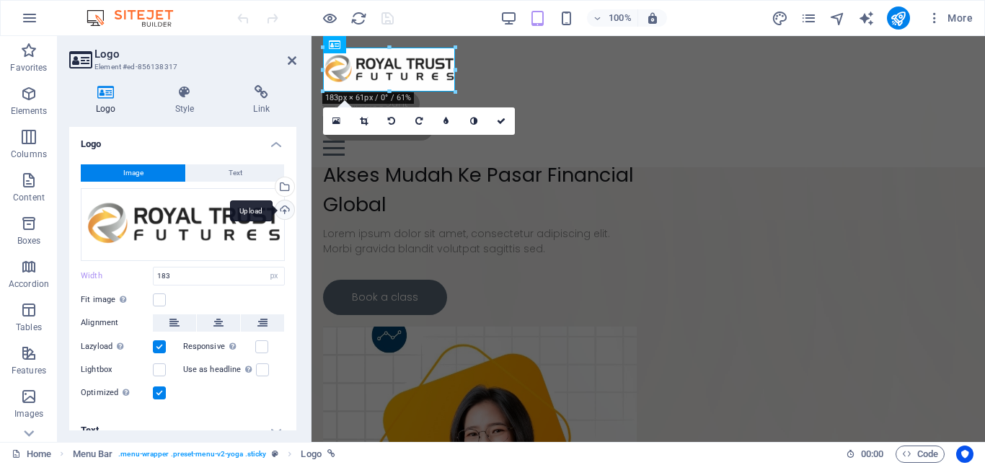
click at [280, 206] on div "Upload" at bounding box center [283, 211] width 22 height 22
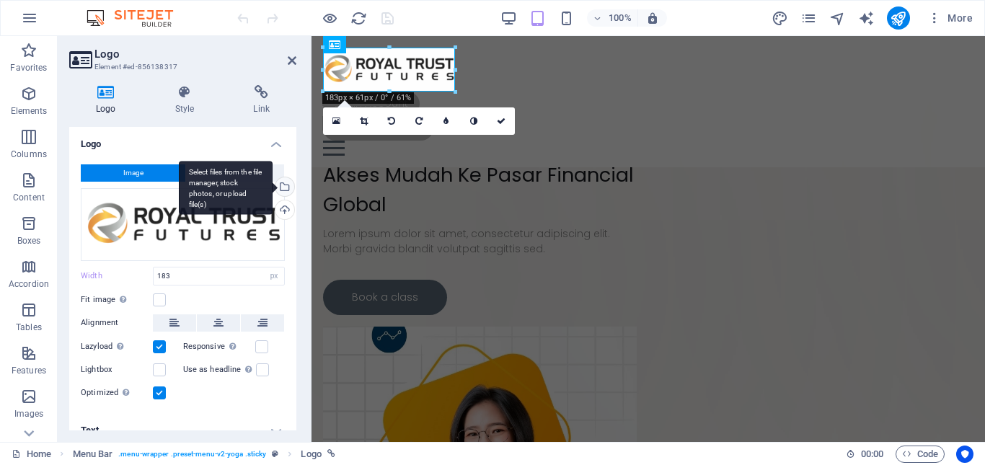
click at [280, 185] on div "Select files from the file manager, stock photos, or upload file(s)" at bounding box center [283, 188] width 22 height 22
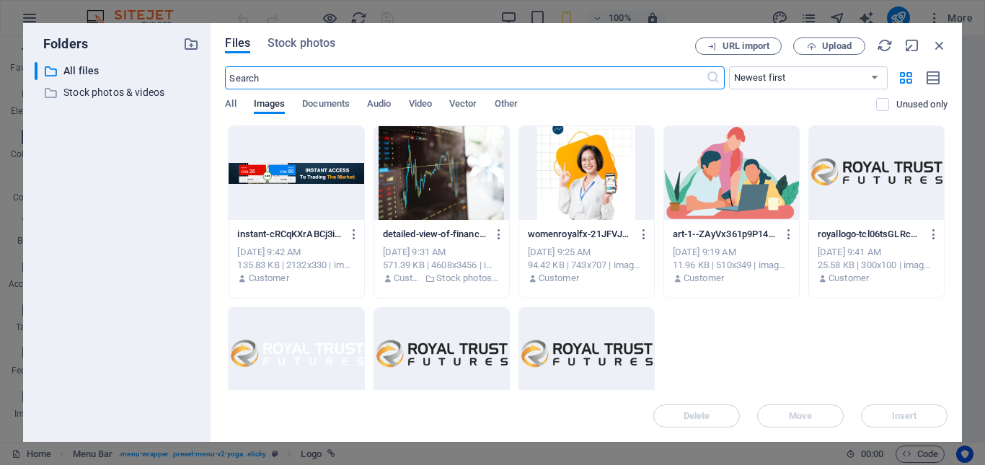
scroll to position [72, 0]
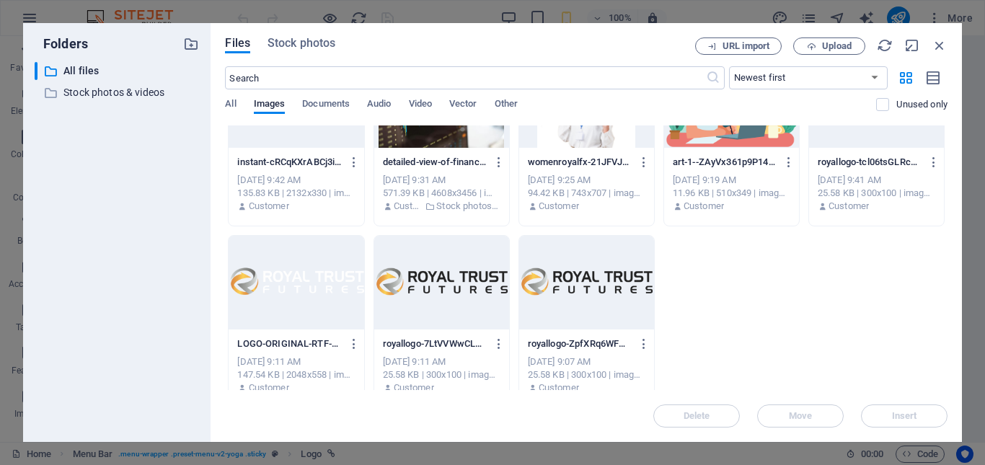
click at [606, 303] on div at bounding box center [586, 283] width 135 height 94
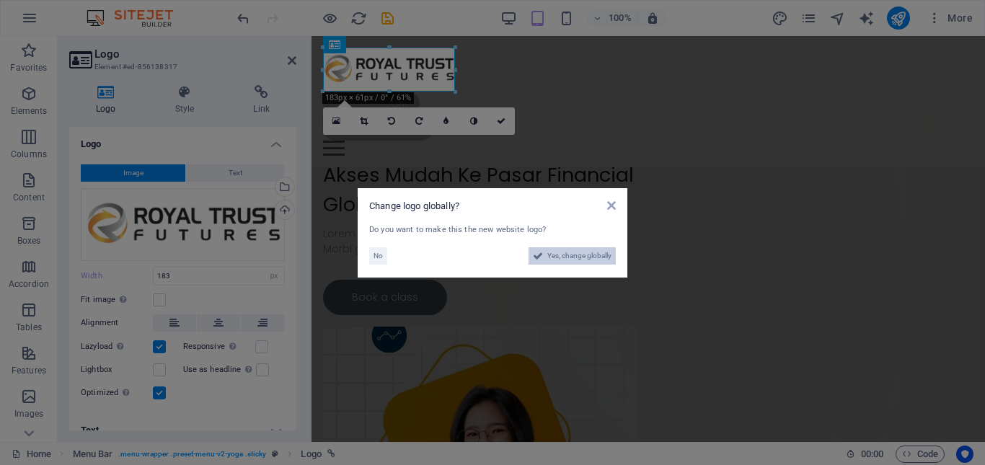
click at [598, 260] on span "Yes, change globally" at bounding box center [579, 255] width 64 height 17
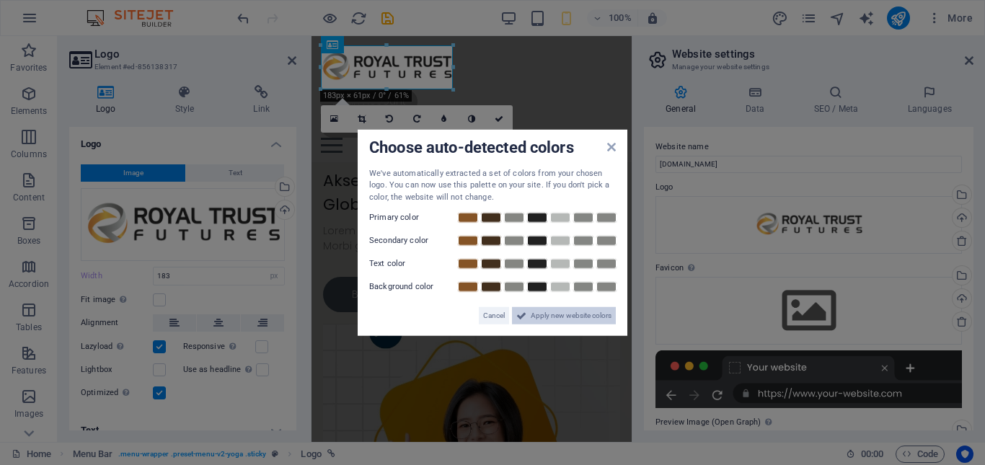
click at [551, 314] on span "Apply new website colors" at bounding box center [571, 315] width 81 height 17
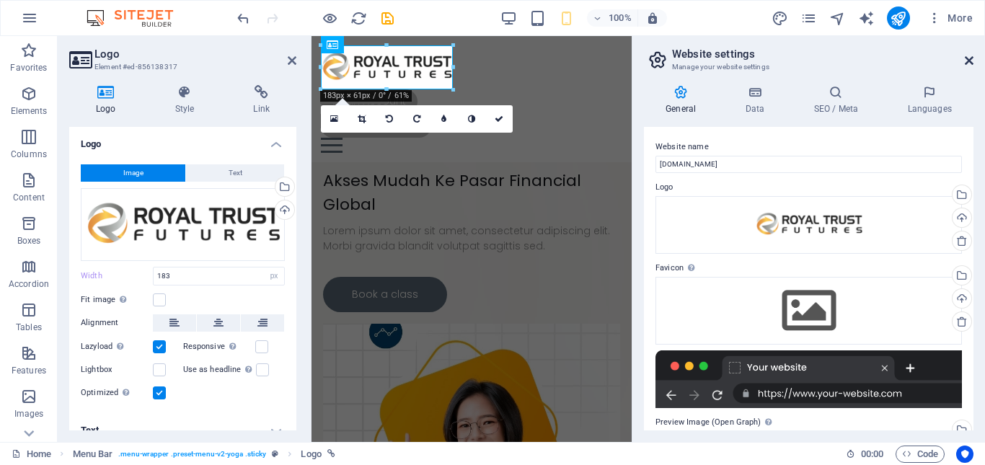
click at [970, 60] on icon at bounding box center [968, 61] width 9 height 12
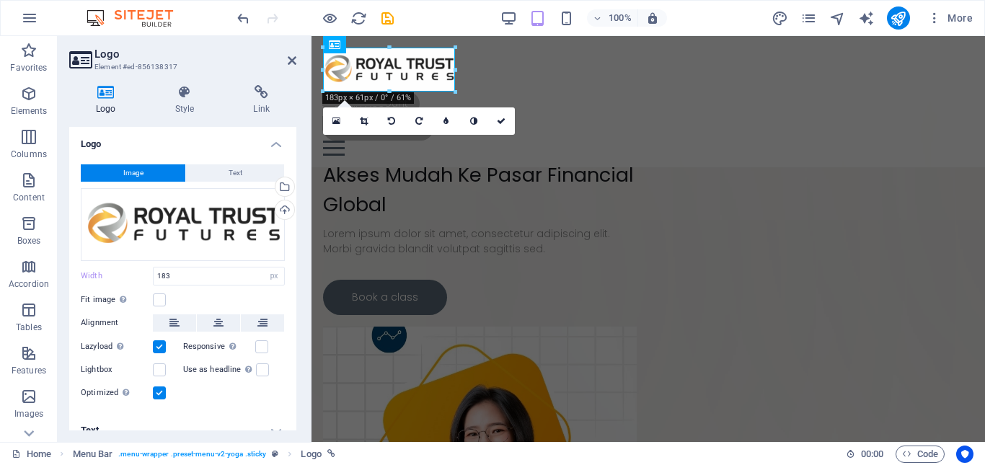
click at [390, 29] on div at bounding box center [314, 17] width 161 height 23
click at [390, 19] on icon "save" at bounding box center [387, 18] width 17 height 17
checkbox input "false"
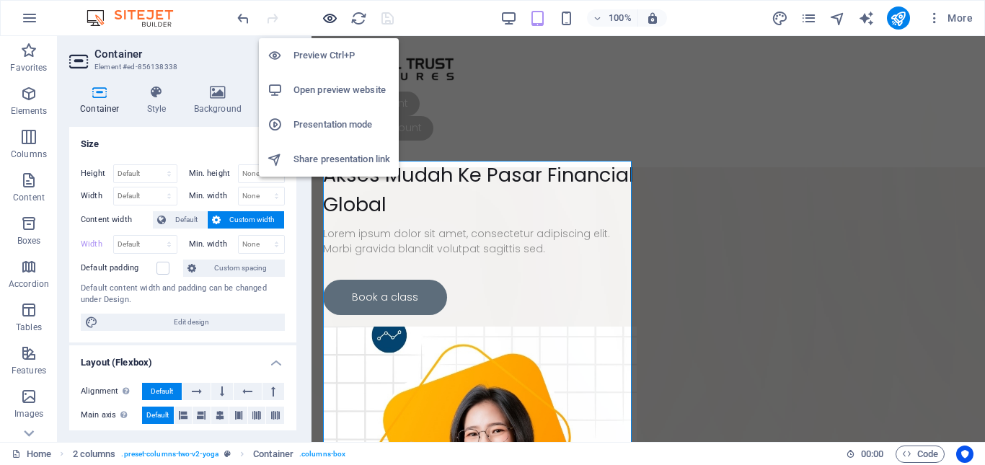
click at [332, 20] on icon "button" at bounding box center [329, 18] width 17 height 17
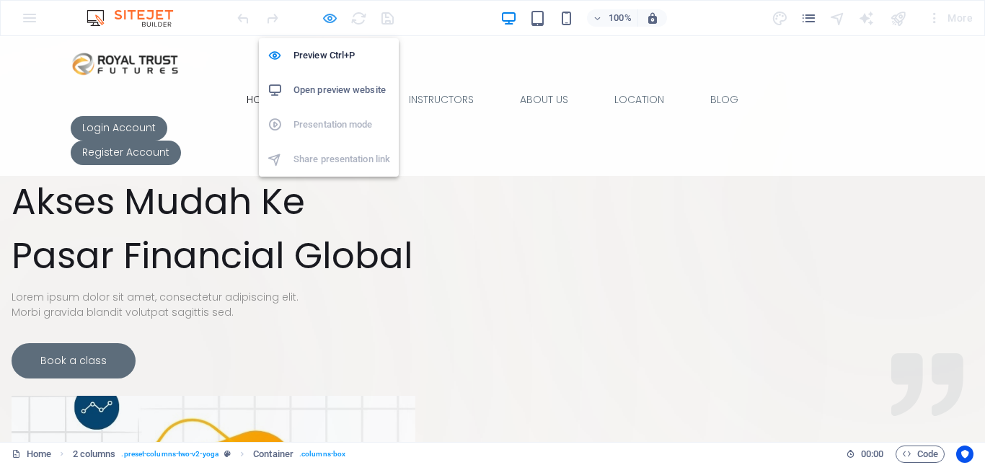
click at [331, 19] on icon "button" at bounding box center [329, 18] width 17 height 17
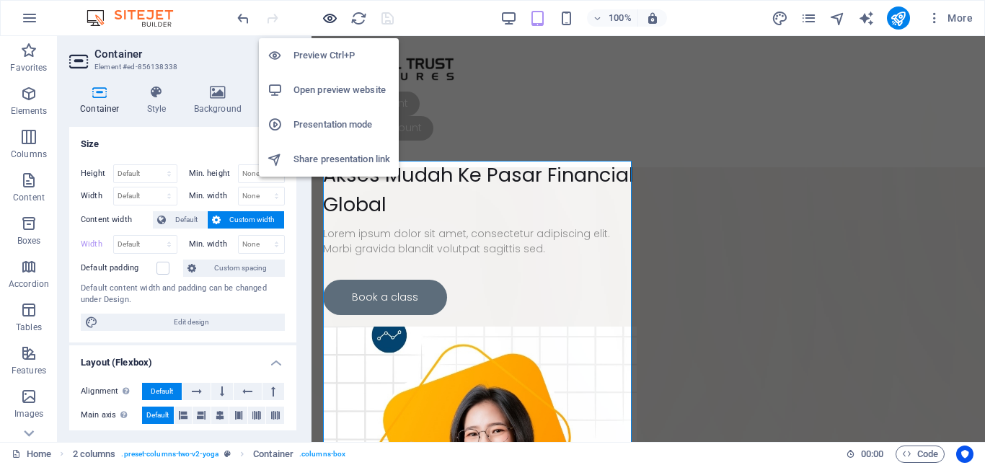
click at [331, 19] on icon "button" at bounding box center [329, 18] width 17 height 17
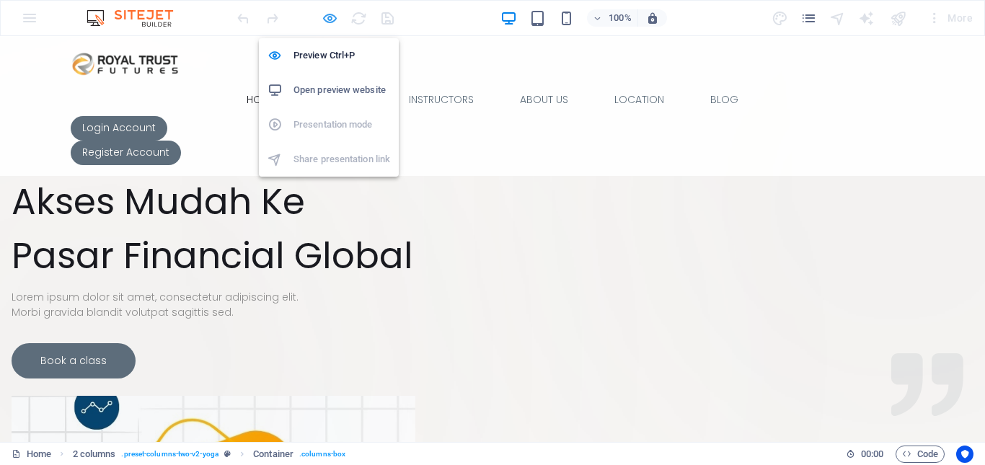
click at [325, 25] on icon "button" at bounding box center [329, 18] width 17 height 17
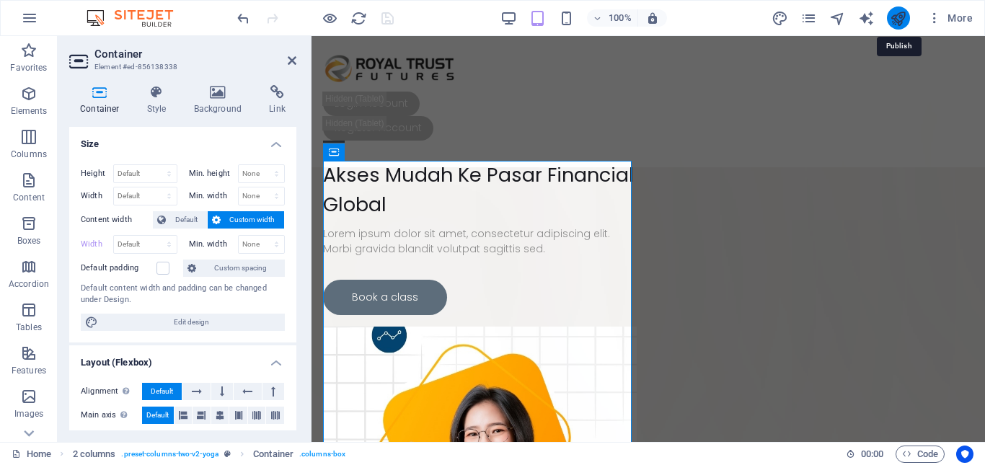
click at [901, 25] on icon "publish" at bounding box center [897, 18] width 17 height 17
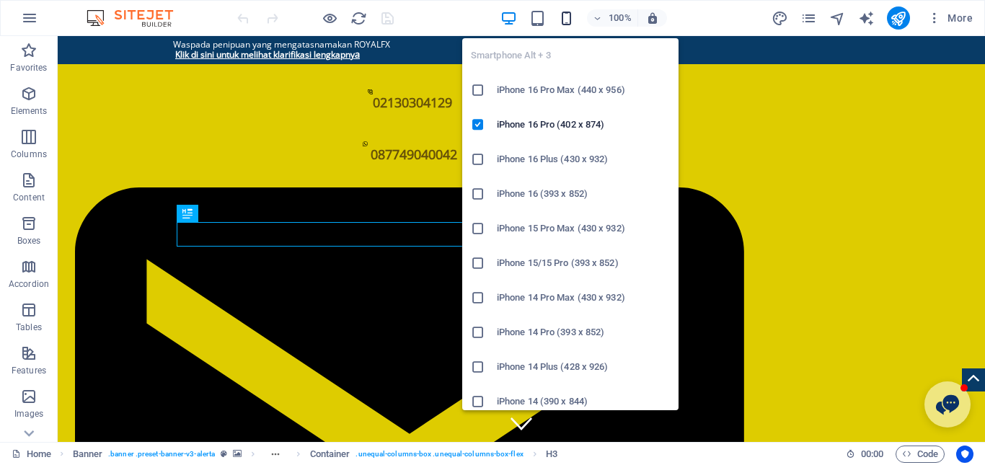
click at [563, 13] on icon "button" at bounding box center [566, 18] width 17 height 17
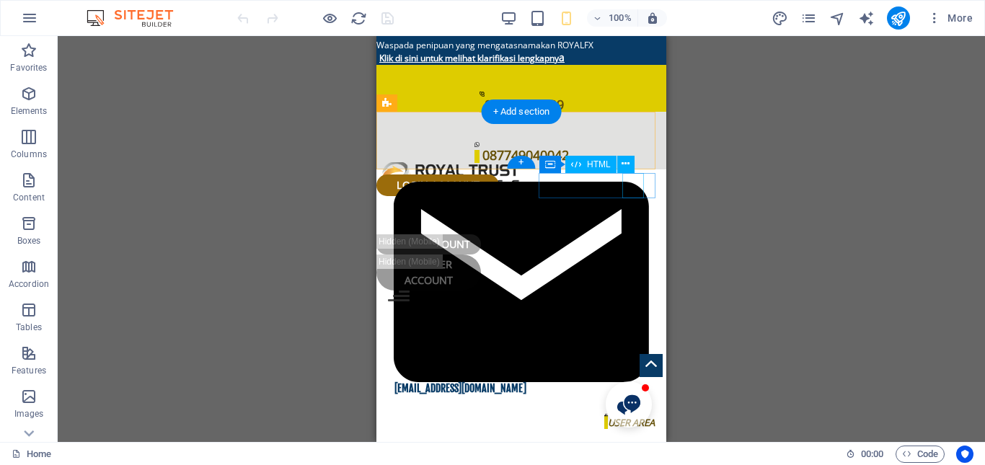
click at [640, 290] on div at bounding box center [521, 302] width 267 height 25
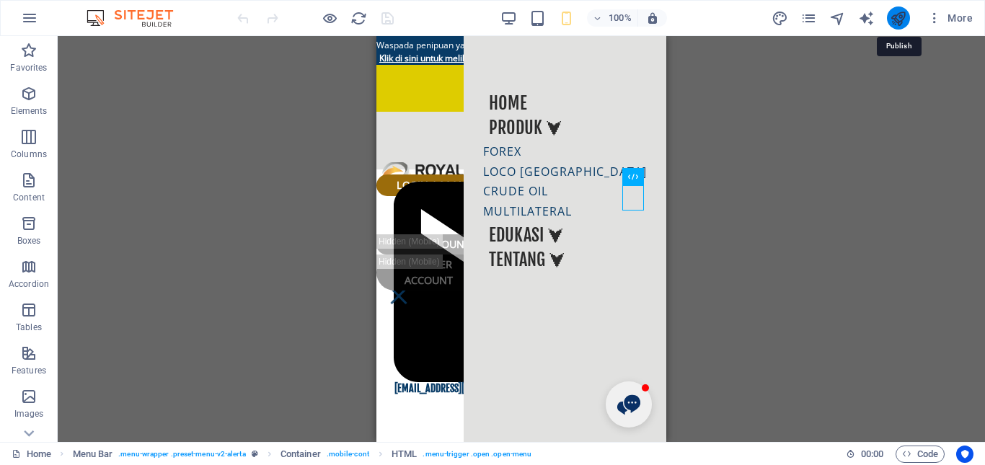
click at [890, 21] on icon "publish" at bounding box center [897, 18] width 17 height 17
